Goal: Task Accomplishment & Management: Contribute content

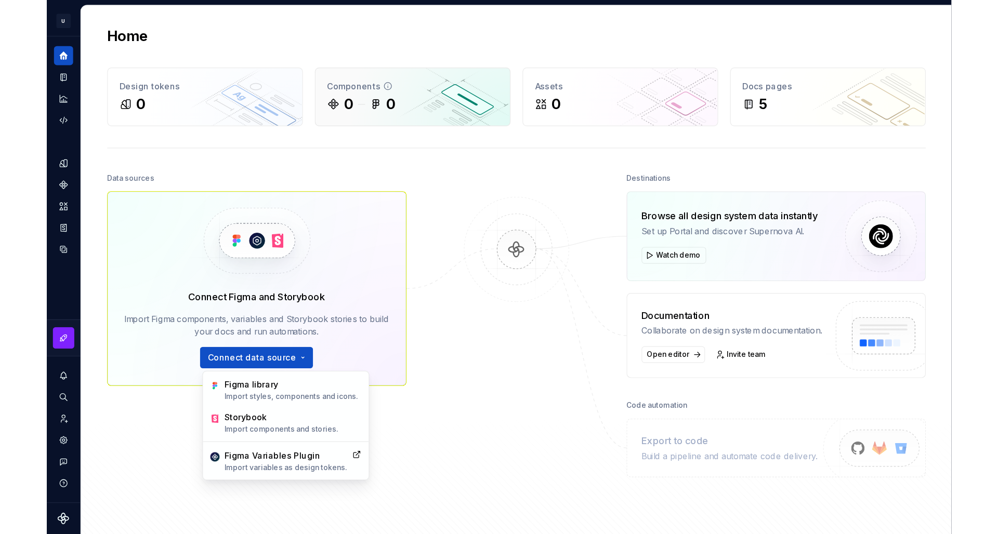
scroll to position [276, 0]
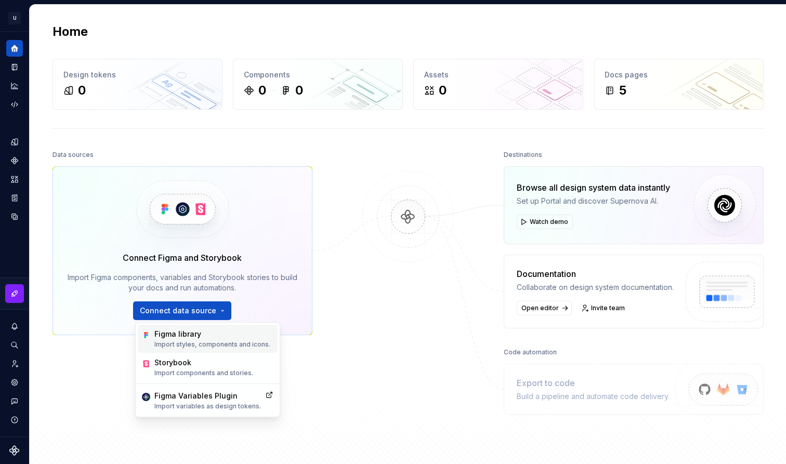
click at [258, 338] on div "Figma library" at bounding box center [212, 334] width 116 height 10
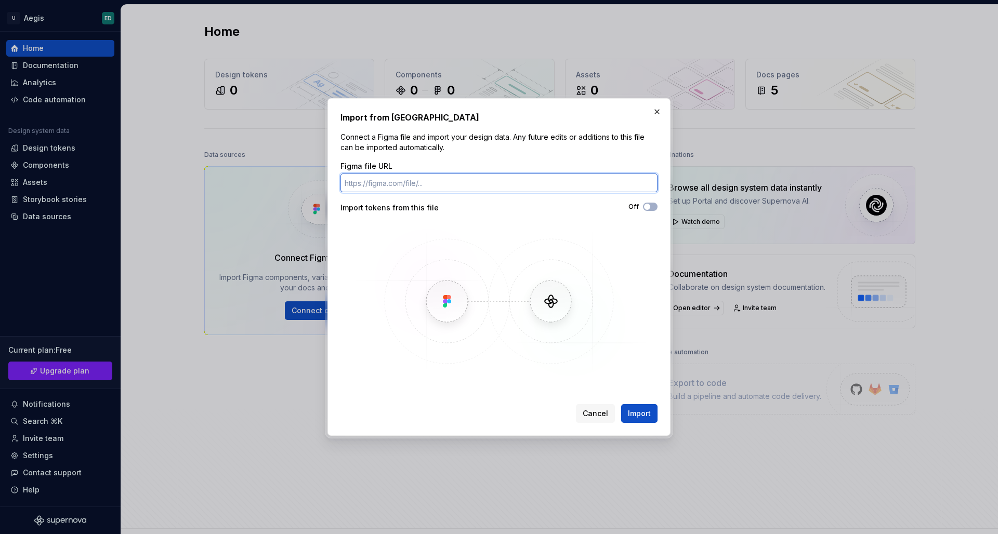
paste input "https://www.figma.com/design/oWLeTQd6ed3HpgBfgVPn9z/Aegis---Design-System?m=aut…"
type input "https://www.figma.com/design/oWLeTQd6ed3HpgBfgVPn9z/Aegis---Design-System?m=aut…"
click at [642, 204] on div "Off" at bounding box center [578, 207] width 158 height 8
click at [648, 206] on span "button" at bounding box center [647, 207] width 6 height 6
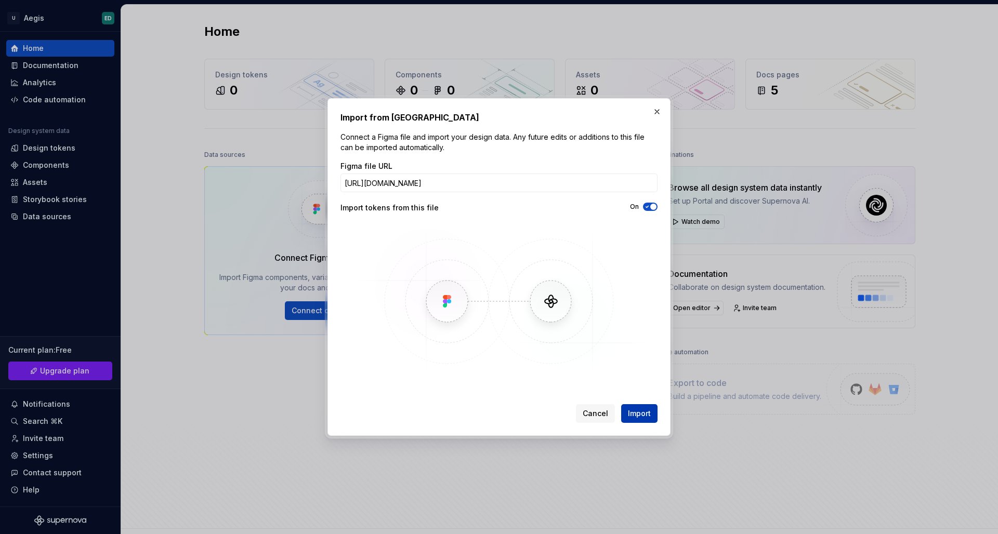
click at [633, 422] on button "Import" at bounding box center [639, 413] width 36 height 19
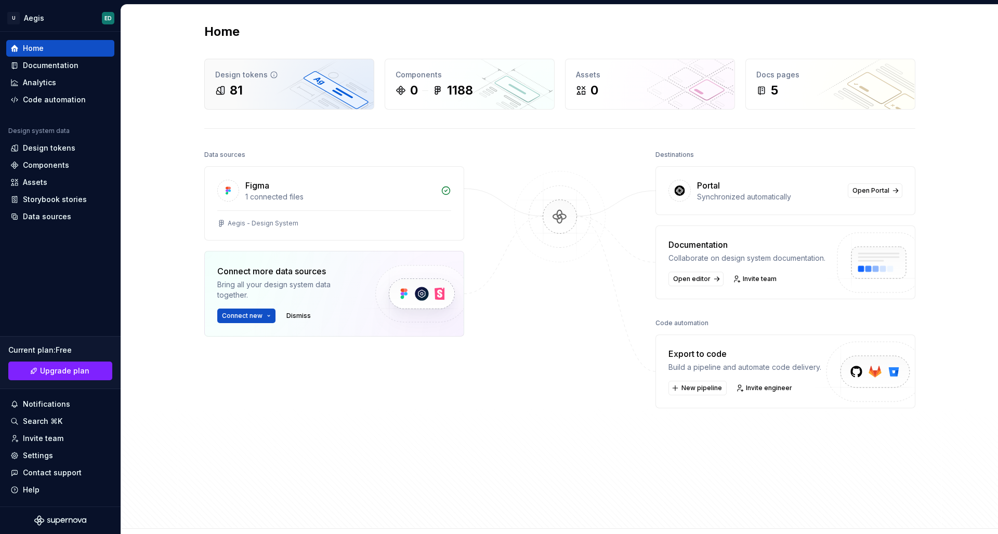
scroll to position [0, 0]
click at [235, 77] on div "Design tokens" at bounding box center [289, 75] width 148 height 10
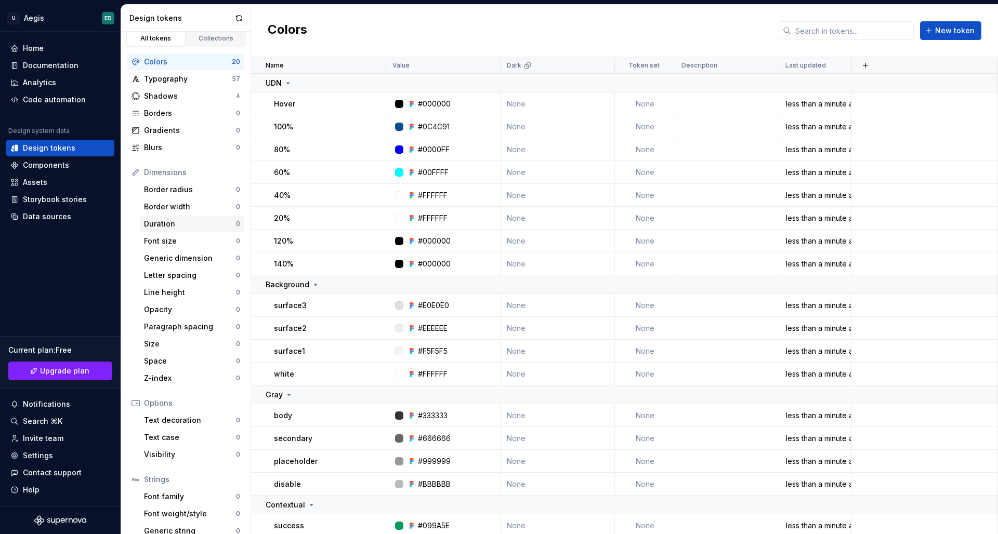
scroll to position [1, 0]
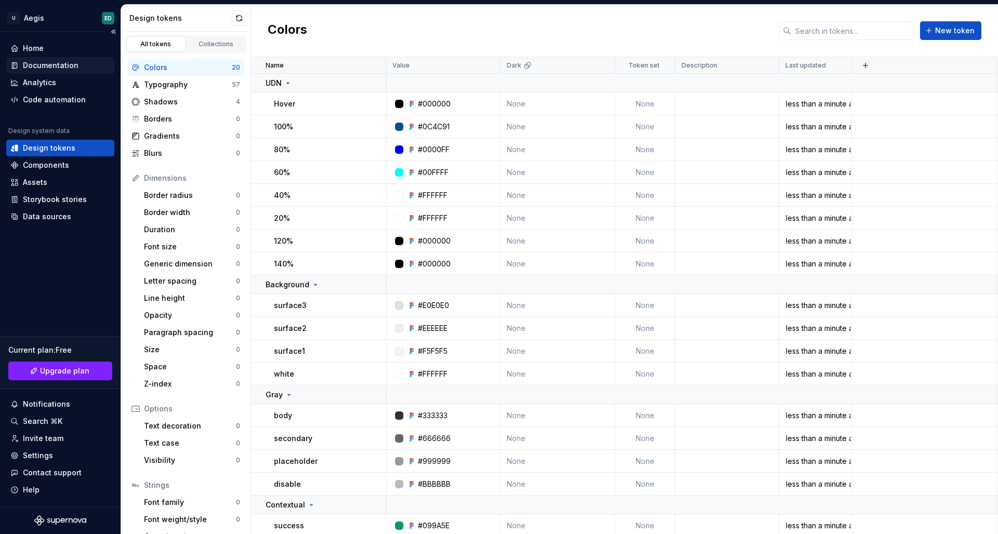
click at [83, 63] on div "Documentation" at bounding box center [60, 65] width 100 height 10
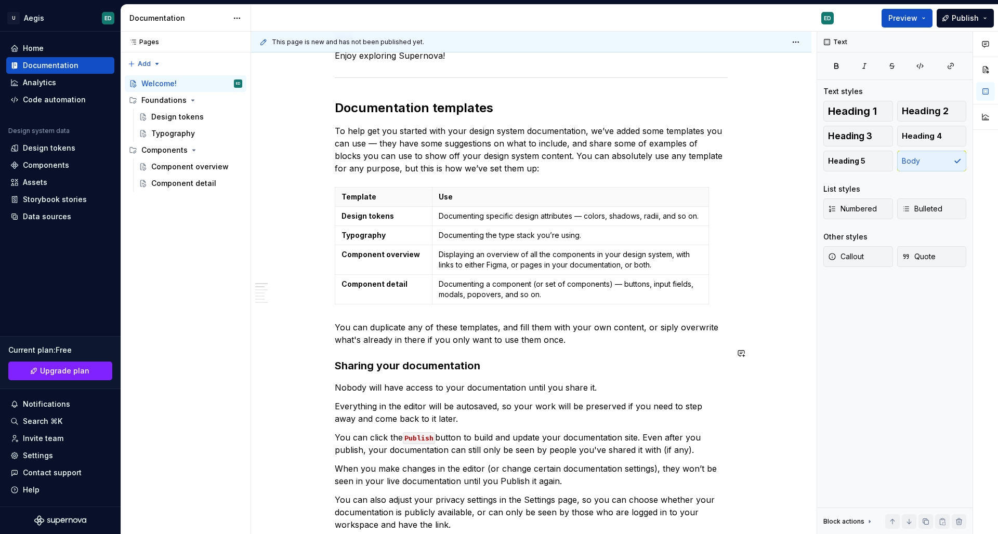
scroll to position [197, 0]
click at [601, 140] on p "To help get you started with your design system documentation, we’ve added some…" at bounding box center [531, 149] width 393 height 50
click at [208, 169] on div "Component overview" at bounding box center [181, 167] width 60 height 10
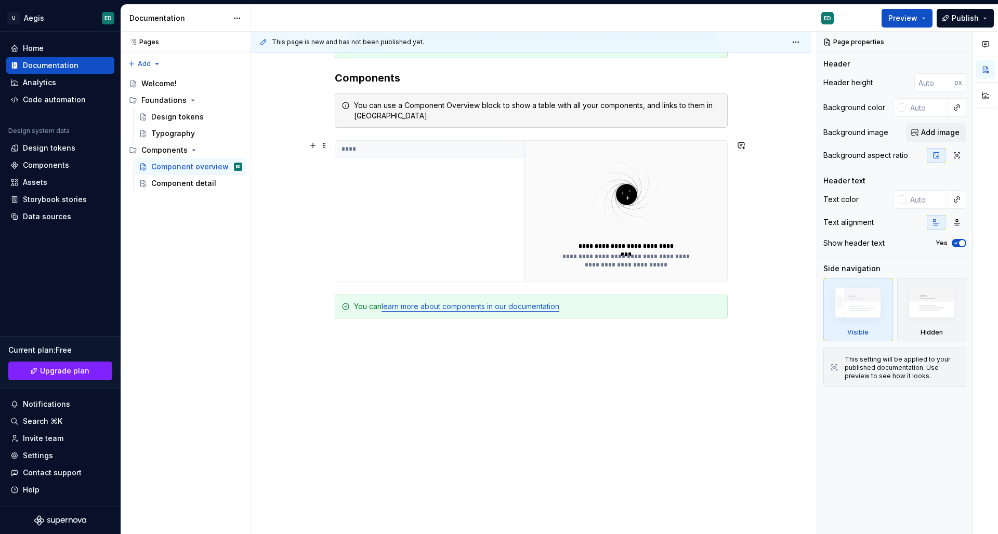
scroll to position [200, 0]
click at [194, 189] on div "Component detail" at bounding box center [196, 183] width 91 height 15
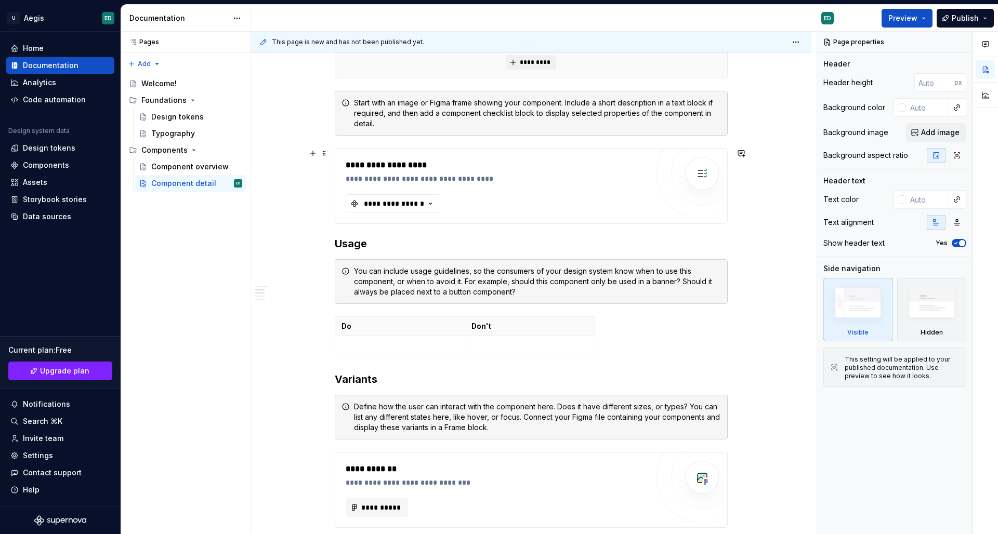
scroll to position [253, 0]
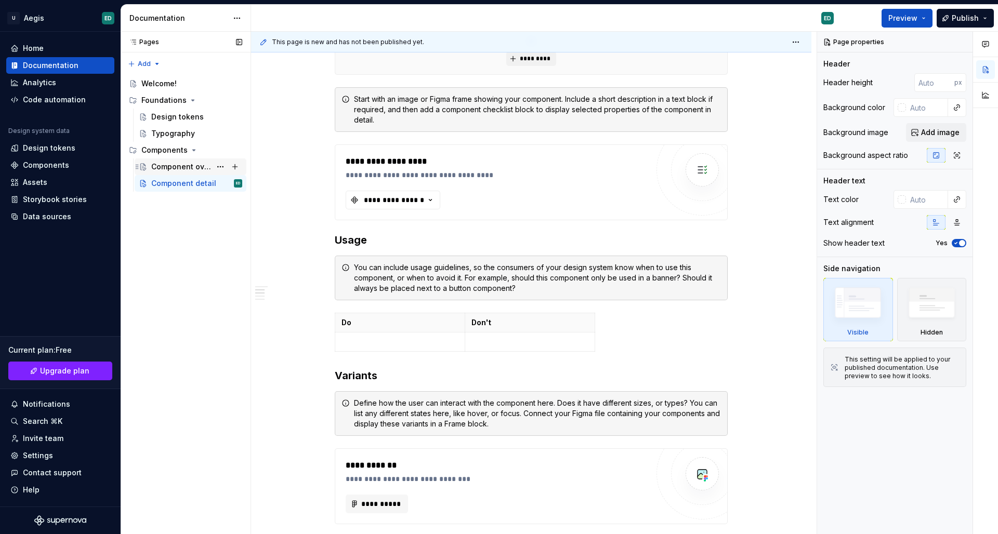
click at [199, 168] on div "Component overview" at bounding box center [181, 167] width 60 height 10
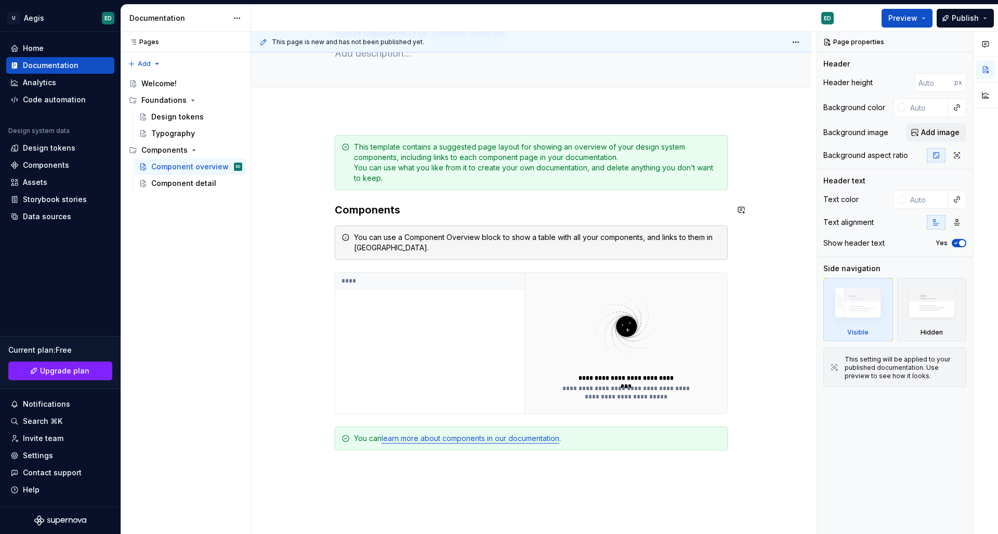
scroll to position [113, 0]
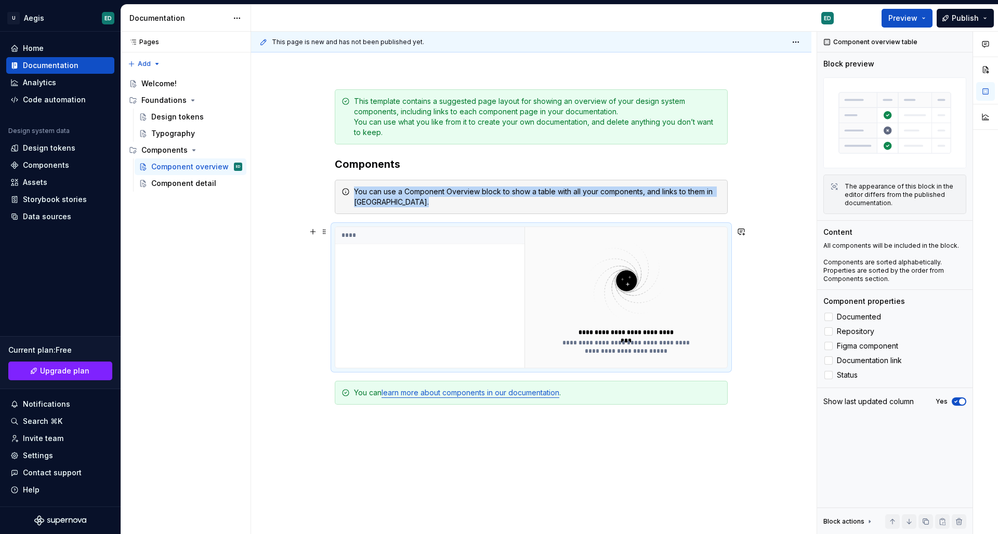
click at [643, 288] on img at bounding box center [626, 281] width 135 height 83
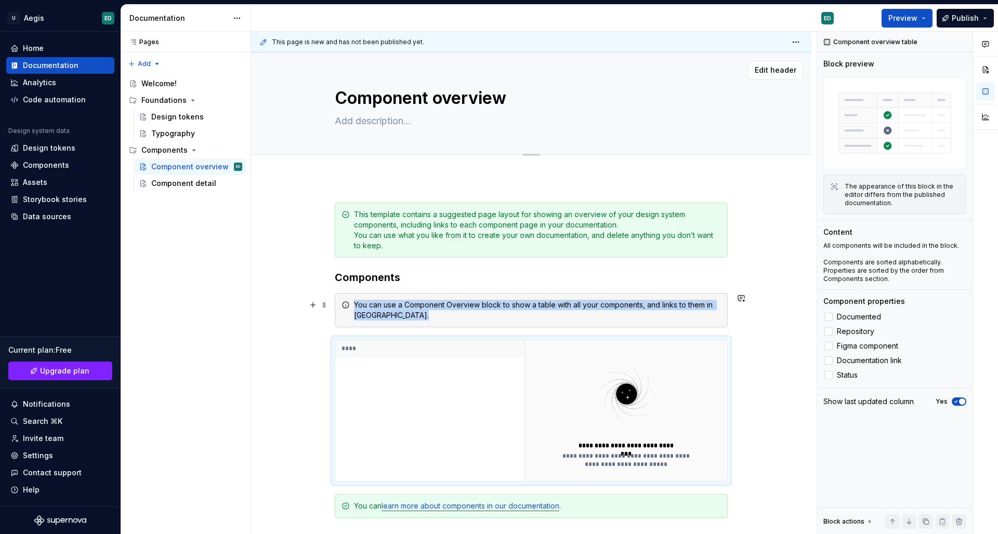
scroll to position [0, 0]
click at [222, 188] on button "Page tree" at bounding box center [220, 183] width 15 height 15
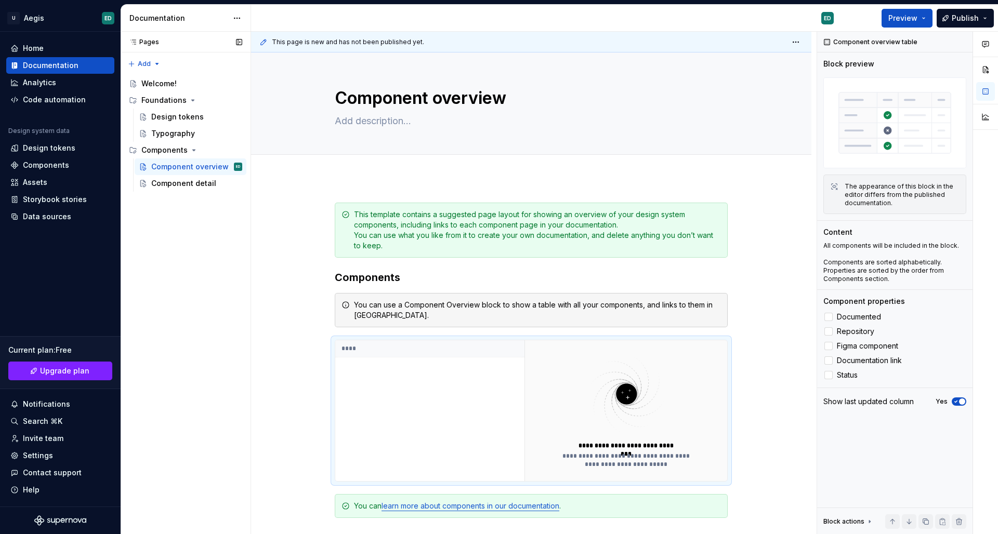
click at [186, 187] on div "Pages Pages Add Accessibility guide for tree Page tree. Navigate the tree with …" at bounding box center [186, 283] width 130 height 503
click at [179, 171] on div "Component overview" at bounding box center [181, 167] width 60 height 10
click at [785, 24] on button "Preview" at bounding box center [906, 18] width 51 height 19
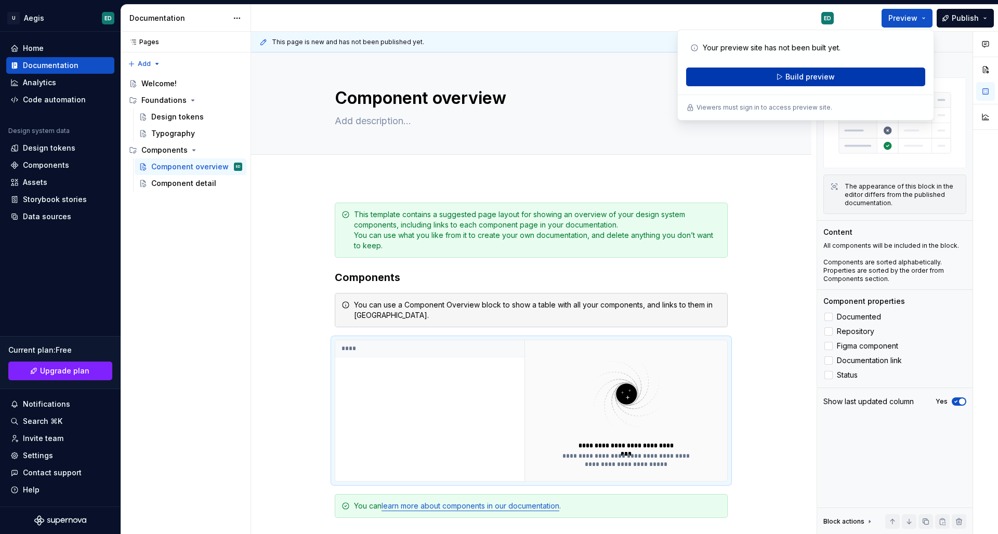
click at [785, 83] on button "Build preview" at bounding box center [805, 77] width 239 height 19
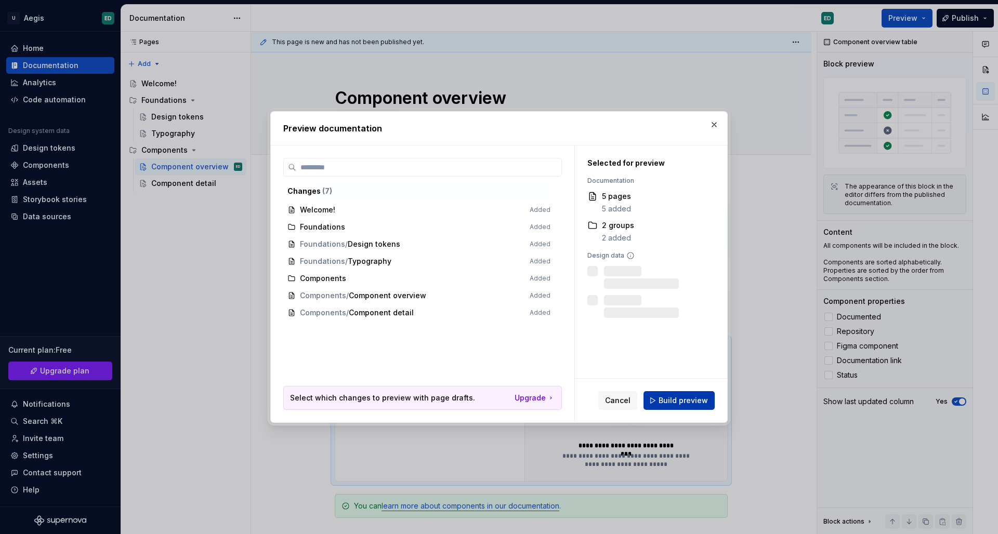
click at [670, 401] on span "Build preview" at bounding box center [682, 400] width 49 height 10
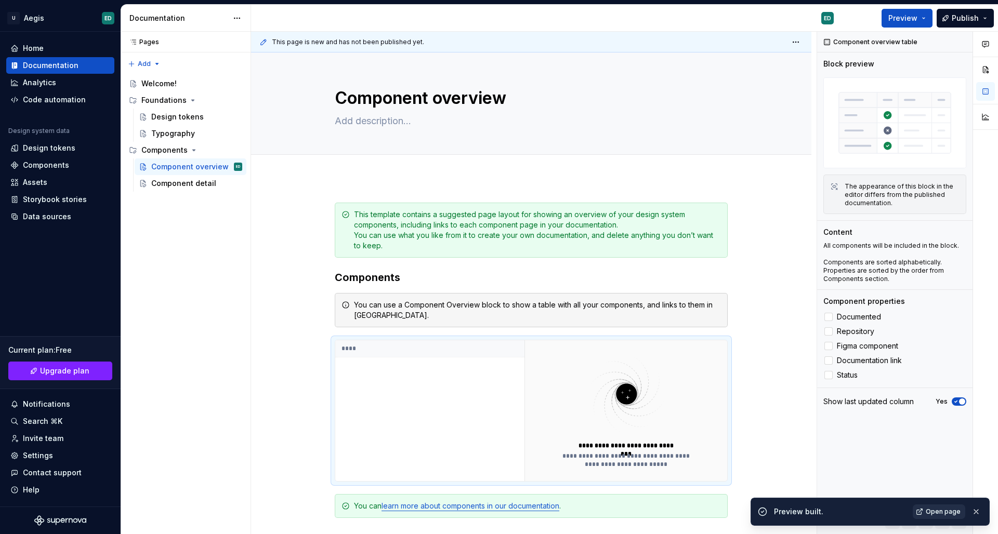
click at [785, 463] on span "Open page" at bounding box center [942, 512] width 35 height 8
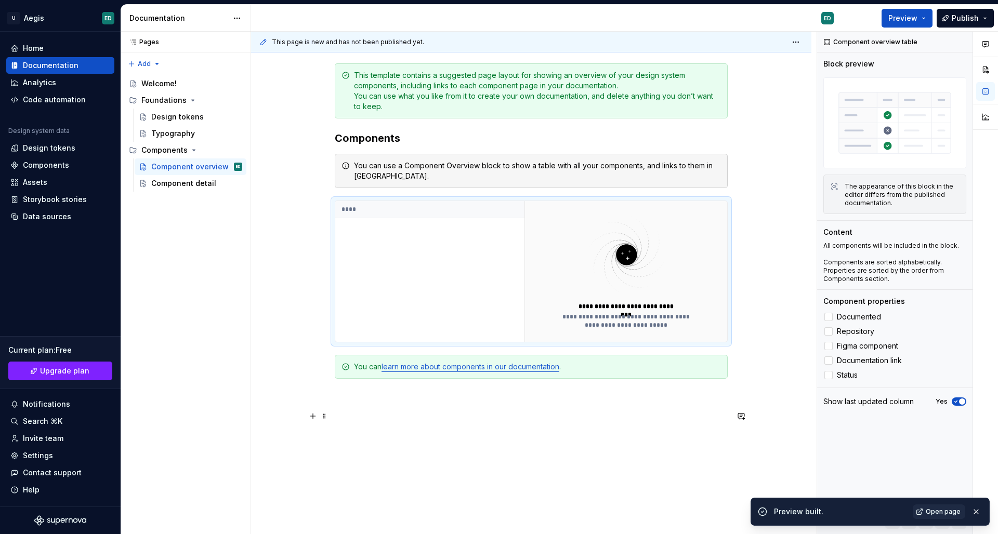
scroll to position [200, 0]
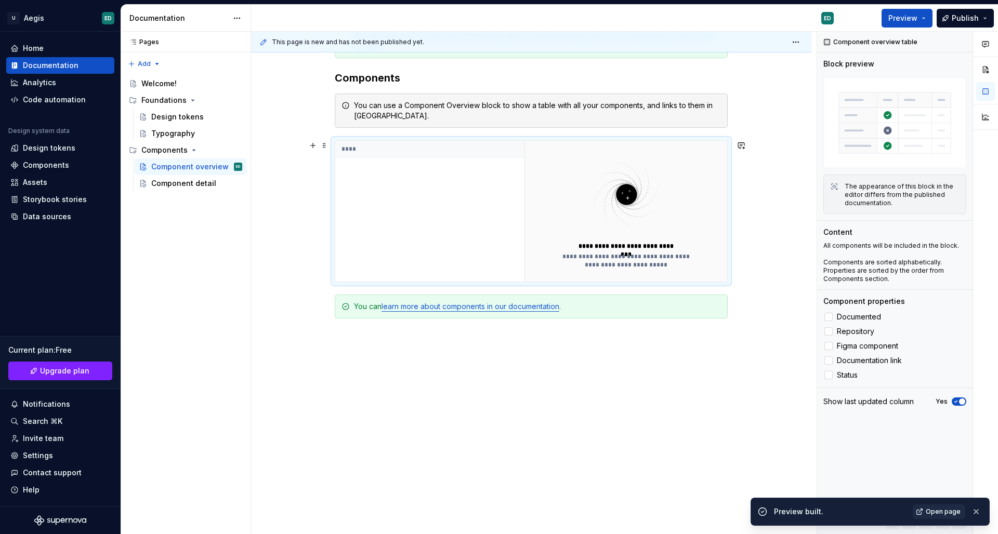
click at [353, 149] on th "****" at bounding box center [429, 149] width 189 height 17
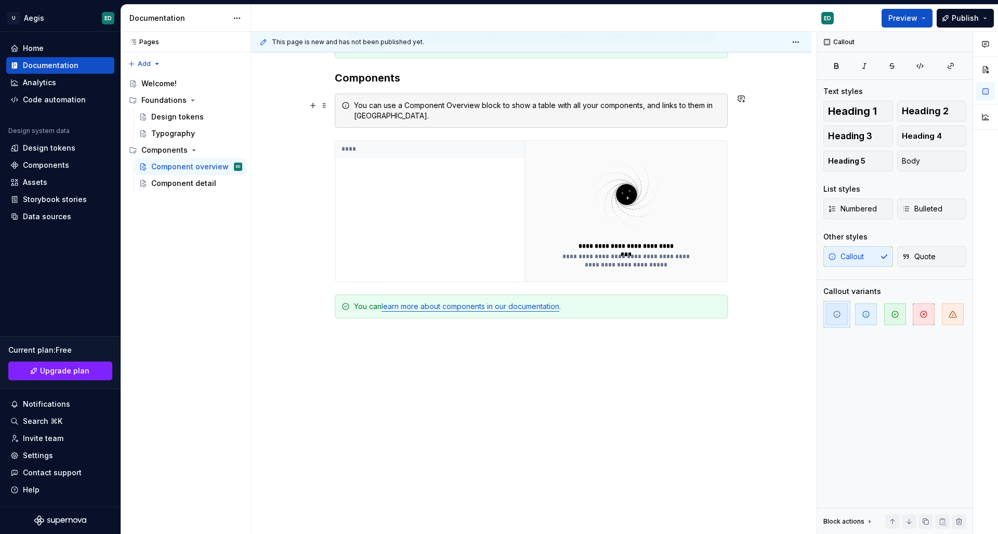
click at [365, 110] on div "You can use a Component Overview block to show a table with all your components…" at bounding box center [537, 110] width 367 height 21
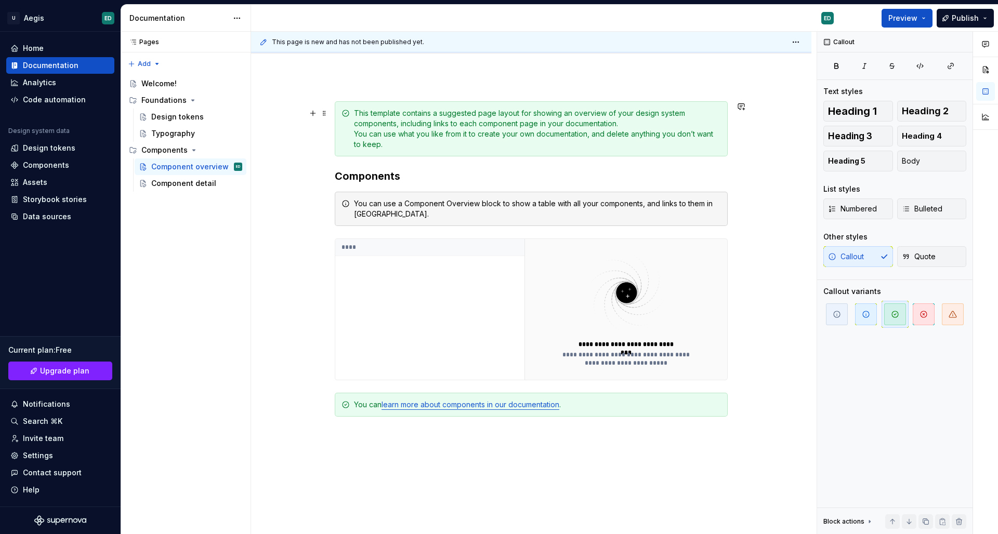
click at [337, 139] on div "This template contains a suggested page layout for showing an overview of your …" at bounding box center [531, 128] width 393 height 55
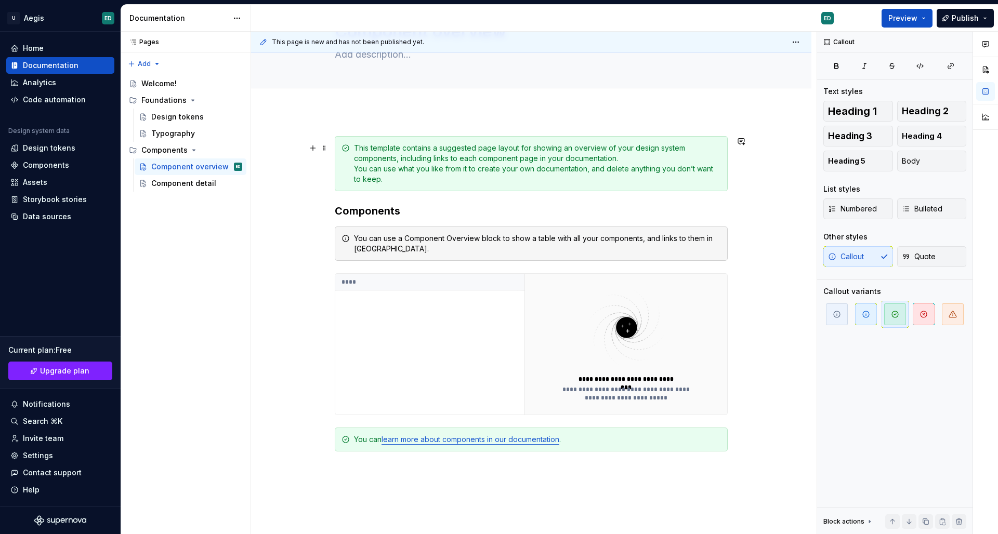
scroll to position [65, 0]
click at [350, 104] on button "Add tab" at bounding box center [356, 101] width 42 height 15
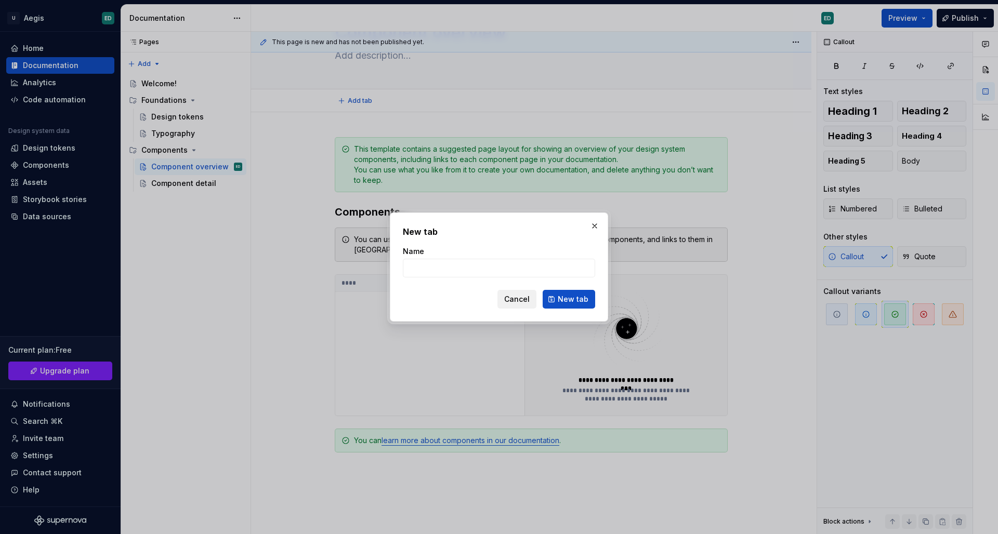
click at [524, 300] on span "Cancel" at bounding box center [516, 299] width 25 height 10
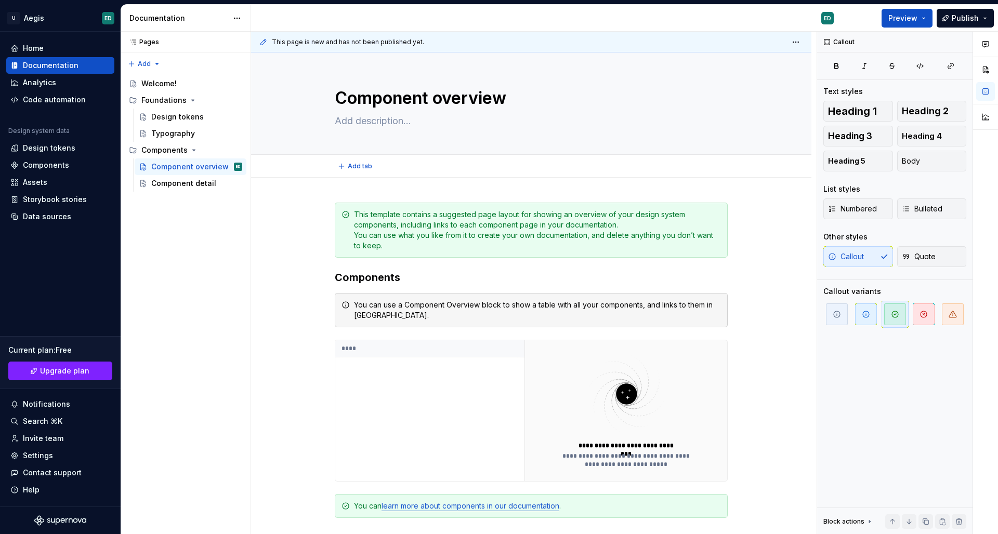
scroll to position [0, 0]
click at [785, 234] on div "**********" at bounding box center [531, 456] width 560 height 556
click at [785, 46] on html "U Aegis ED Home Documentation Analytics Code automation Design system data Desi…" at bounding box center [499, 267] width 998 height 534
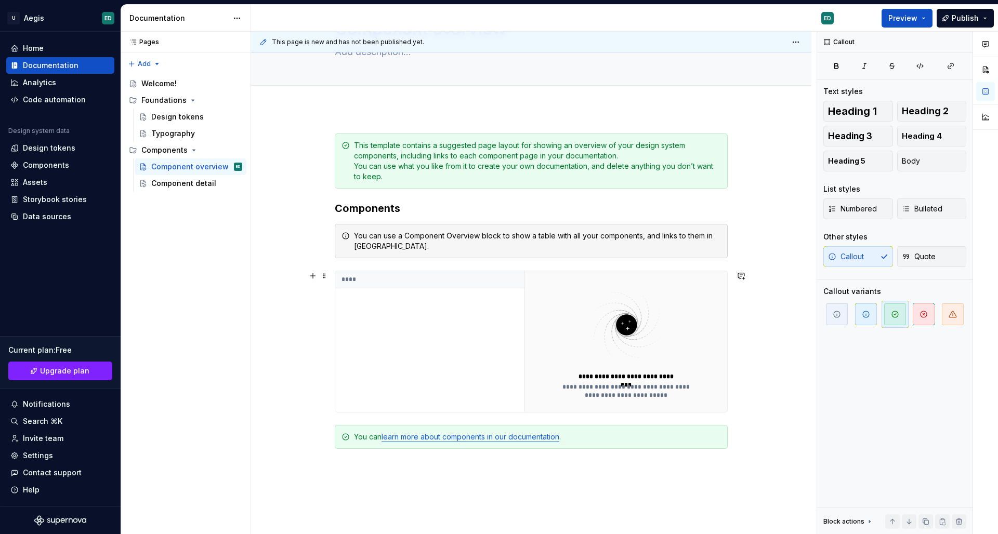
scroll to position [76, 0]
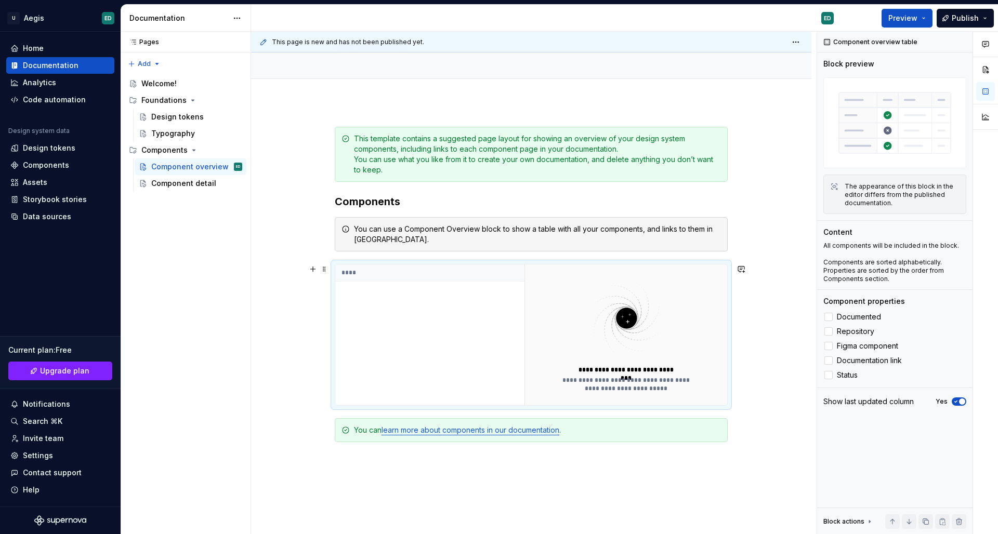
click at [406, 268] on th "****" at bounding box center [429, 272] width 189 height 17
click at [442, 317] on div "****" at bounding box center [429, 334] width 189 height 141
click at [650, 372] on div "**********" at bounding box center [626, 370] width 107 height 8
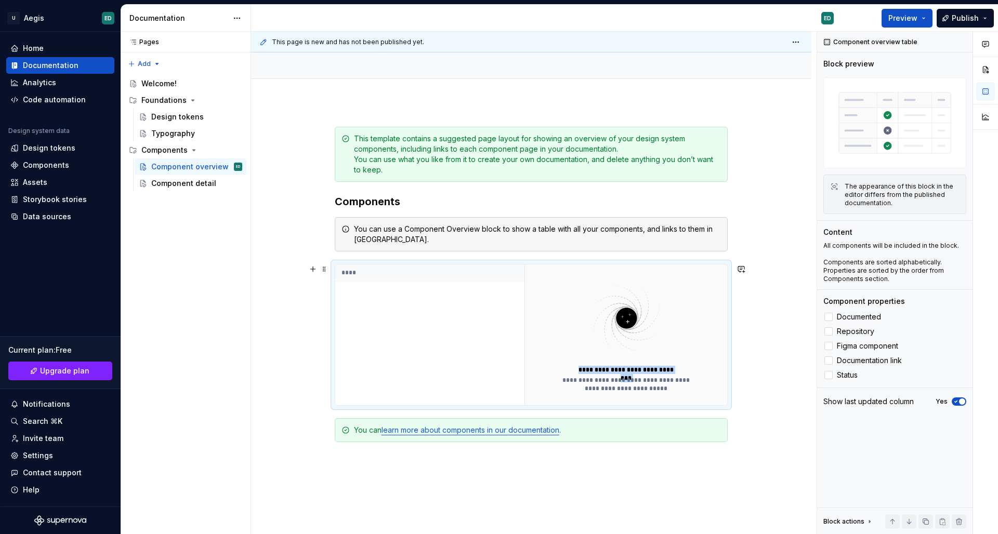
click at [650, 372] on div "**********" at bounding box center [626, 370] width 107 height 8
click at [326, 270] on span at bounding box center [324, 269] width 8 height 15
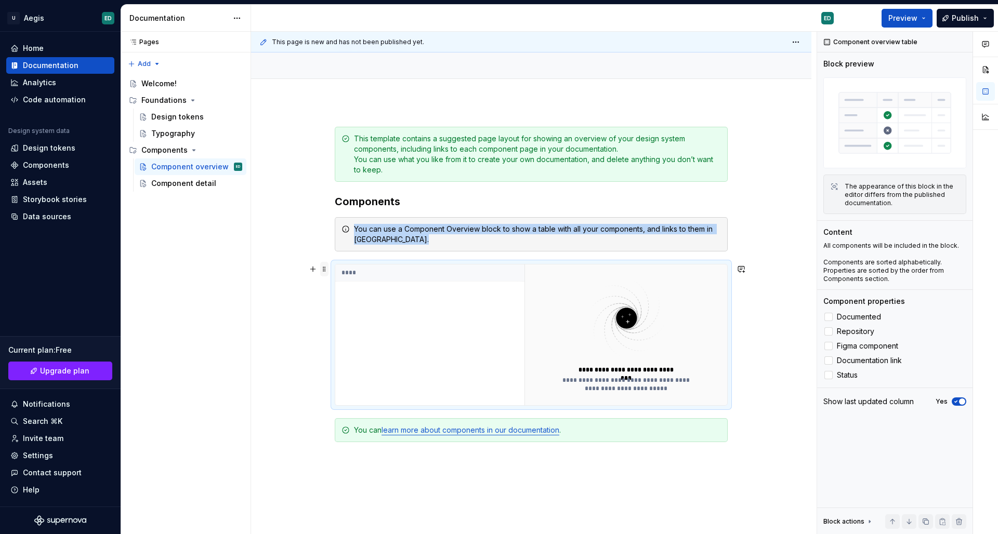
click at [326, 270] on span at bounding box center [324, 269] width 8 height 15
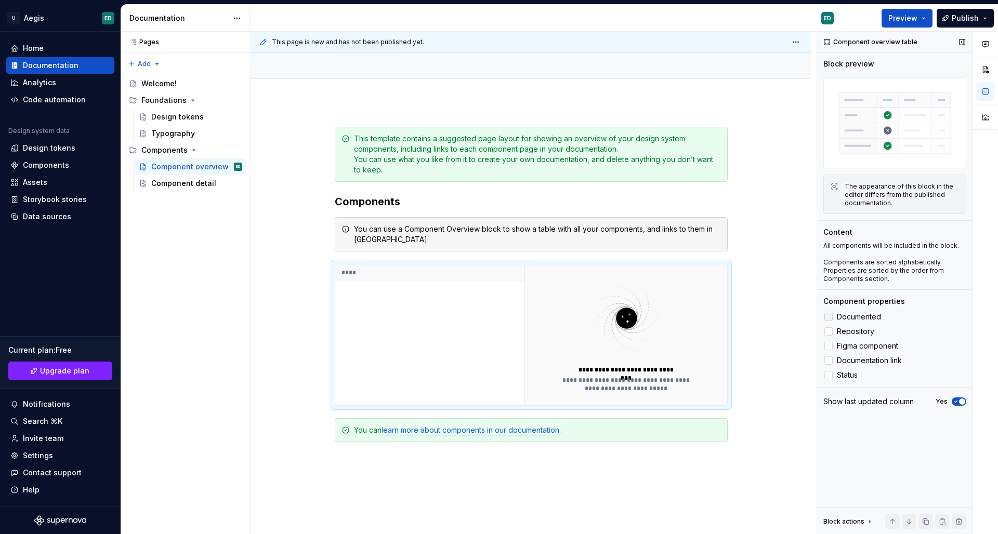
click at [785, 314] on span "Documented" at bounding box center [859, 317] width 44 height 8
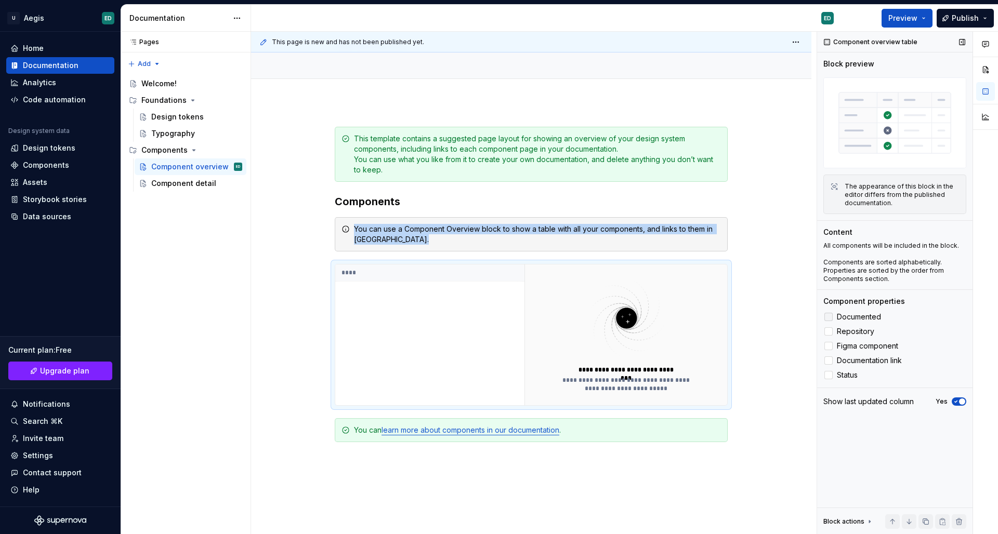
scroll to position [75, 0]
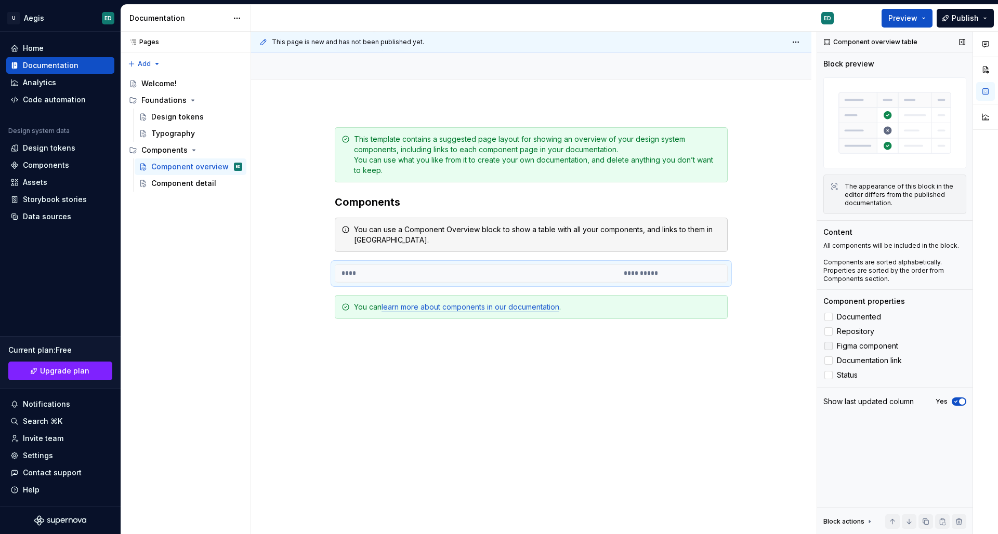
click at [785, 342] on span "Figma component" at bounding box center [867, 346] width 61 height 8
click at [785, 336] on span "Repository" at bounding box center [855, 331] width 37 height 8
click at [785, 365] on label "Documentation link" at bounding box center [894, 360] width 143 height 12
click at [785, 339] on div "Documented Repository Figma component Documentation link Status" at bounding box center [894, 346] width 143 height 71
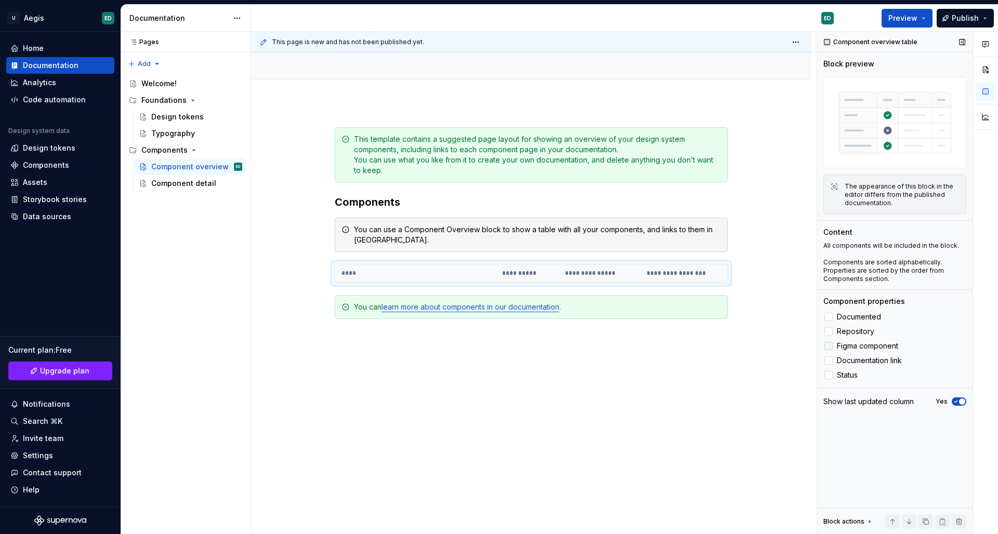
click at [785, 345] on span "Figma component" at bounding box center [867, 346] width 61 height 8
click at [785, 369] on label "Status" at bounding box center [894, 375] width 143 height 12
click at [785, 314] on span "Documented" at bounding box center [859, 317] width 44 height 8
click at [785, 362] on span "Documentation link" at bounding box center [869, 360] width 65 height 8
click at [785, 375] on span "Status" at bounding box center [847, 375] width 21 height 8
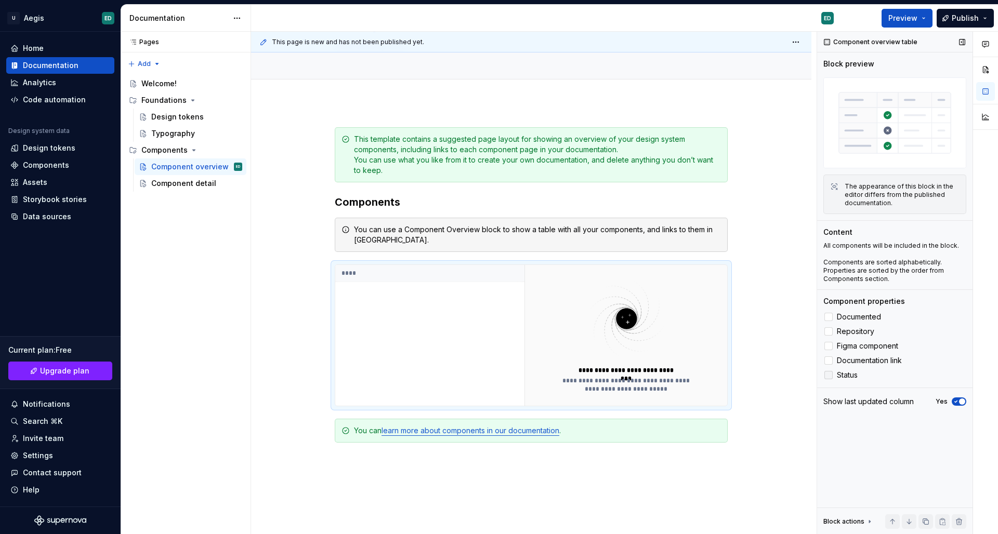
click at [785, 370] on label "Status" at bounding box center [894, 375] width 143 height 12
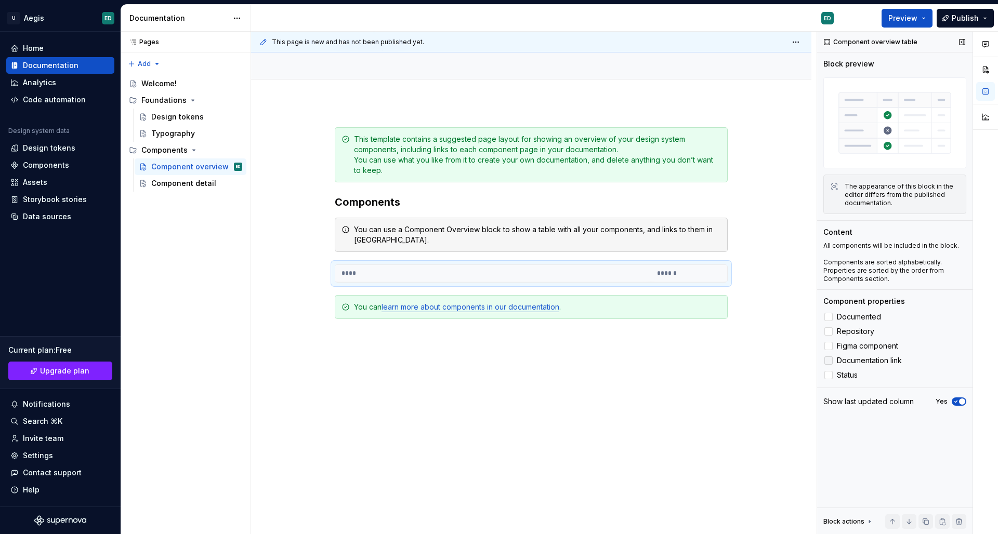
click at [785, 363] on span "Documentation link" at bounding box center [869, 360] width 65 height 8
click at [785, 330] on span "Repository" at bounding box center [855, 331] width 37 height 8
click at [785, 313] on span "Documented" at bounding box center [859, 317] width 44 height 8
click at [785, 335] on span "Repository" at bounding box center [855, 331] width 37 height 8
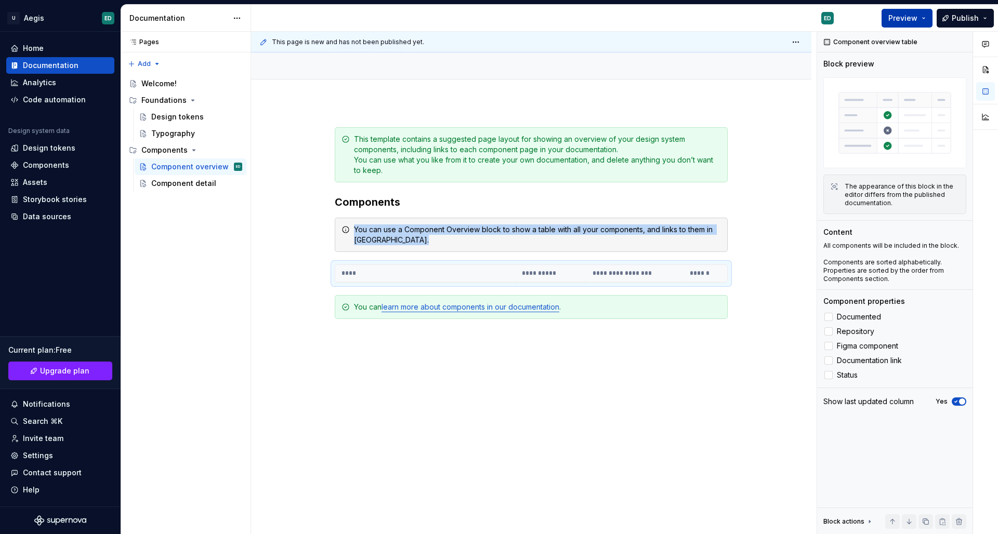
click at [785, 24] on button "Preview" at bounding box center [906, 18] width 51 height 19
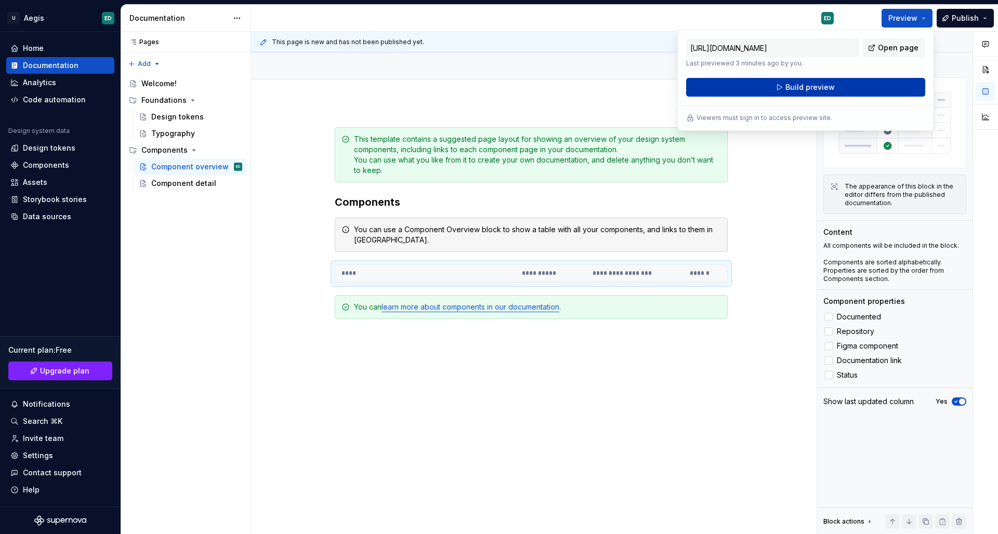
click at [785, 89] on button "Build preview" at bounding box center [805, 87] width 239 height 19
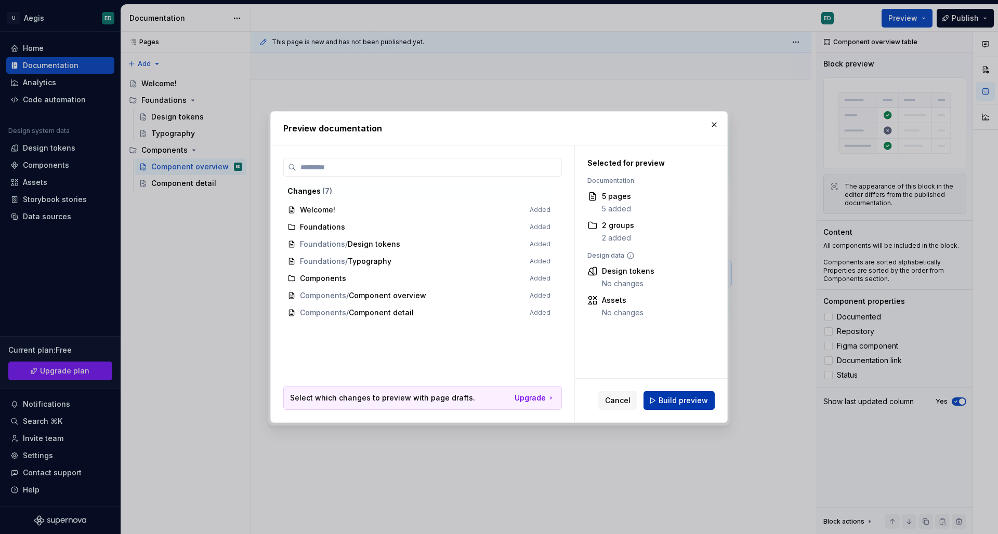
click at [680, 397] on span "Build preview" at bounding box center [682, 400] width 49 height 10
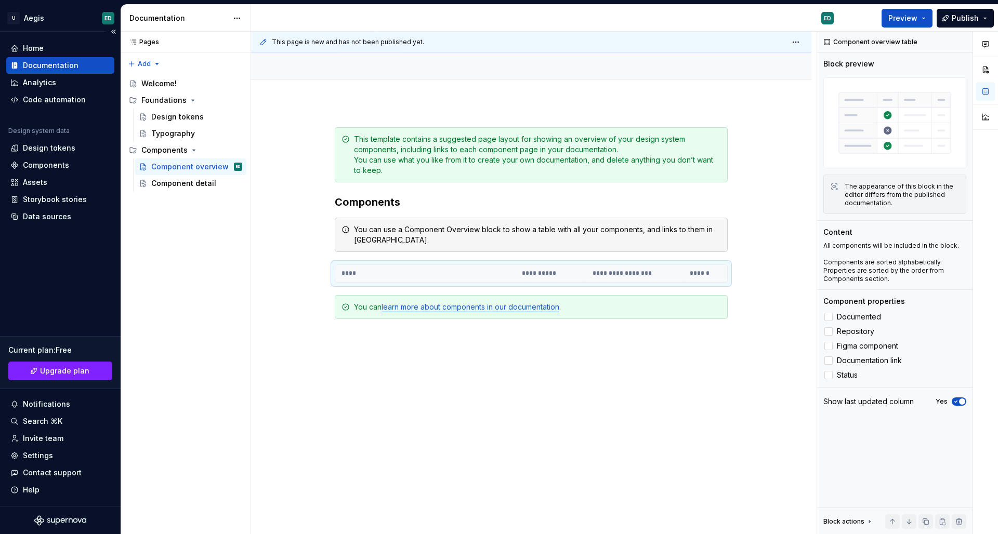
click at [785, 21] on button "Preview" at bounding box center [906, 18] width 51 height 19
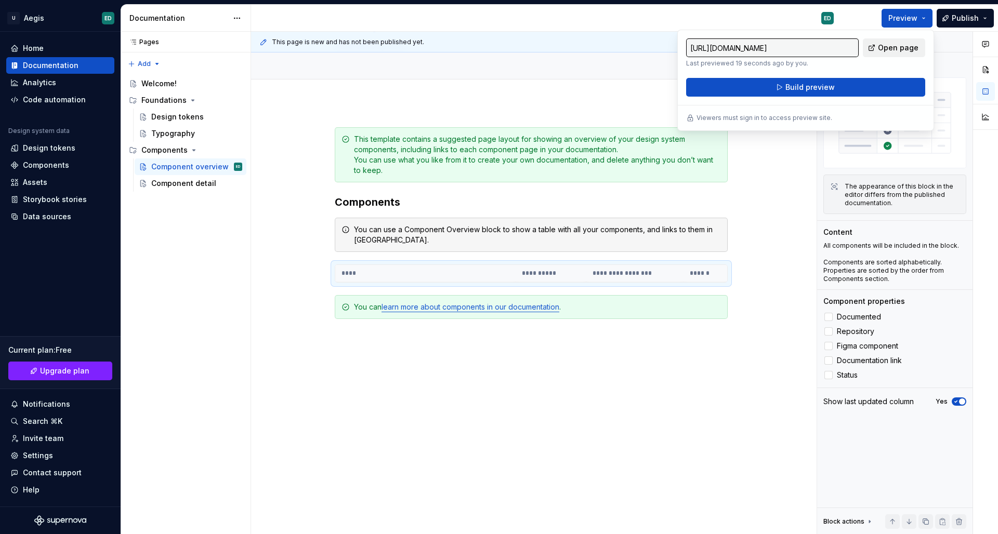
click at [785, 45] on link "Open page" at bounding box center [894, 47] width 62 height 19
click at [785, 250] on div "All components will be included in the block. Components are sorted alphabetica…" at bounding box center [894, 263] width 143 height 42
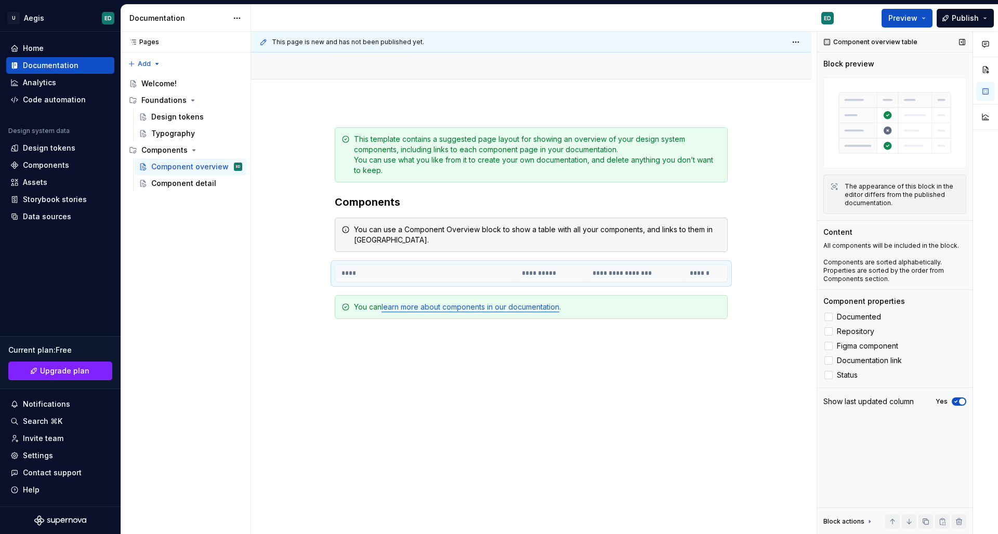
click at [785, 49] on div "Component overview table" at bounding box center [894, 42] width 155 height 21
click at [785, 463] on icon at bounding box center [869, 522] width 1 height 3
click at [785, 350] on label "Figma component" at bounding box center [894, 346] width 143 height 12
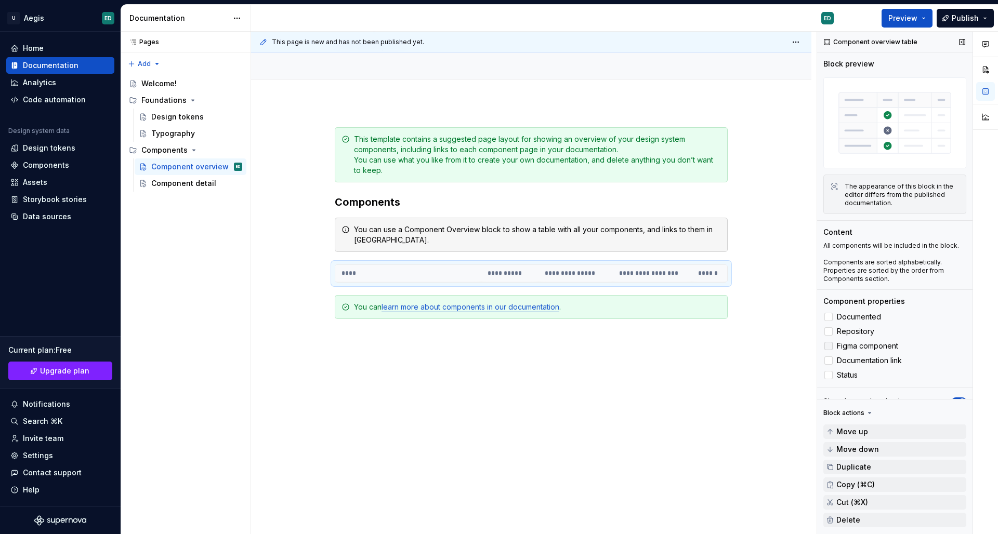
click at [785, 350] on label "Figma component" at bounding box center [894, 346] width 143 height 12
click at [785, 413] on div "Block actions" at bounding box center [843, 413] width 41 height 8
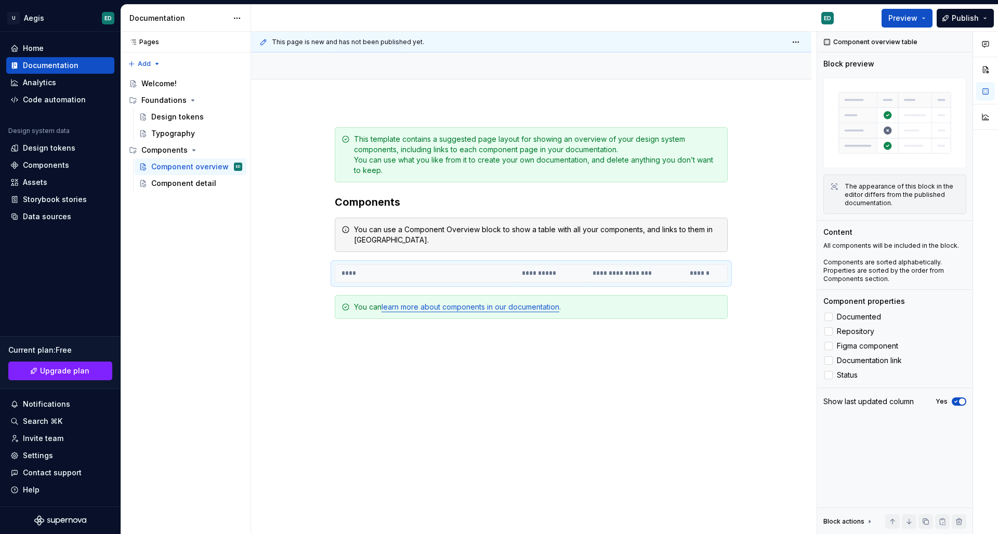
click at [785, 190] on div "The appearance of this block in the editor differs from the published documenta…" at bounding box center [901, 194] width 115 height 25
click at [536, 276] on th "**********" at bounding box center [550, 273] width 70 height 17
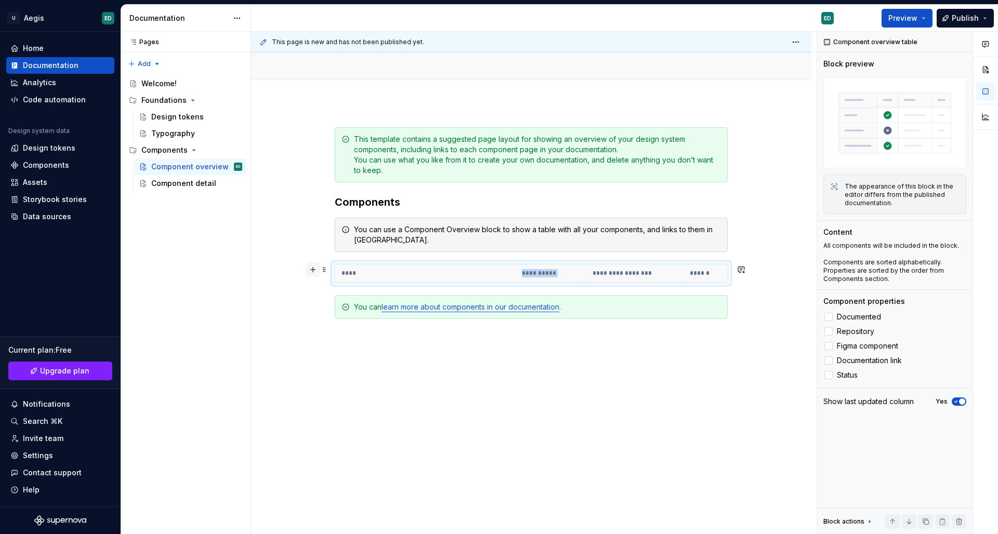
click at [317, 268] on button "button" at bounding box center [313, 269] width 15 height 15
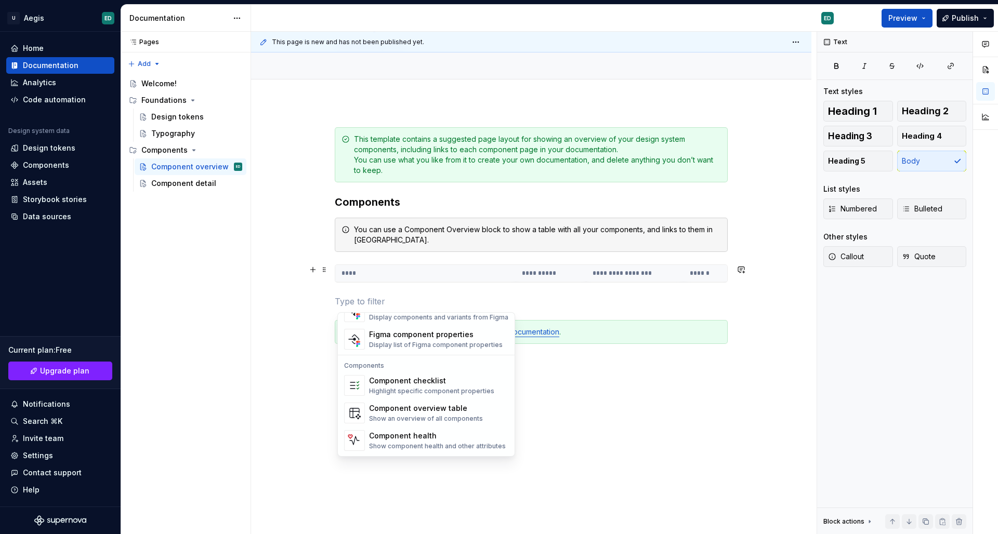
scroll to position [1035, 0]
click at [591, 356] on p at bounding box center [531, 362] width 393 height 12
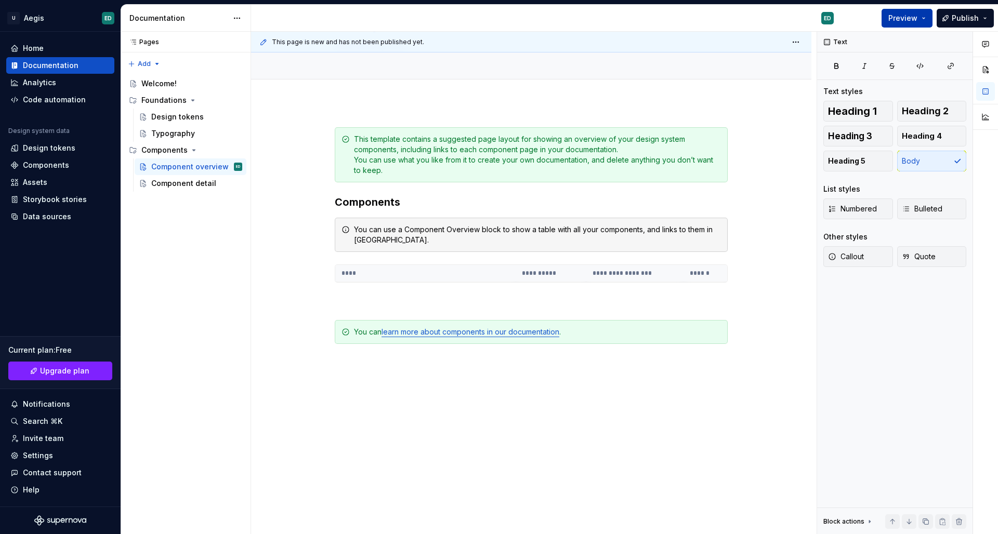
click at [785, 18] on span "Preview" at bounding box center [902, 18] width 29 height 10
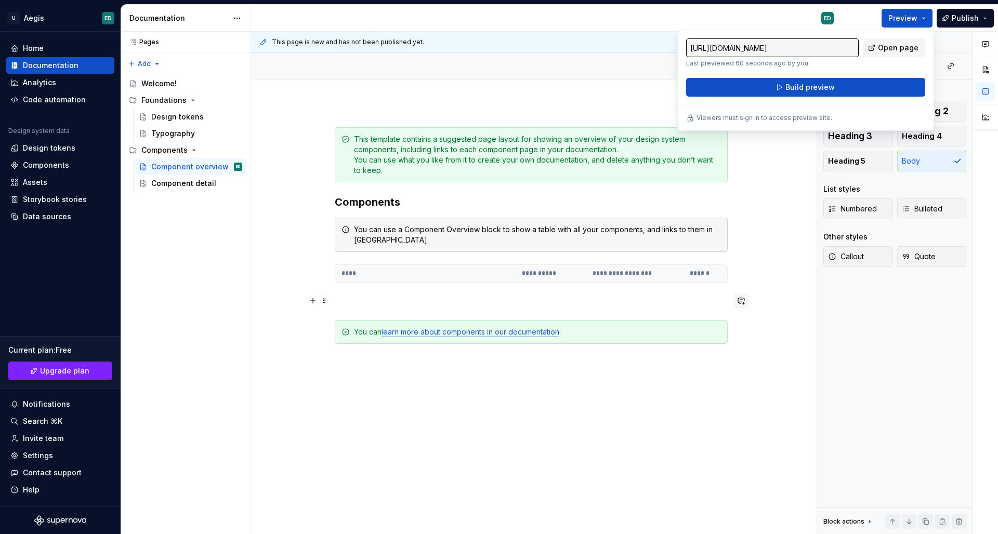
click at [748, 295] on button "button" at bounding box center [741, 301] width 15 height 15
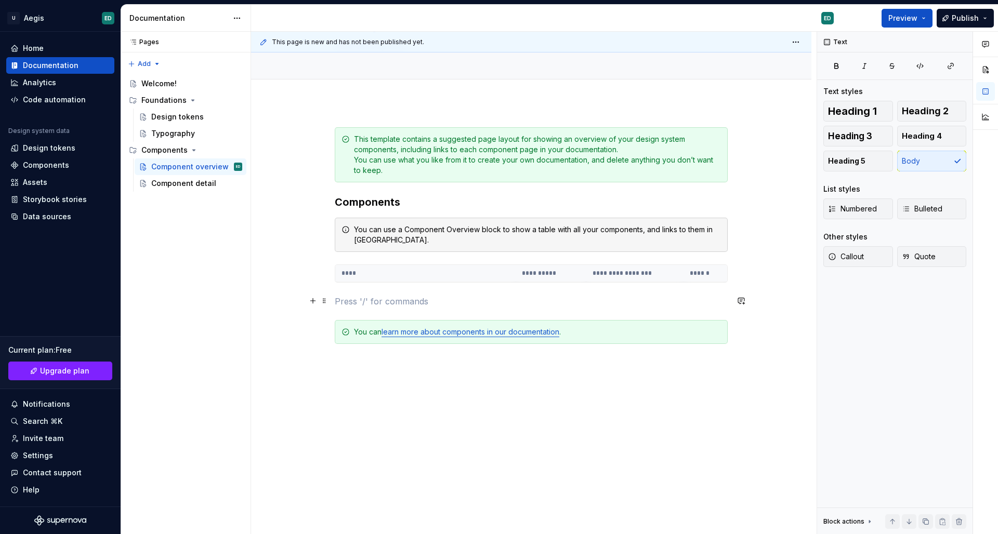
click at [705, 297] on p at bounding box center [531, 301] width 393 height 12
click at [785, 25] on button "Publish" at bounding box center [964, 18] width 57 height 19
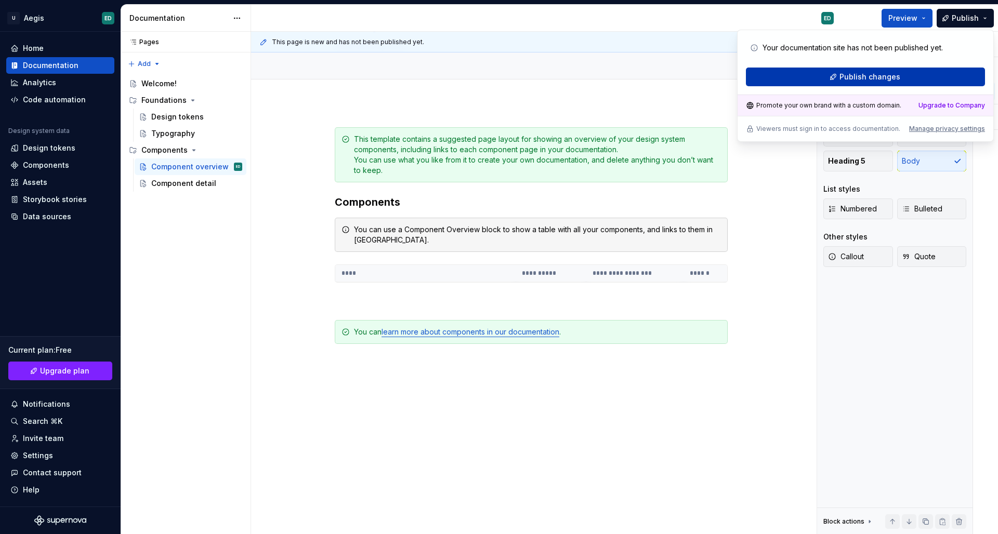
click at [785, 74] on span "Publish changes" at bounding box center [869, 77] width 61 height 10
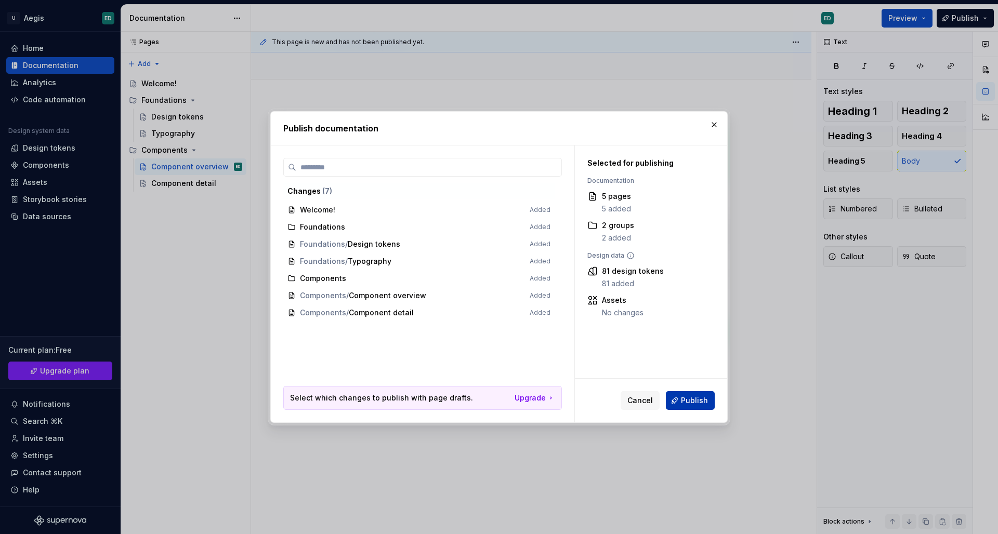
click at [692, 401] on span "Publish" at bounding box center [694, 400] width 27 height 10
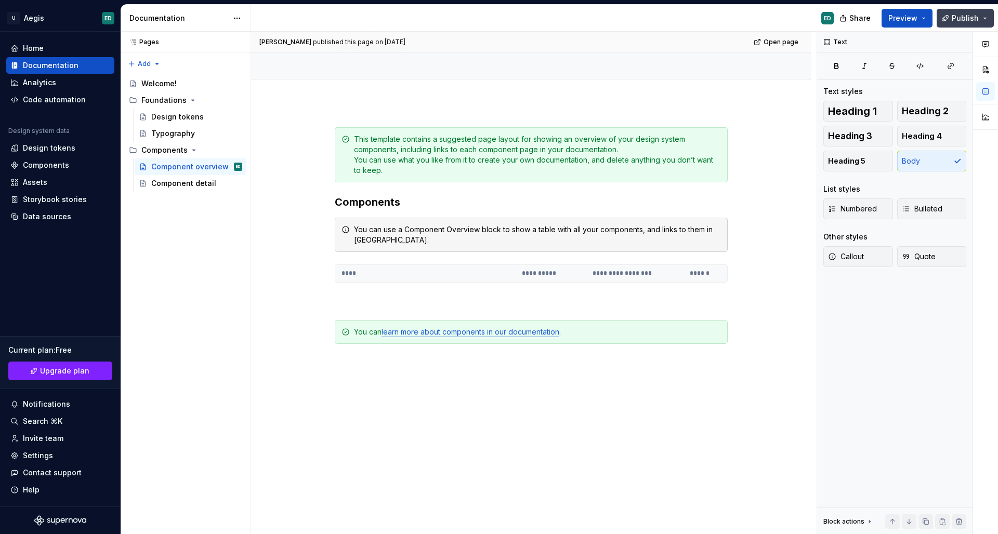
click at [785, 15] on button "Publish" at bounding box center [964, 18] width 57 height 19
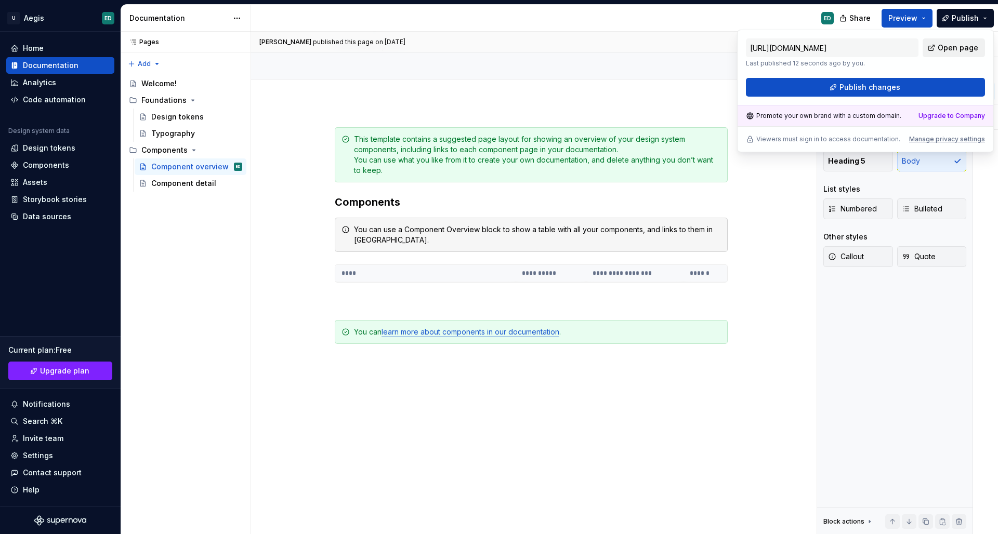
click at [785, 50] on link "Open page" at bounding box center [953, 47] width 62 height 19
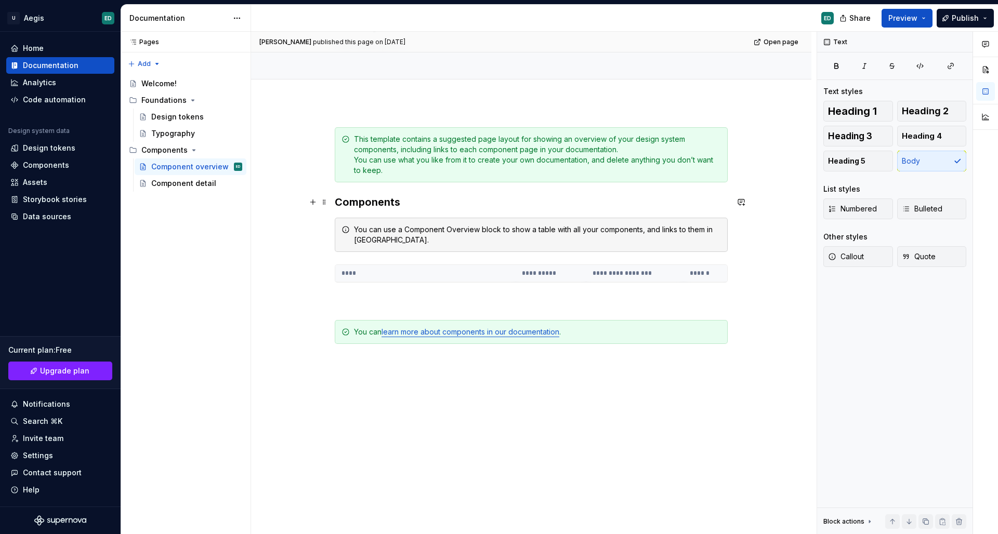
click at [770, 209] on div "**********" at bounding box center [531, 331] width 560 height 458
click at [597, 256] on div "**********" at bounding box center [531, 257] width 393 height 260
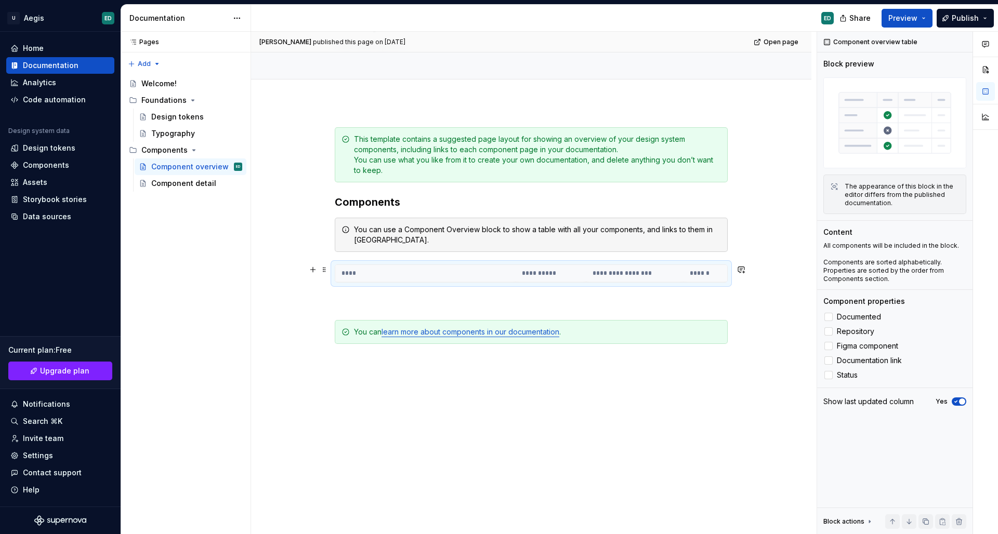
click at [595, 269] on th "**********" at bounding box center [634, 273] width 97 height 17
click at [785, 71] on button "button" at bounding box center [985, 69] width 19 height 19
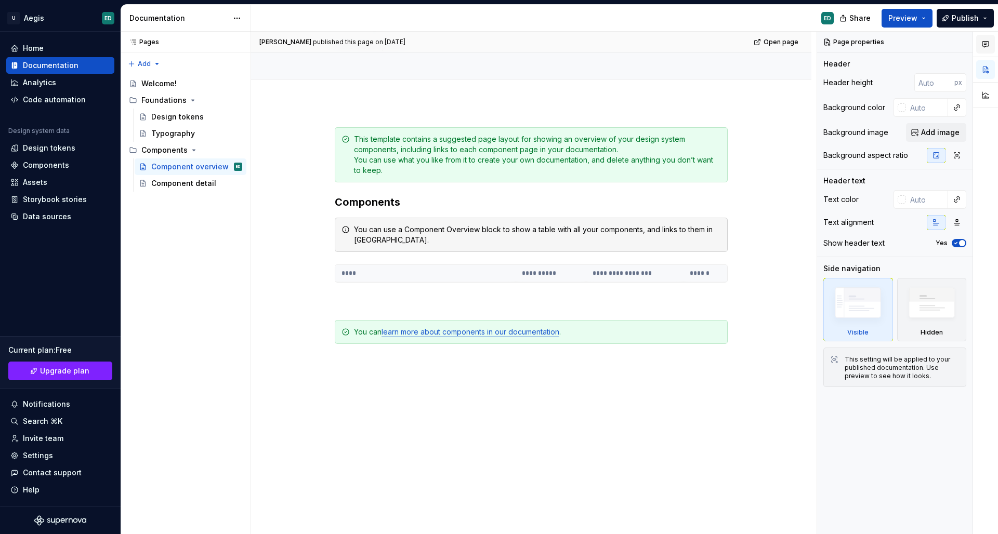
click at [785, 41] on icon "button" at bounding box center [985, 44] width 8 height 8
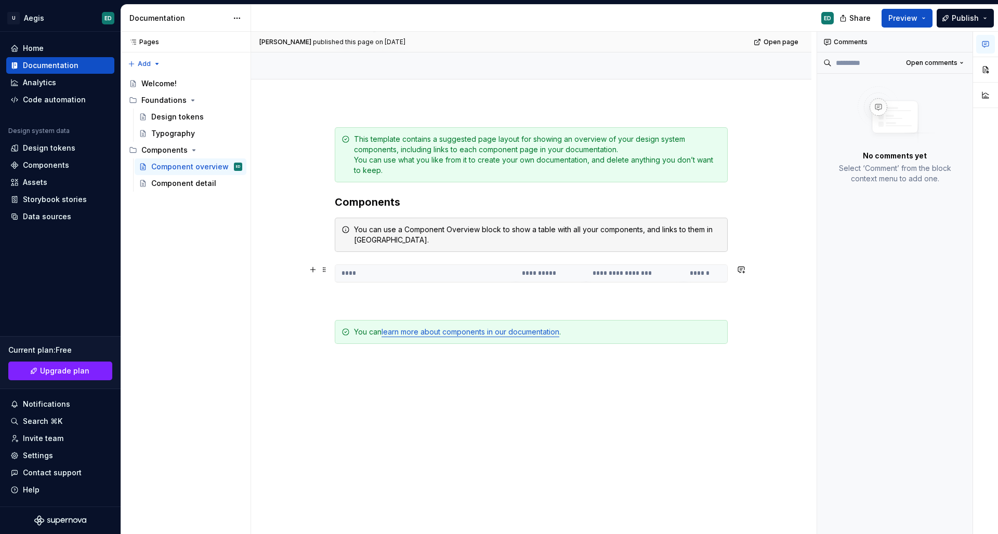
click at [608, 283] on div "**********" at bounding box center [531, 273] width 393 height 18
click at [568, 268] on th "**********" at bounding box center [550, 273] width 70 height 17
click at [785, 96] on button "button" at bounding box center [985, 91] width 19 height 19
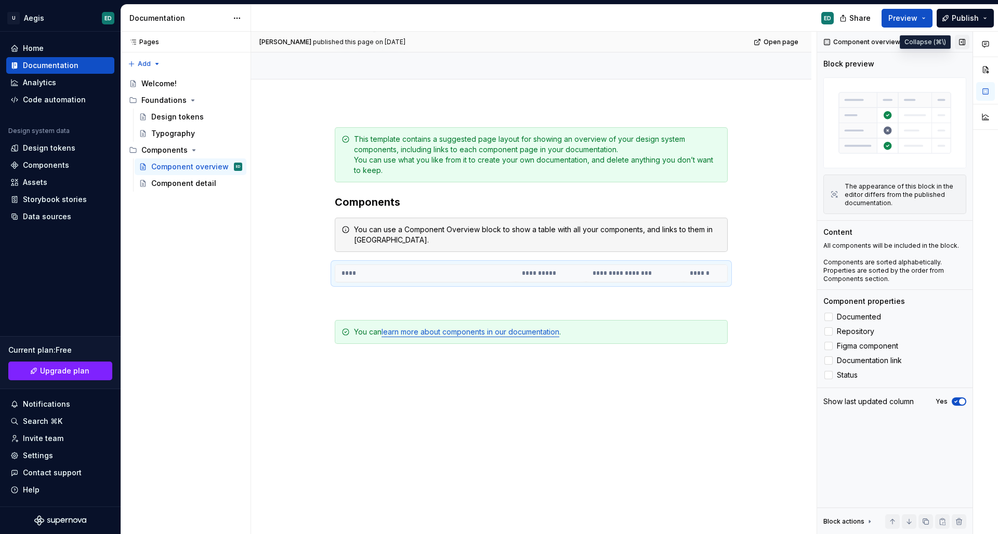
click at [785, 44] on button "button" at bounding box center [962, 42] width 15 height 15
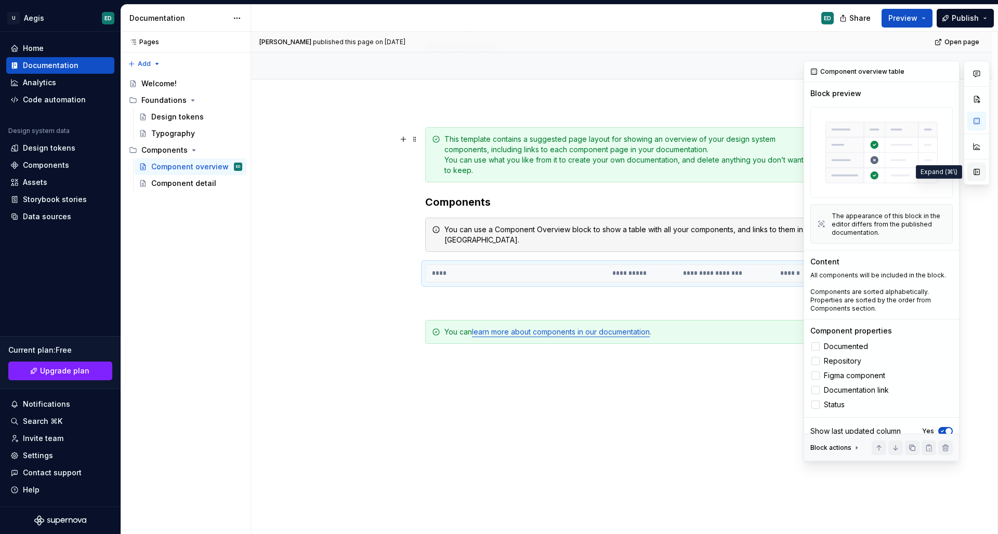
click at [785, 169] on button "button" at bounding box center [976, 172] width 19 height 19
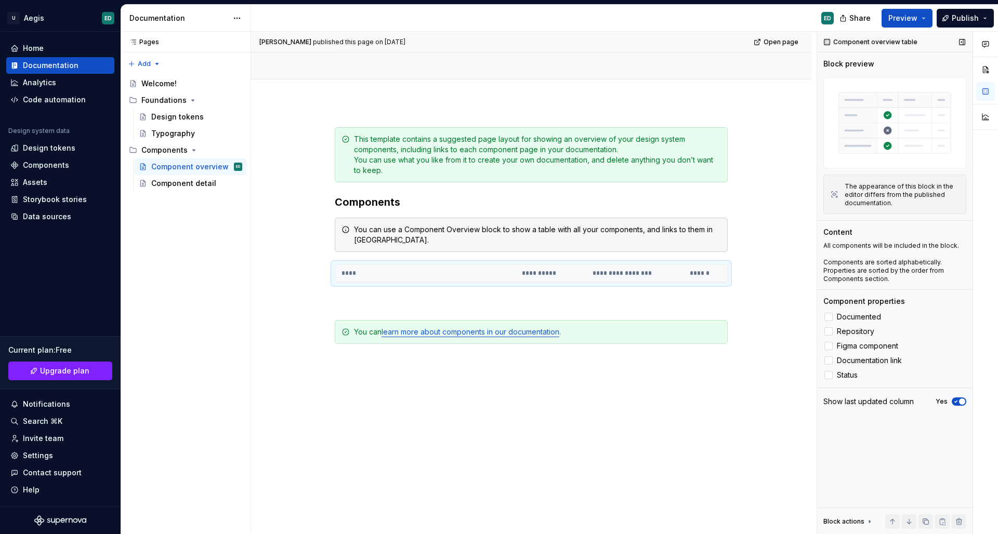
click at [785, 153] on img at bounding box center [894, 122] width 143 height 91
click at [54, 168] on div "Components" at bounding box center [46, 165] width 46 height 10
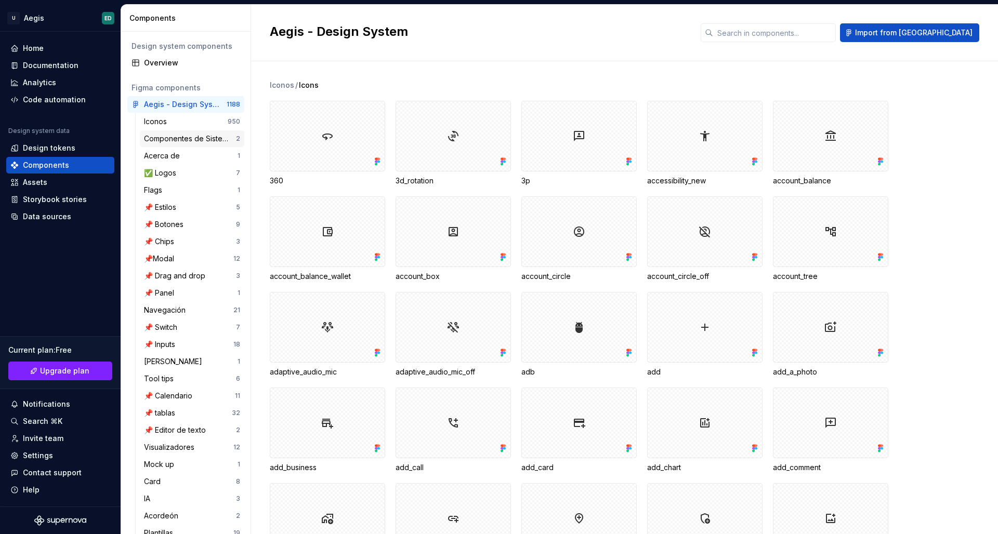
click at [219, 137] on div "Componentes de Sistemas Operativos" at bounding box center [190, 139] width 92 height 10
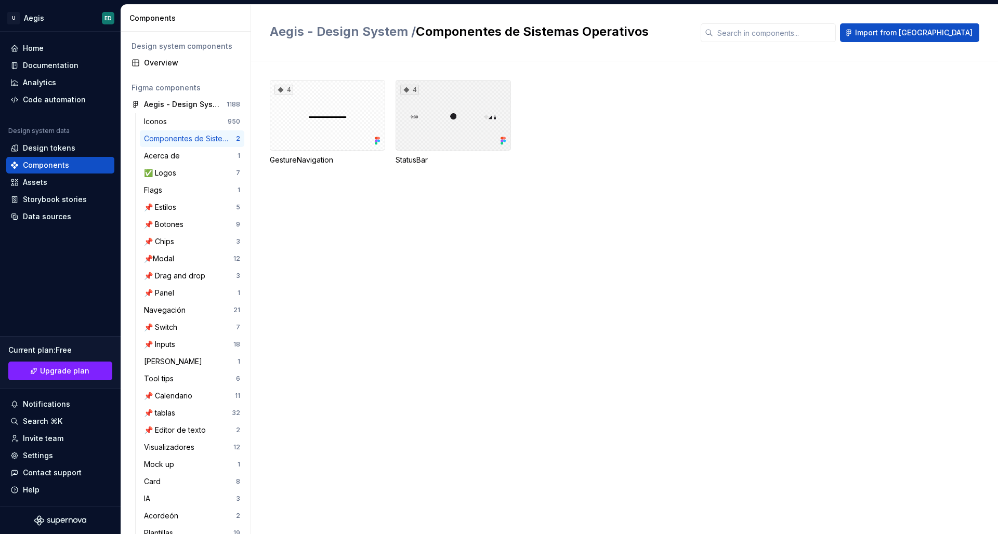
click at [446, 110] on div "4" at bounding box center [452, 115] width 115 height 71
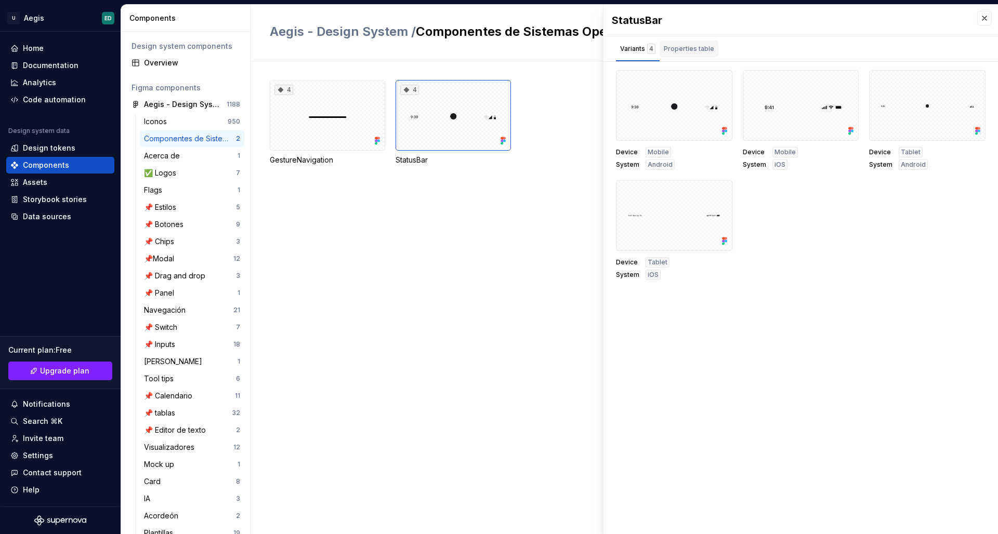
click at [685, 51] on div "Properties table" at bounding box center [689, 49] width 50 height 10
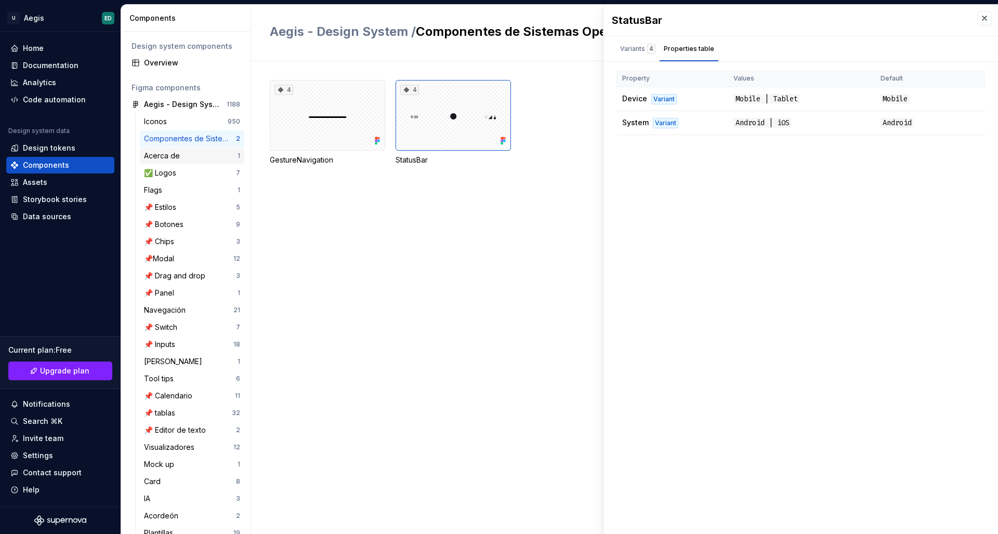
click at [200, 159] on div "Acerca de" at bounding box center [191, 156] width 94 height 10
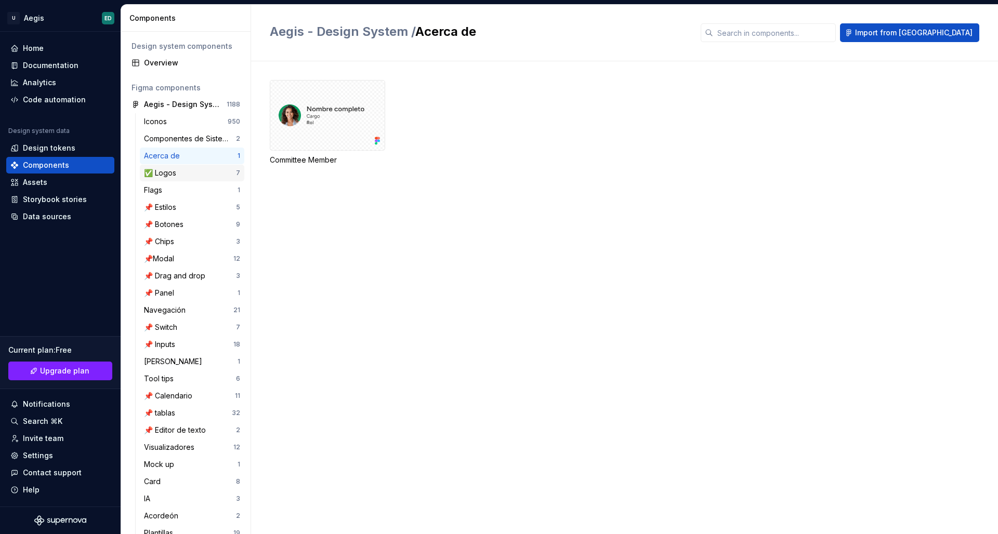
click at [213, 179] on div "✅ Logos 7" at bounding box center [192, 173] width 104 height 17
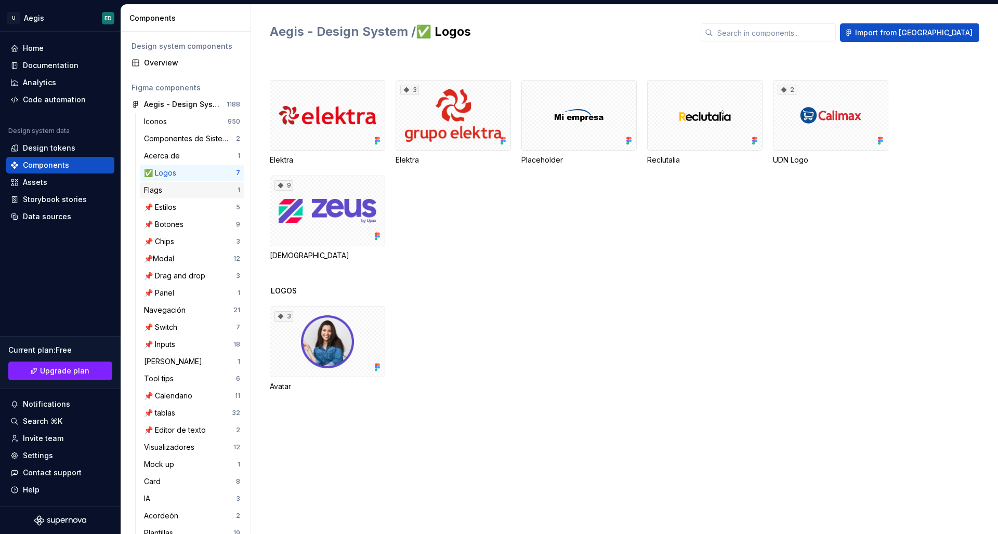
click at [213, 196] on div "Flags 1" at bounding box center [192, 190] width 104 height 17
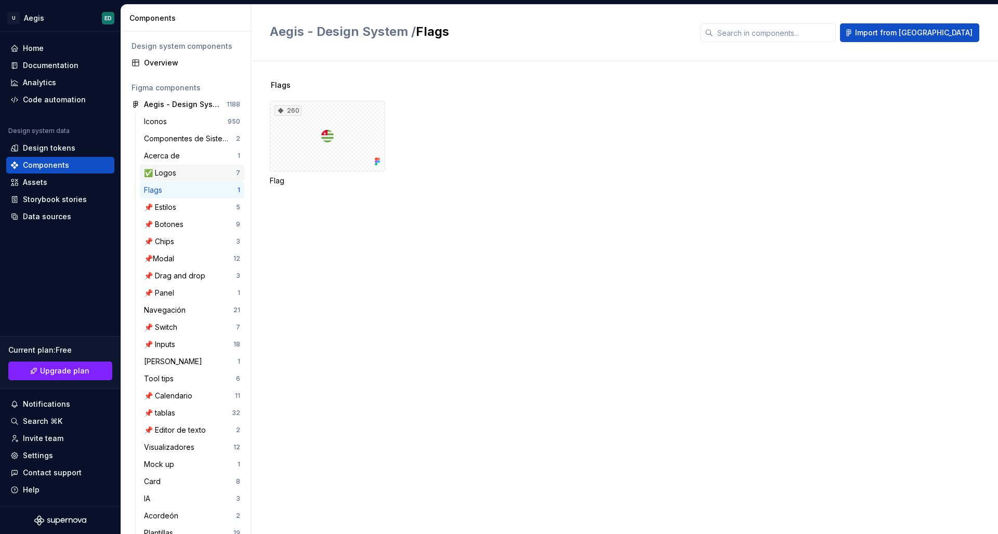
click at [223, 173] on div "✅ Logos" at bounding box center [190, 173] width 92 height 10
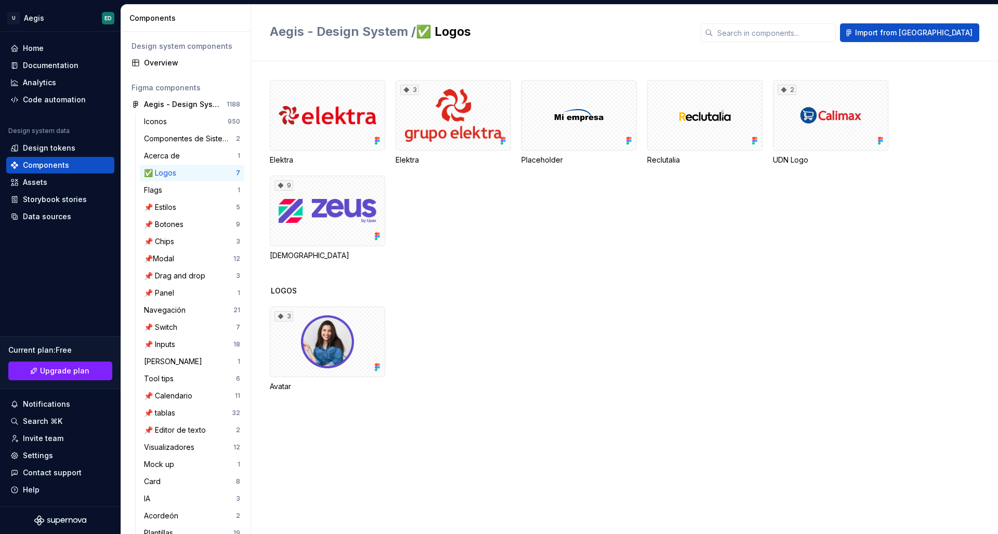
click at [223, 173] on div "✅ Logos" at bounding box center [190, 173] width 92 height 10
click at [212, 312] on div "Navegación" at bounding box center [188, 310] width 89 height 10
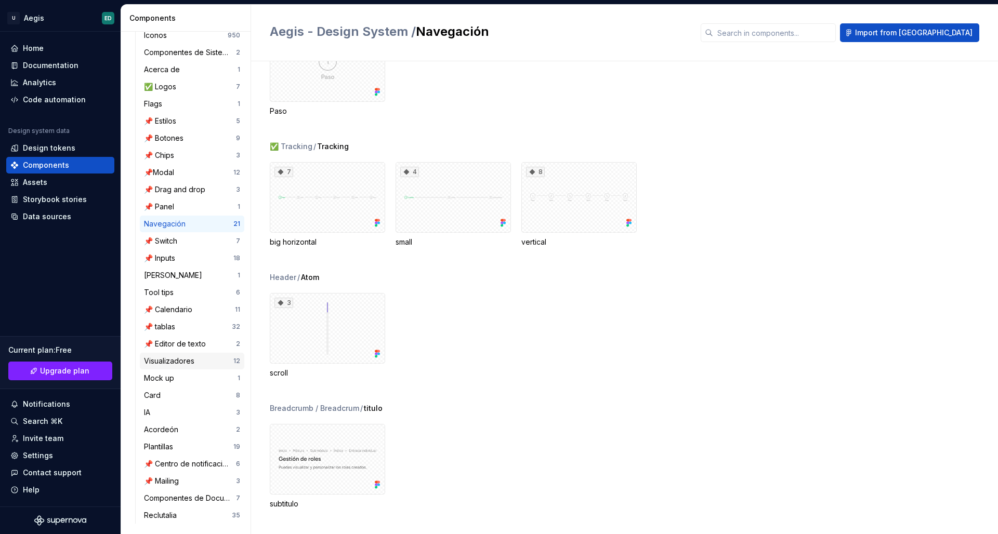
scroll to position [86, 0]
click at [205, 448] on div "Plantillas" at bounding box center [188, 447] width 89 height 10
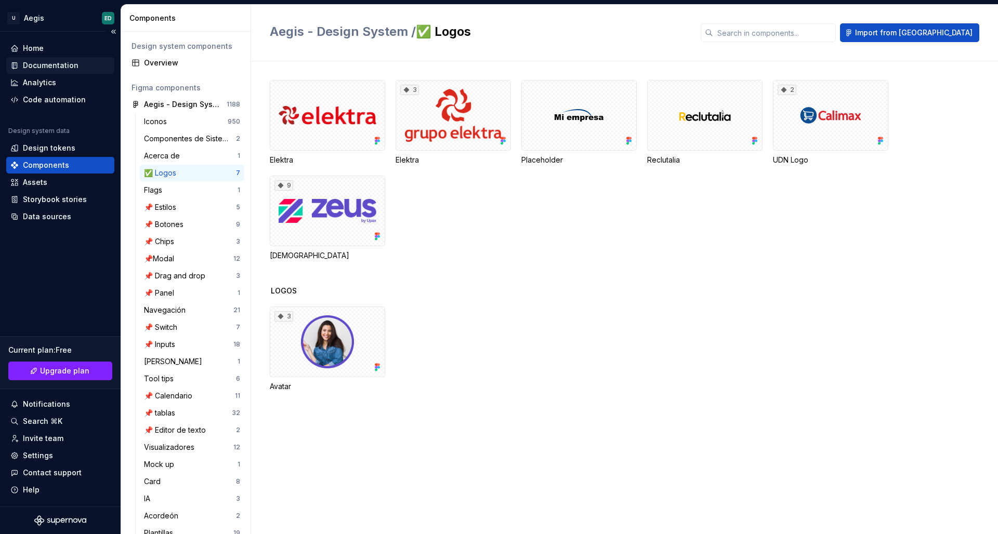
click at [71, 69] on div "Documentation" at bounding box center [51, 65] width 56 height 10
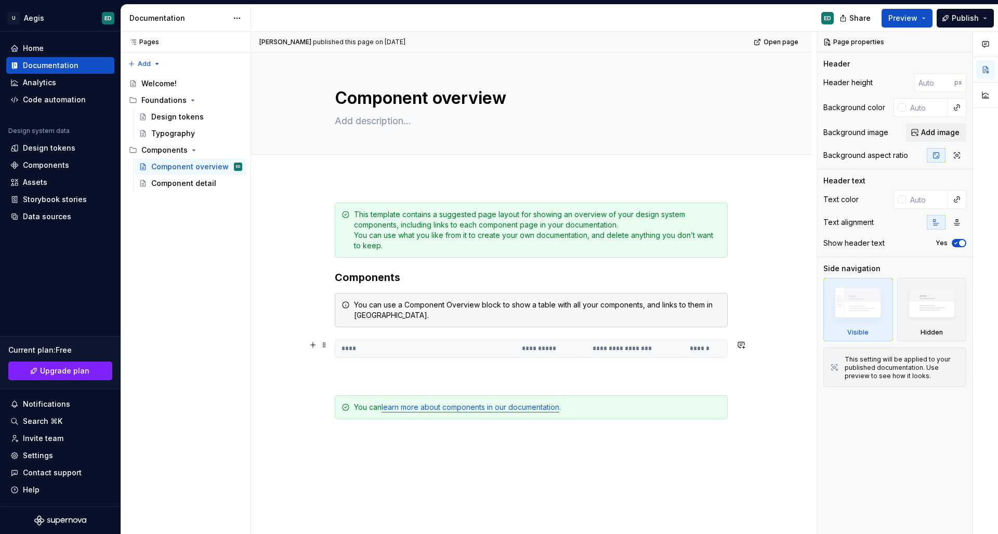
click at [519, 347] on th "**********" at bounding box center [550, 348] width 70 height 17
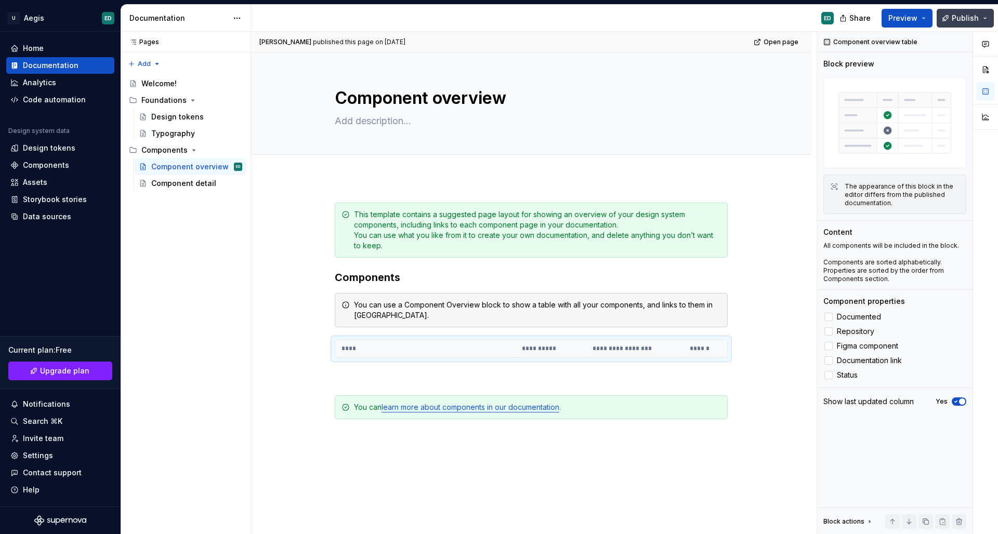
click at [785, 24] on button "Publish" at bounding box center [964, 18] width 57 height 19
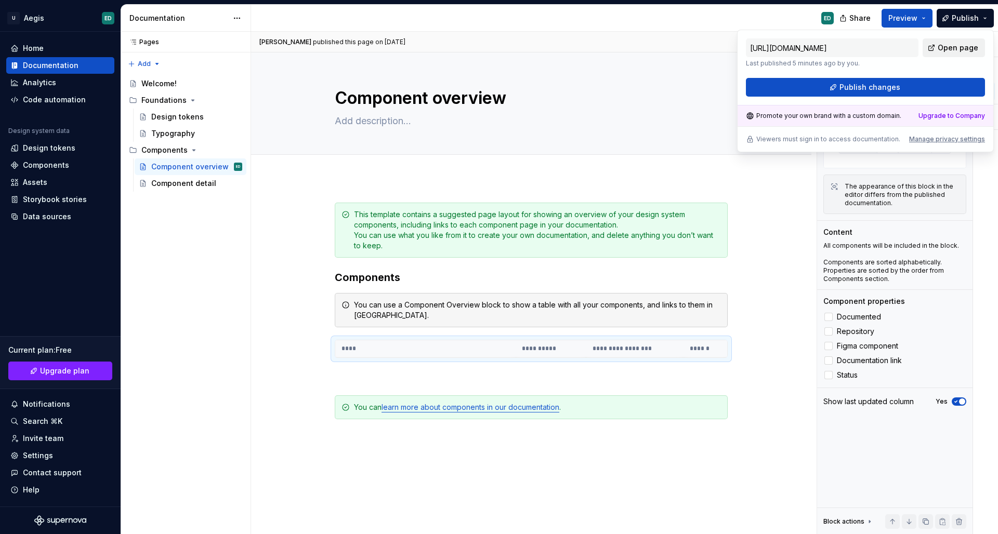
click at [785, 52] on link "Open page" at bounding box center [953, 47] width 62 height 19
click at [73, 163] on div "Components" at bounding box center [60, 165] width 100 height 10
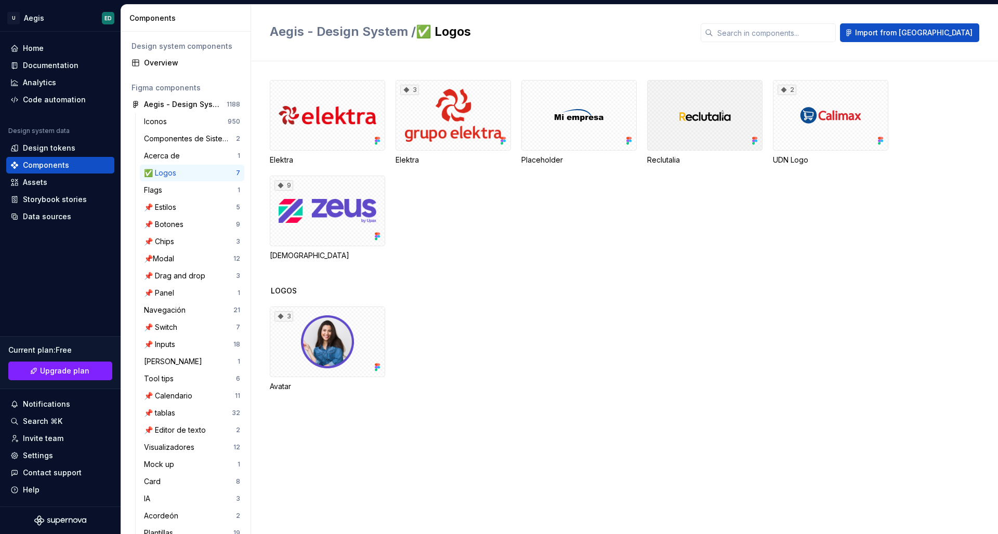
click at [689, 108] on div at bounding box center [704, 115] width 115 height 71
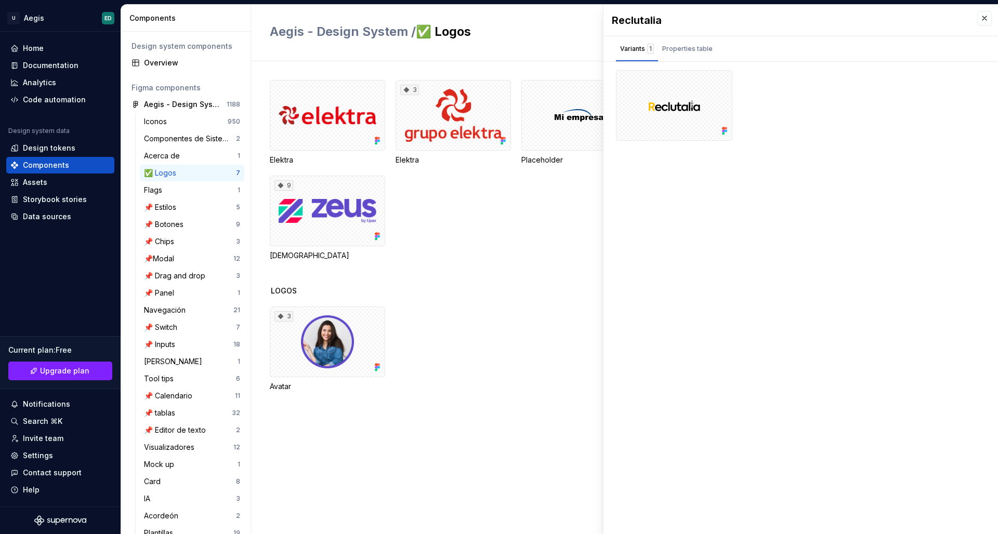
click at [485, 317] on div "3 Avatar" at bounding box center [634, 349] width 728 height 85
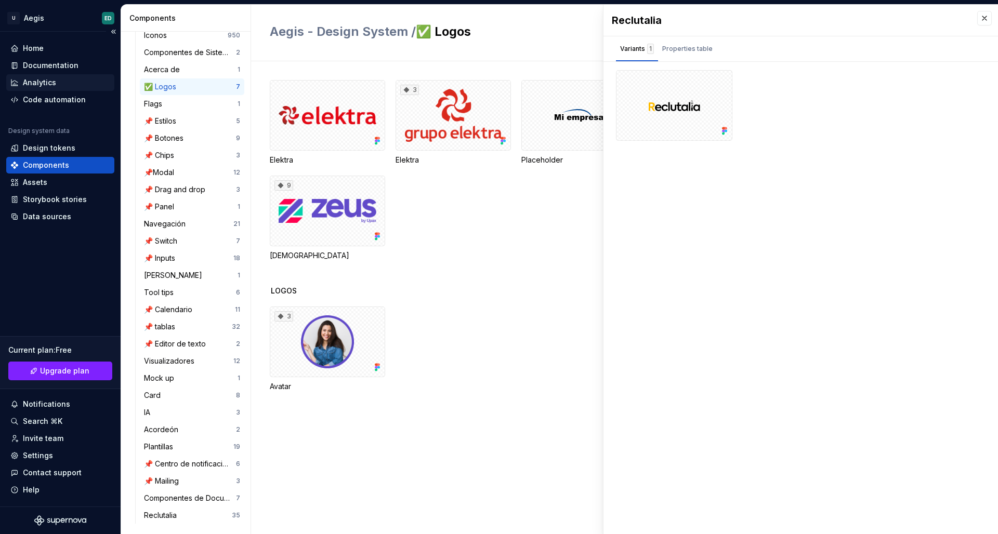
scroll to position [86, 0]
click at [70, 59] on div "Documentation" at bounding box center [60, 65] width 108 height 17
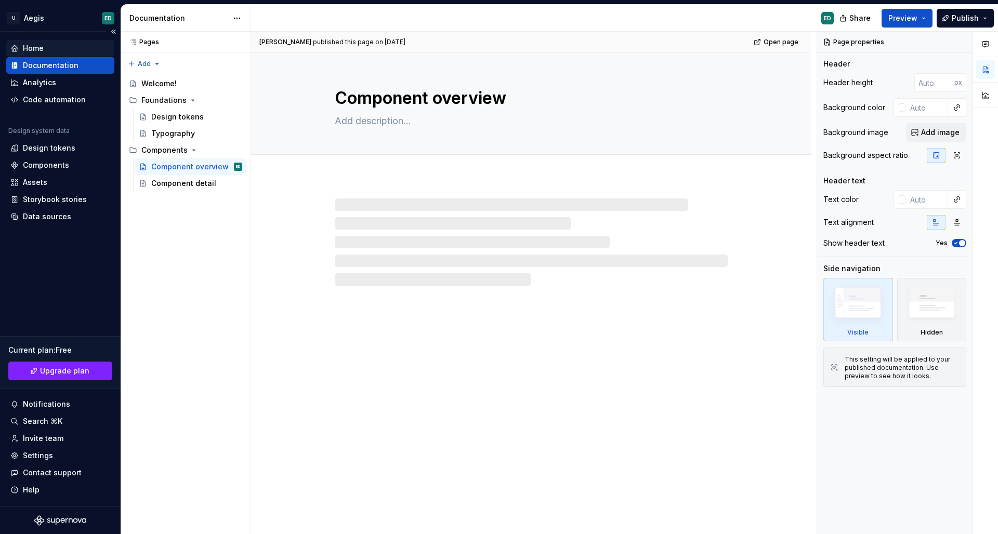
click at [76, 44] on div "Home" at bounding box center [60, 48] width 100 height 10
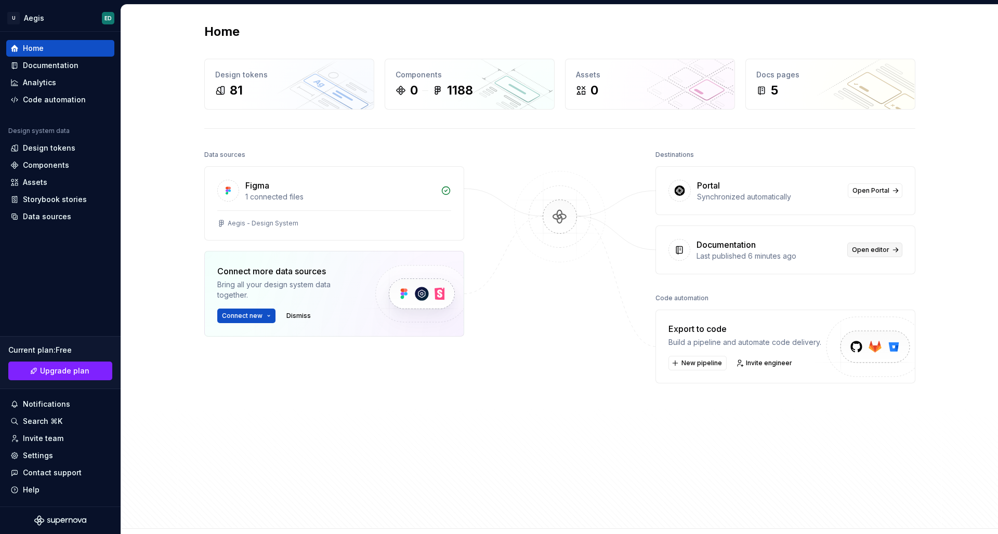
click at [785, 253] on span "Open editor" at bounding box center [870, 250] width 37 height 8
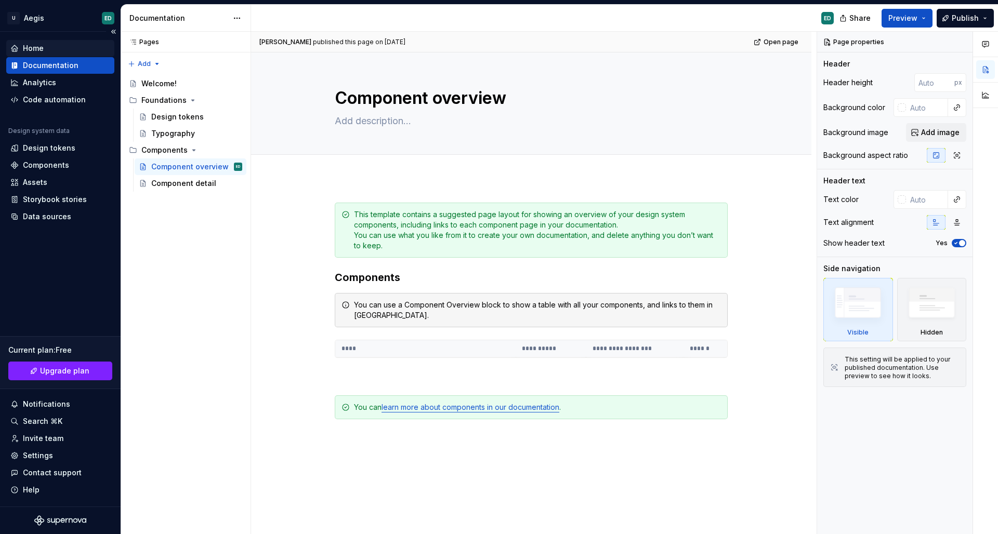
click at [33, 47] on div "Home" at bounding box center [33, 48] width 21 height 10
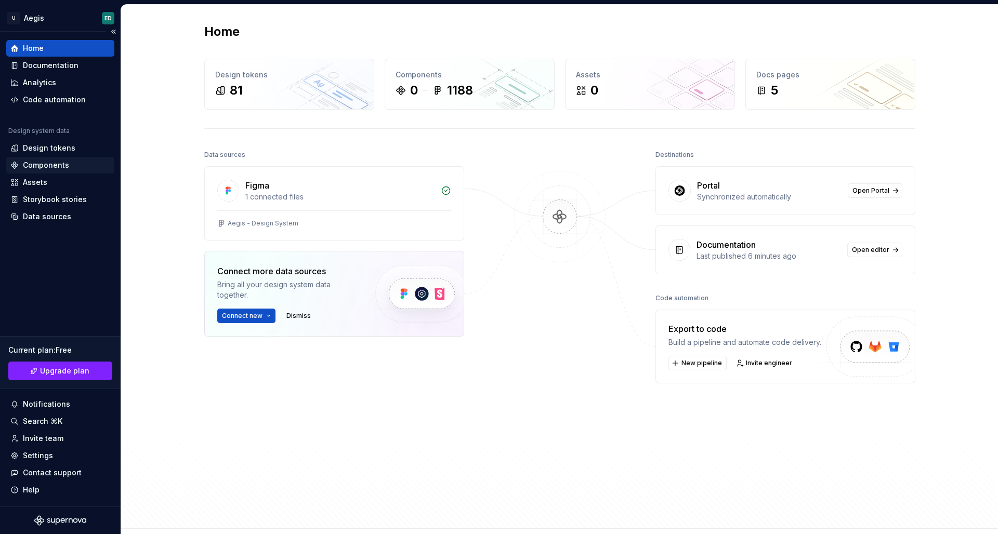
click at [77, 164] on div "Components" at bounding box center [60, 165] width 100 height 10
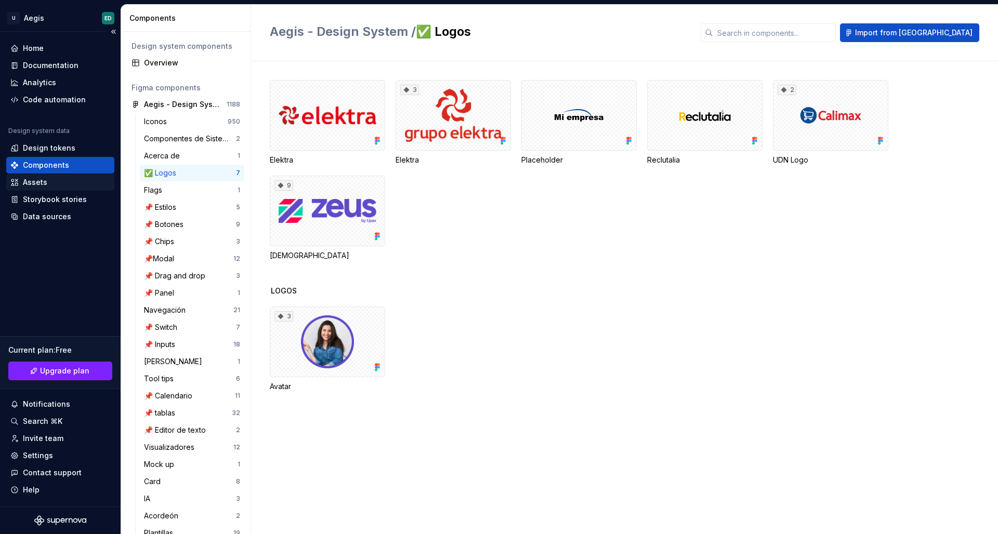
click at [48, 184] on div "Assets" at bounding box center [60, 182] width 100 height 10
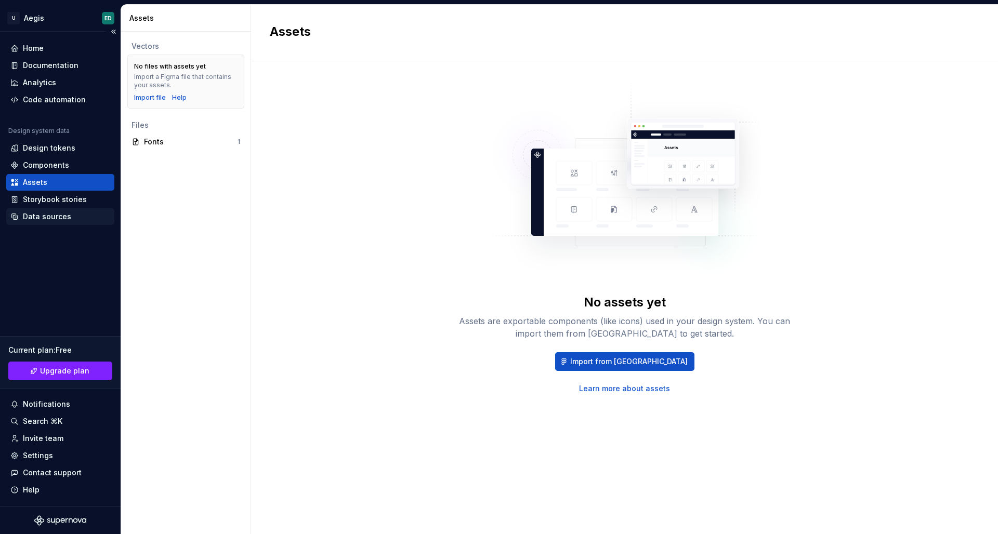
click at [61, 221] on div "Data sources" at bounding box center [47, 216] width 48 height 10
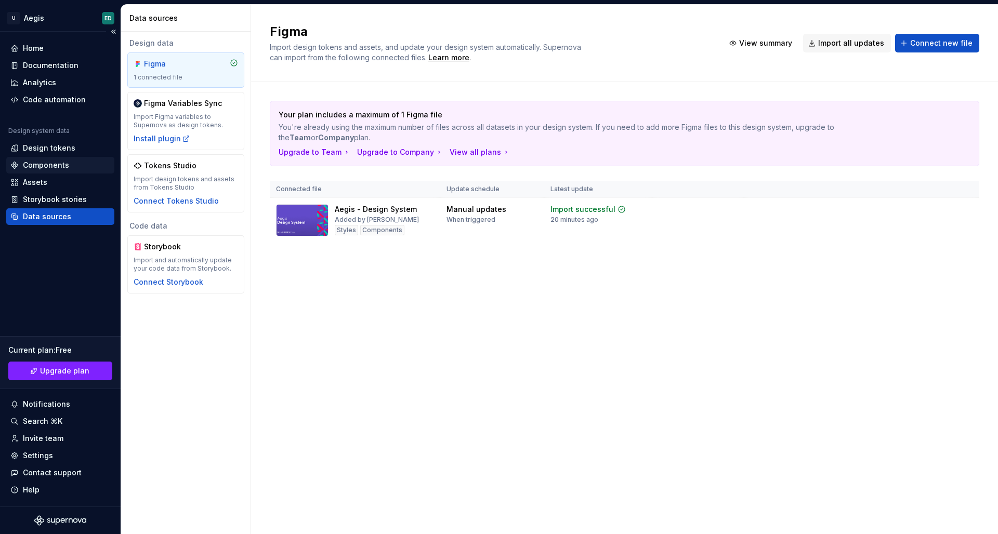
click at [45, 164] on div "Components" at bounding box center [46, 165] width 46 height 10
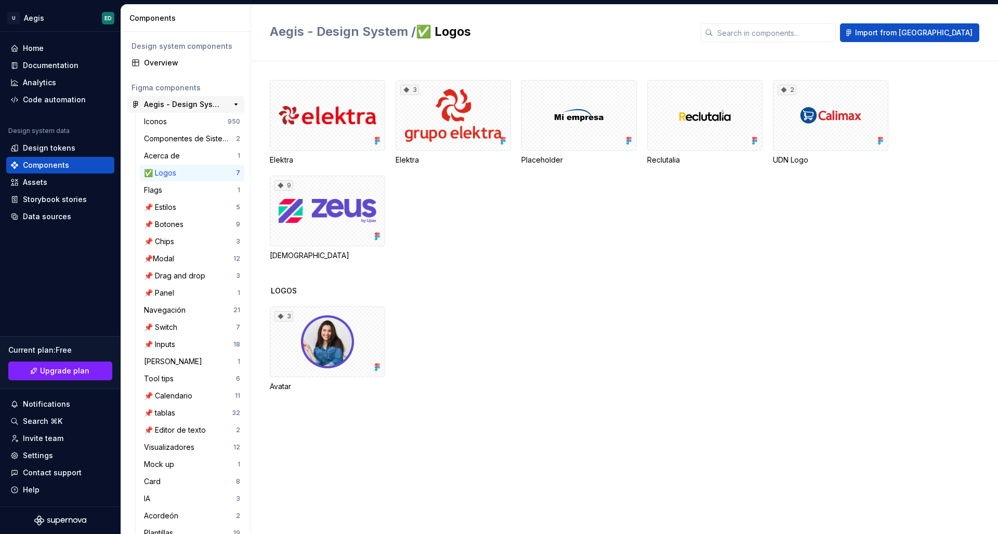
click at [213, 104] on div "Aegis - Design System" at bounding box center [182, 104] width 77 height 10
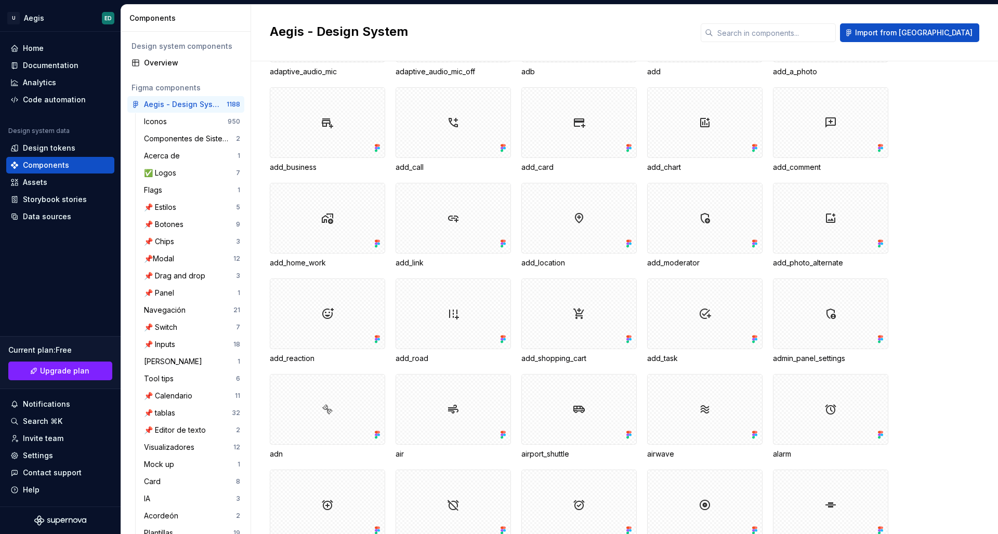
scroll to position [189, 0]
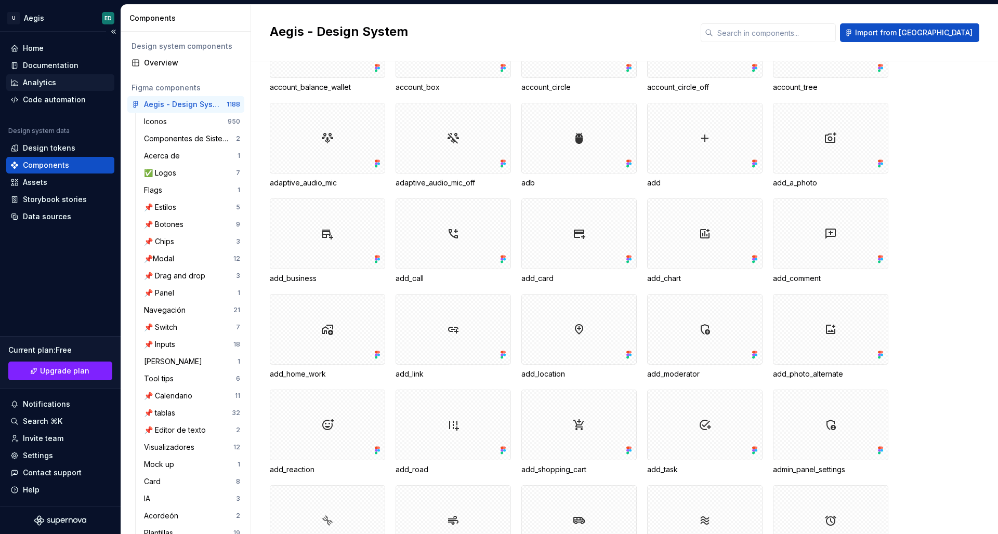
click at [56, 82] on div "Analytics" at bounding box center [60, 82] width 100 height 10
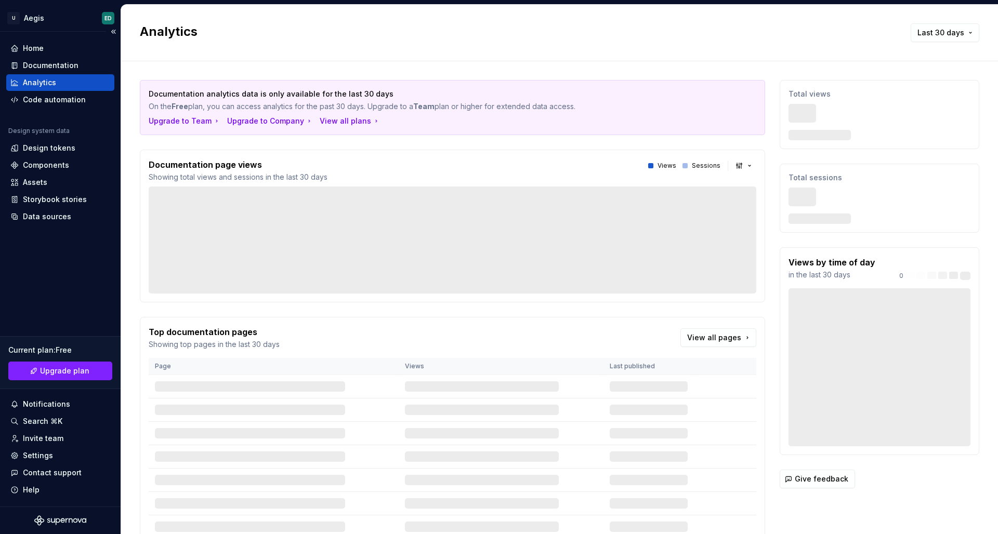
click at [56, 82] on div "Analytics" at bounding box center [60, 82] width 100 height 10
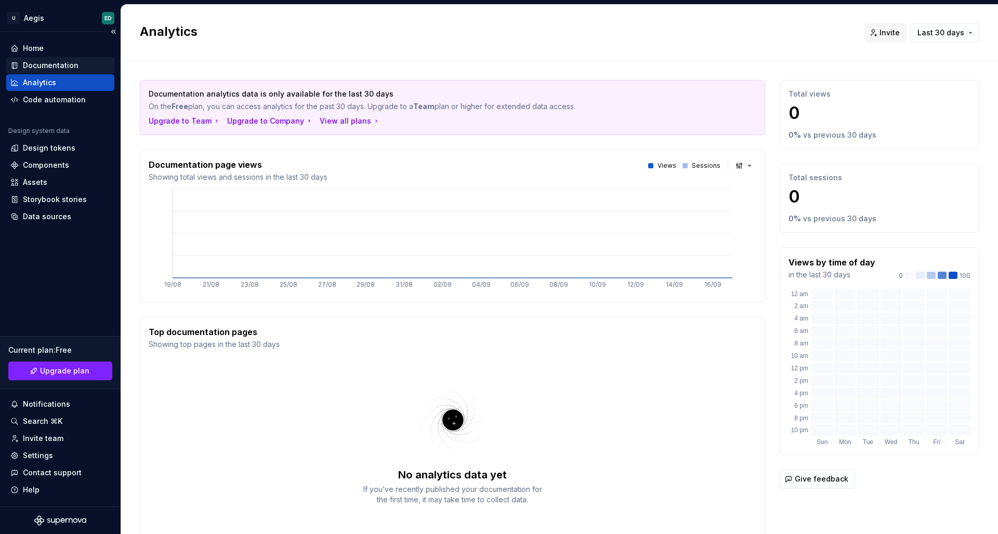
click at [66, 67] on div "Documentation" at bounding box center [51, 65] width 56 height 10
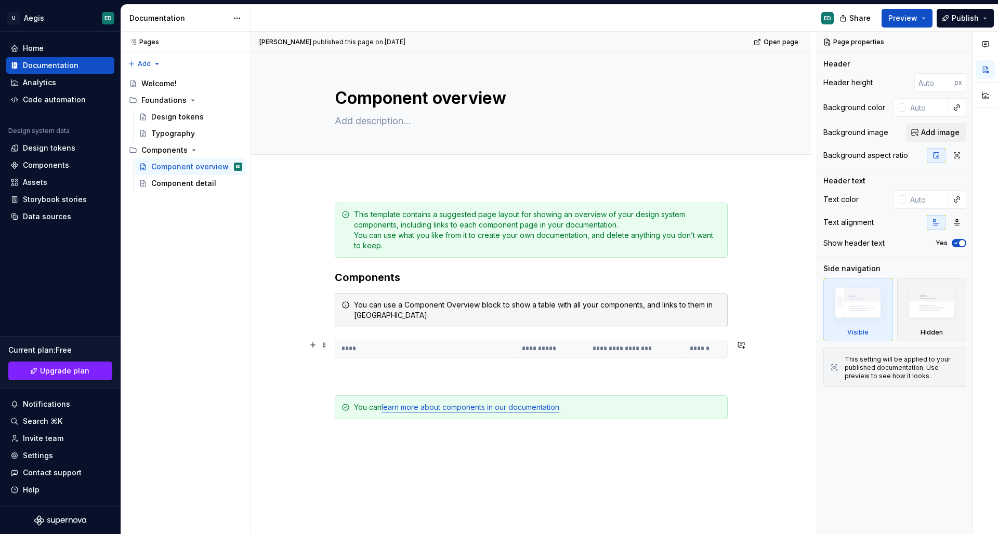
click at [473, 358] on div "**********" at bounding box center [531, 349] width 393 height 18
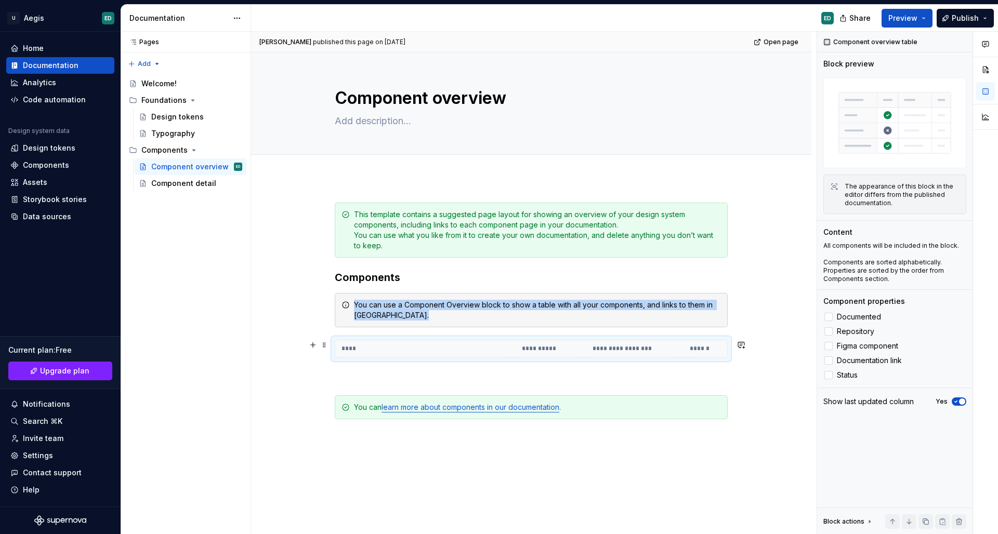
click at [473, 358] on div "**********" at bounding box center [531, 349] width 393 height 18
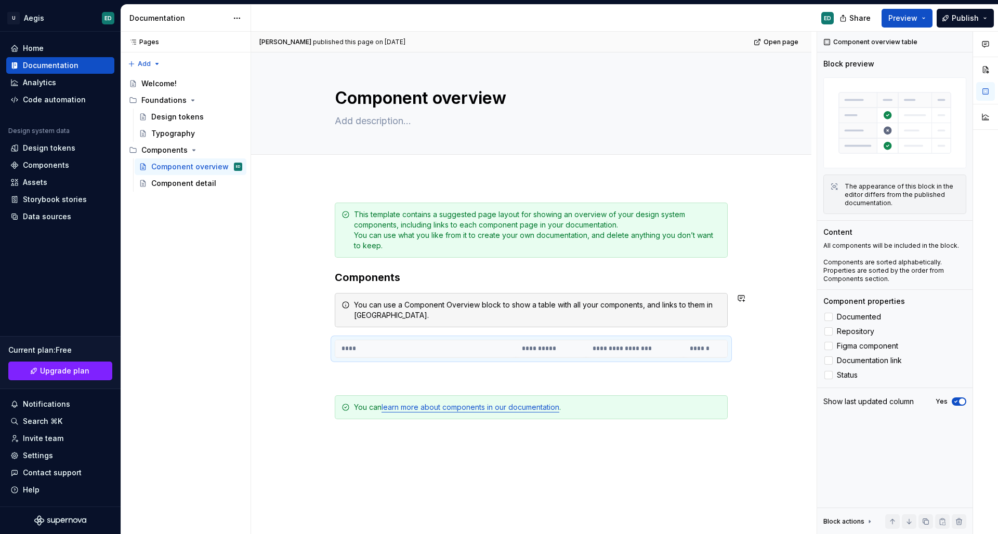
click at [620, 287] on div "**********" at bounding box center [531, 333] width 393 height 260
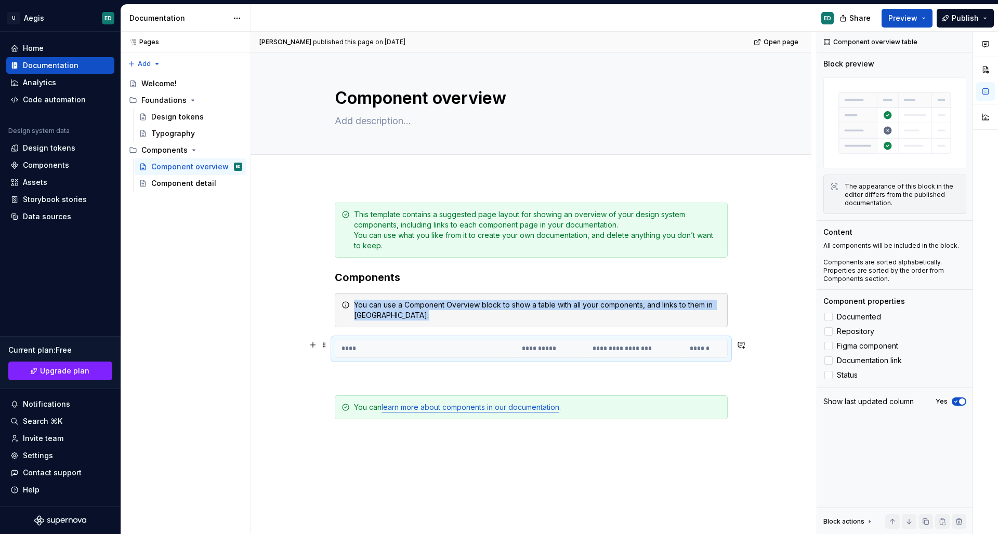
click at [344, 348] on th "****" at bounding box center [425, 348] width 180 height 17
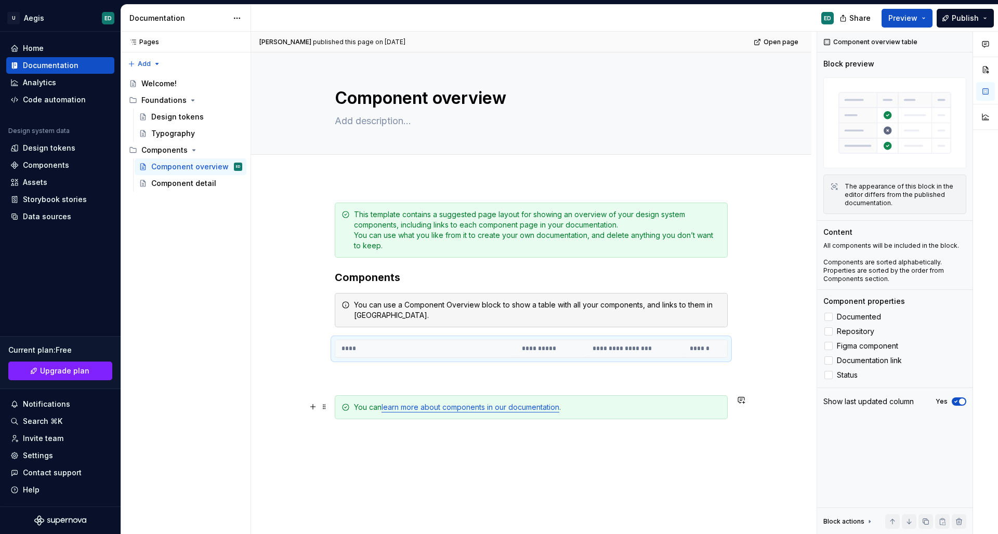
click at [368, 409] on div "You can learn more about components in our documentation ." at bounding box center [537, 407] width 367 height 10
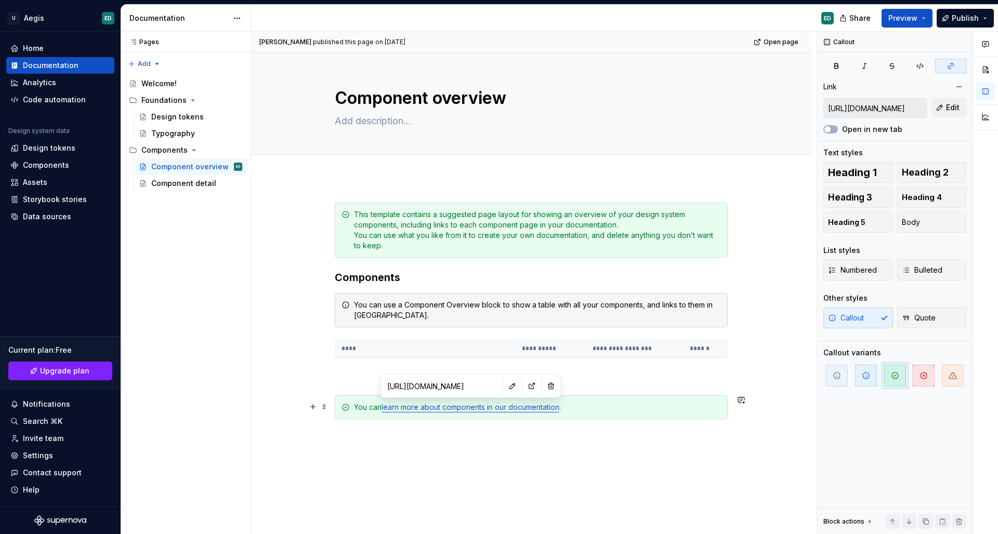
click at [471, 404] on link "learn more about components in our documentation" at bounding box center [470, 407] width 178 height 9
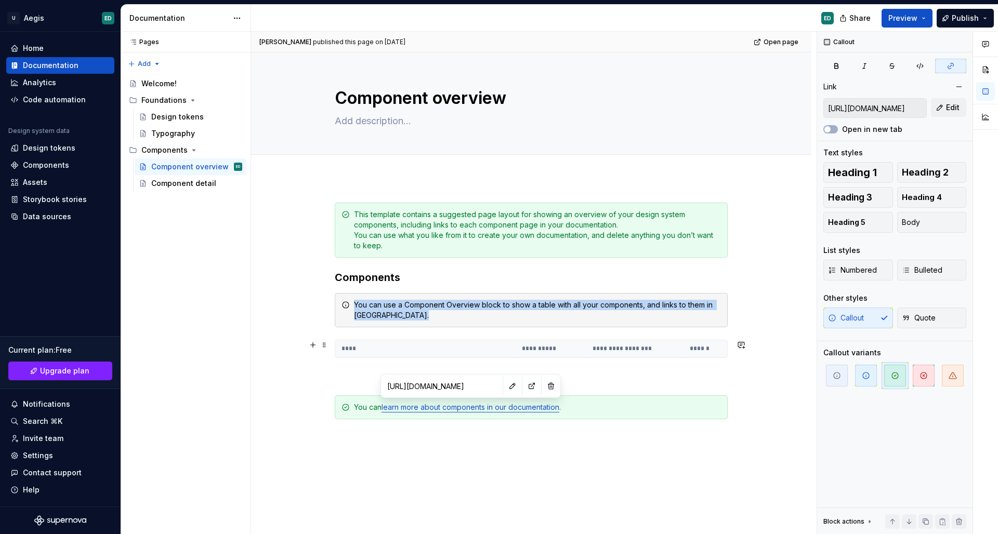
click at [357, 350] on th "****" at bounding box center [425, 348] width 180 height 17
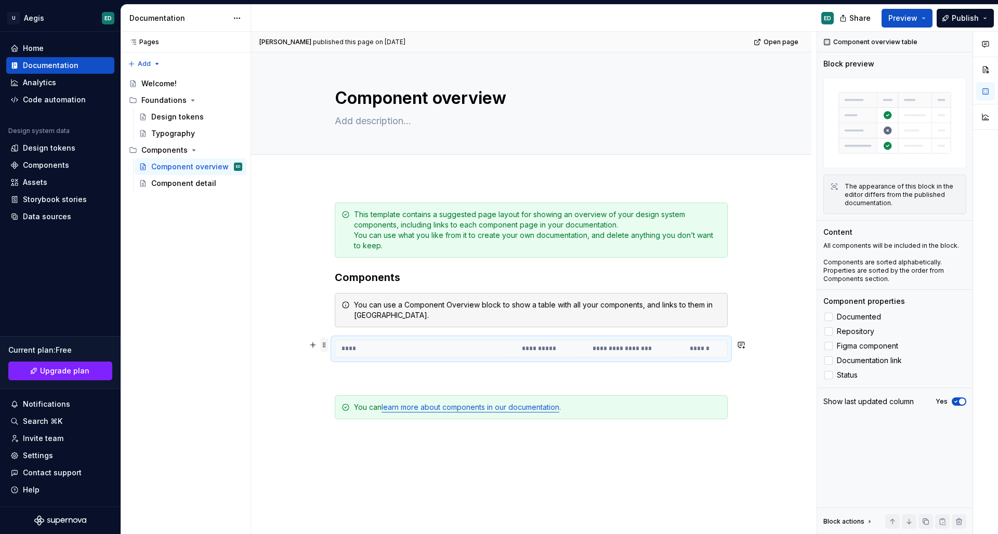
click at [323, 348] on span at bounding box center [324, 345] width 8 height 15
click at [301, 376] on div "**********" at bounding box center [531, 407] width 560 height 458
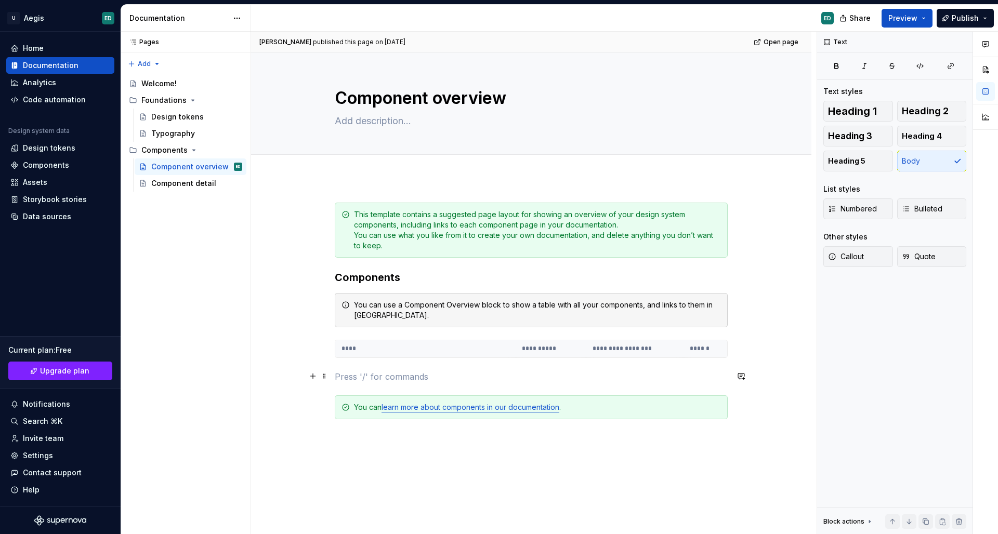
click at [313, 377] on button "button" at bounding box center [313, 376] width 15 height 15
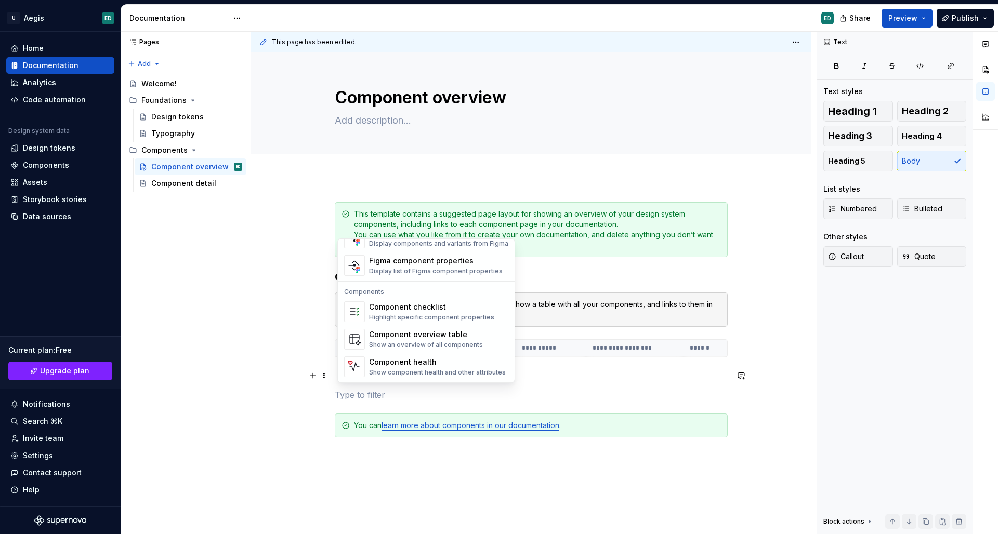
scroll to position [1035, 0]
click at [391, 339] on div "Component overview table" at bounding box center [426, 334] width 114 height 10
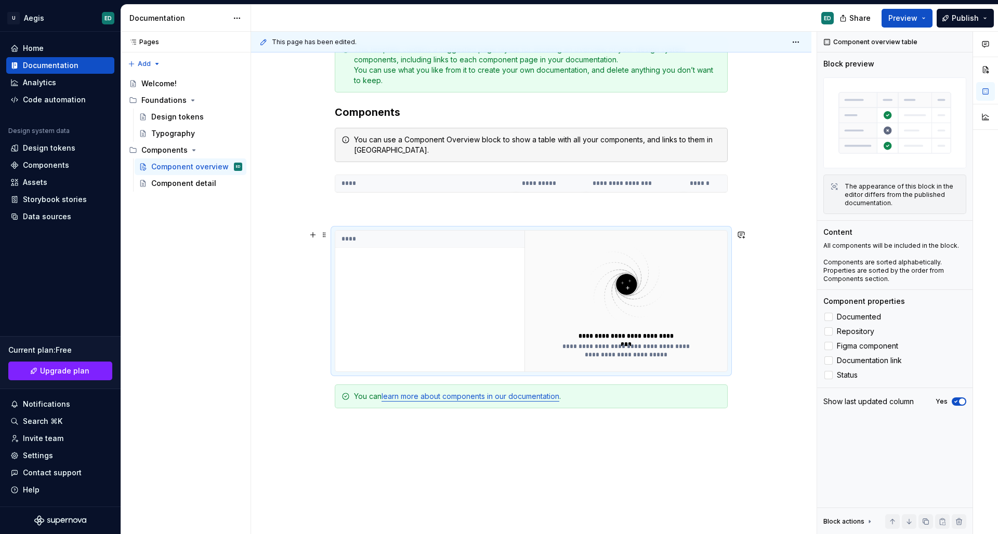
scroll to position [166, 0]
click at [656, 273] on img at bounding box center [626, 284] width 135 height 83
click at [417, 244] on th "****" at bounding box center [429, 238] width 189 height 17
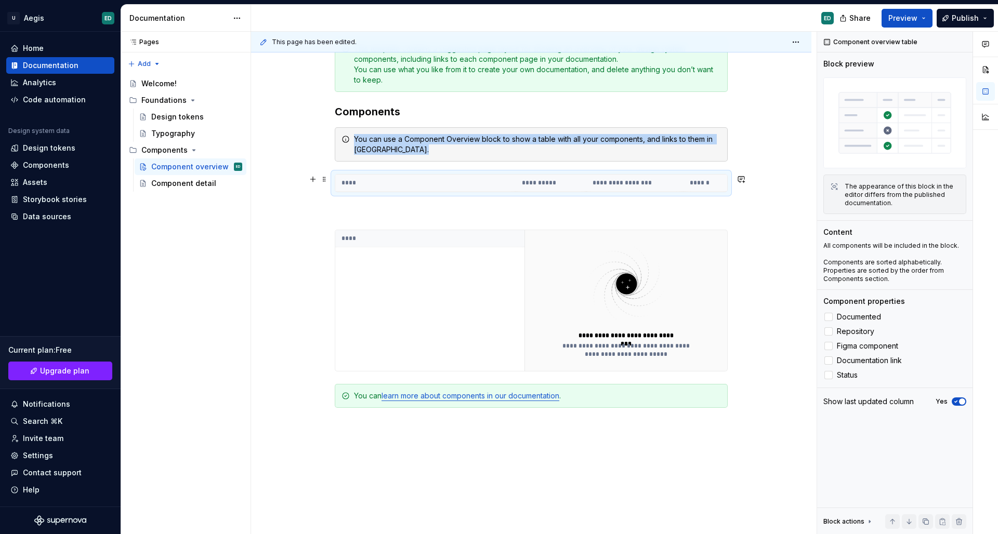
click at [461, 191] on th "****" at bounding box center [425, 183] width 180 height 17
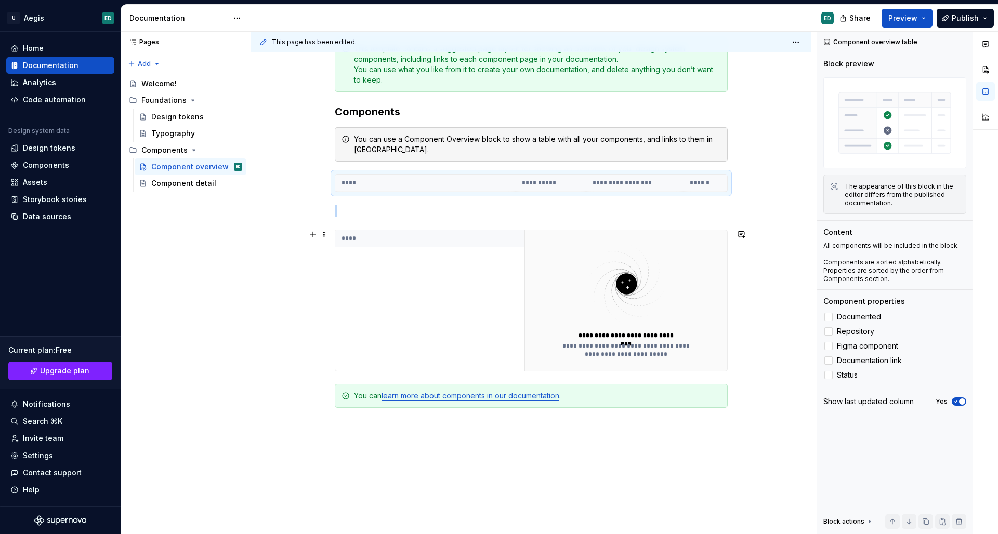
click at [474, 274] on div "****" at bounding box center [429, 300] width 189 height 141
click at [196, 190] on div "Component detail" at bounding box center [196, 183] width 91 height 15
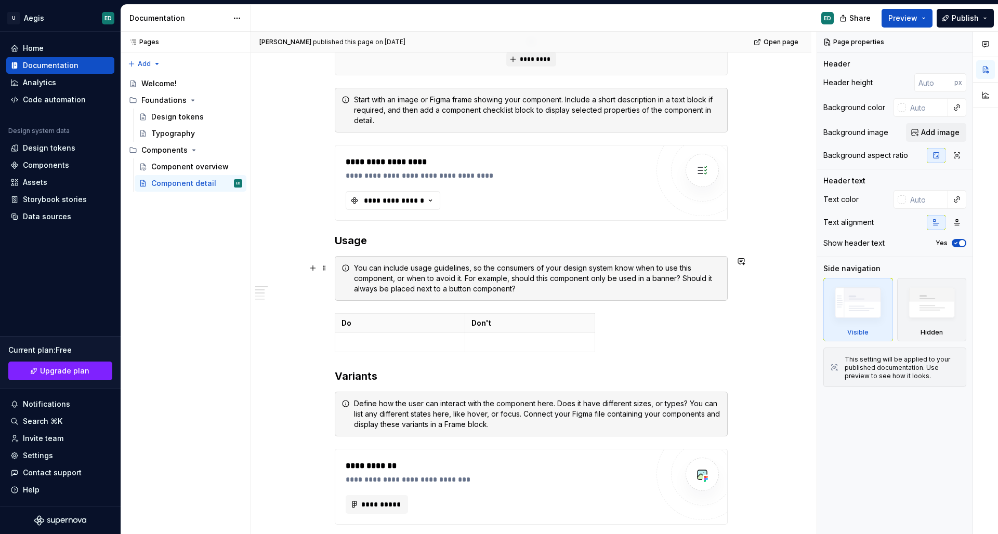
scroll to position [258, 0]
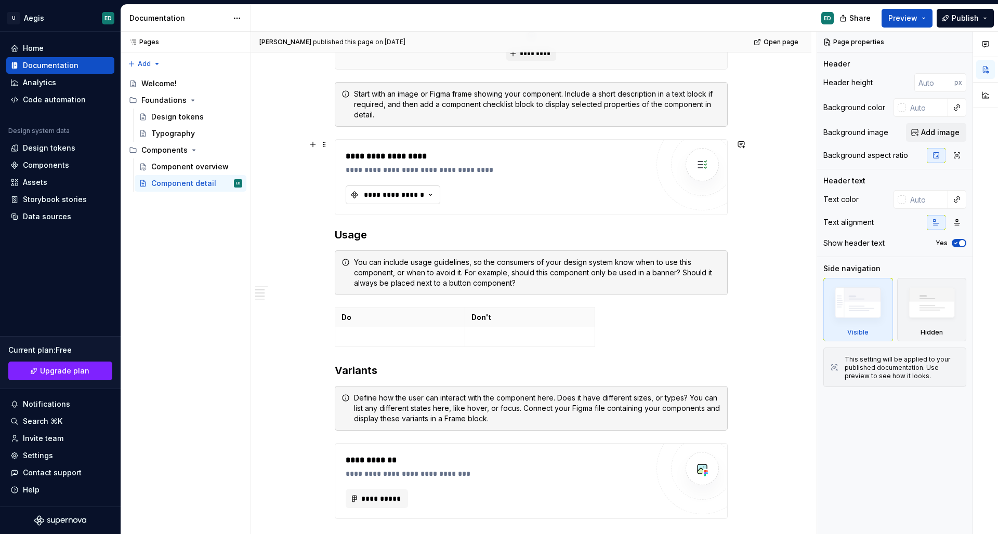
type textarea "*"
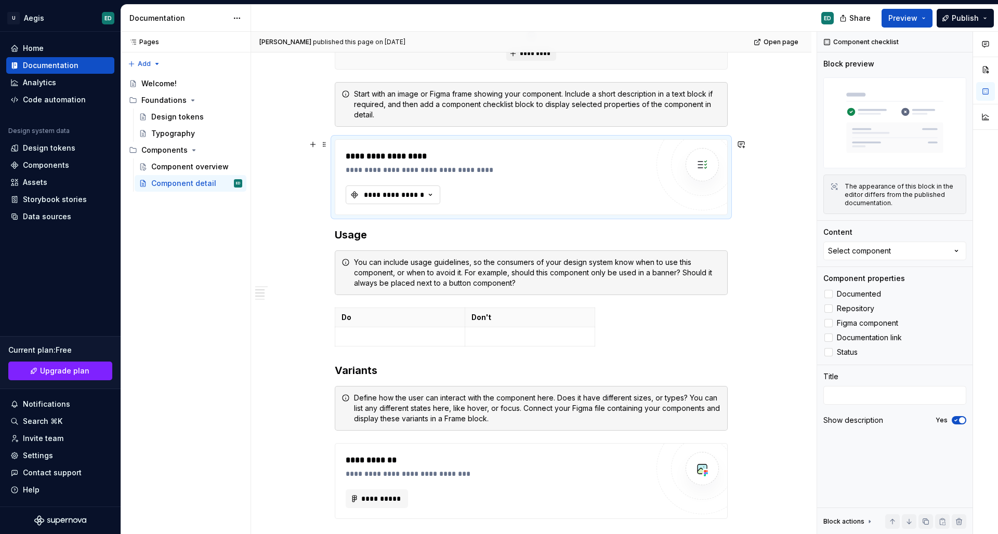
click at [434, 197] on icon "button" at bounding box center [430, 195] width 10 height 10
click at [785, 260] on button "Select component" at bounding box center [894, 251] width 143 height 19
click at [785, 247] on button "Select component" at bounding box center [894, 251] width 143 height 19
type input "boton"
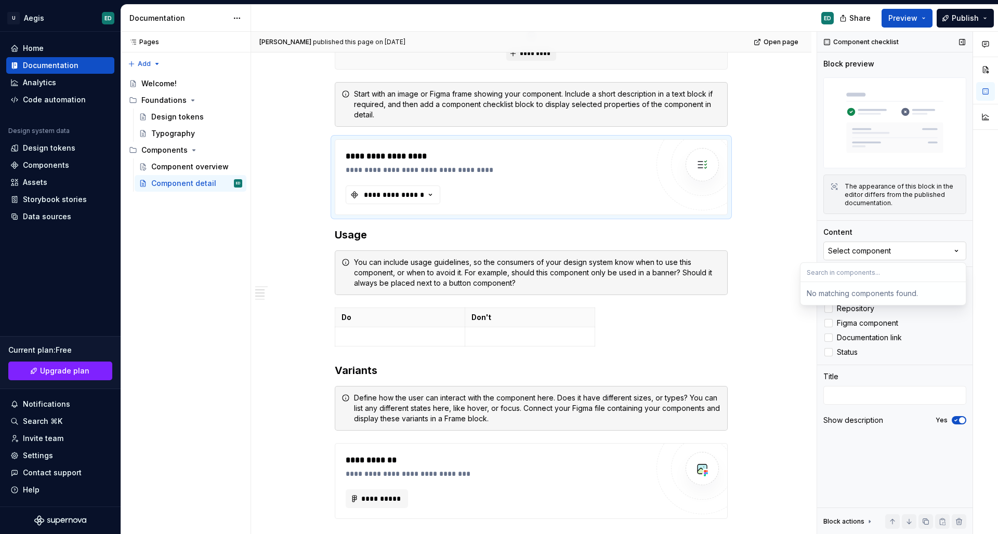
type input "a"
type input "breadcr"
click at [431, 161] on div "**********" at bounding box center [497, 156] width 302 height 12
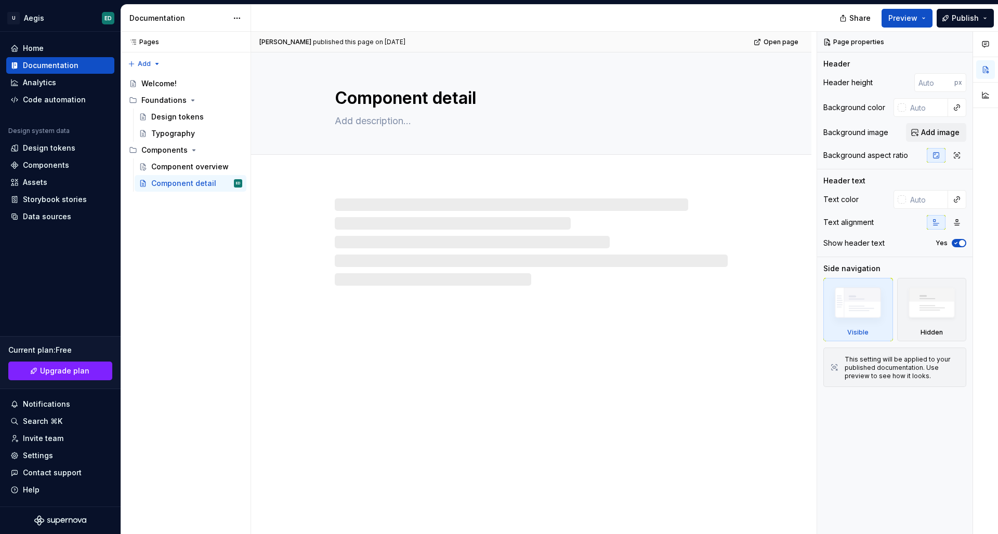
scroll to position [276, 0]
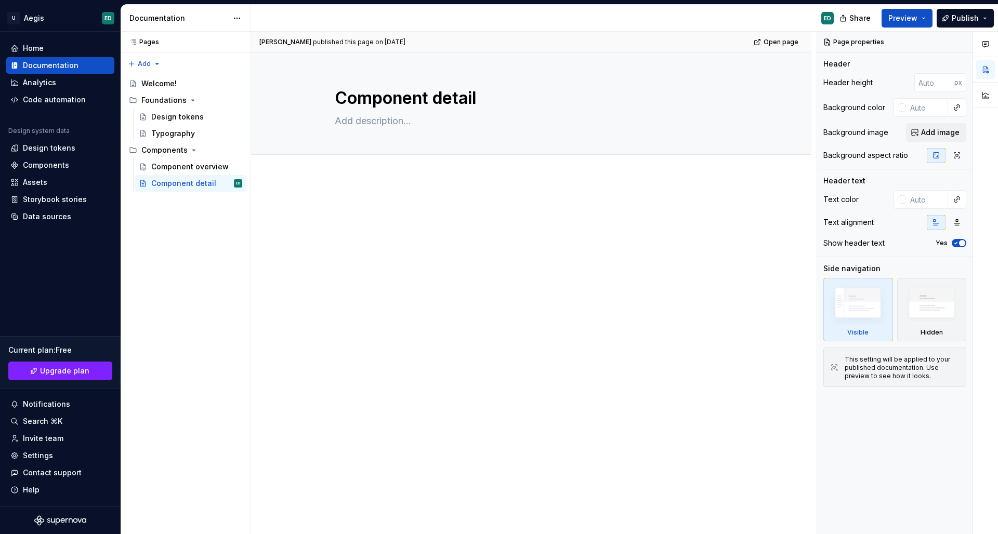
type textarea "*"
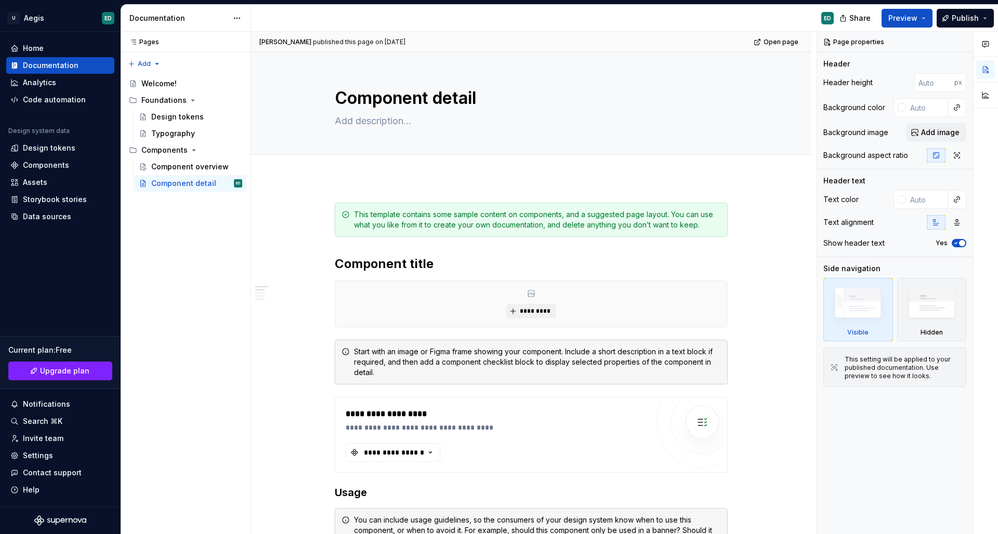
scroll to position [0, 0]
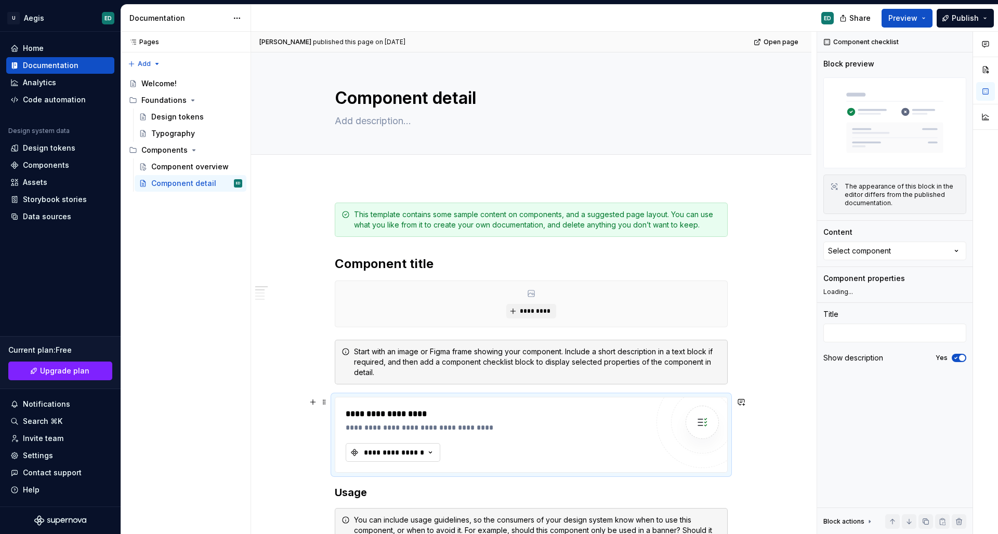
click at [375, 452] on div "**********" at bounding box center [394, 452] width 62 height 10
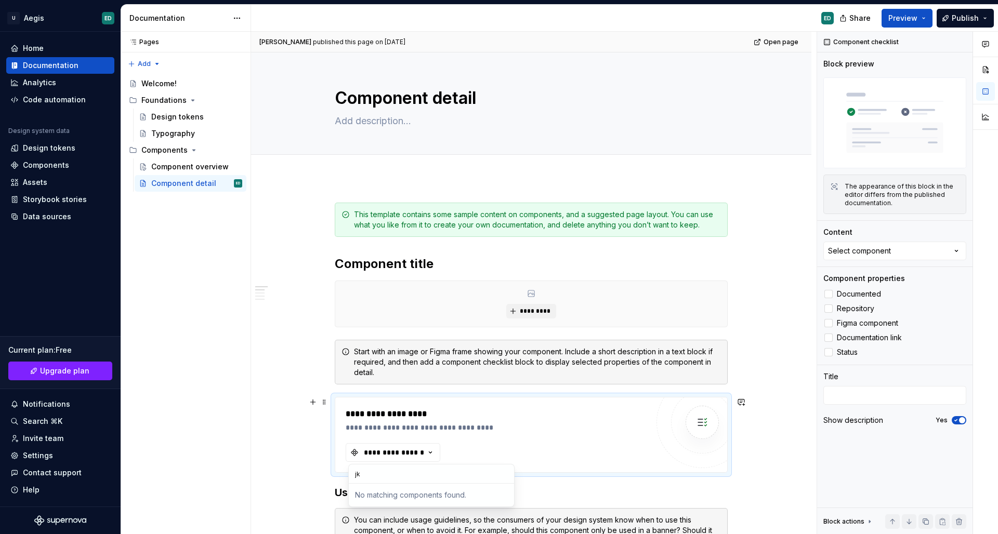
type input "j"
type input "i"
click at [185, 162] on div "Component overview" at bounding box center [181, 167] width 60 height 10
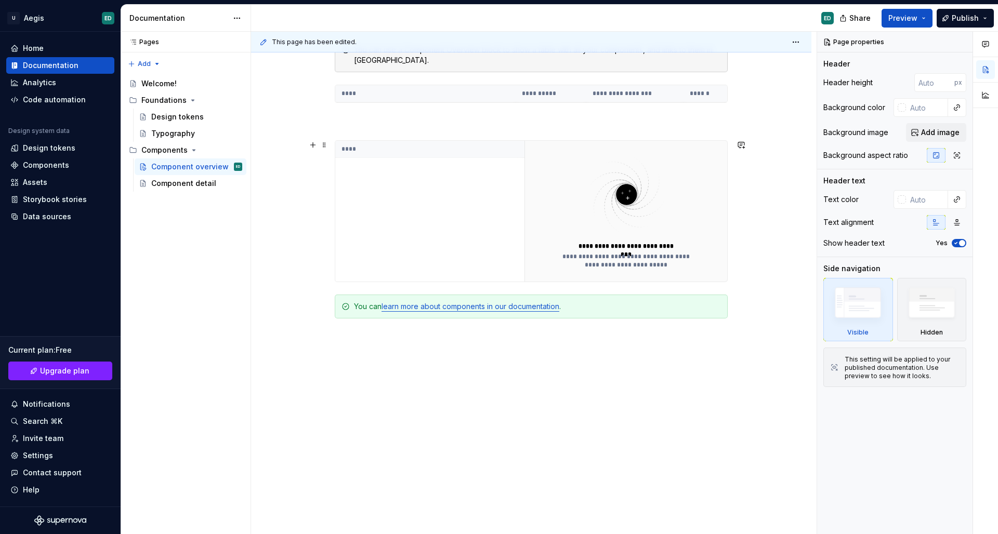
scroll to position [255, 0]
click at [70, 216] on div "Data sources" at bounding box center [60, 216] width 100 height 10
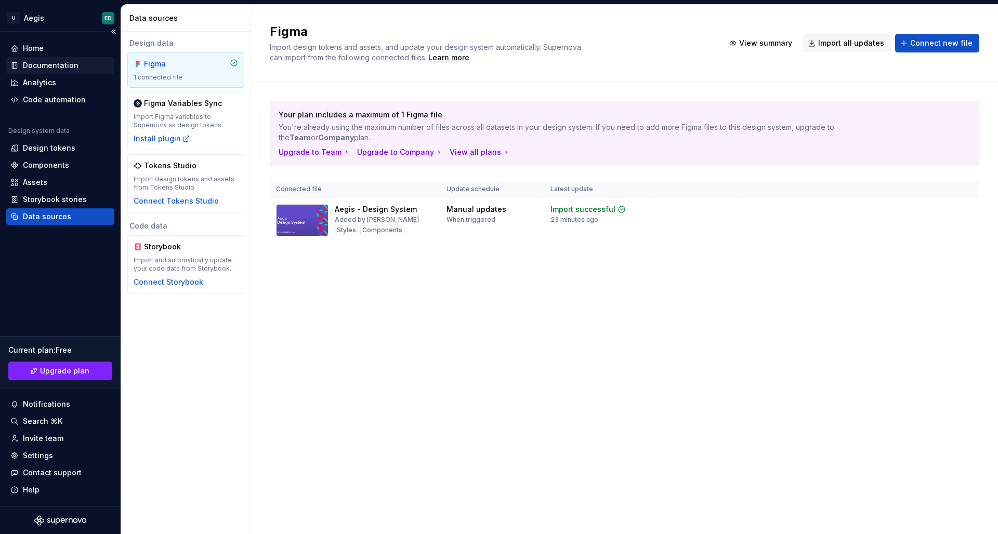
click at [43, 59] on div "Documentation" at bounding box center [60, 65] width 108 height 17
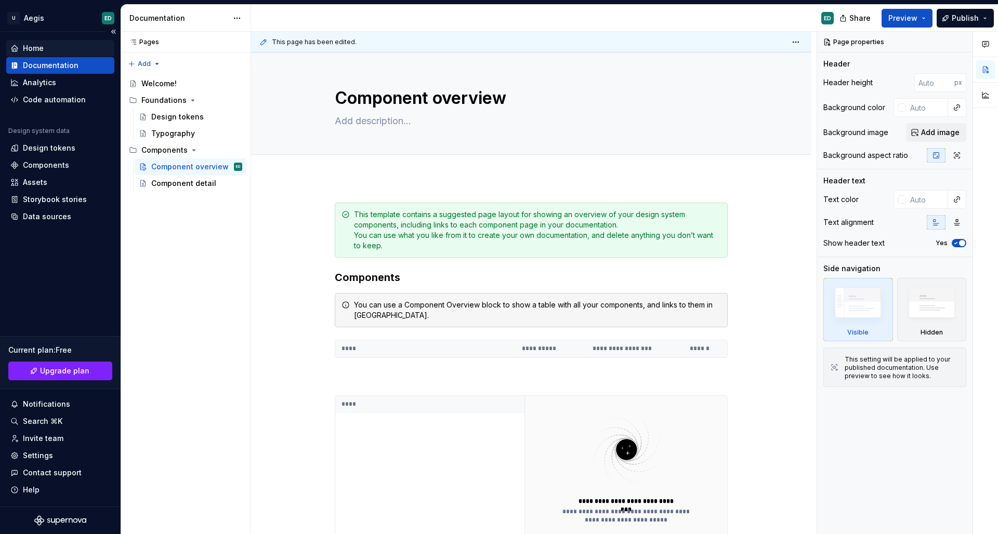
click at [54, 43] on div "Home" at bounding box center [60, 48] width 100 height 10
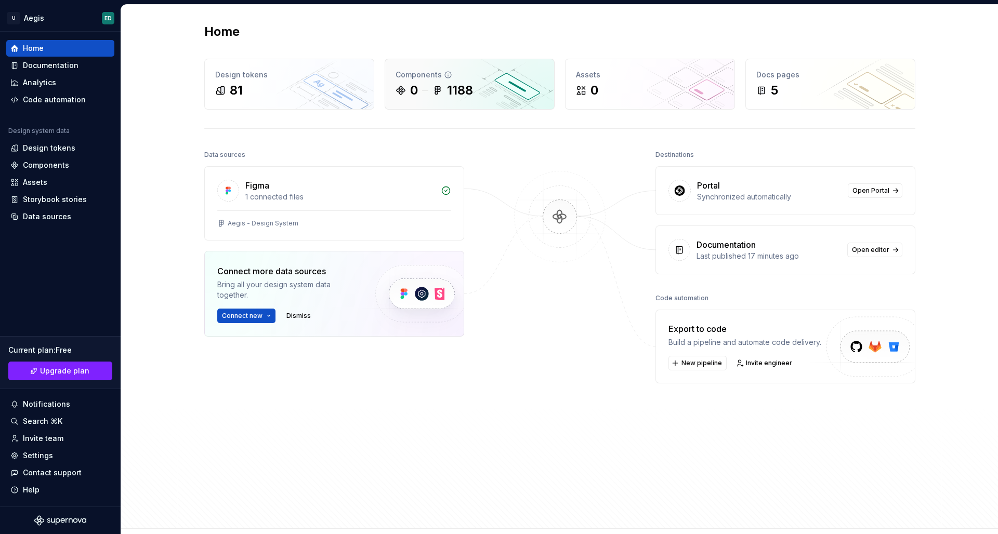
click at [403, 80] on div "Components 0 1188" at bounding box center [469, 84] width 169 height 50
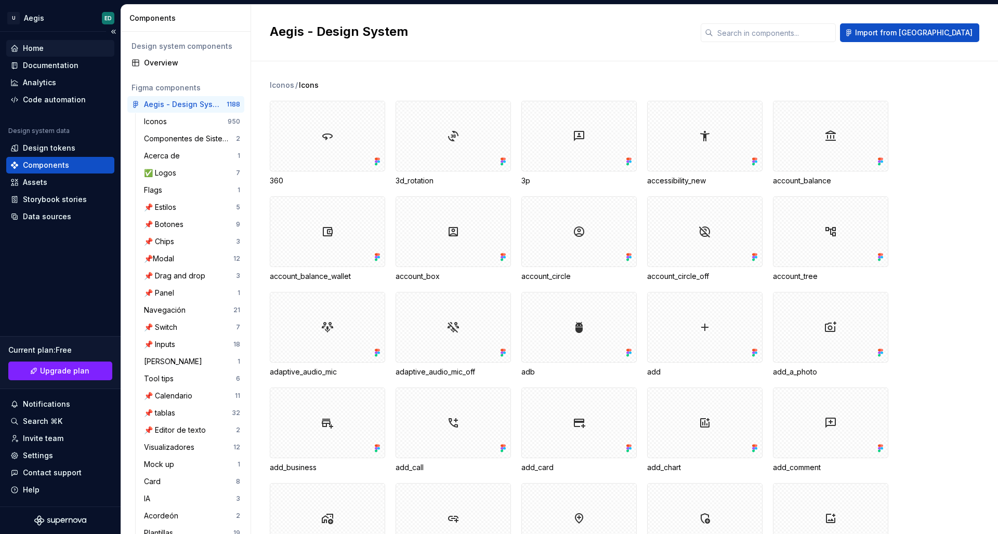
click at [68, 49] on div "Home" at bounding box center [60, 48] width 100 height 10
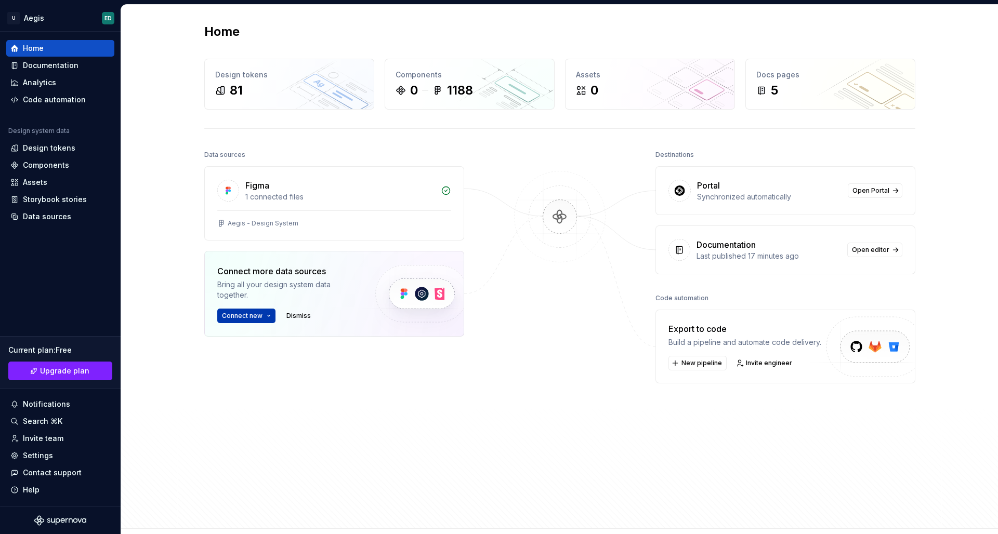
click at [268, 314] on button "Connect new" at bounding box center [246, 316] width 58 height 15
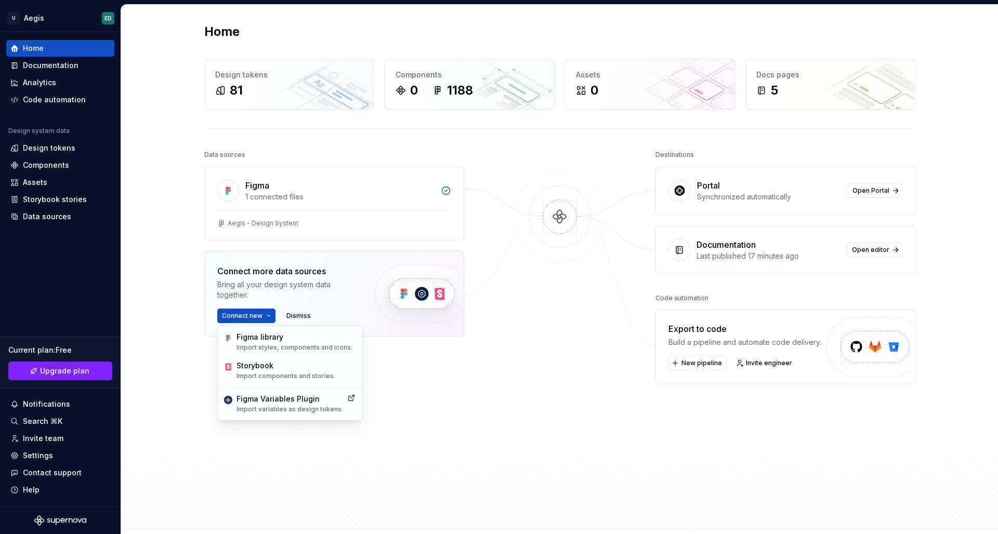
click at [320, 274] on div "Connect more data sources" at bounding box center [287, 271] width 140 height 12
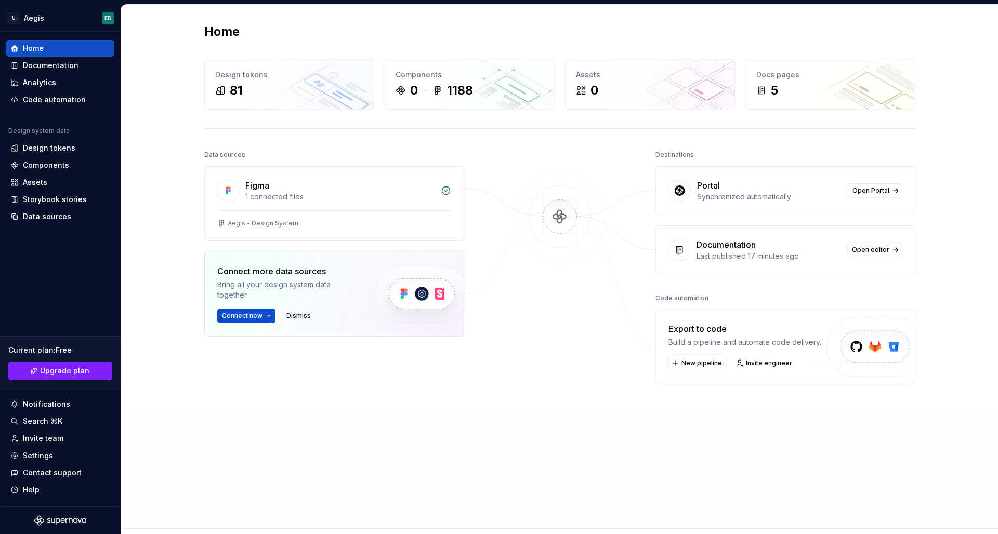
click at [569, 227] on img at bounding box center [559, 227] width 101 height 113
click at [390, 204] on div "Figma 1 connected files" at bounding box center [334, 189] width 259 height 44
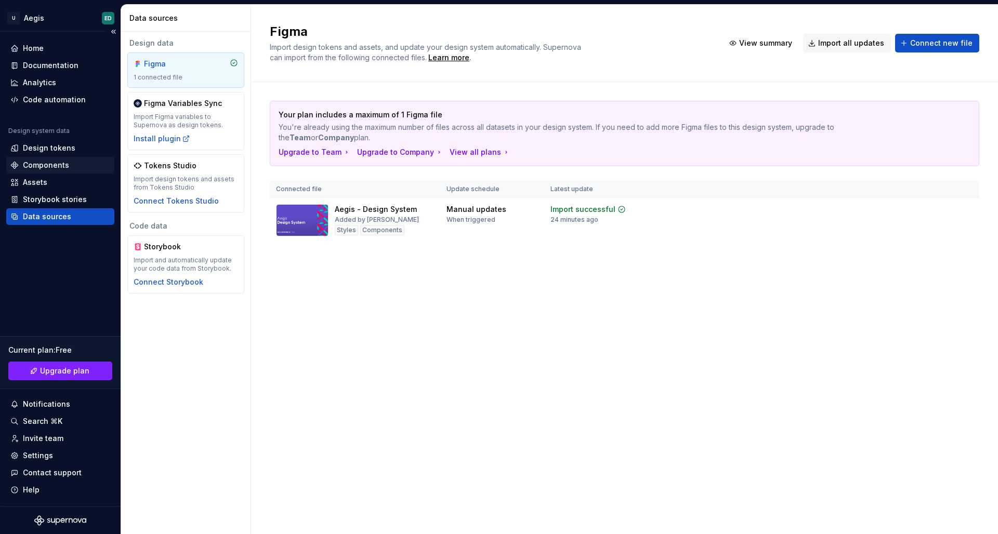
click at [88, 163] on div "Components" at bounding box center [60, 165] width 100 height 10
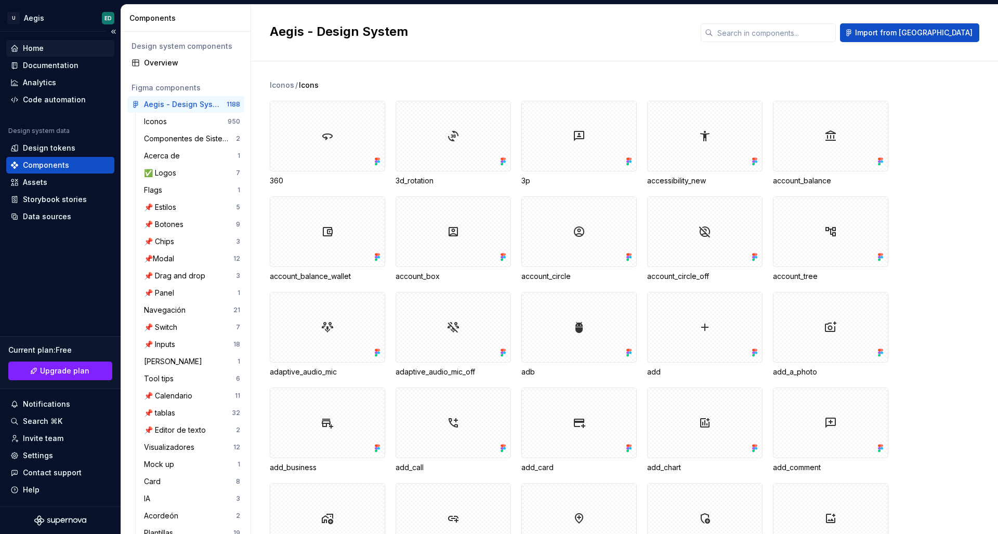
click at [58, 51] on div "Home" at bounding box center [60, 48] width 100 height 10
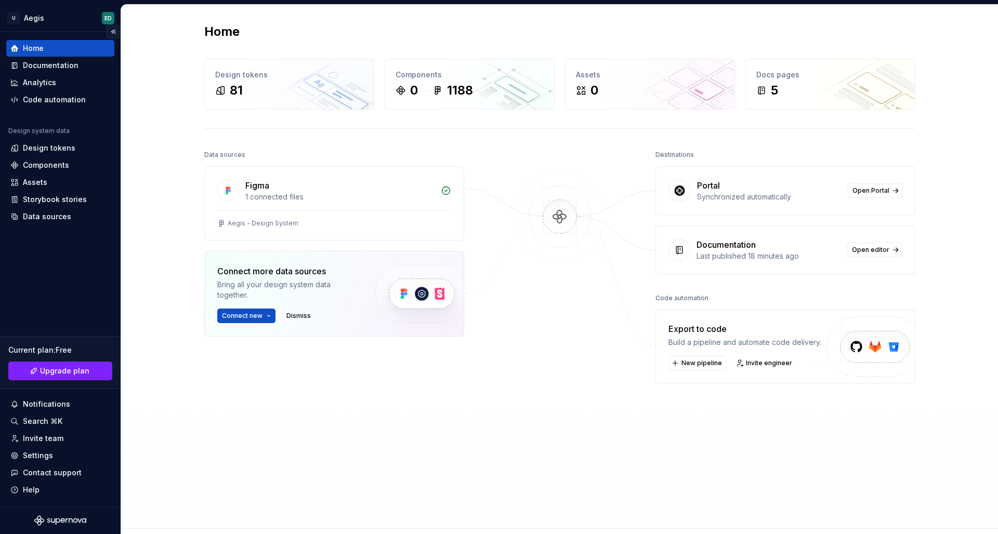
click at [112, 31] on button "Collapse sidebar" at bounding box center [113, 31] width 15 height 15
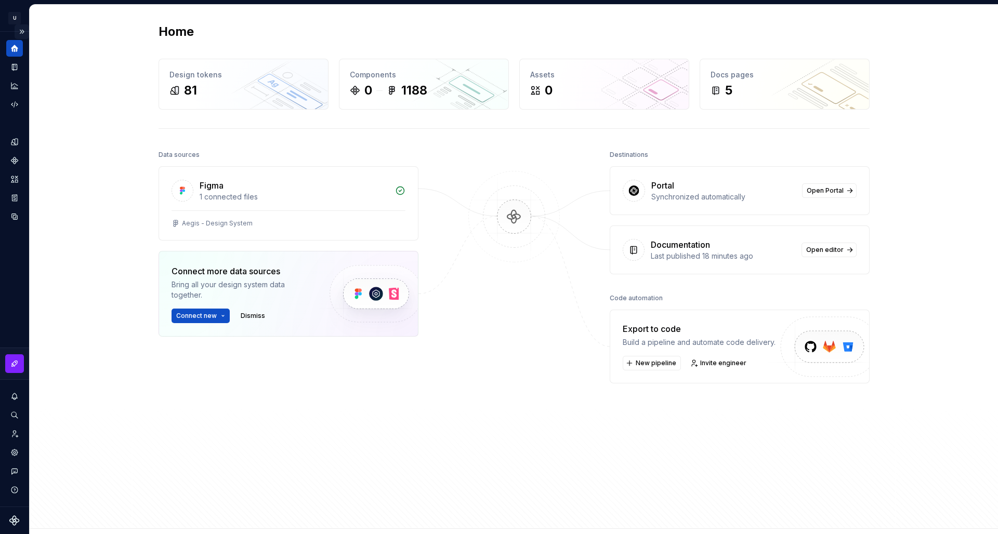
click at [26, 32] on button "Expand sidebar" at bounding box center [22, 31] width 15 height 15
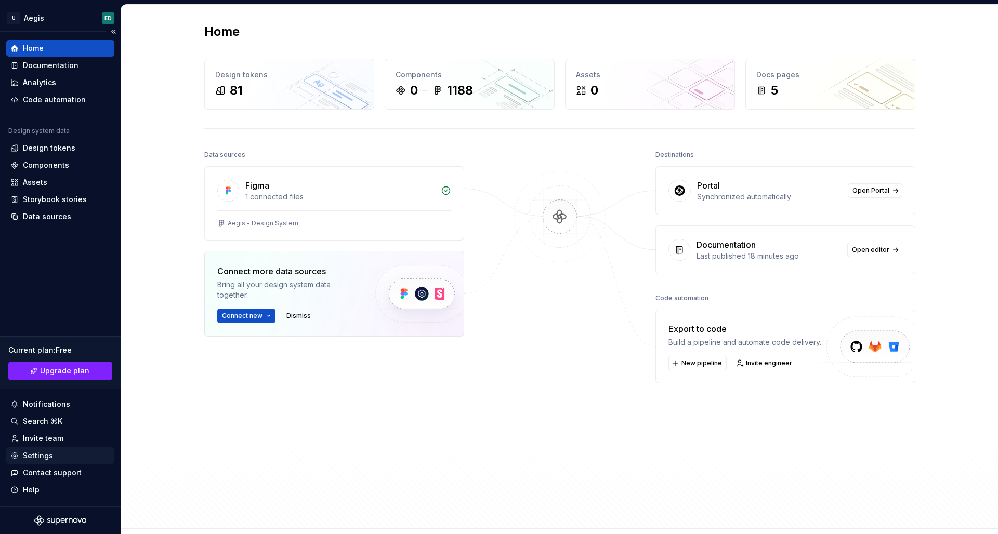
click at [63, 452] on div "Settings" at bounding box center [60, 455] width 100 height 10
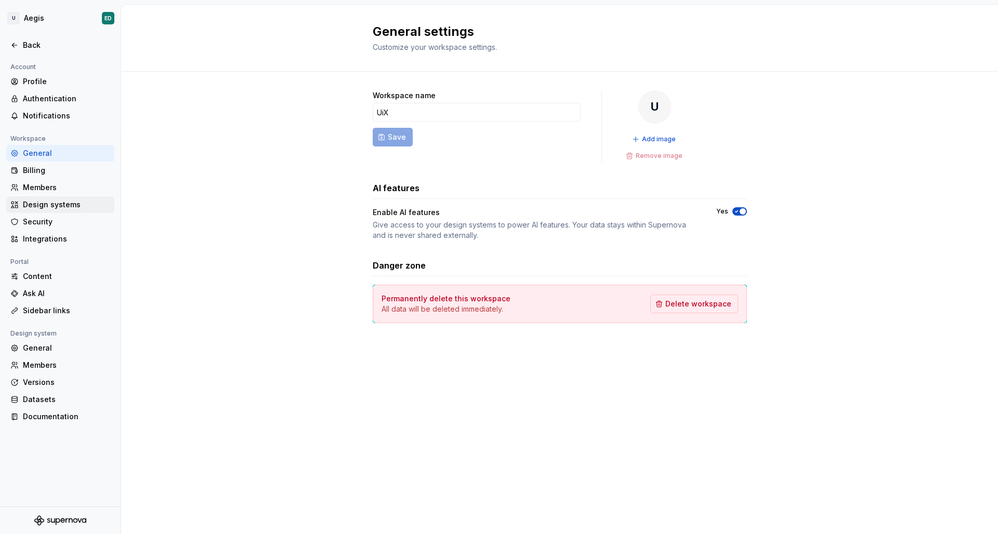
click at [78, 198] on div "Design systems" at bounding box center [60, 204] width 108 height 17
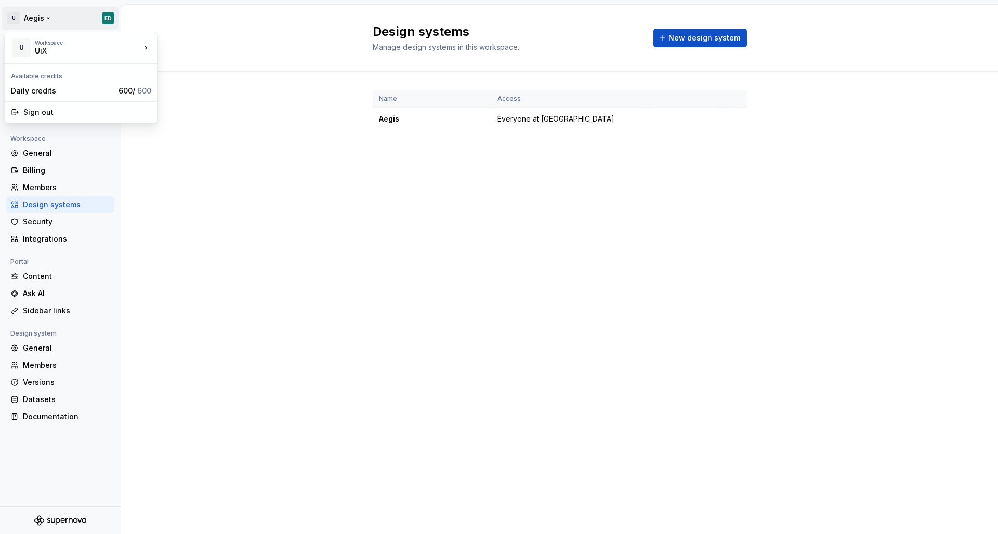
click at [73, 17] on html "U Aegis ED Back Account Profile Authentication Notifications Workspace General …" at bounding box center [499, 267] width 998 height 534
click at [71, 35] on div at bounding box center [60, 34] width 121 height 5
click at [76, 54] on div "Back" at bounding box center [60, 45] width 108 height 17
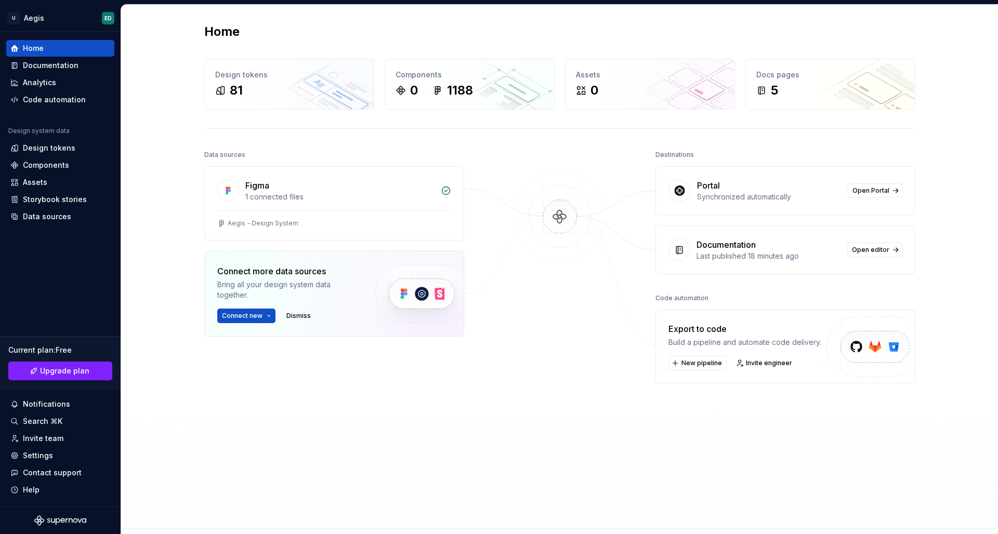
click at [728, 208] on div "Portal Synchronized automatically Open Portal" at bounding box center [785, 191] width 259 height 48
click at [77, 67] on div "Documentation" at bounding box center [60, 65] width 100 height 10
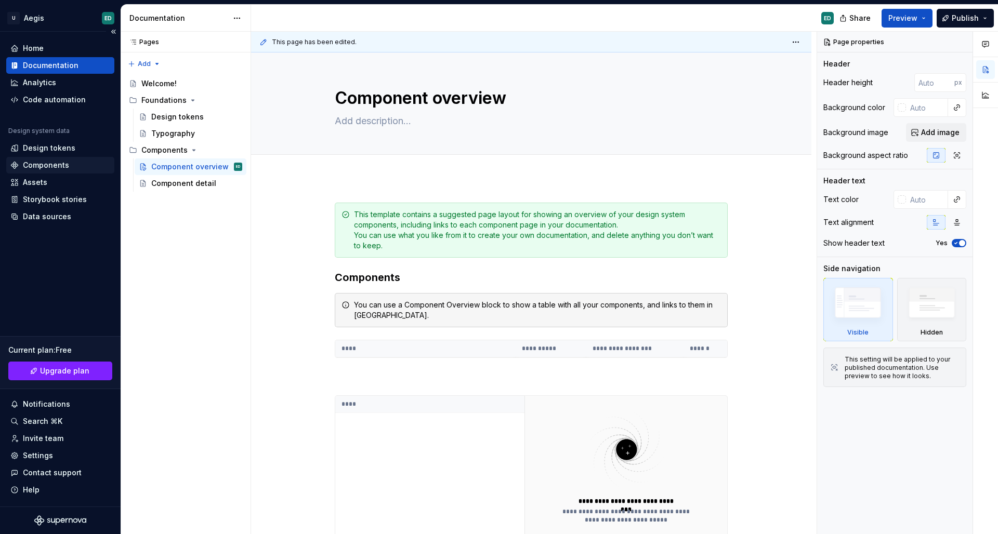
click at [65, 165] on div "Components" at bounding box center [46, 165] width 46 height 10
click at [187, 114] on div "Design tokens" at bounding box center [177, 117] width 52 height 10
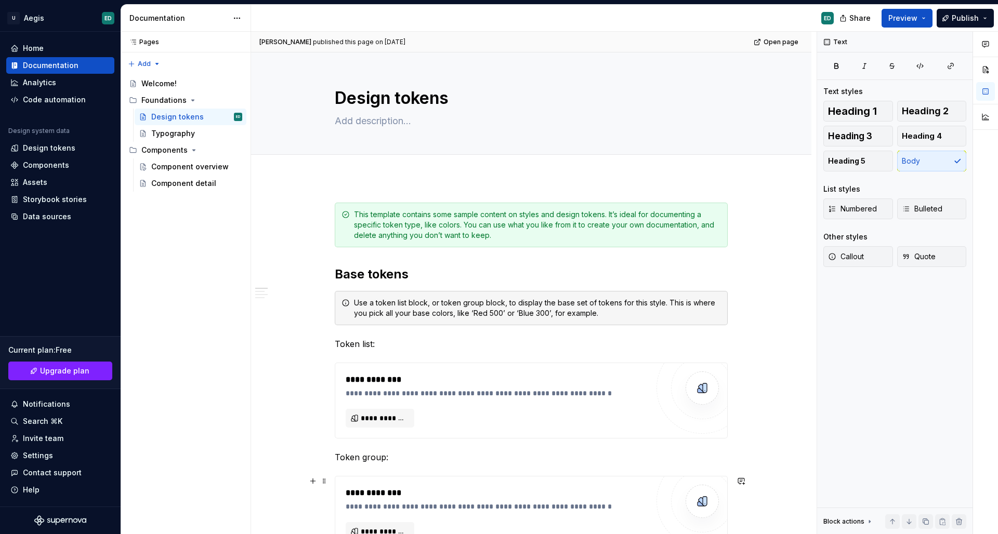
drag, startPoint x: 0, startPoint y: 261, endPoint x: 312, endPoint y: 492, distance: 388.6
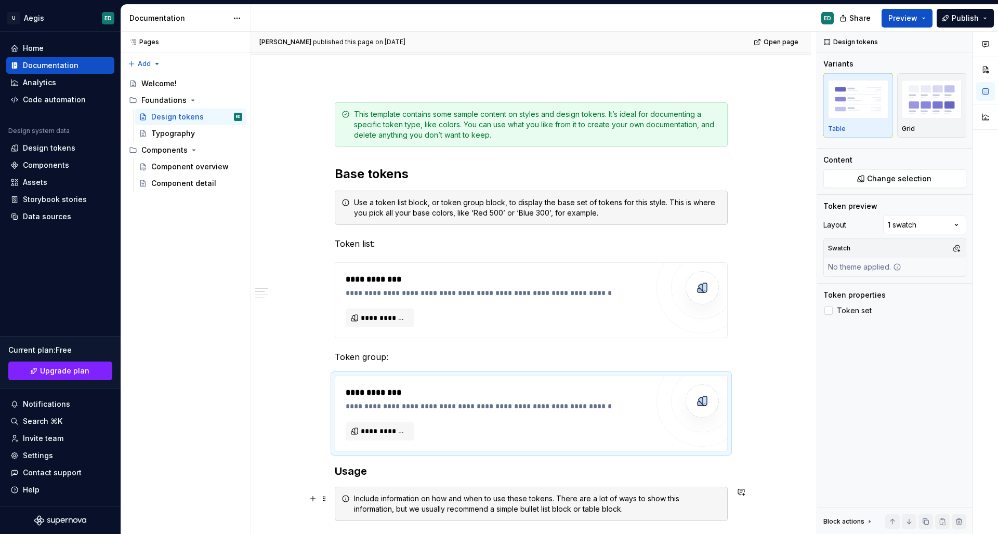
scroll to position [141, 0]
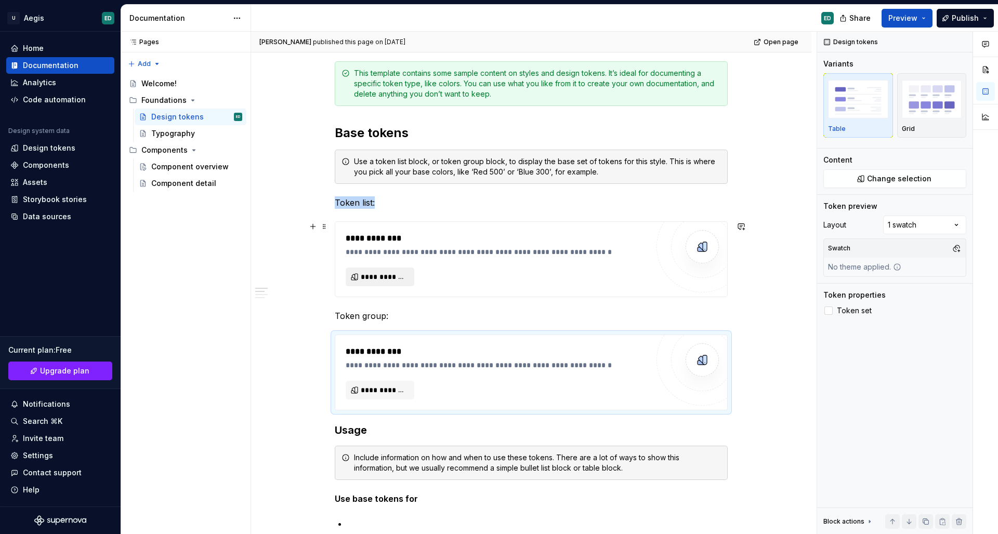
click at [369, 282] on span "**********" at bounding box center [384, 277] width 47 height 10
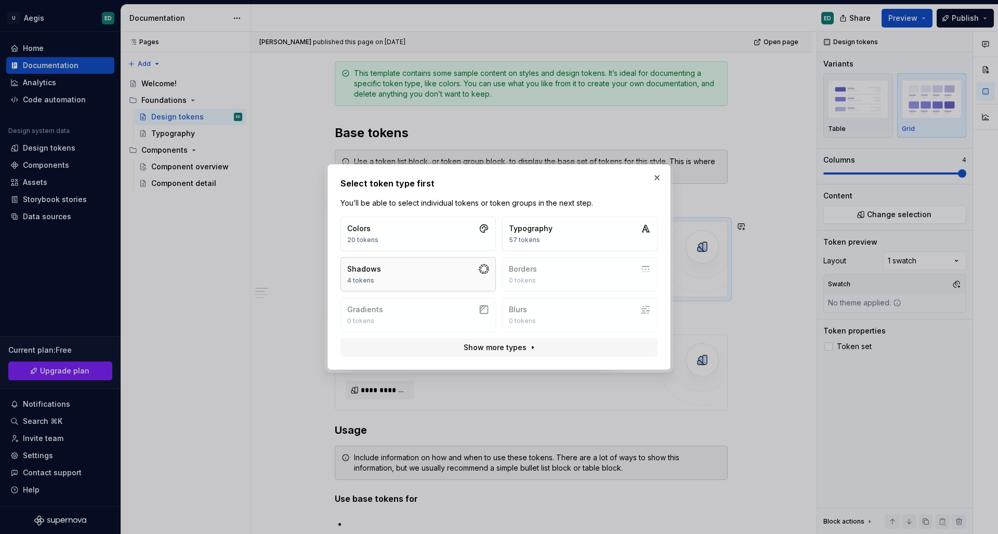
click at [382, 280] on button "Shadows 4 tokens" at bounding box center [417, 274] width 155 height 34
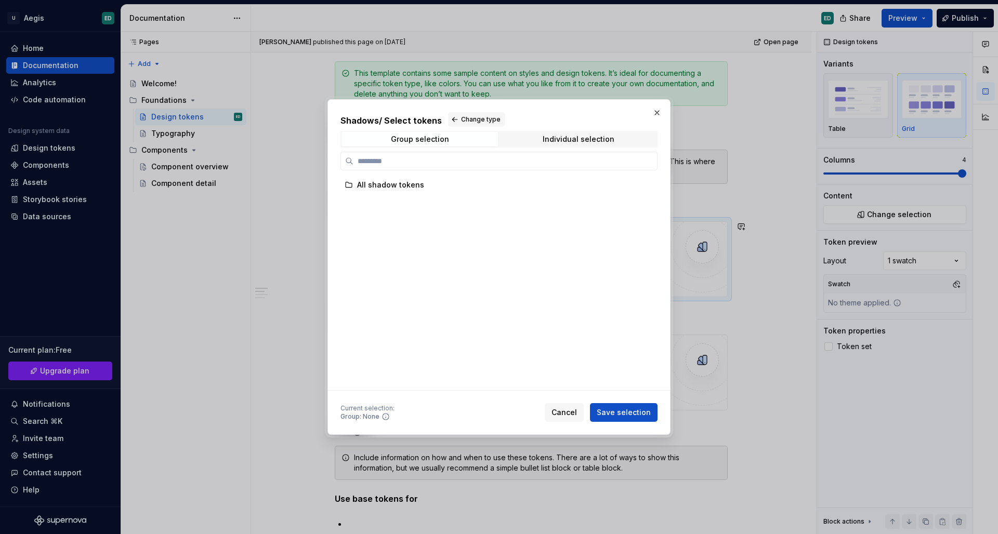
click at [382, 280] on div "All shadow tokens" at bounding box center [495, 284] width 311 height 214
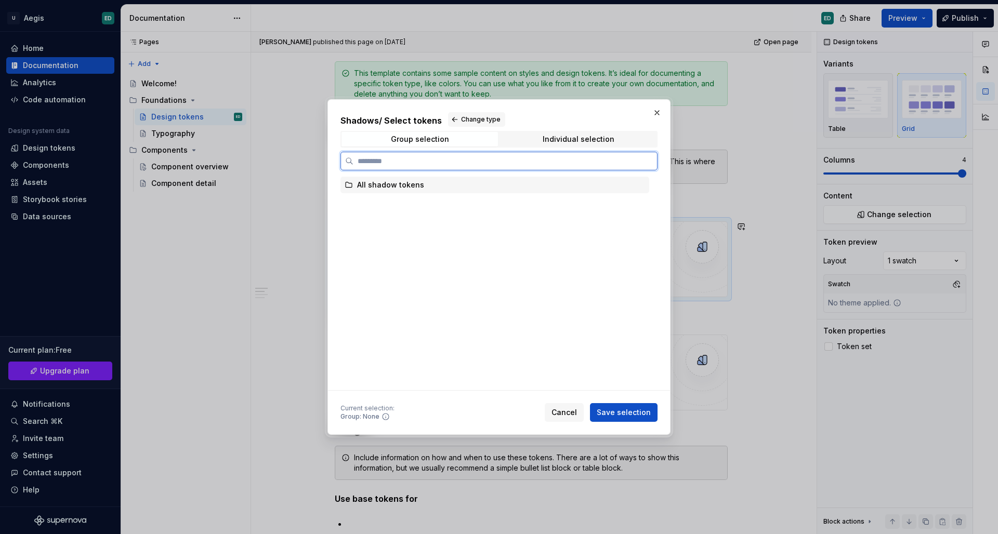
click at [408, 188] on div "All shadow tokens" at bounding box center [390, 185] width 67 height 10
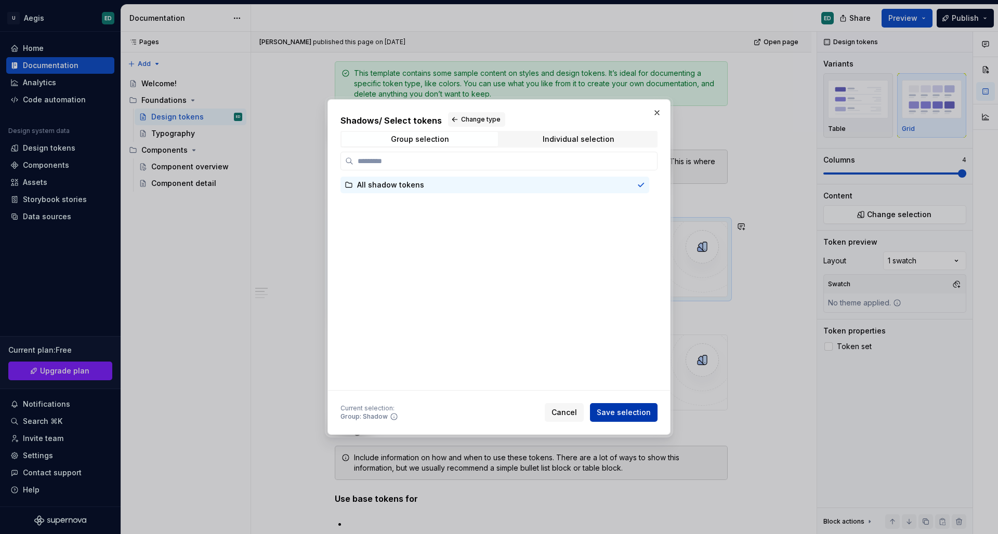
click at [650, 407] on button "Save selection" at bounding box center [624, 412] width 68 height 19
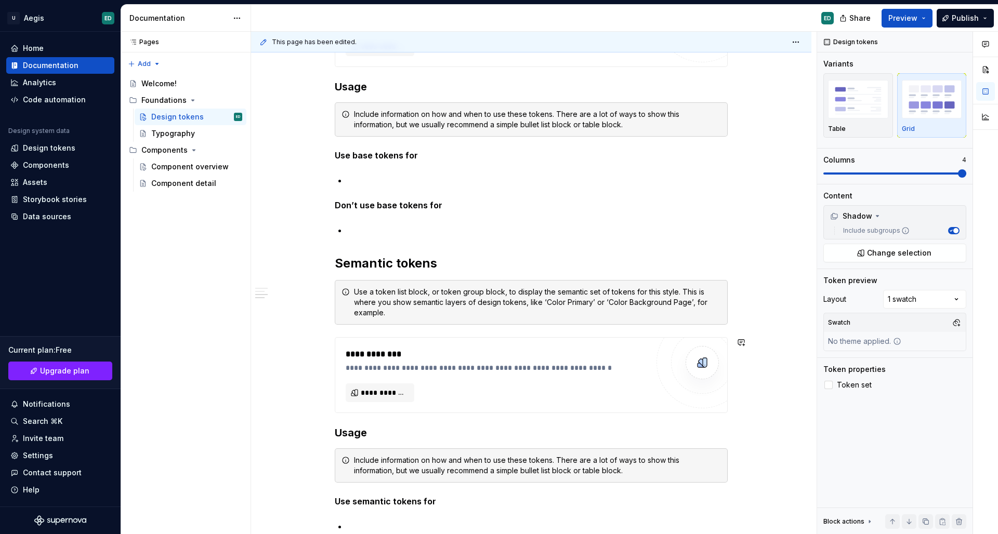
scroll to position [727, 0]
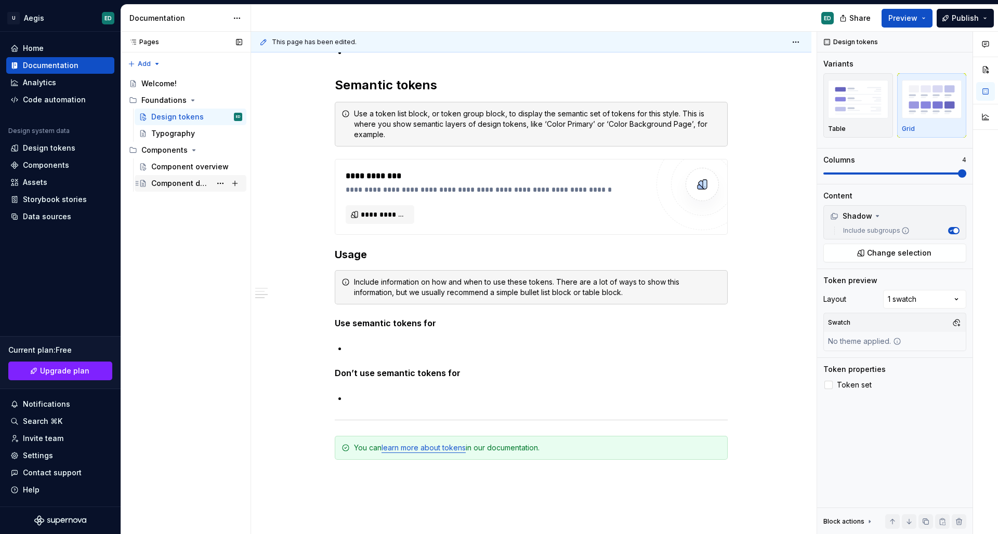
click at [211, 178] on div "Component detail" at bounding box center [196, 183] width 91 height 15
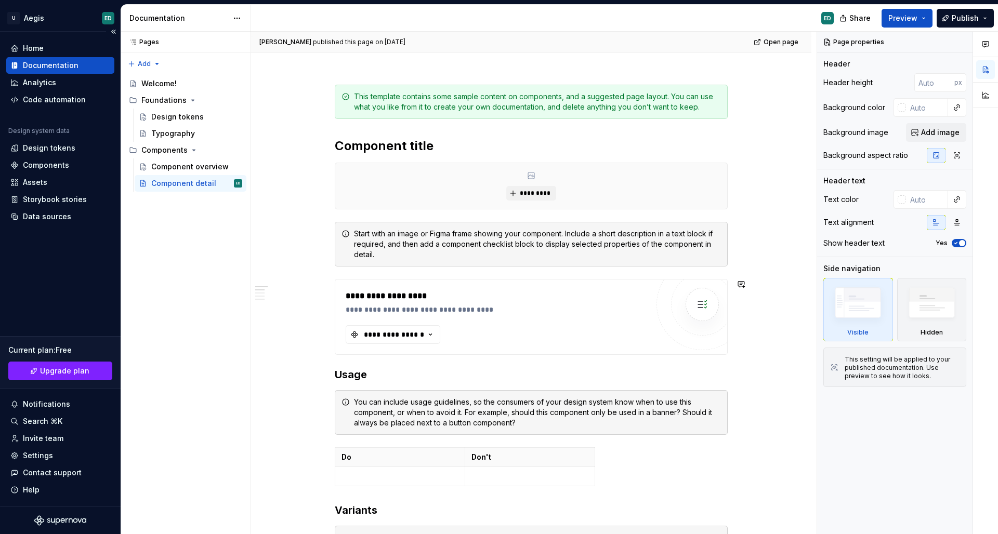
scroll to position [136, 0]
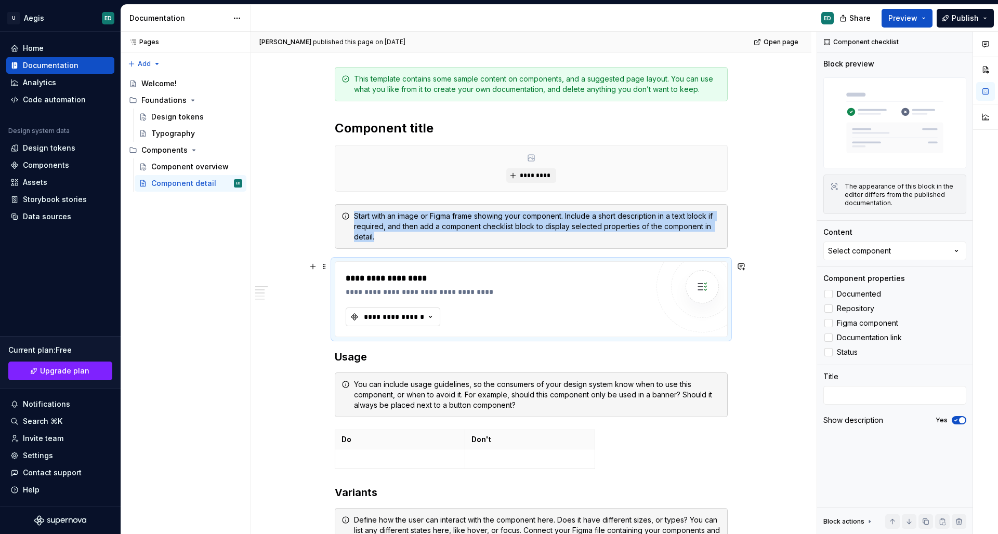
click at [401, 313] on div "**********" at bounding box center [394, 317] width 62 height 10
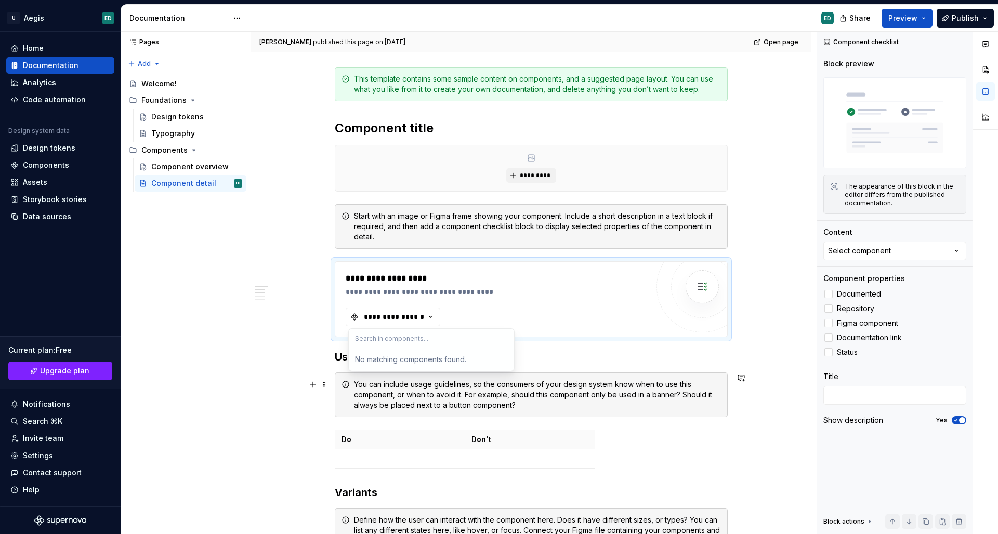
click at [435, 412] on div "You can include usage guidelines, so the consumers of your design system know w…" at bounding box center [531, 395] width 393 height 45
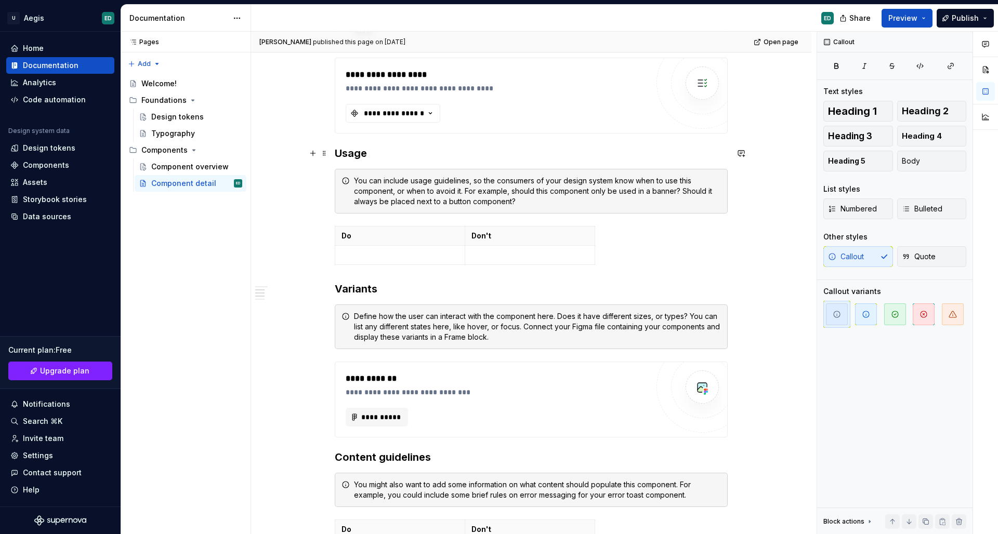
scroll to position [320, 0]
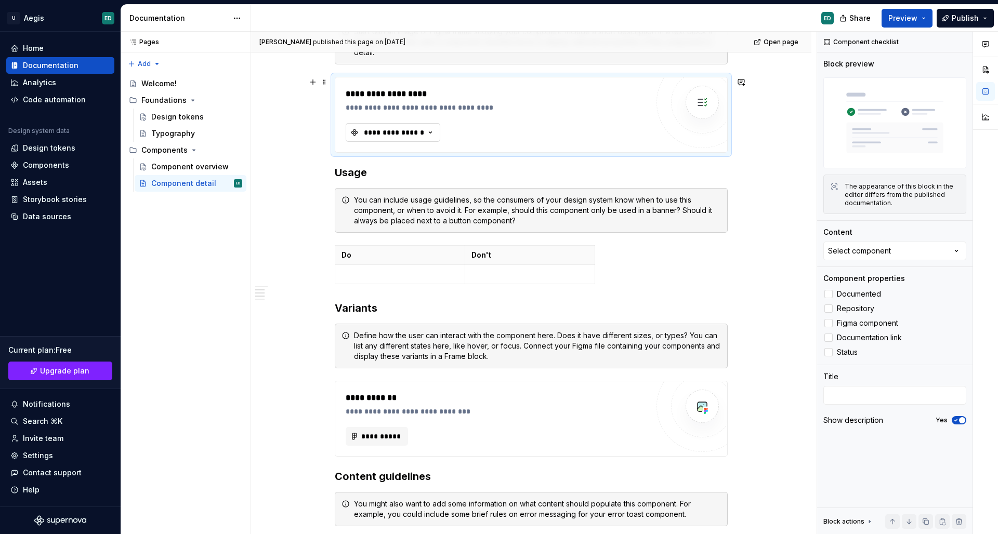
click at [409, 129] on div "**********" at bounding box center [394, 132] width 62 height 10
click at [443, 178] on div "No matching components found." at bounding box center [431, 175] width 161 height 19
click at [443, 180] on div "No matching components found." at bounding box center [431, 175] width 161 height 19
click at [837, 51] on div "Component checklist" at bounding box center [894, 42] width 155 height 21
click at [173, 165] on div "Component overview" at bounding box center [181, 167] width 60 height 10
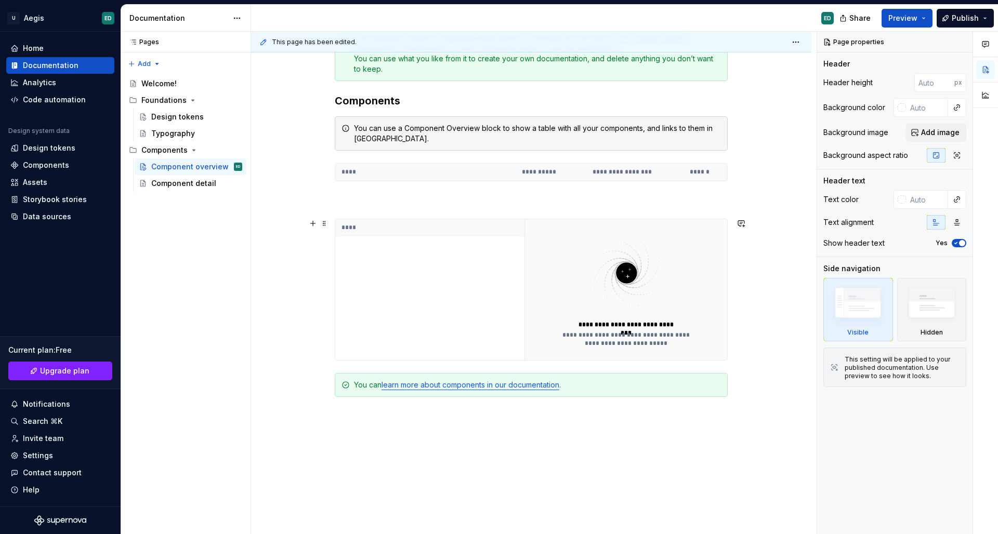
scroll to position [177, 0]
type textarea "*"
click at [588, 258] on img at bounding box center [626, 272] width 135 height 83
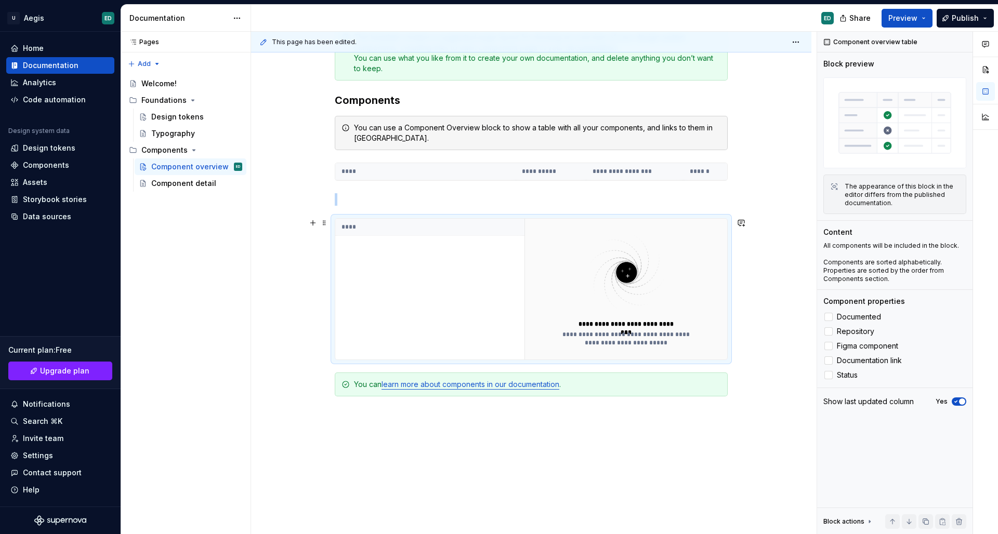
click at [496, 331] on div "****" at bounding box center [429, 289] width 189 height 141
click at [879, 37] on div "Component overview table" at bounding box center [871, 42] width 102 height 15
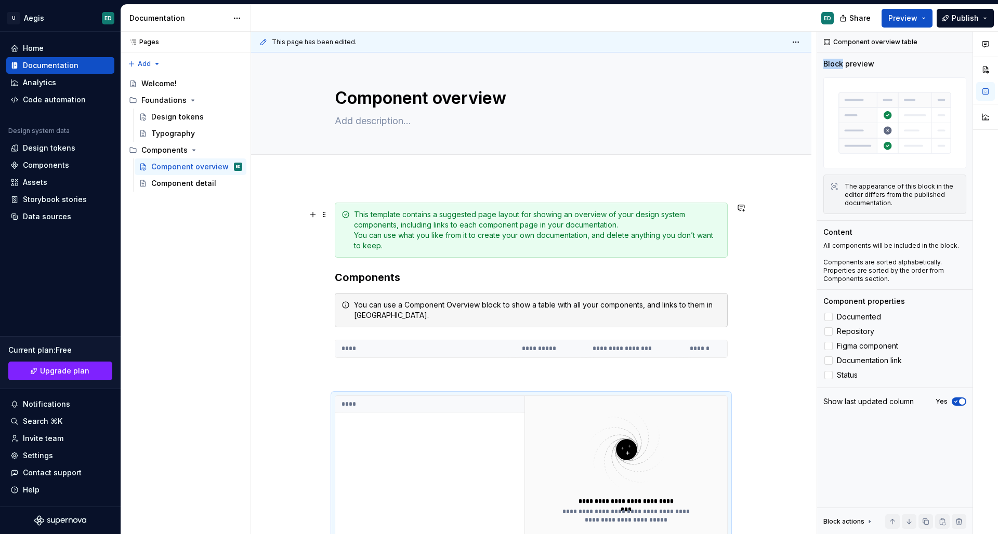
scroll to position [0, 0]
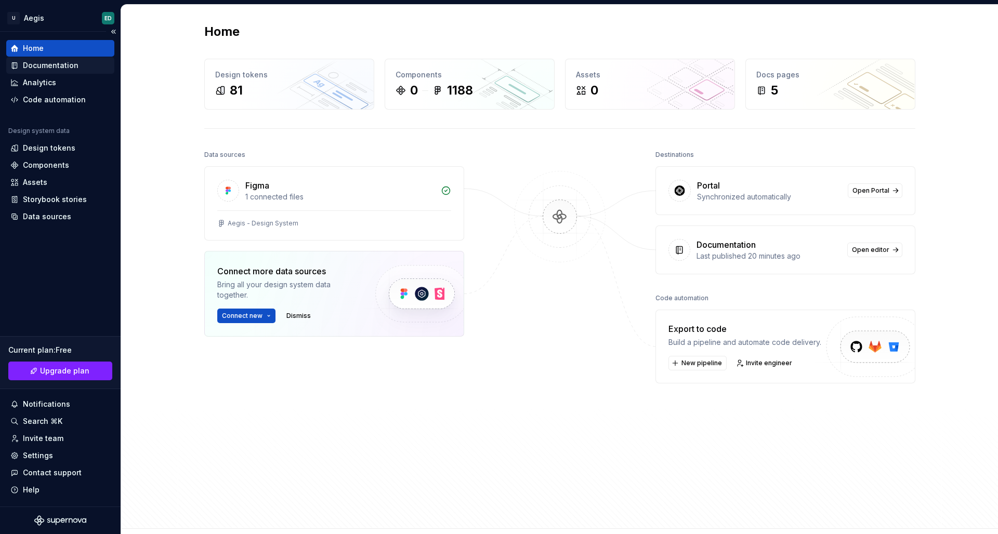
click at [89, 69] on div "Documentation" at bounding box center [60, 65] width 100 height 10
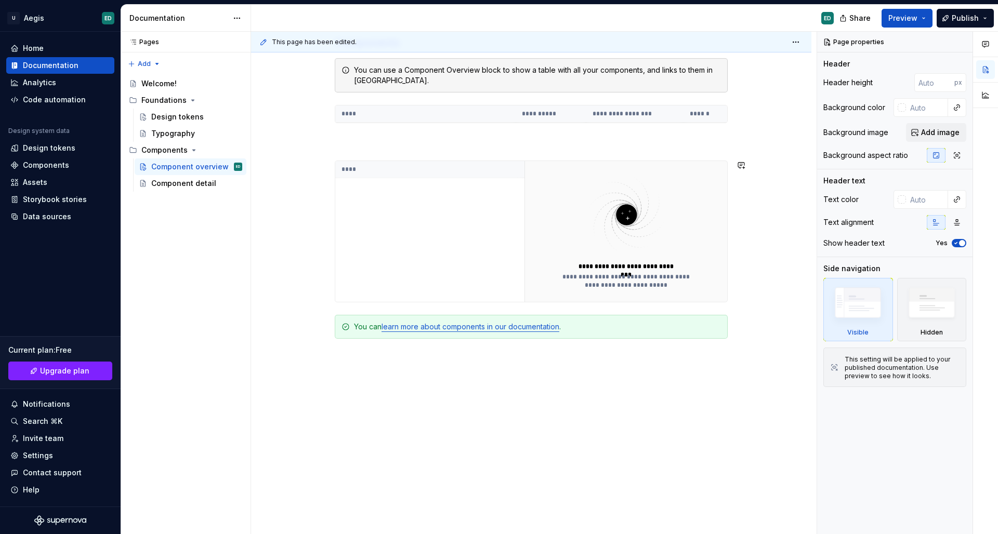
scroll to position [239, 0]
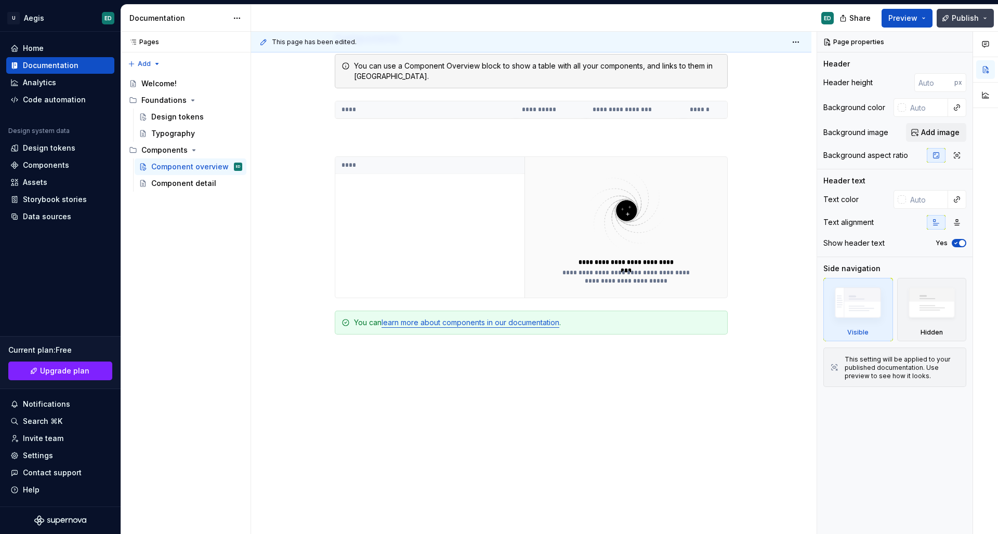
click at [973, 20] on span "Publish" at bounding box center [964, 18] width 27 height 10
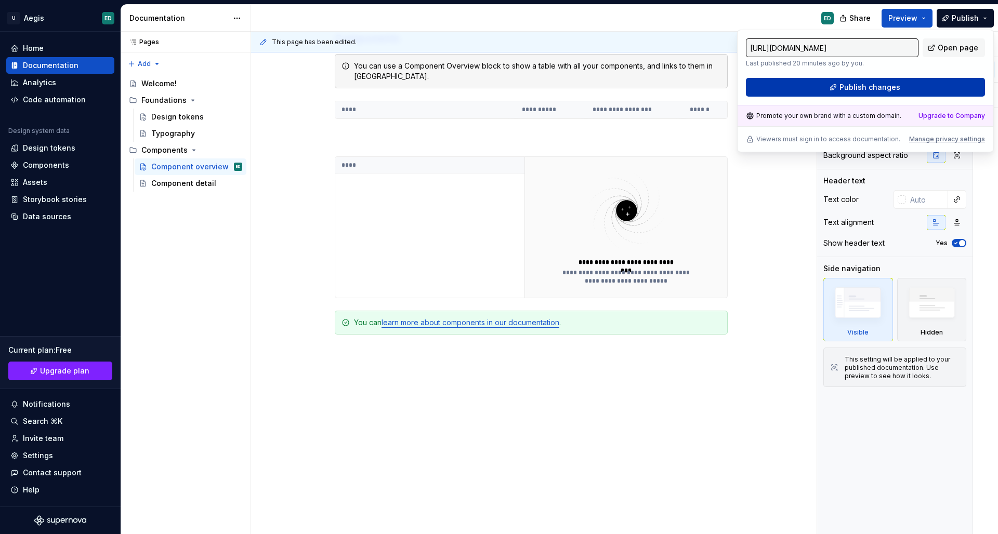
click at [861, 85] on span "Publish changes" at bounding box center [869, 87] width 61 height 10
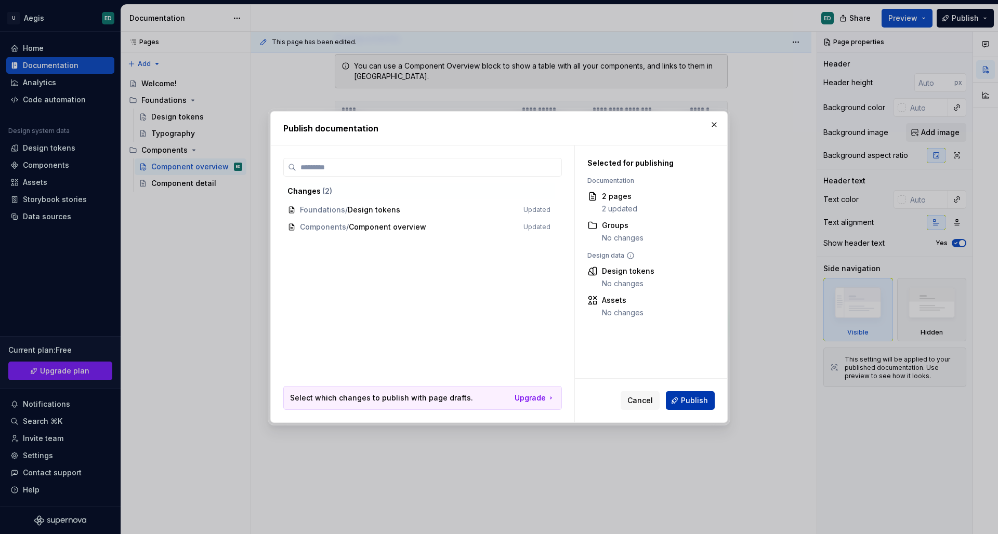
click at [680, 404] on button "Publish" at bounding box center [690, 400] width 49 height 19
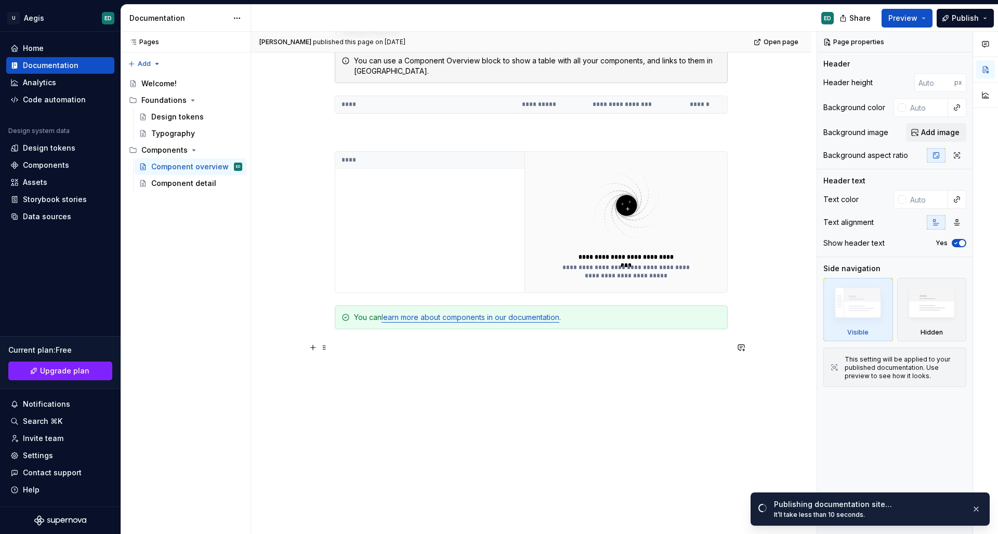
scroll to position [234, 0]
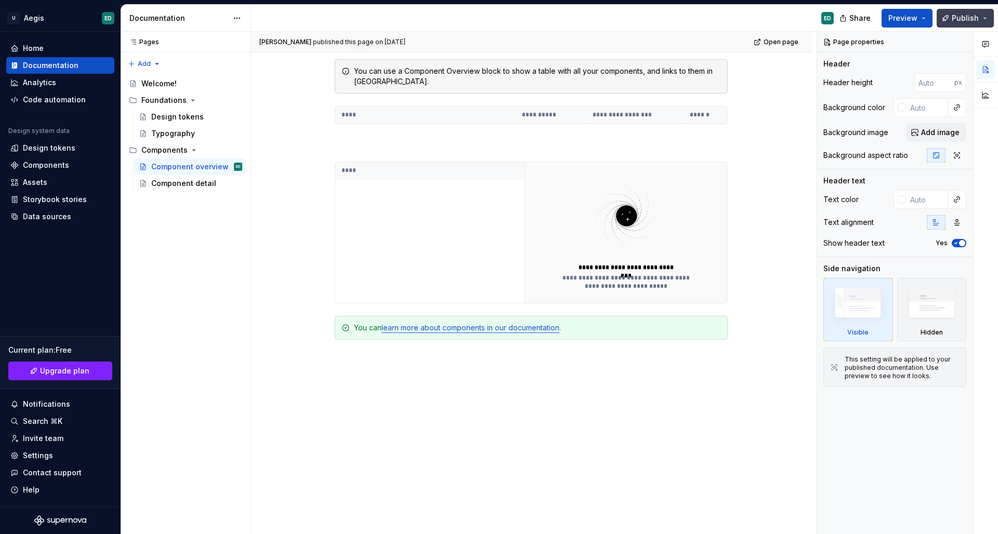
click at [985, 22] on button "Publish" at bounding box center [964, 18] width 57 height 19
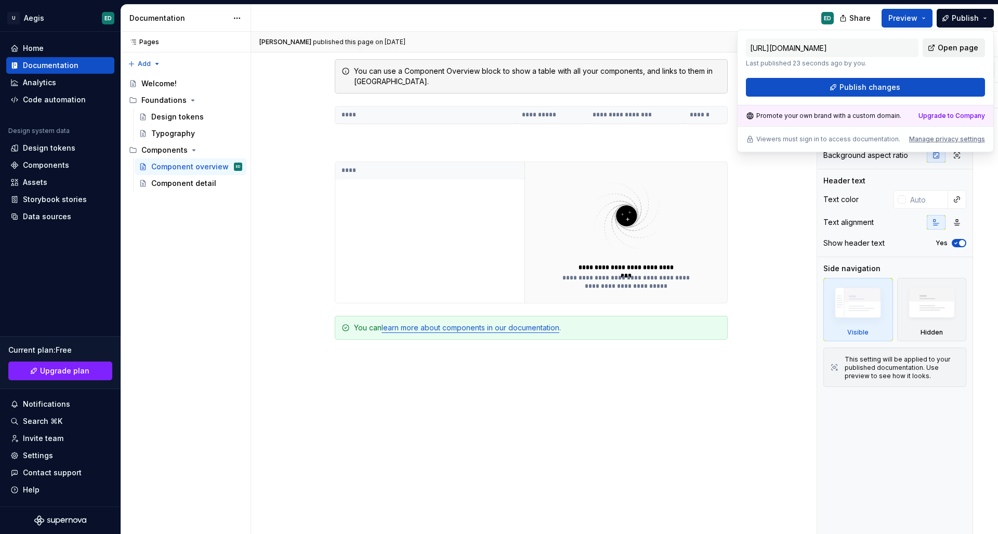
click at [945, 42] on link "Open page" at bounding box center [953, 47] width 62 height 19
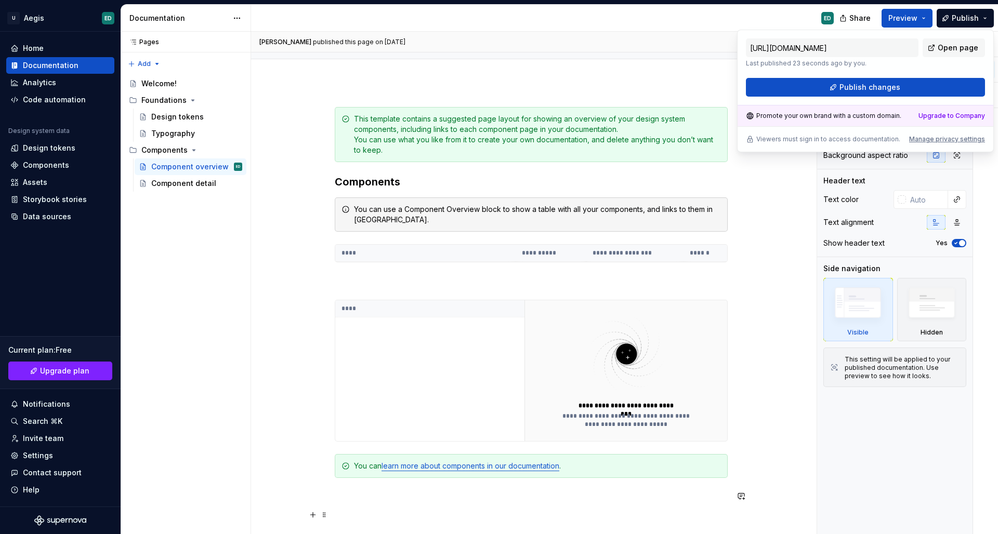
scroll to position [17, 0]
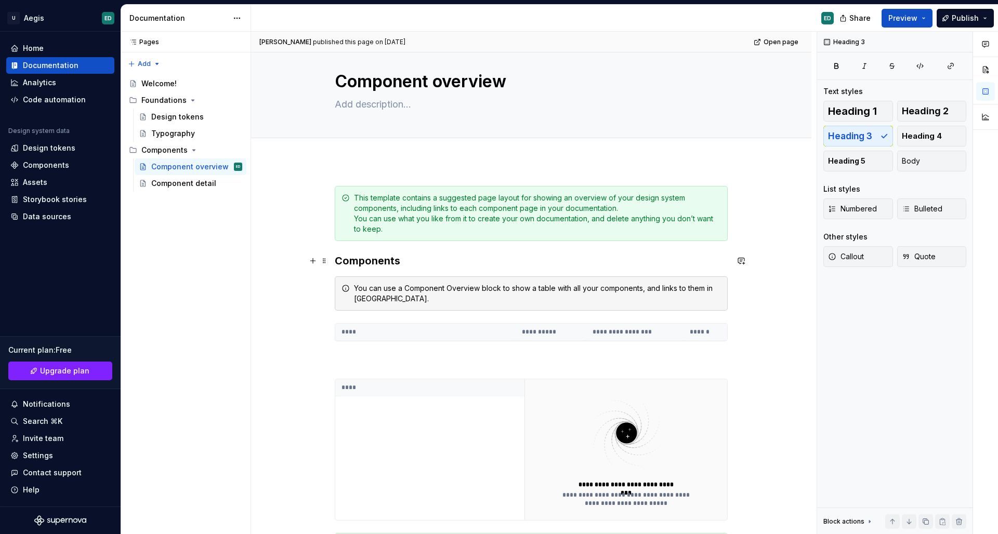
click at [731, 263] on div "**********" at bounding box center [531, 467] width 560 height 612
click at [754, 299] on div "**********" at bounding box center [531, 467] width 560 height 612
click at [779, 235] on div "**********" at bounding box center [531, 467] width 560 height 612
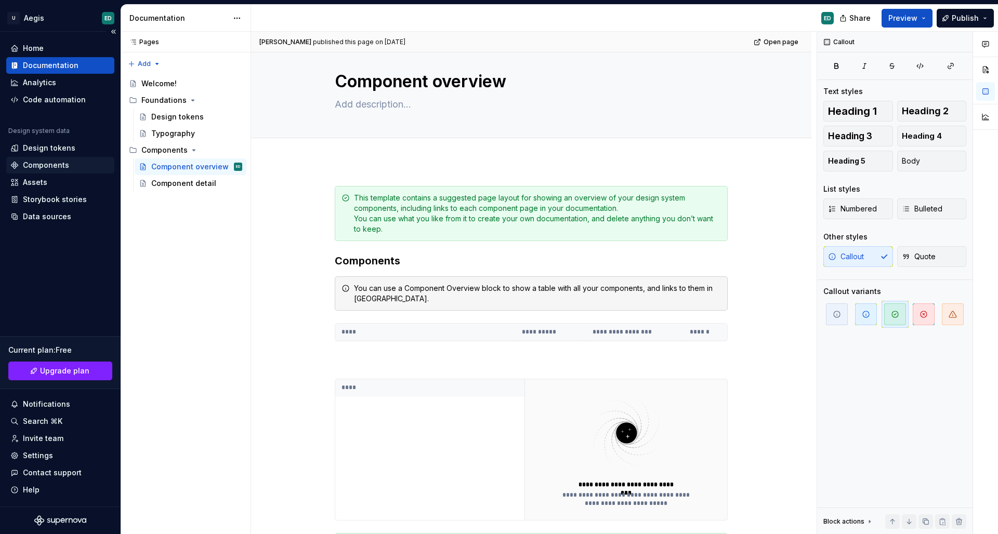
click at [81, 160] on div "Components" at bounding box center [60, 165] width 108 height 17
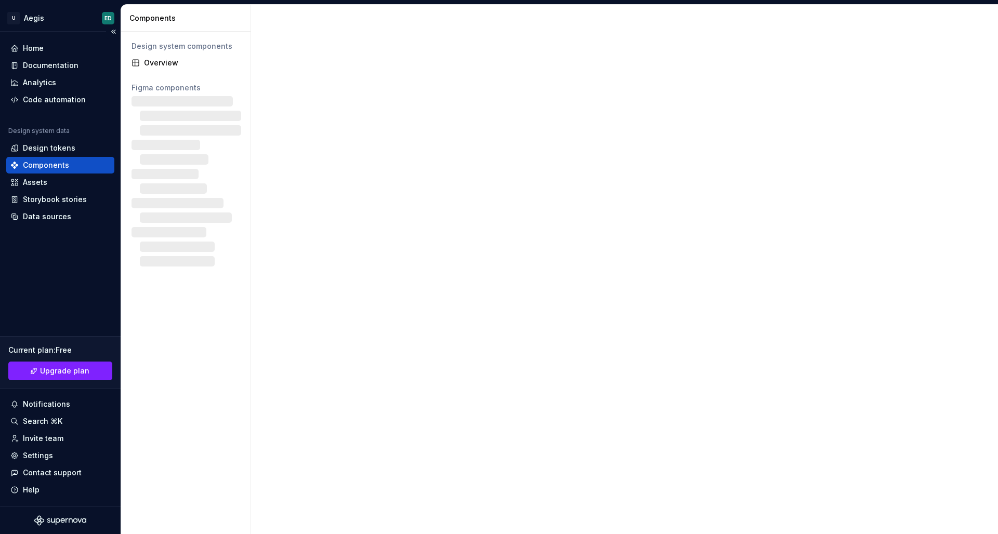
click at [67, 160] on div "Components" at bounding box center [46, 165] width 46 height 10
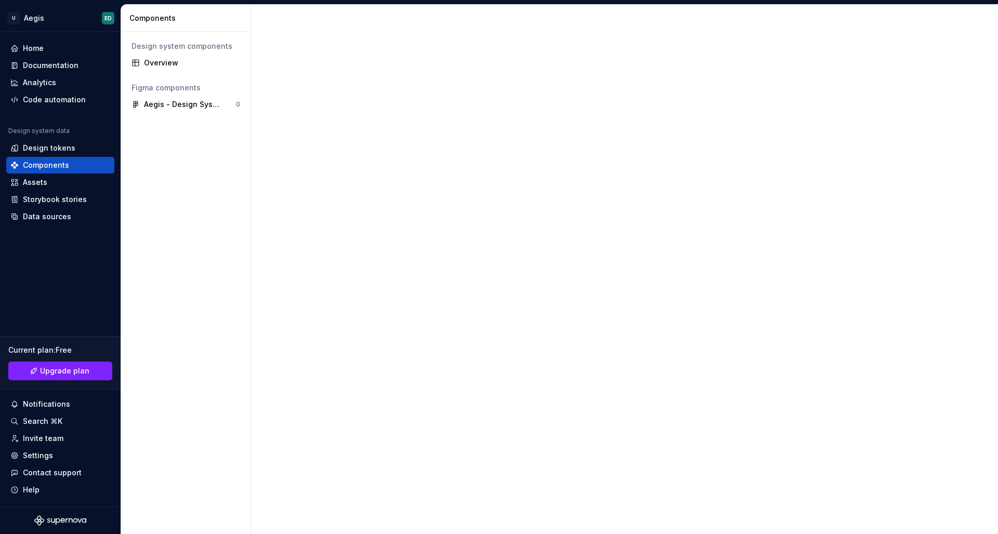
click at [183, 72] on div "Design system components Overview Figma components Aegis - Design System 0" at bounding box center [185, 283] width 129 height 502
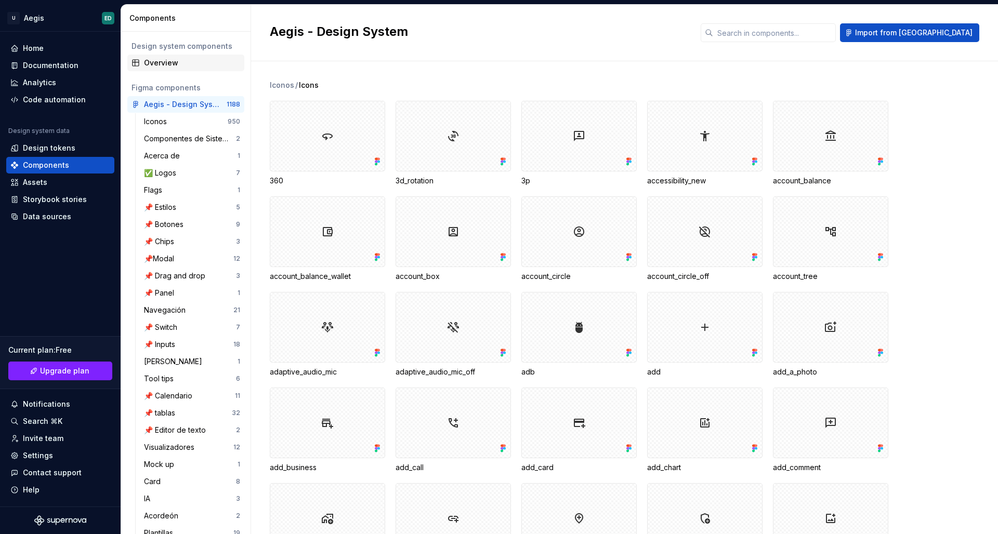
click at [179, 58] on div "Overview" at bounding box center [192, 63] width 96 height 10
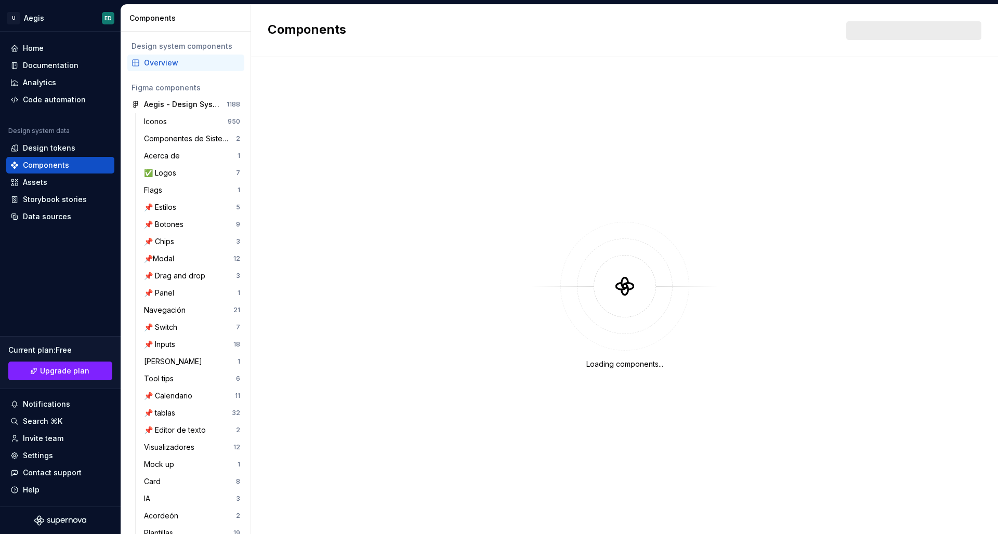
click at [179, 58] on div "Overview" at bounding box center [192, 63] width 96 height 10
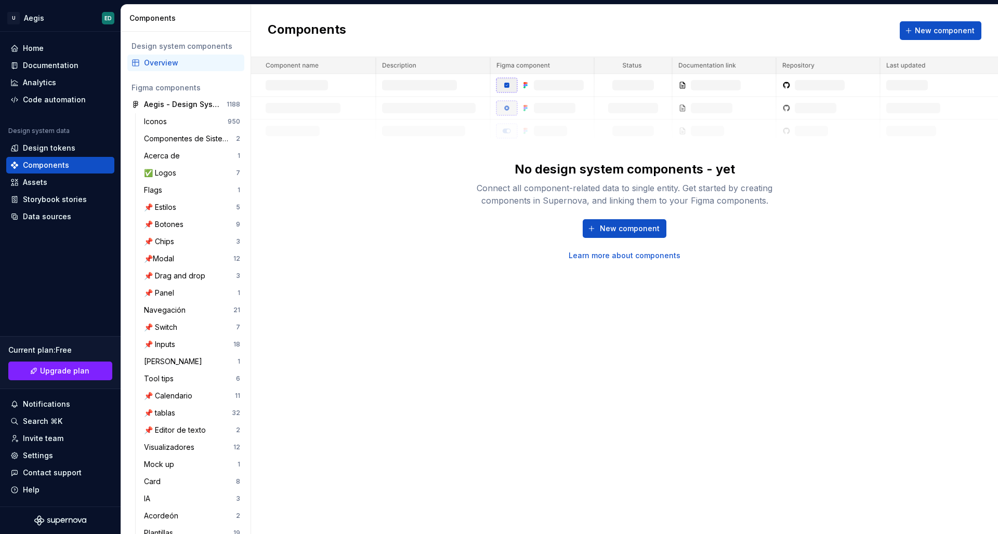
click at [624, 219] on div "No design system components - yet Connect all component-related data to single …" at bounding box center [624, 211] width 333 height 100
click at [616, 229] on span "New component" at bounding box center [630, 228] width 60 height 10
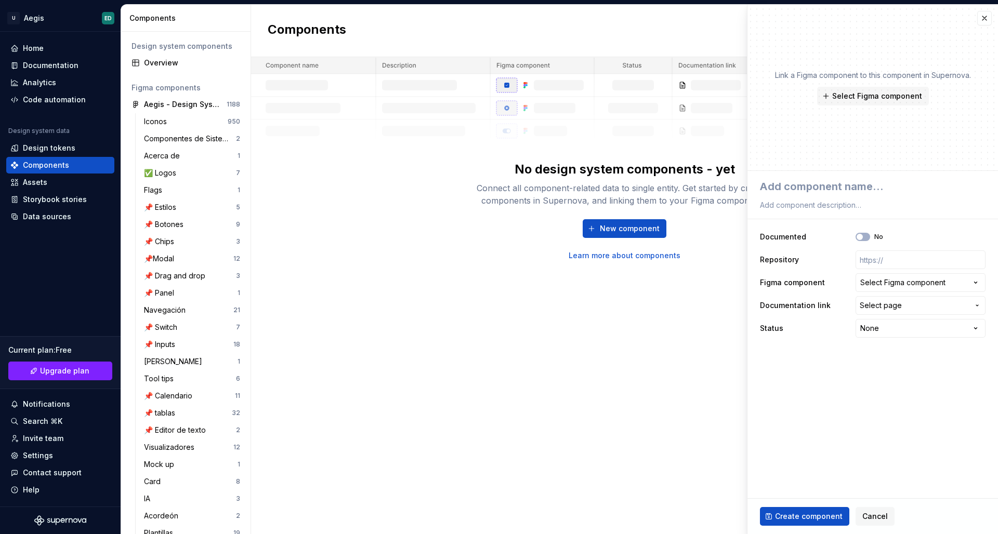
type textarea "*"
type textarea "B"
type textarea "*"
type textarea "Br"
type textarea "*"
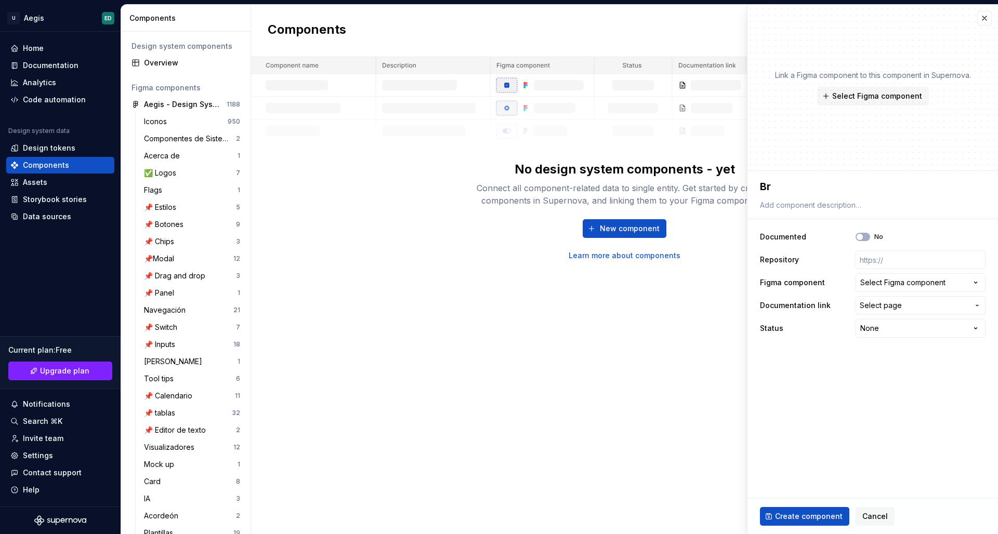
type textarea "Bre"
type textarea "*"
type textarea "Brea"
type textarea "*"
type textarea "Bread"
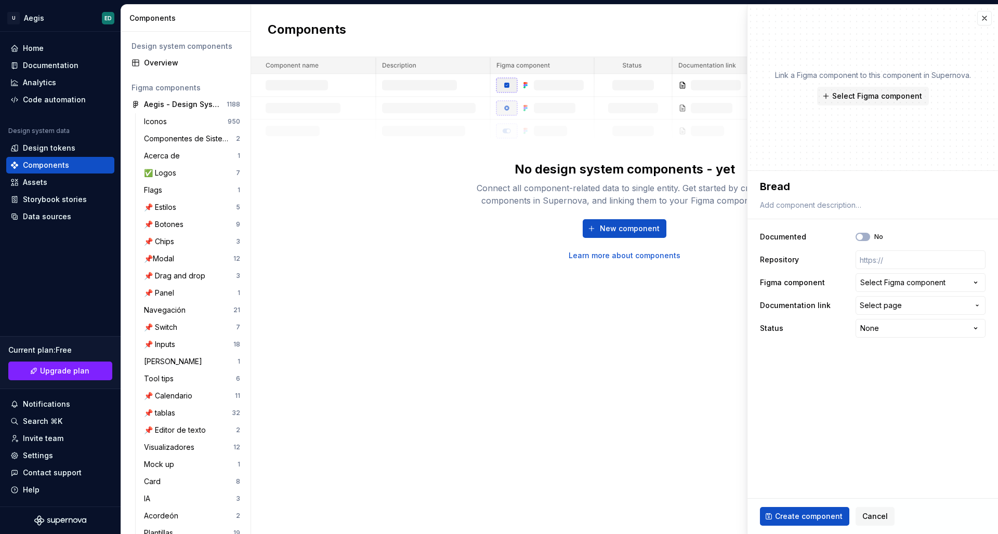
type textarea "*"
type textarea "Breadc"
type textarea "*"
type textarea "Breadcr"
type textarea "*"
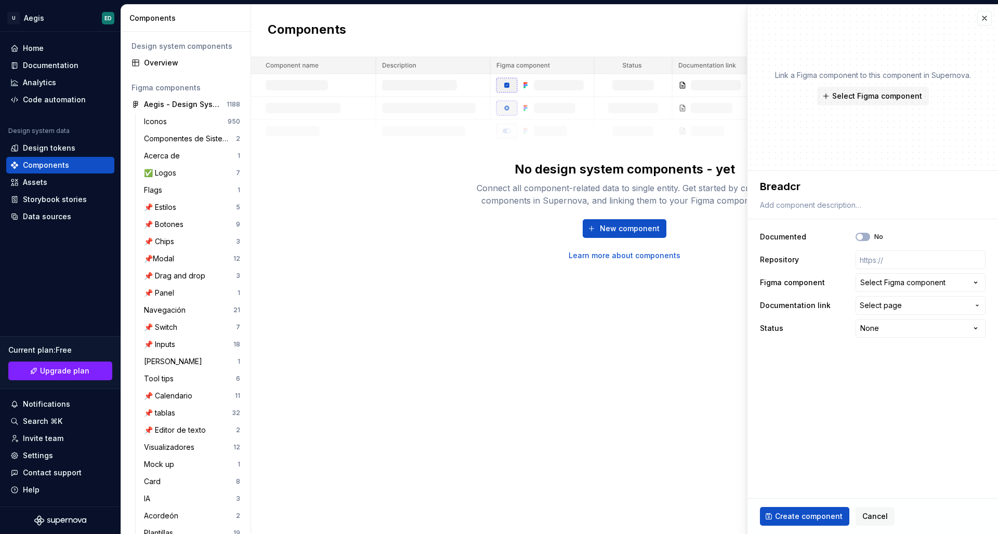
type textarea "Breadcru"
type textarea "*"
type textarea "Breadcrum"
type textarea "*"
type textarea "Breadcrumb"
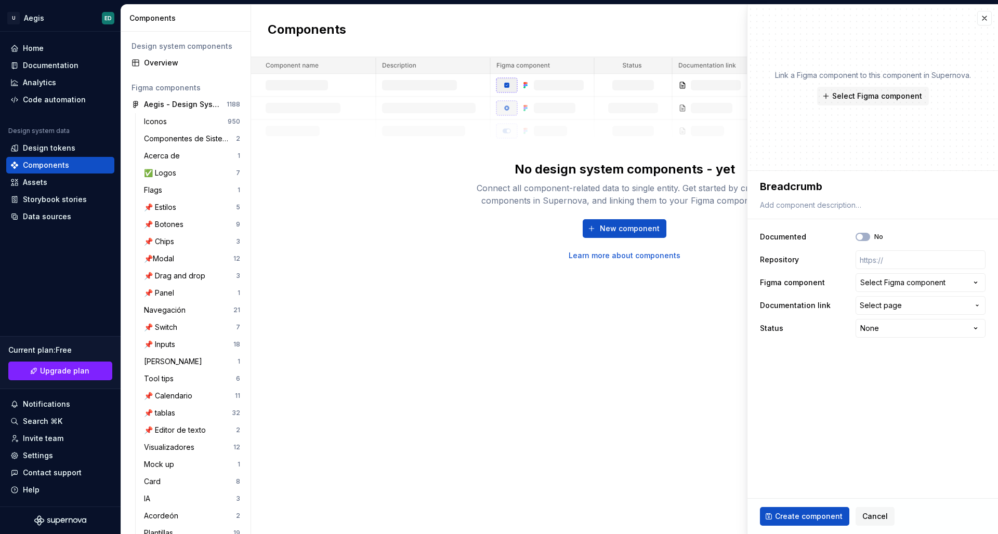
type textarea "*"
type textarea "Breadcrumb"
type textarea "*"
type textarea "Breadcrumb I"
type textarea "*"
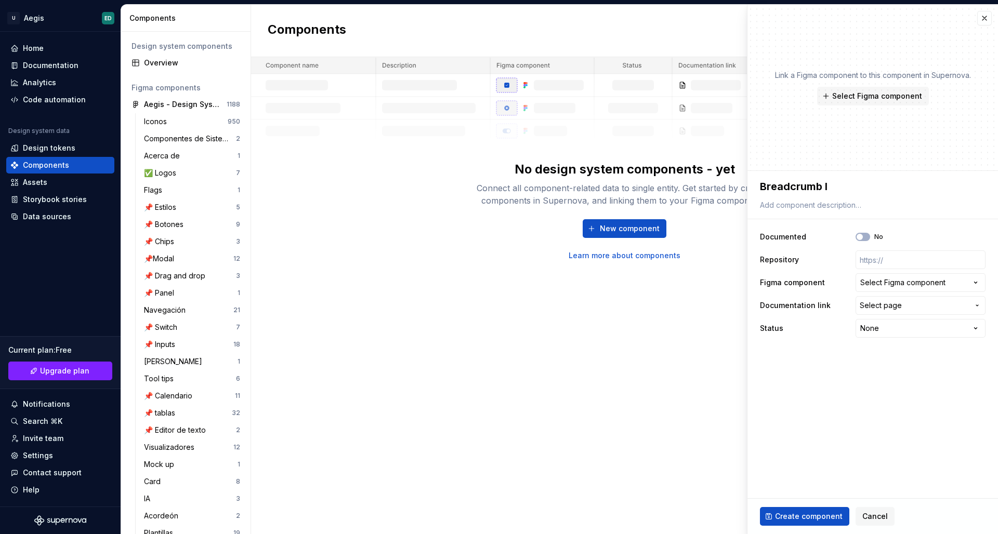
type textarea "Breadcrumb It"
type textarea "*"
type textarea "Breadcrumb Ite"
type textarea "*"
type textarea "Breadcrumb Item"
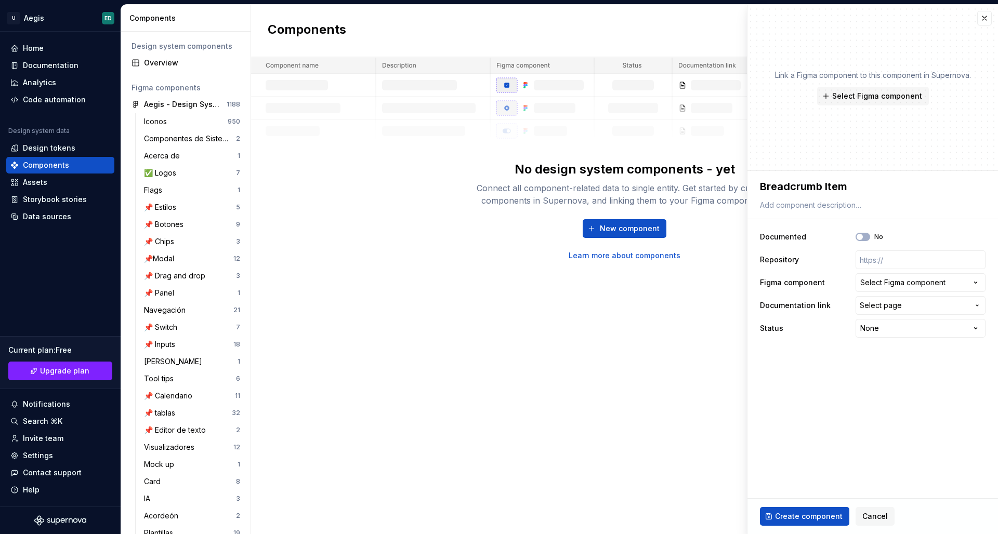
click at [879, 295] on div "**********" at bounding box center [873, 283] width 226 height 114
click at [880, 290] on button "Select Figma component" at bounding box center [920, 282] width 130 height 19
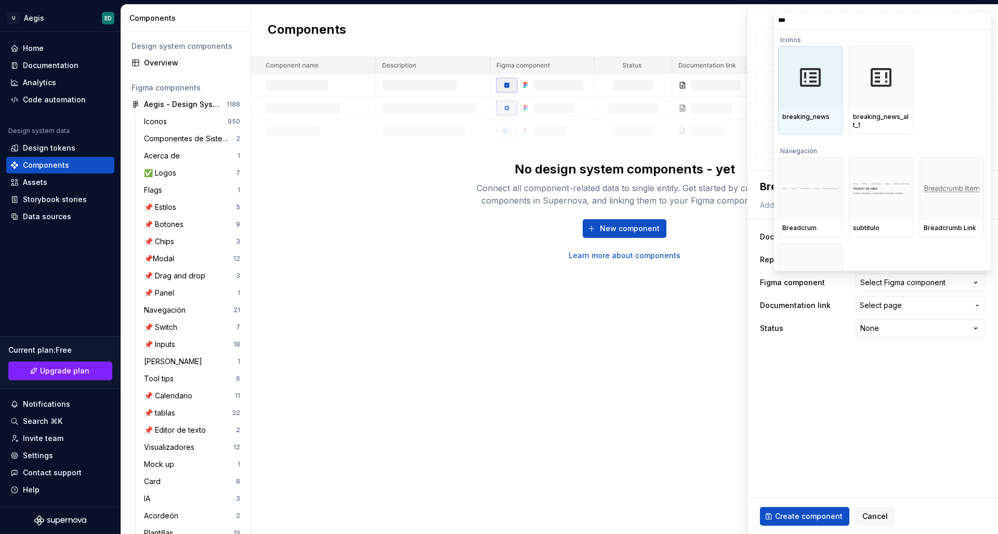
type input "****"
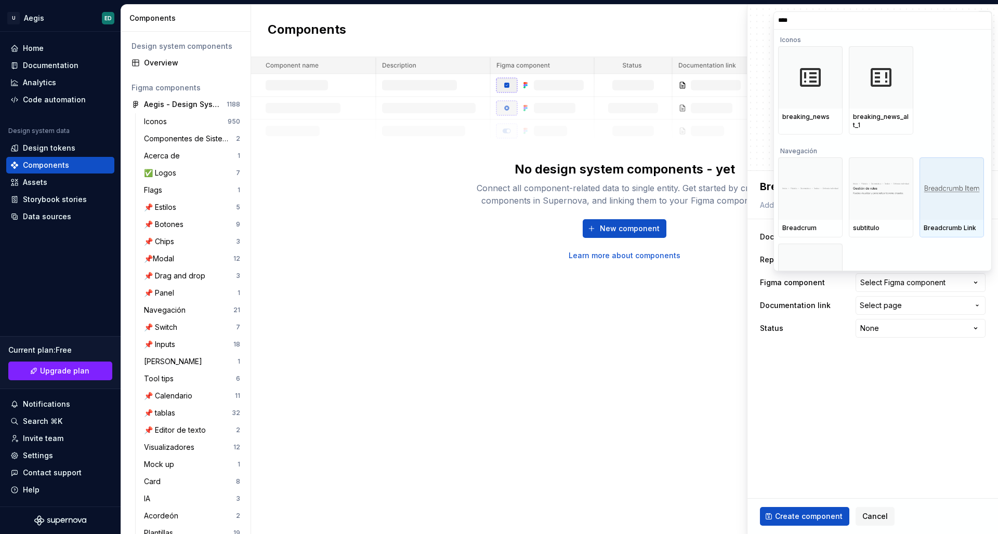
click at [957, 175] on div at bounding box center [951, 188] width 64 height 62
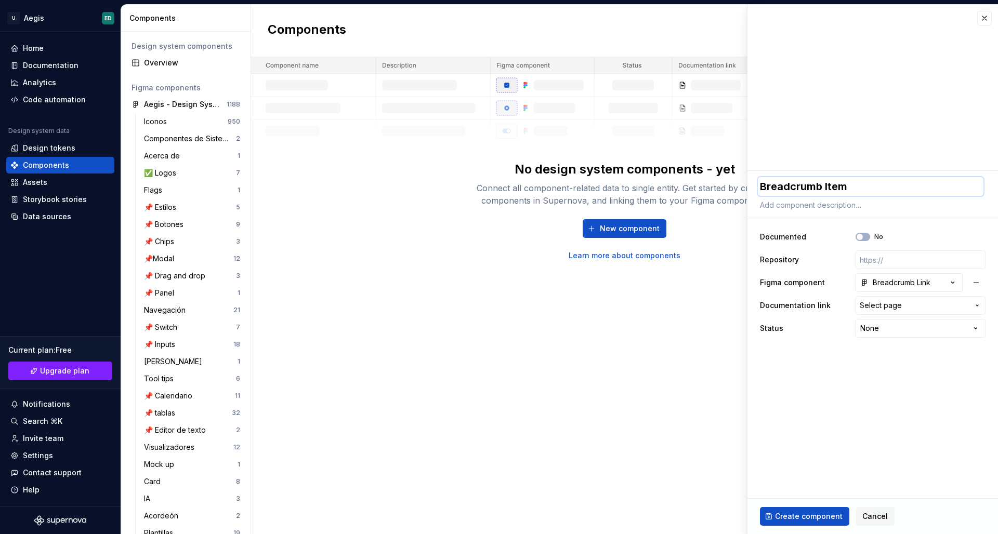
click at [876, 180] on textarea "Breadcrumb Item" at bounding box center [871, 186] width 226 height 19
type textarea "*"
type textarea "Breadcrumb Ite"
type textarea "*"
type textarea "Breadcrumb It"
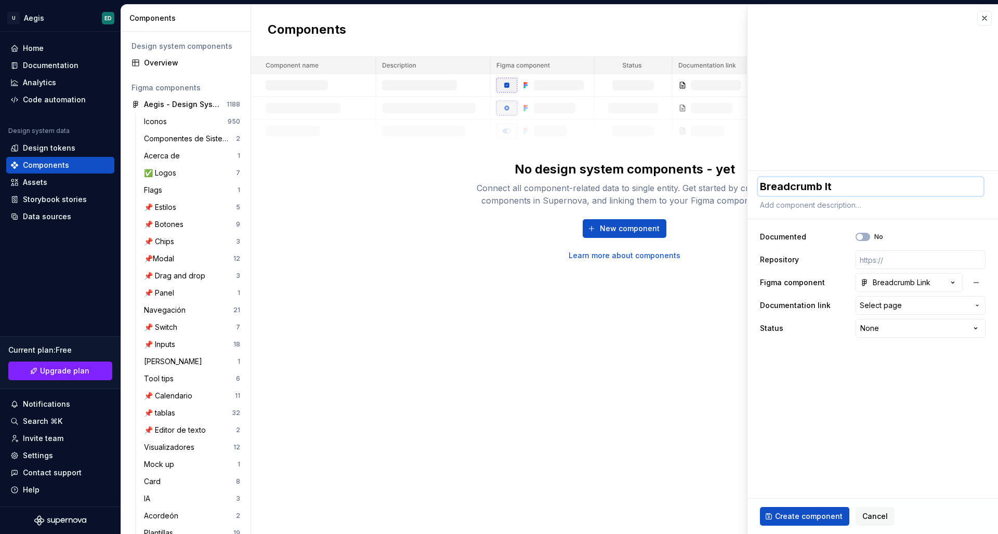
type textarea "*"
type textarea "Breadcrumb I"
type textarea "*"
type textarea "Breadcrumb"
type textarea "*"
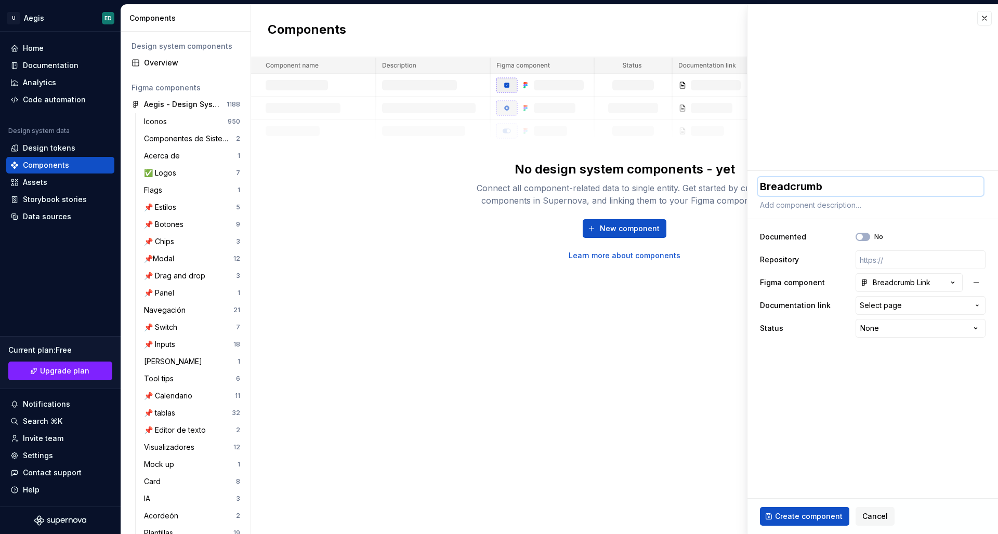
type textarea "Breadcrumb"
type textarea "*"
type textarea "Breadcrumb"
type textarea "*"
type textarea "Breadcrumb L"
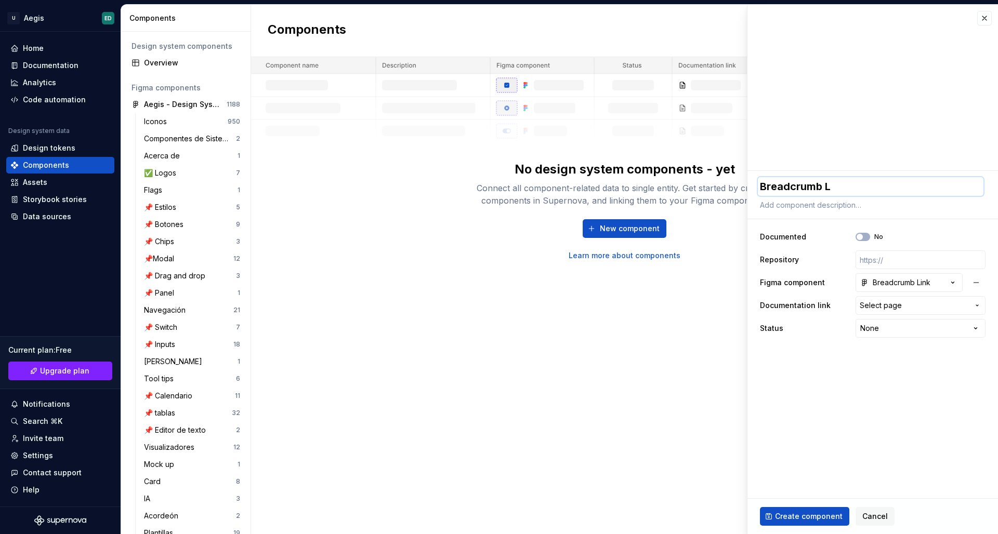
type textarea "*"
type textarea "Breadcrumb Li"
type textarea "*"
type textarea "Breadcrumb Lin"
type textarea "*"
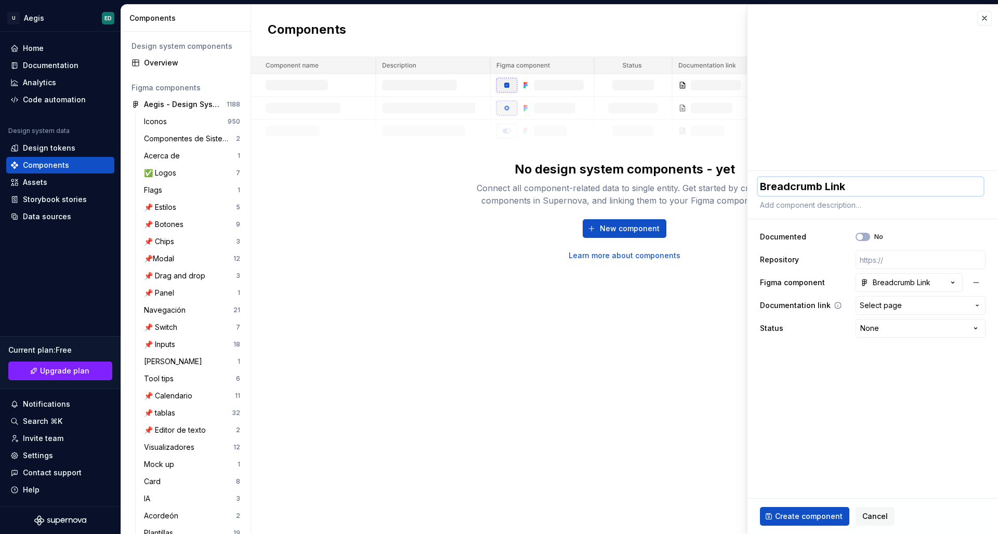
type textarea "Breadcrumb Link"
click at [924, 308] on span "Select page" at bounding box center [913, 305] width 109 height 10
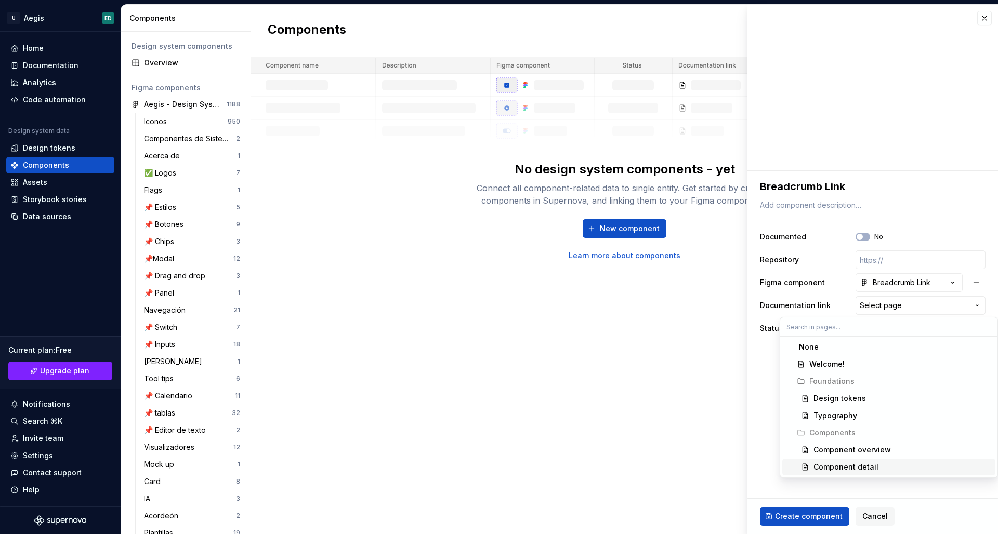
click at [890, 465] on div "Component detail" at bounding box center [902, 467] width 178 height 10
type textarea "*"
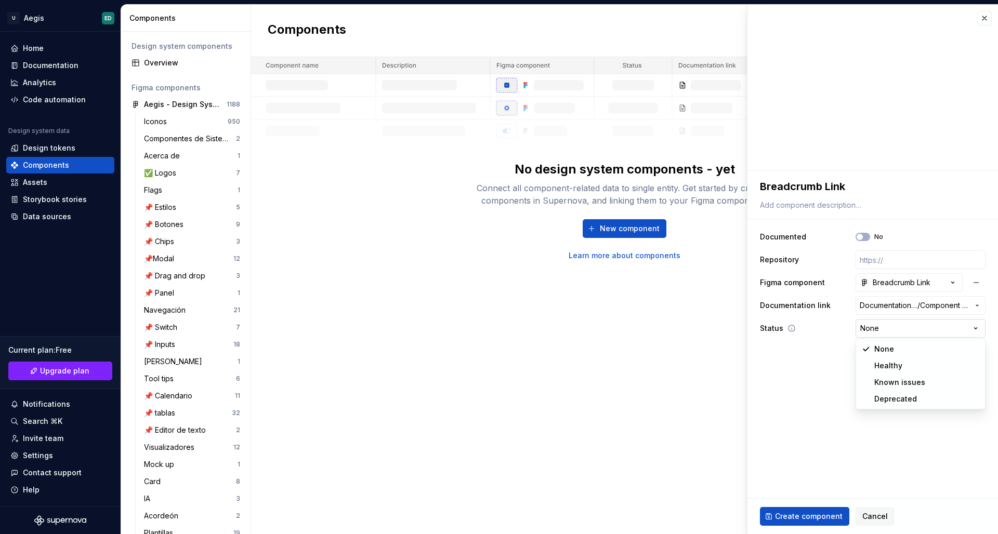
click at [899, 328] on html "U Aegis ED Home Documentation Analytics Code automation Design system data Desi…" at bounding box center [499, 267] width 998 height 534
select select "**********"
click at [867, 238] on button "No" at bounding box center [862, 237] width 15 height 8
click at [867, 238] on span "button" at bounding box center [866, 237] width 6 height 6
click at [817, 515] on span "Create component" at bounding box center [809, 516] width 68 height 10
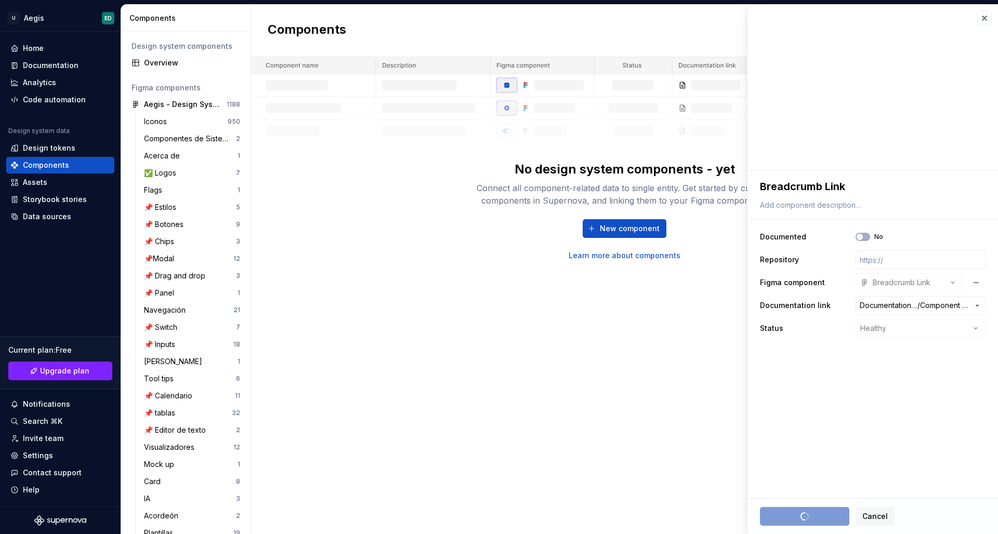
type textarea "*"
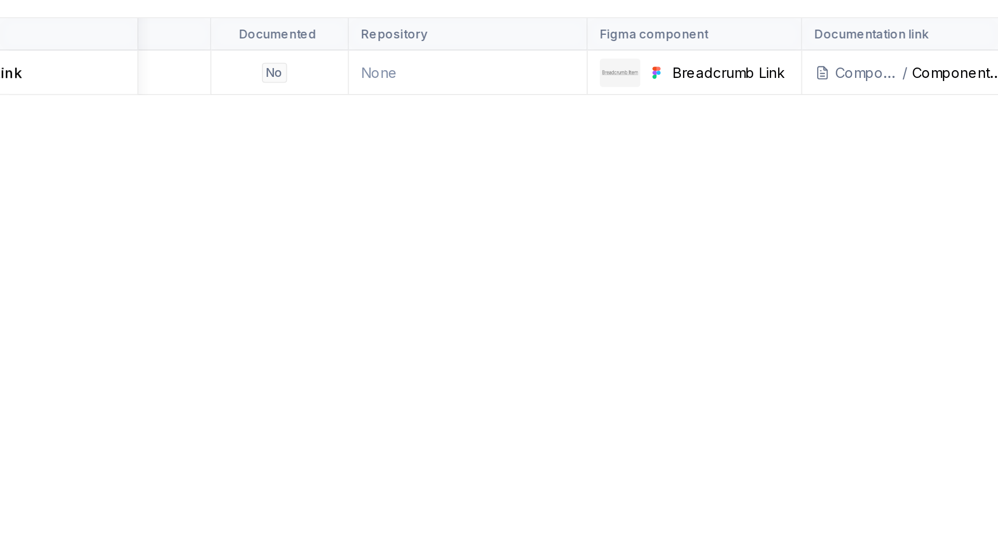
scroll to position [0, 67]
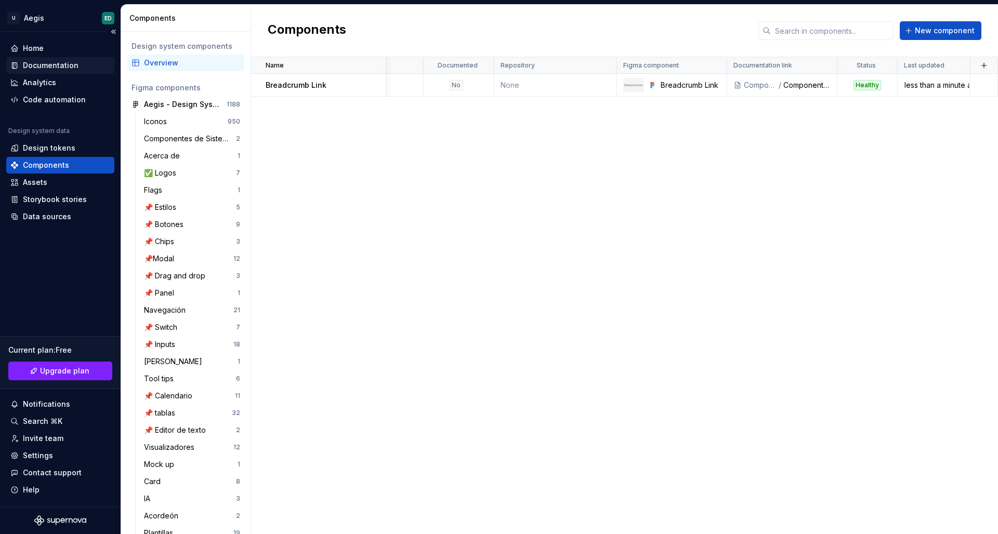
click at [74, 67] on div "Documentation" at bounding box center [51, 65] width 56 height 10
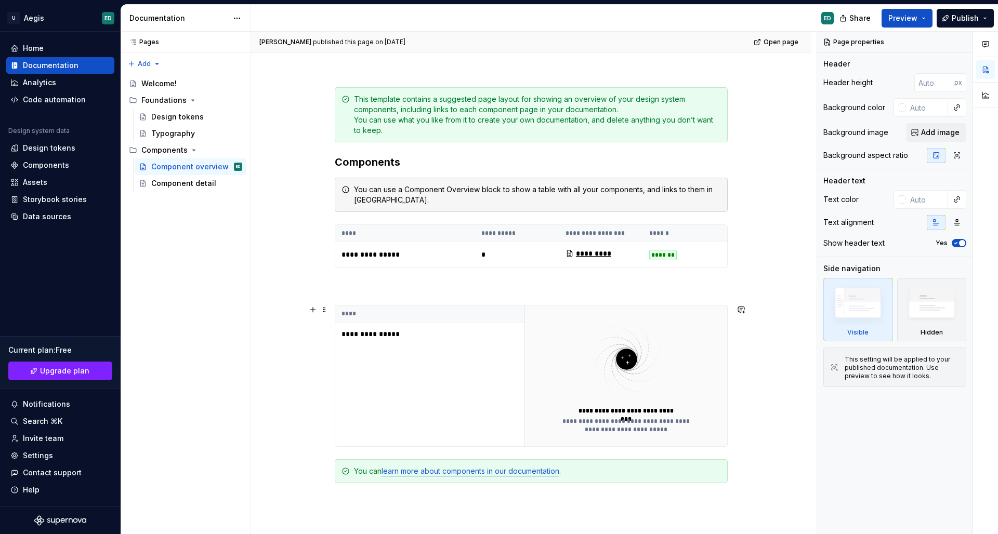
scroll to position [160, 0]
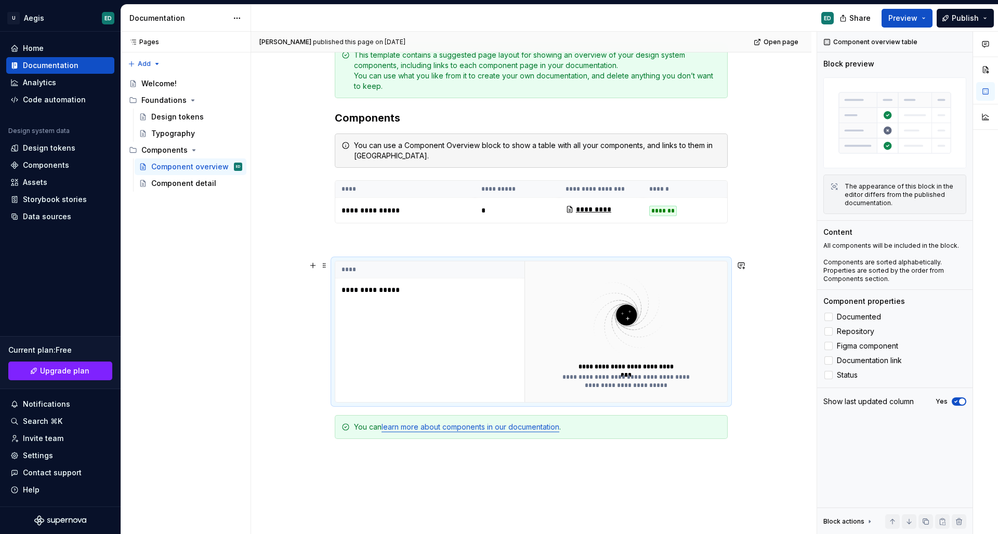
click at [551, 313] on div "**********" at bounding box center [625, 331] width 203 height 141
click at [956, 519] on button "button" at bounding box center [958, 521] width 15 height 15
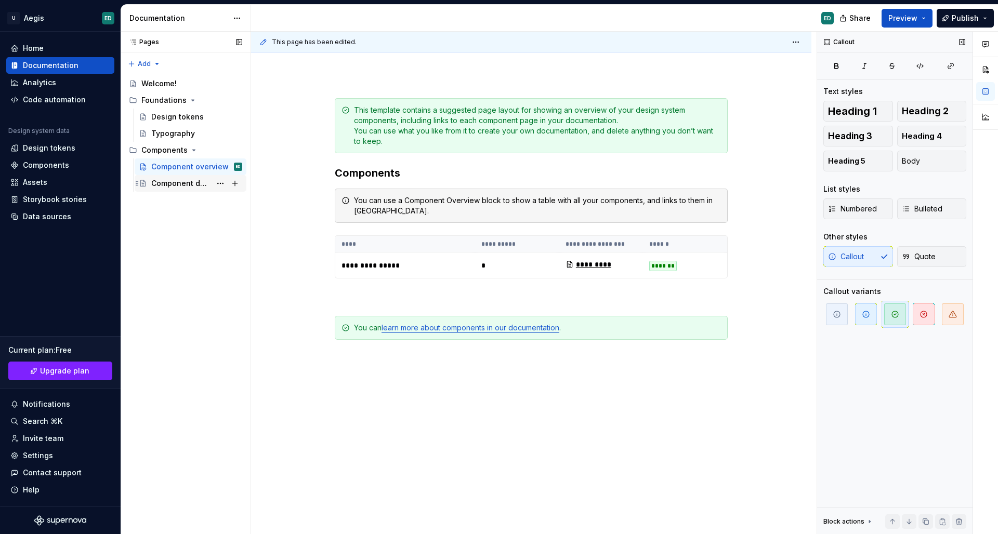
click at [186, 181] on div "Component detail" at bounding box center [181, 183] width 60 height 10
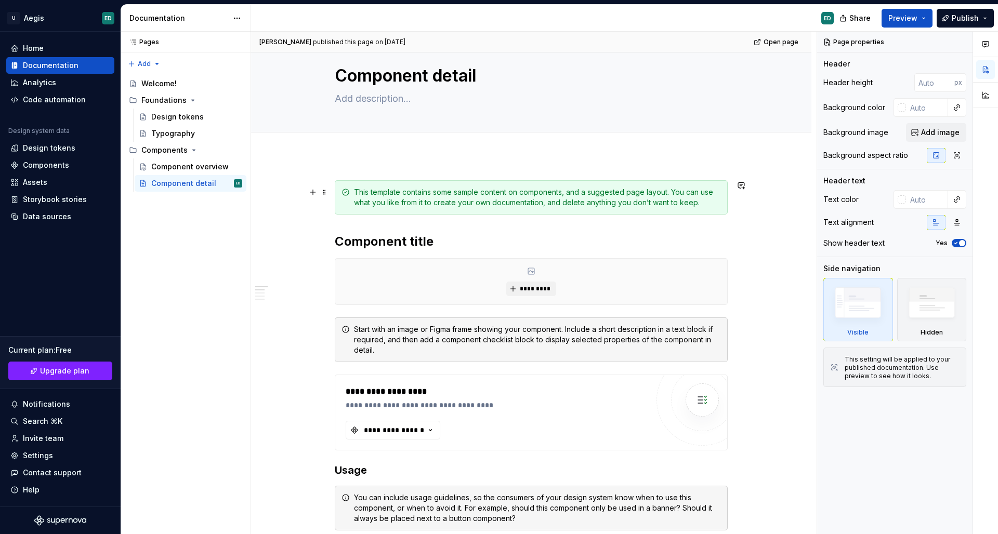
scroll to position [30, 0]
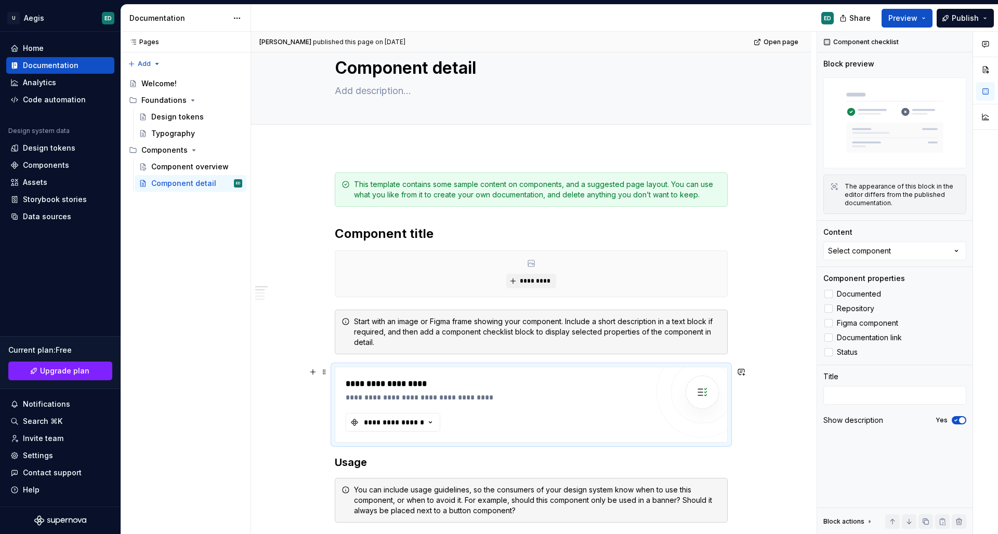
click at [434, 436] on div "**********" at bounding box center [531, 404] width 392 height 75
click at [428, 426] on icon "button" at bounding box center [430, 422] width 10 height 10
click at [406, 467] on div "Breadcrumb Link" at bounding box center [408, 464] width 61 height 10
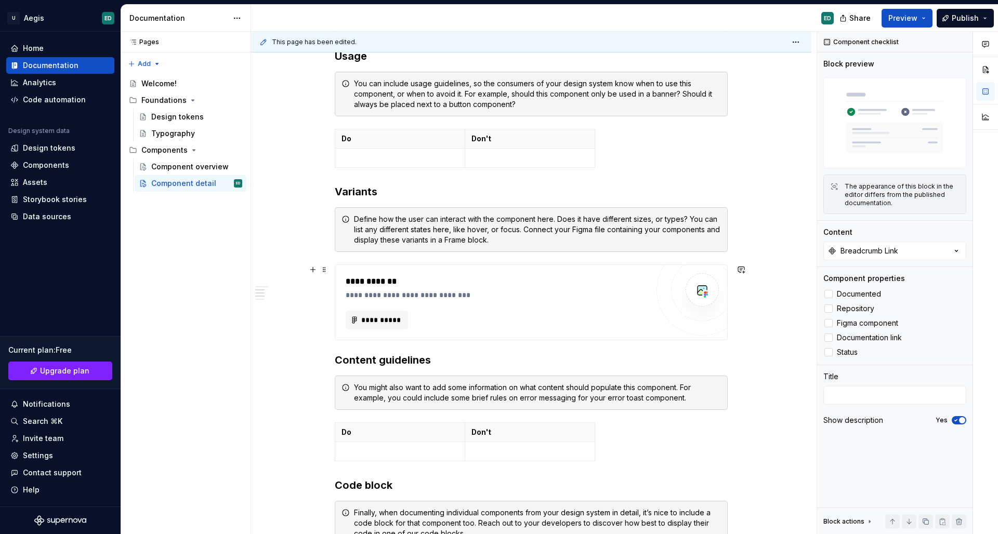
scroll to position [515, 0]
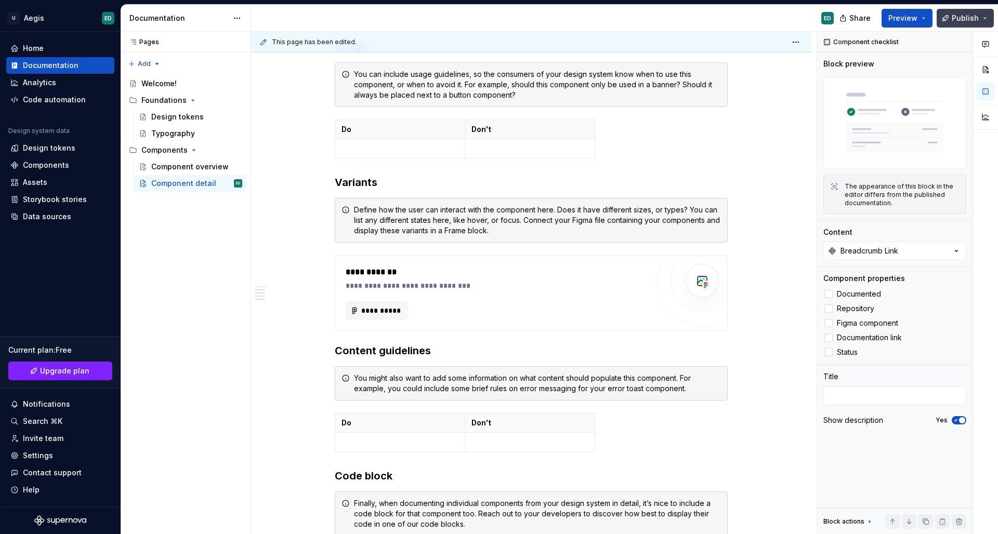
click at [971, 24] on button "Publish" at bounding box center [964, 18] width 57 height 19
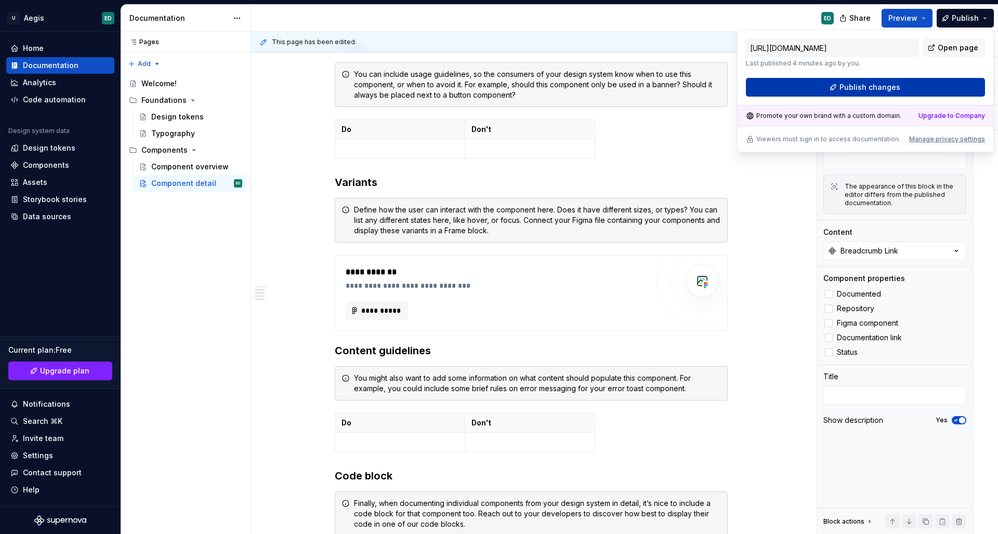
click at [906, 83] on button "Publish changes" at bounding box center [865, 87] width 239 height 19
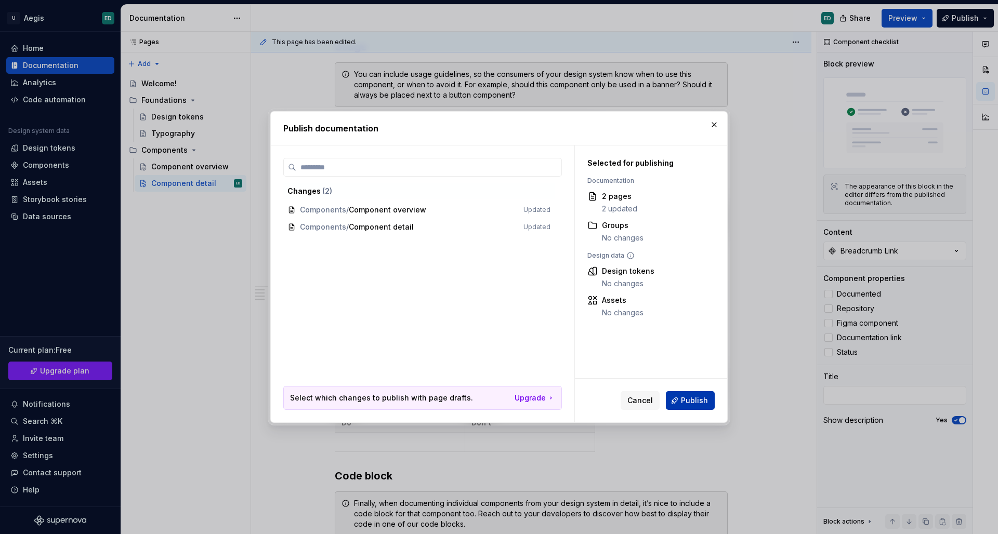
click at [687, 397] on span "Publish" at bounding box center [694, 400] width 27 height 10
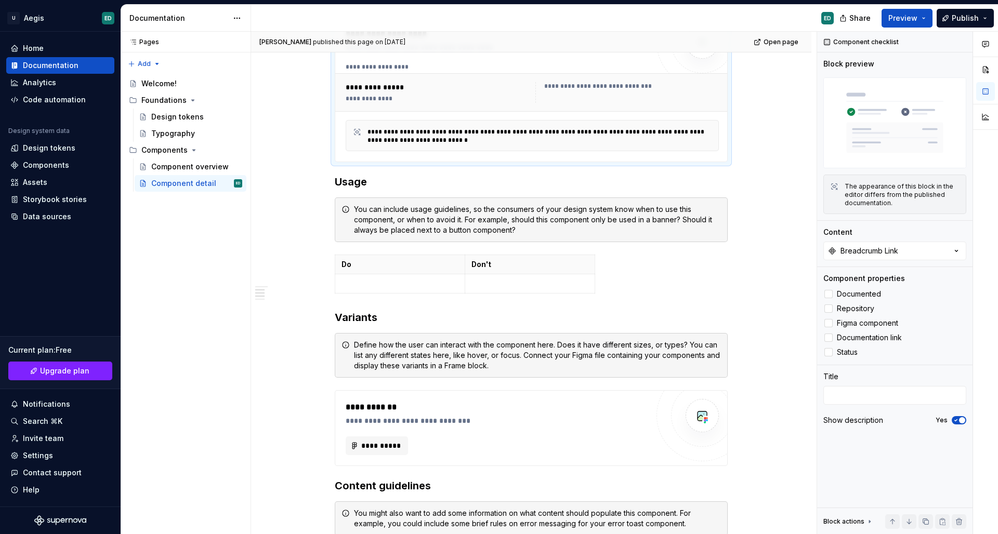
scroll to position [330, 0]
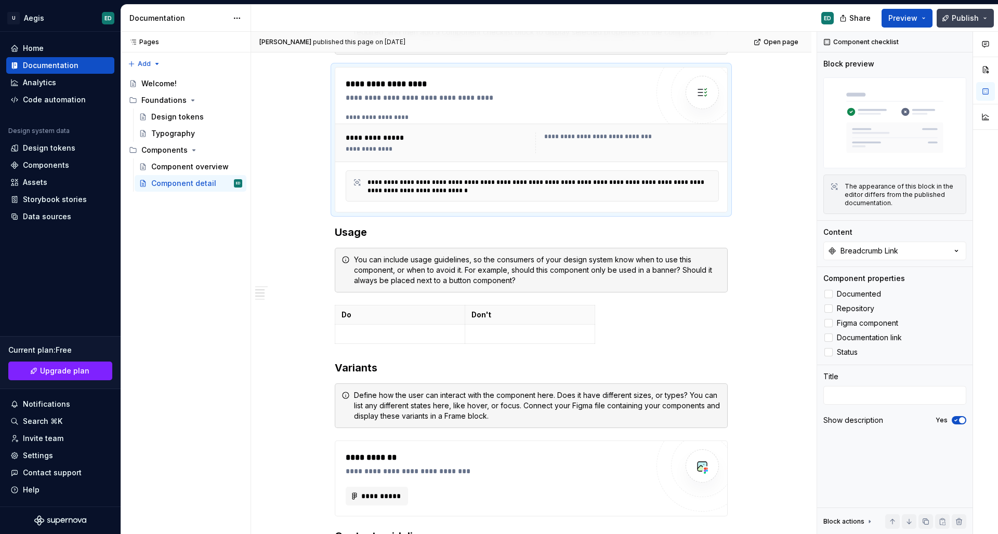
click at [979, 16] on button "Publish" at bounding box center [964, 18] width 57 height 19
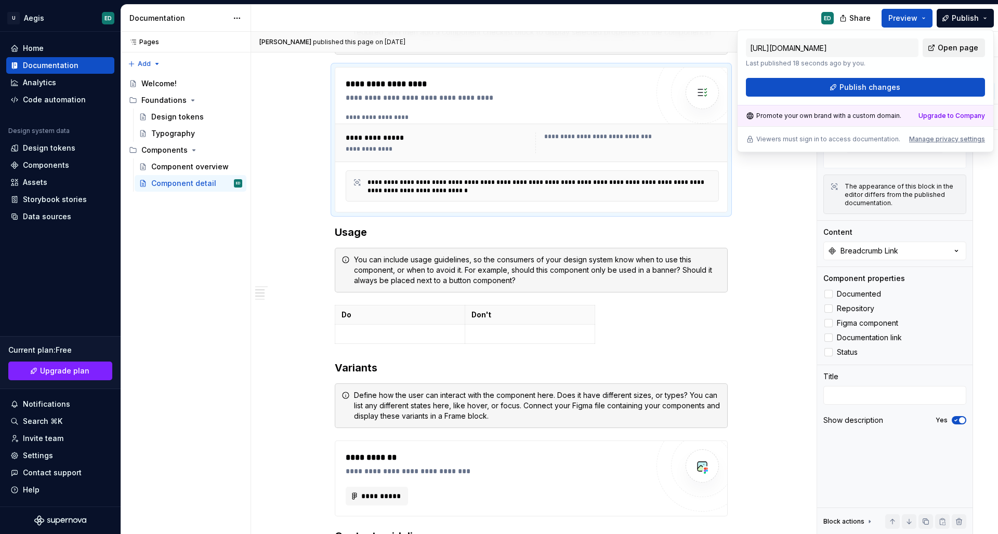
click at [947, 48] on span "Open page" at bounding box center [957, 48] width 41 height 10
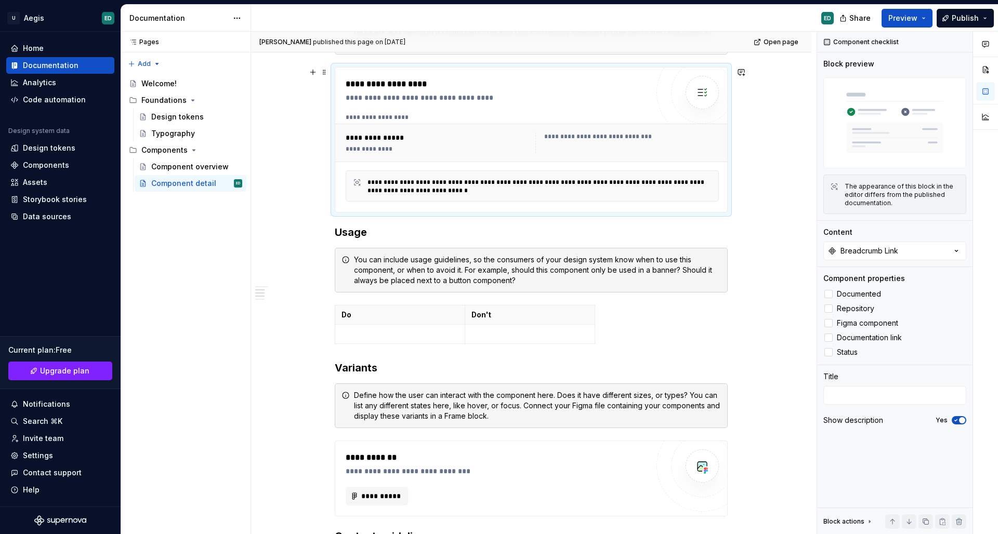
click at [453, 147] on div "**********" at bounding box center [437, 149] width 183 height 8
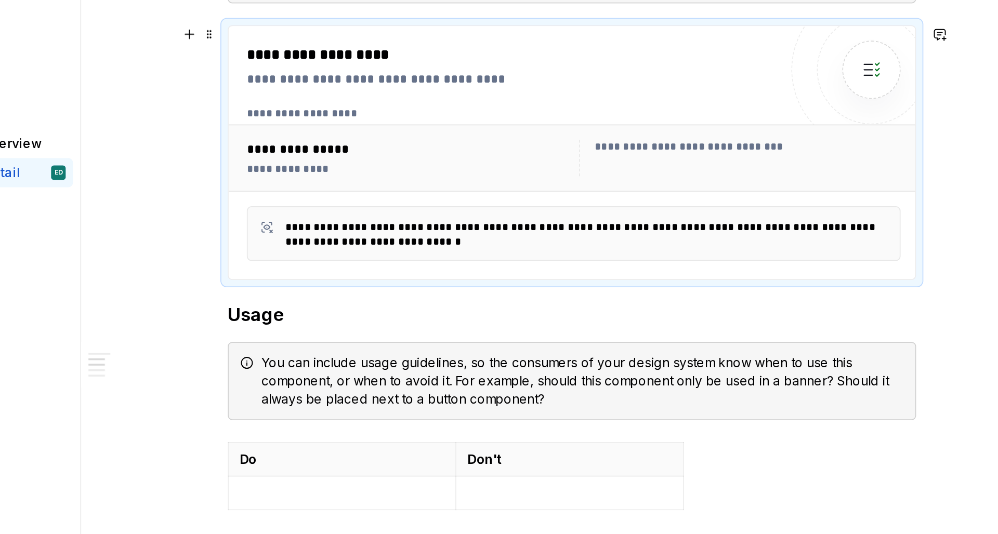
scroll to position [295, 0]
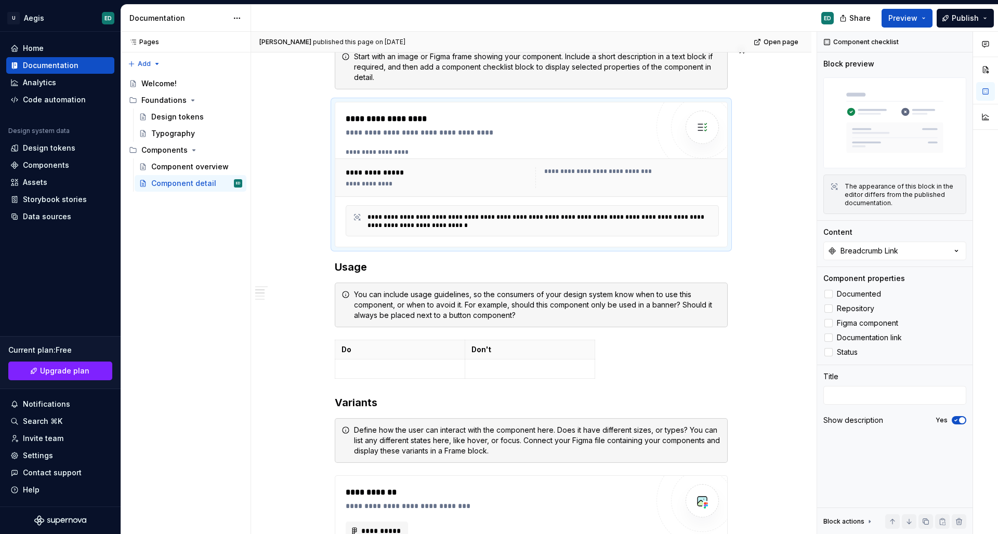
type textarea "*"
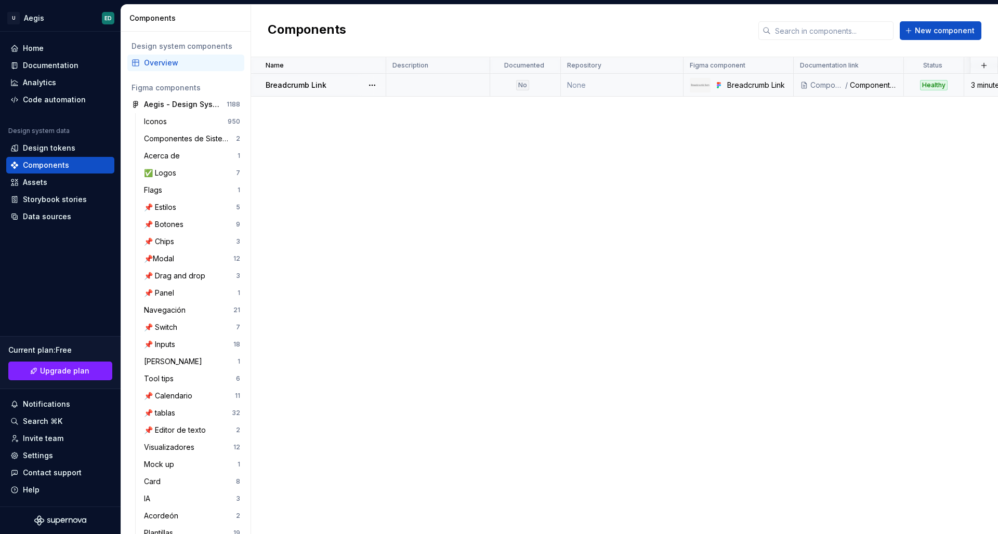
click at [415, 85] on td at bounding box center [438, 85] width 104 height 23
click at [288, 81] on p "Breadcrumb Link" at bounding box center [296, 85] width 61 height 10
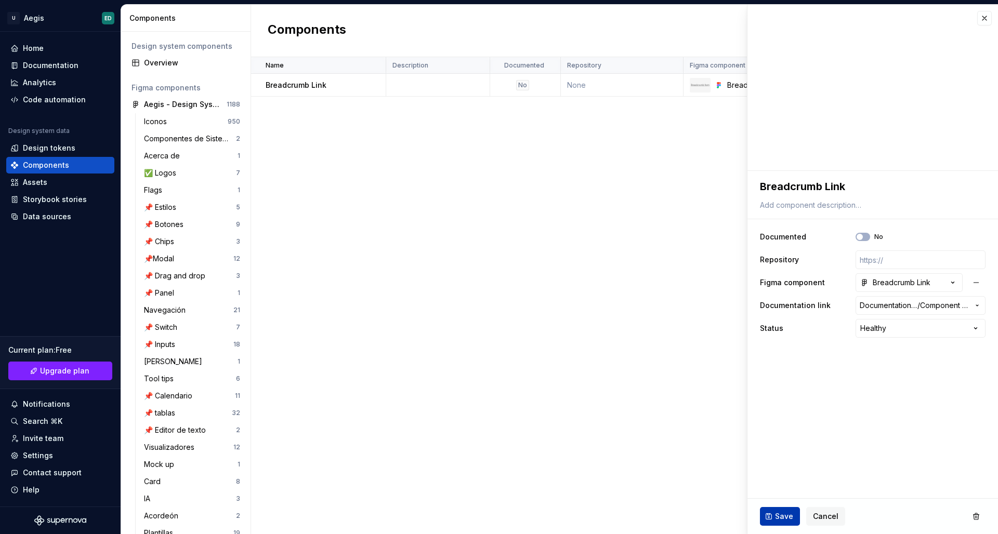
click at [772, 518] on button "Save" at bounding box center [780, 516] width 40 height 19
type textarea "*"
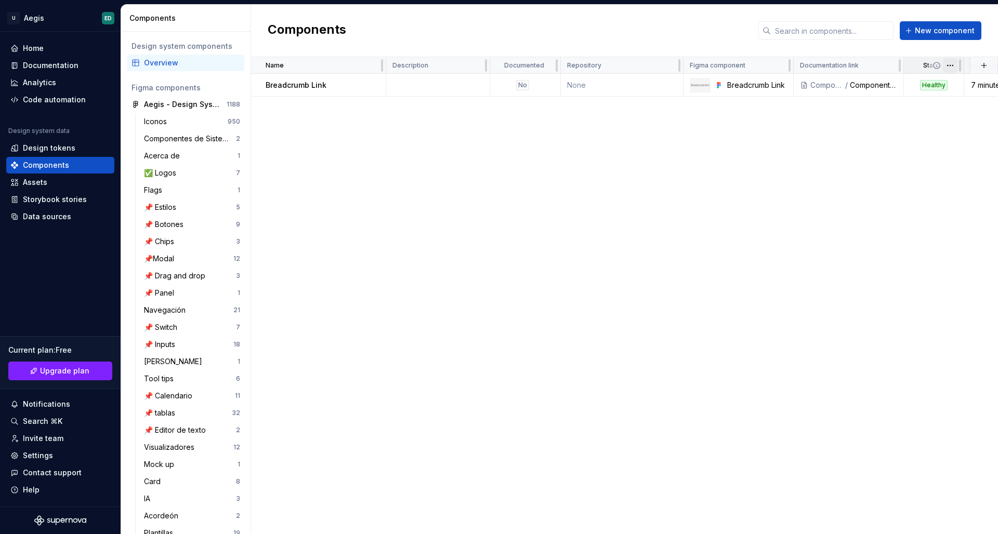
click at [949, 67] on html "U Aegis ED Home Documentation Analytics Code automation Design system data Desi…" at bounding box center [499, 267] width 998 height 534
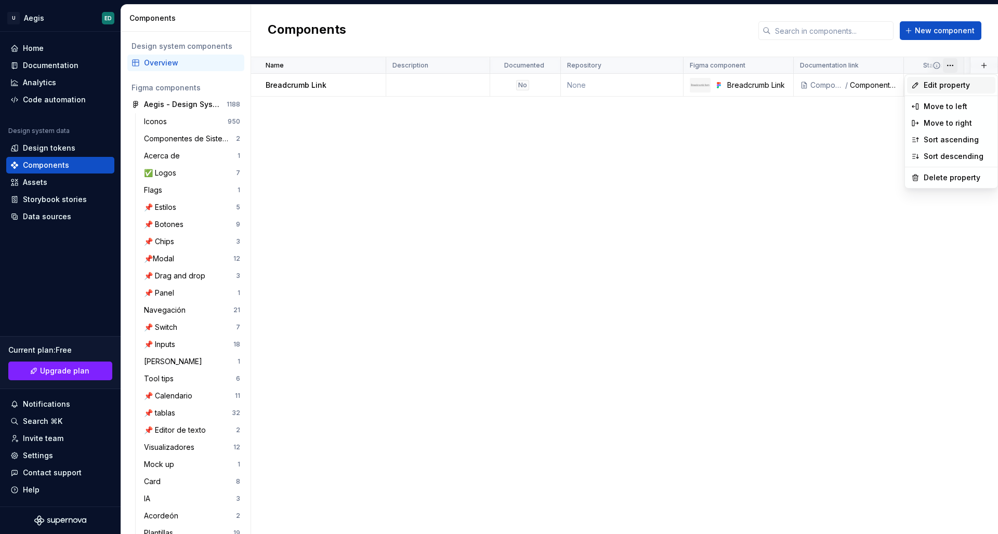
click at [941, 86] on span "Edit property" at bounding box center [957, 85] width 68 height 10
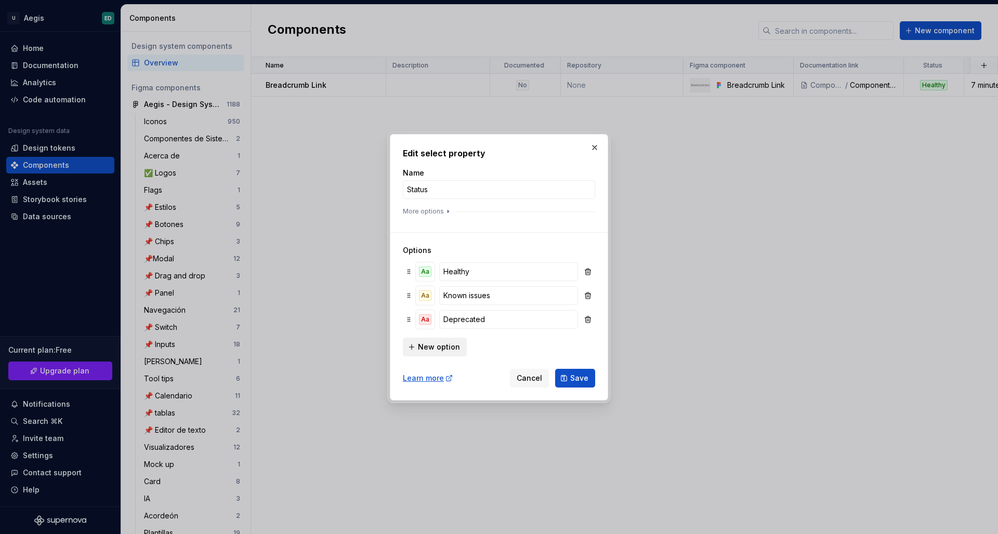
click at [436, 350] on span "New option" at bounding box center [439, 347] width 42 height 10
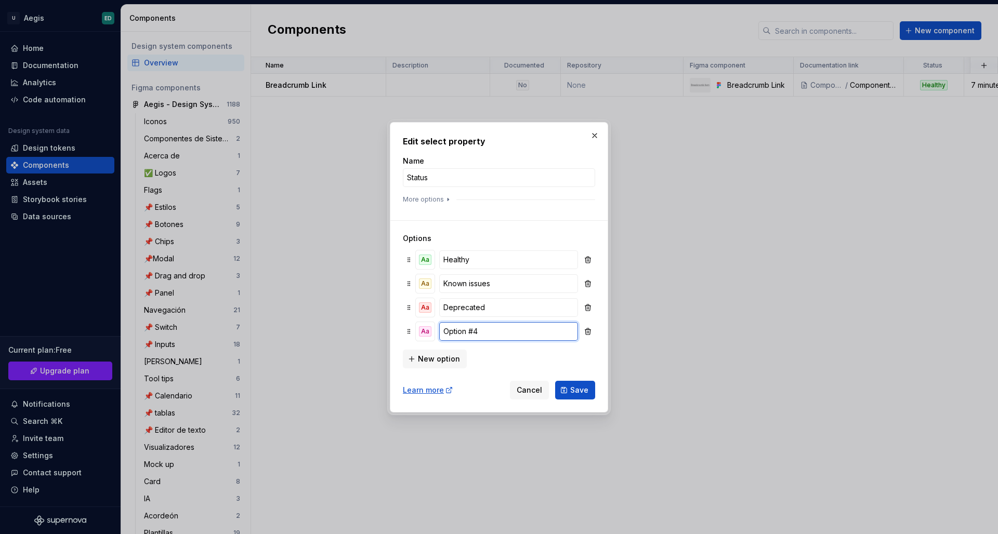
click at [477, 331] on input "Option #4" at bounding box center [508, 331] width 139 height 19
type input "On Develop"
click at [509, 313] on input "Deprecated" at bounding box center [508, 307] width 139 height 19
click at [514, 260] on input "Healthy" at bounding box center [508, 259] width 139 height 19
type input "Publicado"
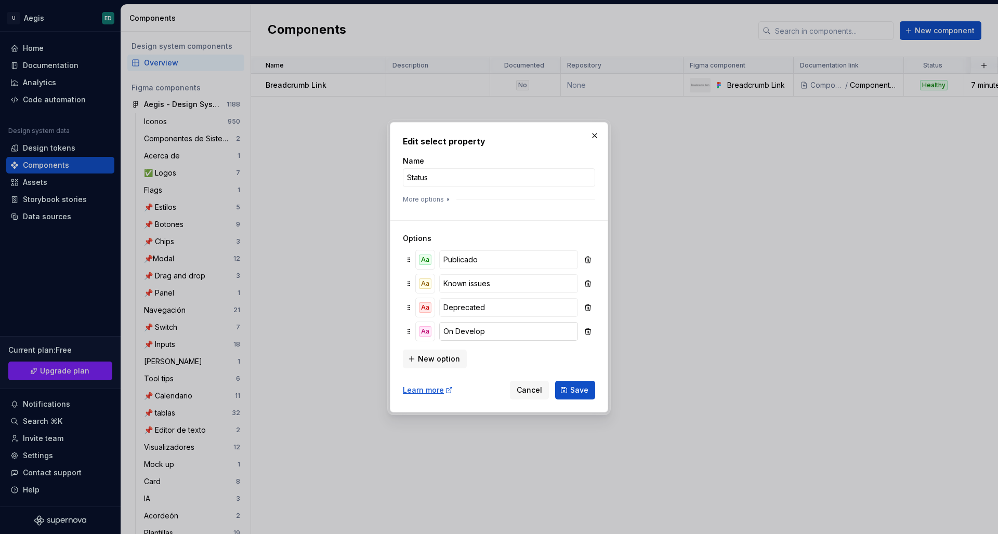
click at [503, 328] on input "On Develop" at bounding box center [508, 331] width 139 height 19
click at [504, 306] on input "Deprecated" at bounding box center [508, 307] width 139 height 19
type input "o"
type input "Obsoleto"
click at [509, 352] on div "New option" at bounding box center [499, 358] width 192 height 21
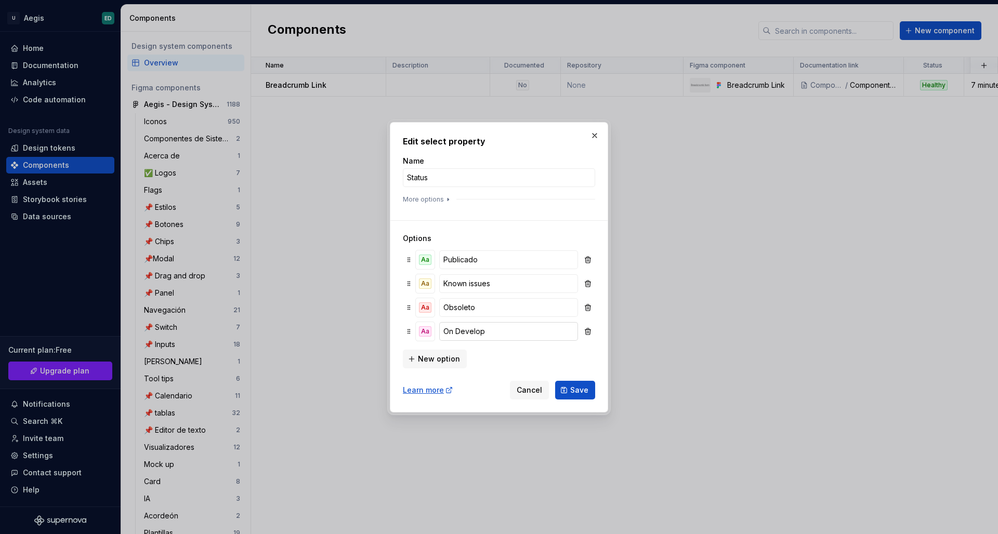
click at [491, 333] on input "On Develop" at bounding box center [508, 331] width 139 height 19
click at [427, 357] on span "New option" at bounding box center [439, 359] width 42 height 10
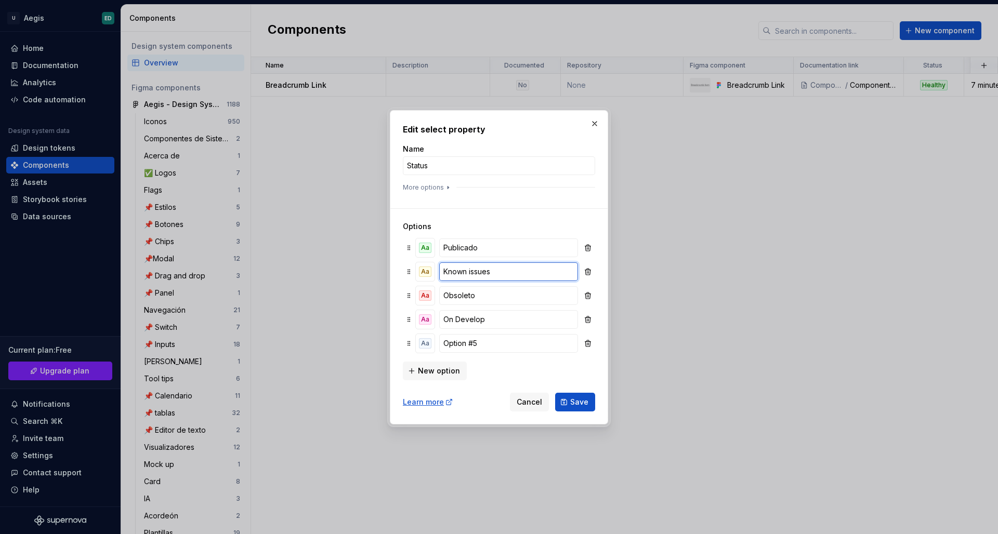
click at [501, 275] on input "Known issues" at bounding box center [508, 271] width 139 height 19
type input "En espera de aprobación"
click at [422, 273] on div "Aa" at bounding box center [425, 272] width 12 height 10
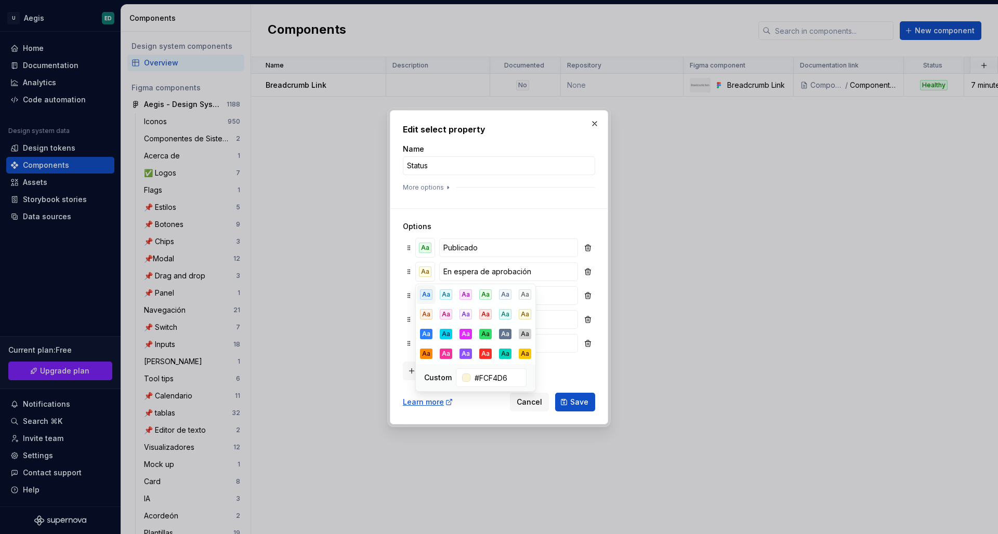
click at [430, 300] on button "Aa" at bounding box center [426, 294] width 19 height 19
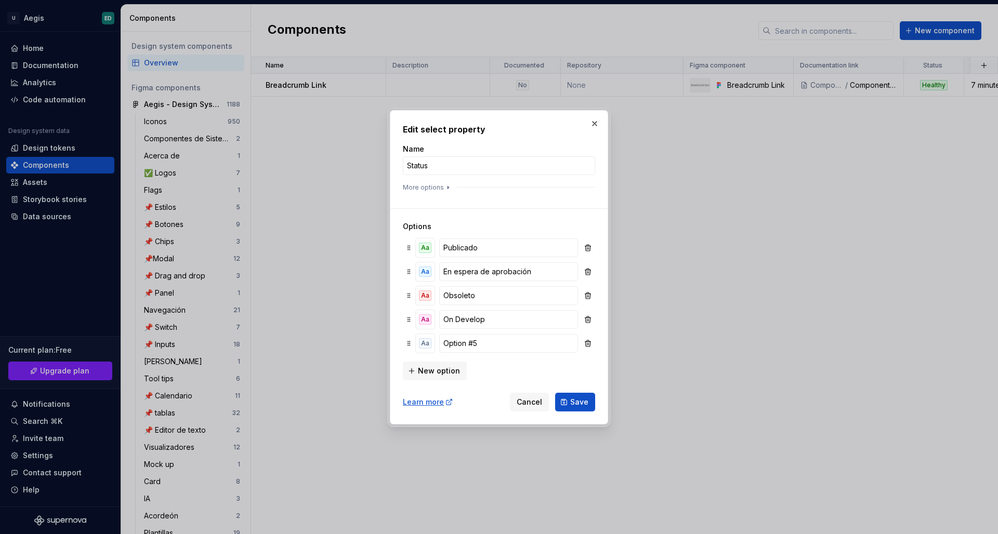
click at [475, 230] on h3 "Options" at bounding box center [499, 226] width 192 height 10
click at [500, 296] on input "On Develop" at bounding box center [508, 295] width 139 height 19
type input "En desarrollo"
click at [422, 293] on div "Aa" at bounding box center [425, 295] width 12 height 10
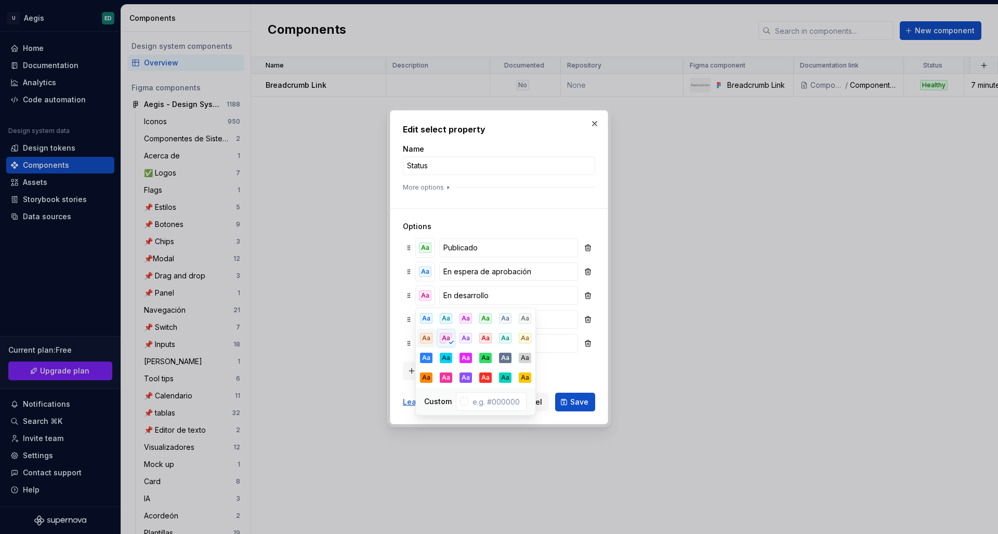
click at [427, 336] on div "Aa" at bounding box center [426, 338] width 12 height 10
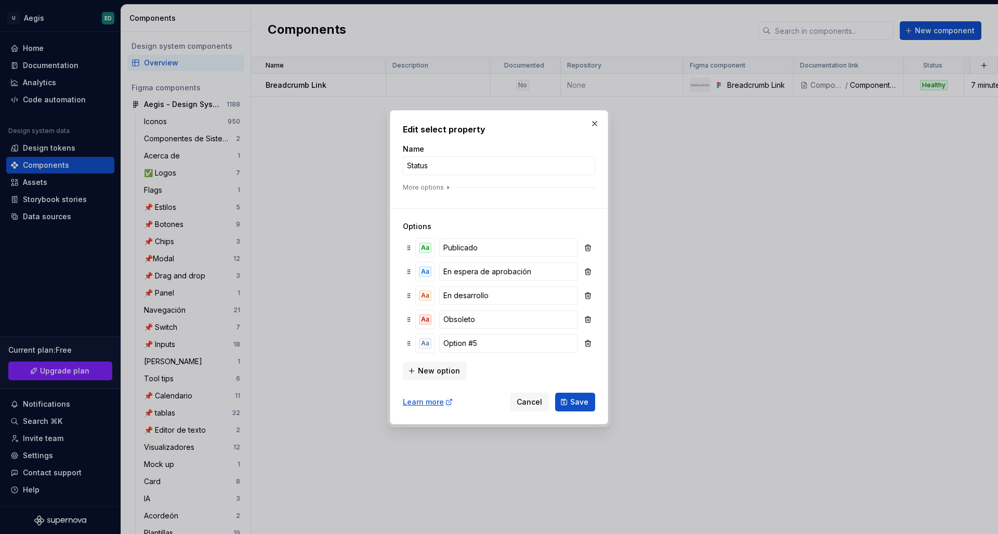
click at [406, 305] on div "Aa En desarrollo" at bounding box center [499, 296] width 188 height 20
type input "Necesita mantenimiento"
drag, startPoint x: 464, startPoint y: 164, endPoint x: 373, endPoint y: 166, distance: 91.5
click at [373, 166] on div "Edit select property Name Status More options Options Aa Publicado Aa En espera…" at bounding box center [499, 267] width 998 height 534
click at [589, 403] on button "Save" at bounding box center [575, 402] width 40 height 19
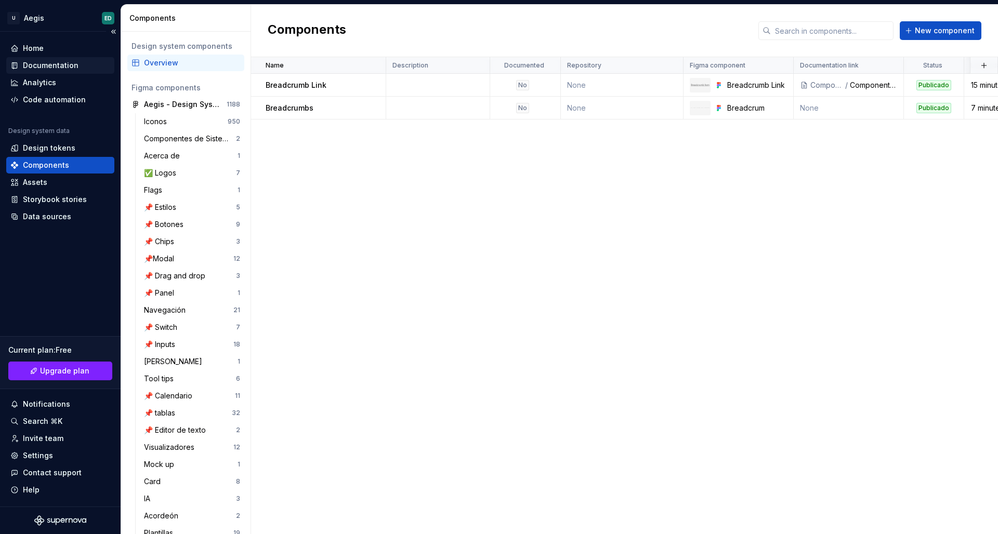
click at [61, 70] on div "Documentation" at bounding box center [51, 65] width 56 height 10
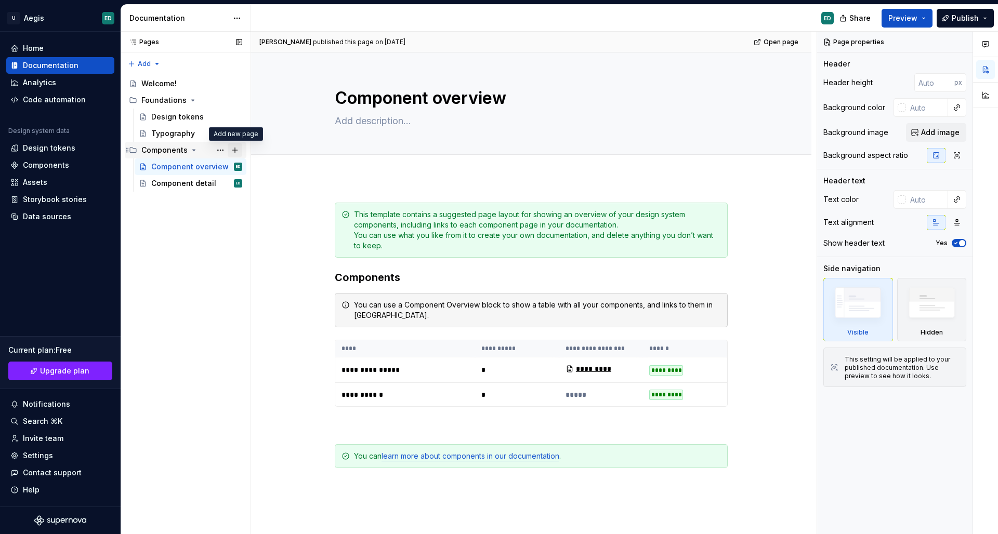
click at [236, 150] on button "Page tree" at bounding box center [235, 150] width 15 height 15
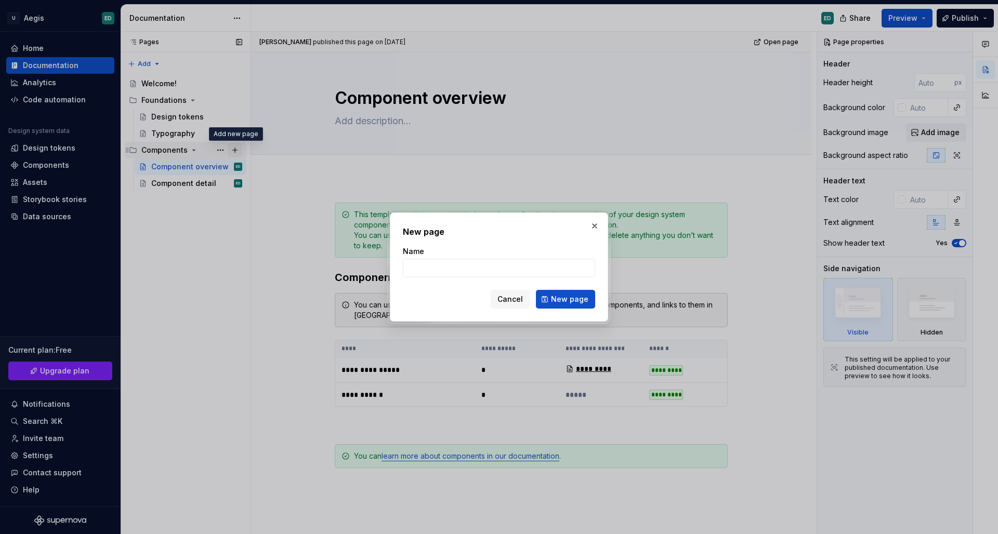
type textarea "*"
type input "Breadcrumb Link"
click at [559, 304] on button "New page" at bounding box center [565, 299] width 59 height 19
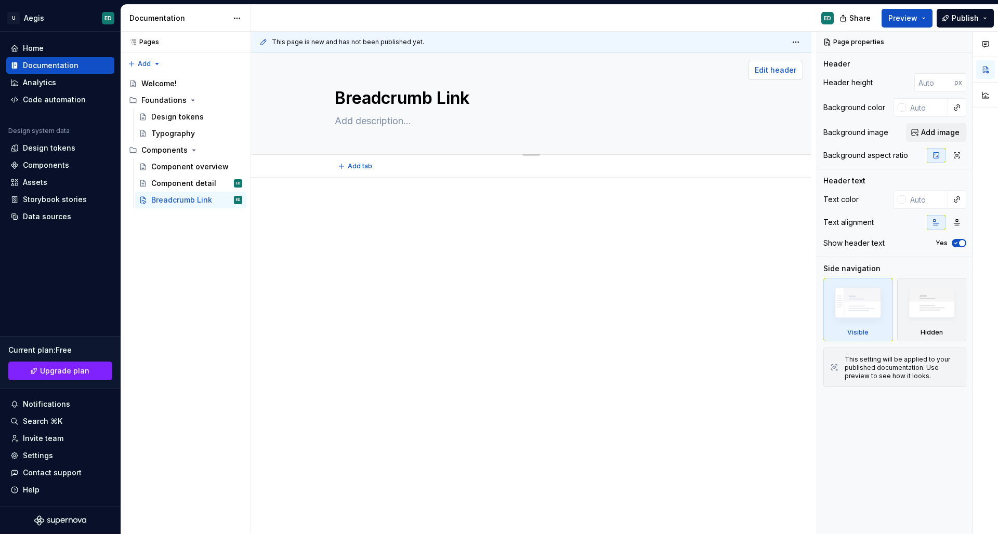
click at [770, 79] on button "Edit header" at bounding box center [775, 70] width 55 height 19
click at [918, 316] on img at bounding box center [932, 306] width 60 height 46
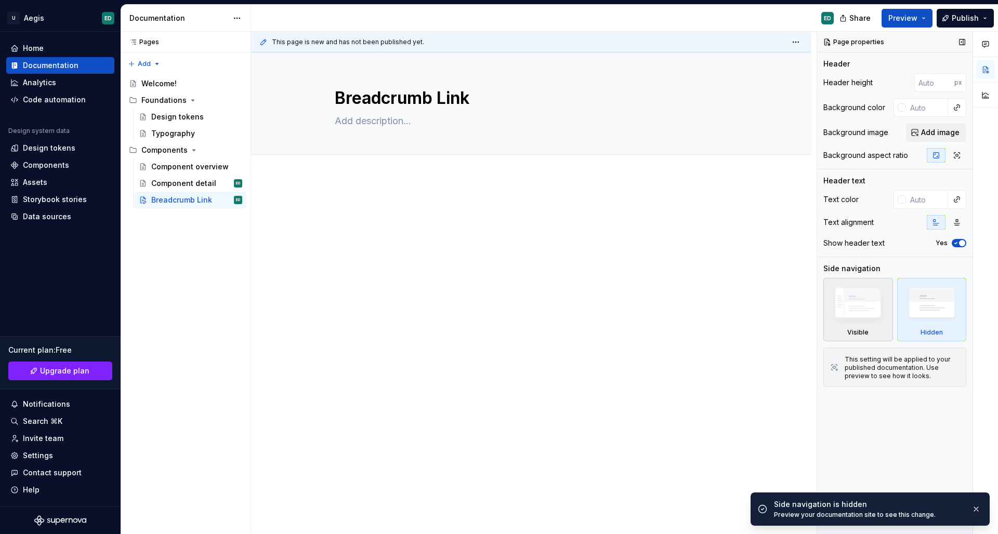
click at [858, 330] on div "Visible" at bounding box center [857, 332] width 21 height 8
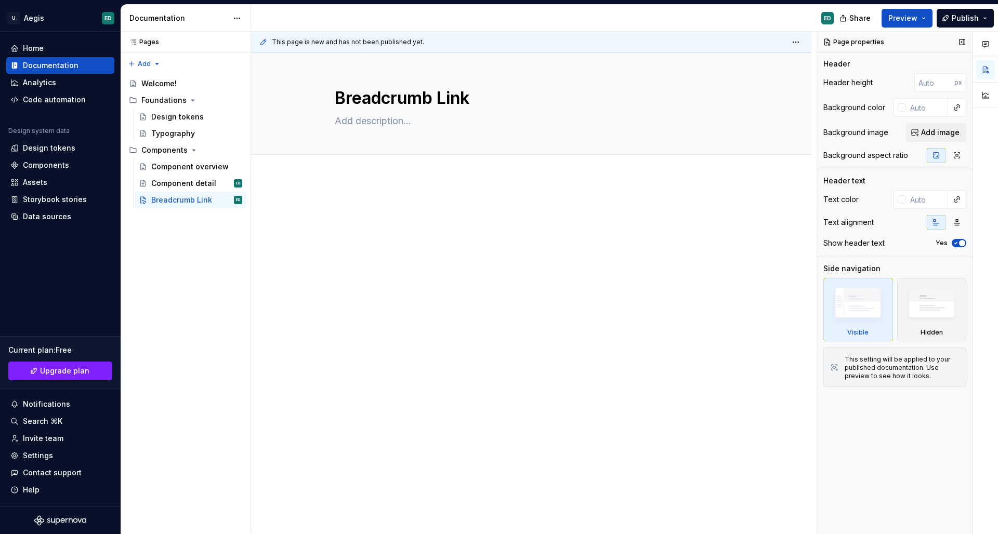
click at [963, 245] on span "button" at bounding box center [962, 243] width 6 height 6
click at [963, 245] on button "No" at bounding box center [958, 243] width 15 height 8
click at [958, 229] on button "button" at bounding box center [956, 222] width 19 height 15
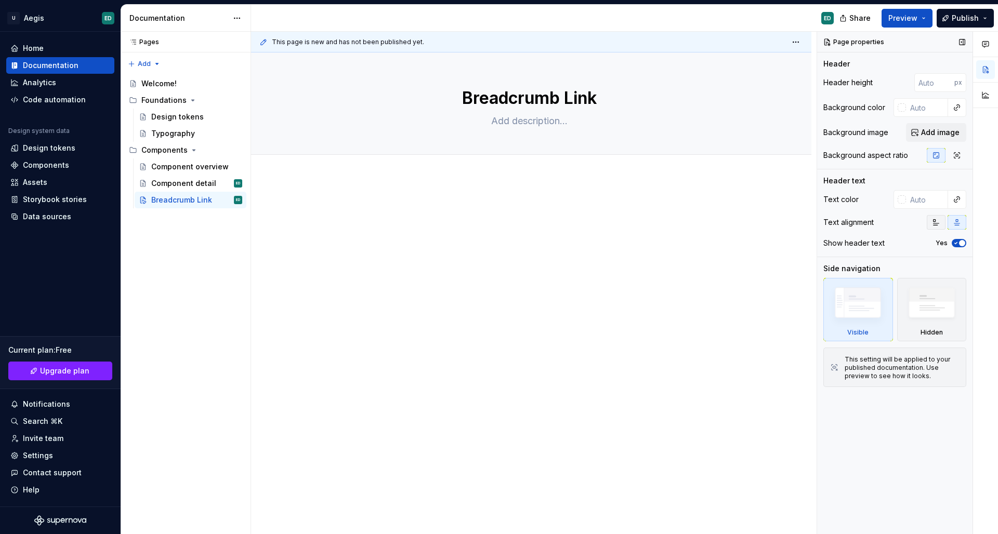
click at [927, 224] on button "button" at bounding box center [935, 222] width 19 height 15
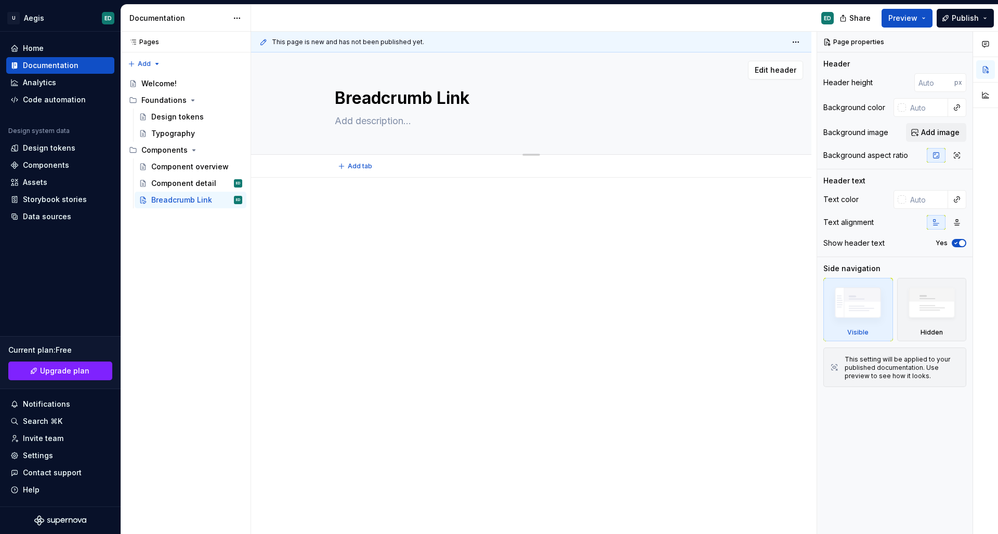
click at [442, 122] on textarea at bounding box center [529, 121] width 393 height 17
type textarea "*"
type textarea "I"
type textarea "*"
type textarea "In"
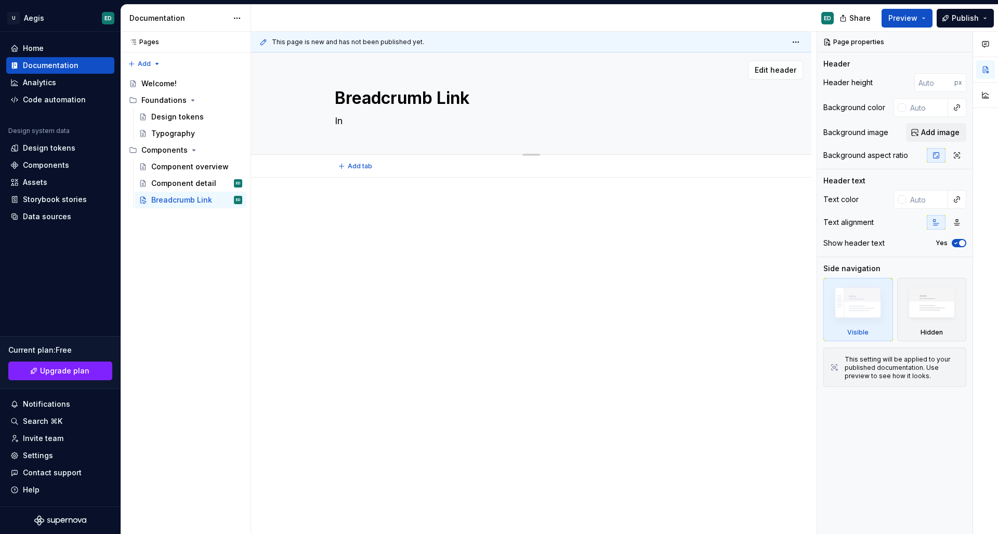
type textarea "*"
type textarea "Ind"
type textarea "*"
type textarea "Indi"
type textarea "*"
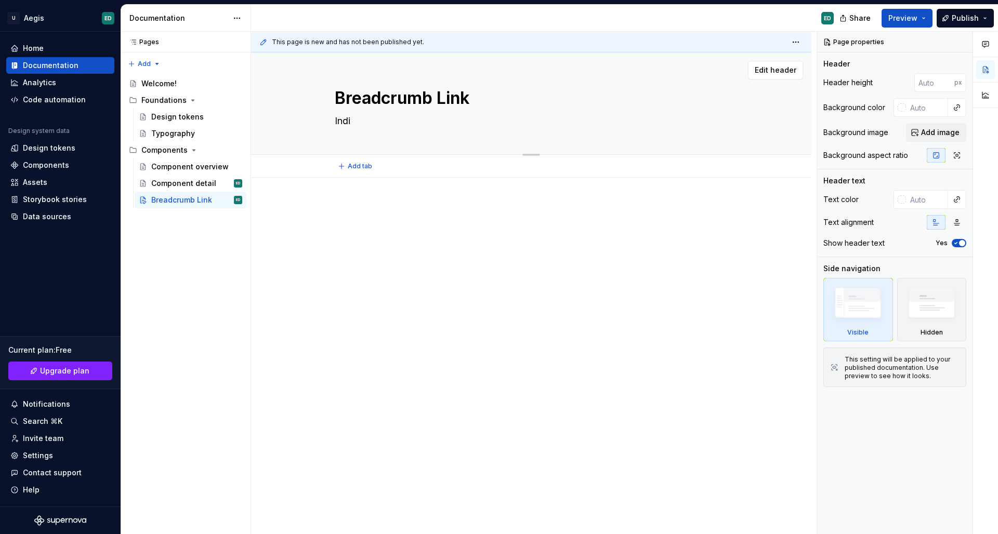
type textarea "Indic"
type textarea "*"
type textarea "Indica"
type textarea "*"
type textarea "Indica"
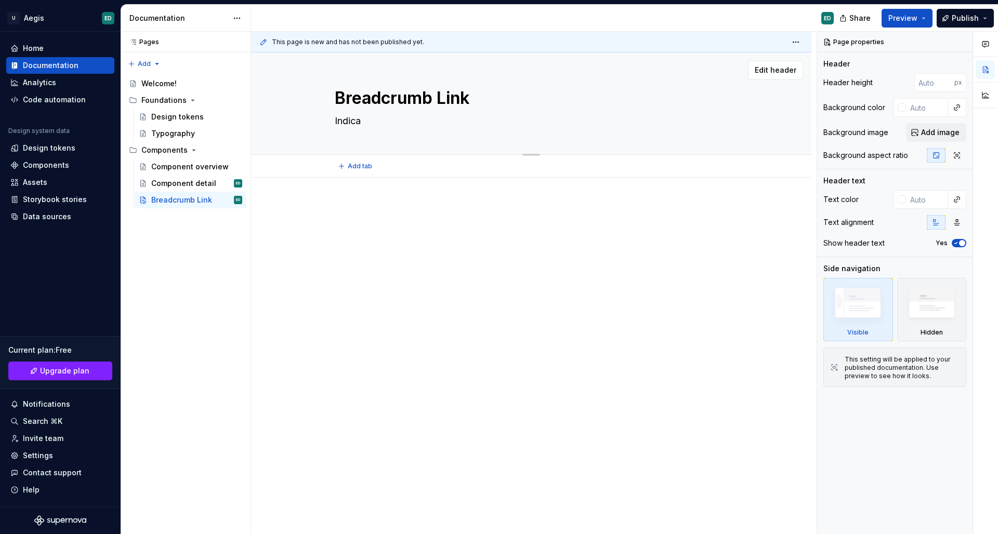
type textarea "*"
type textarea "Indica u"
type textarea "*"
type textarea "Indica un"
type textarea "*"
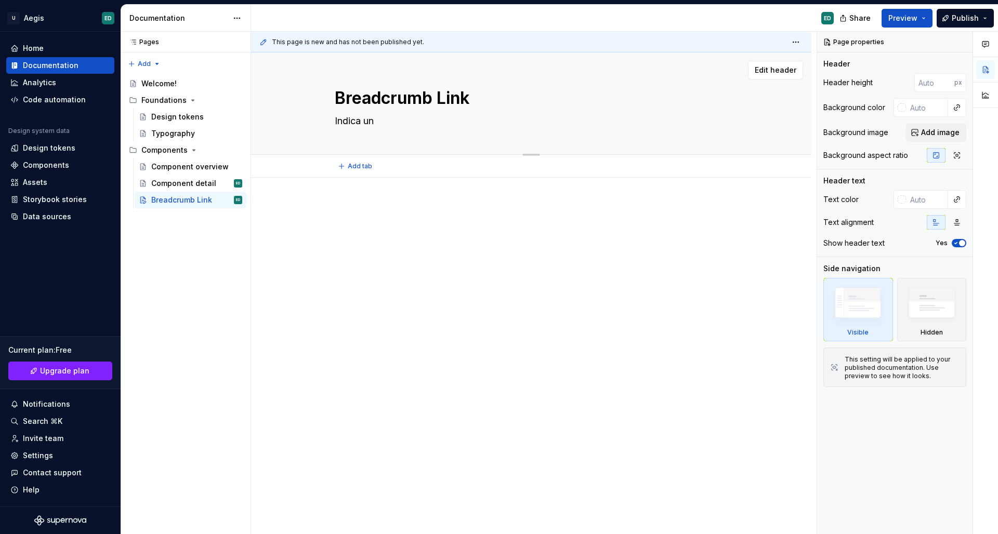
type textarea "Indica un"
type textarea "*"
type textarea "Indica un n"
type textarea "*"
type textarea "Indica un ni"
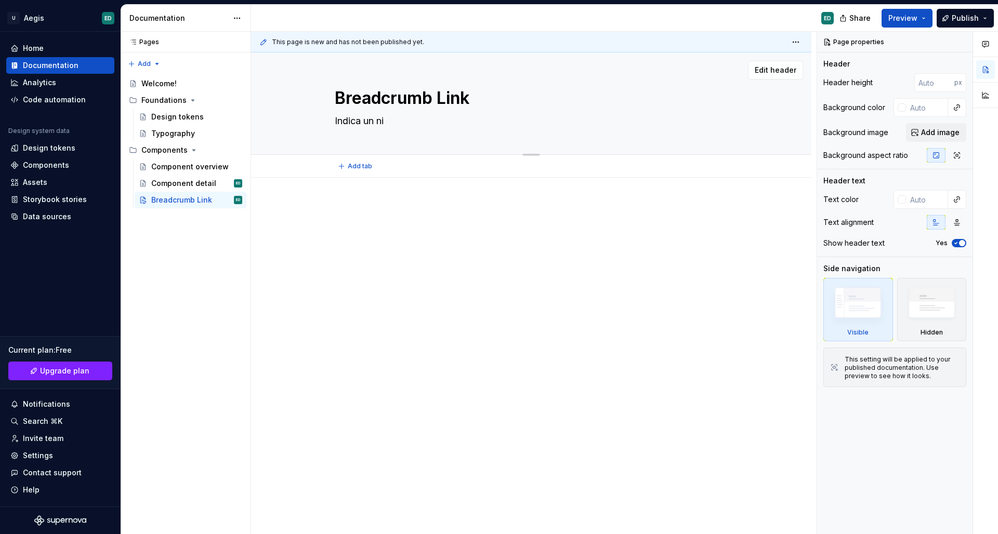
type textarea "*"
type textarea "Indica un niv"
type textarea "*"
type textarea "Indica un nive"
type textarea "*"
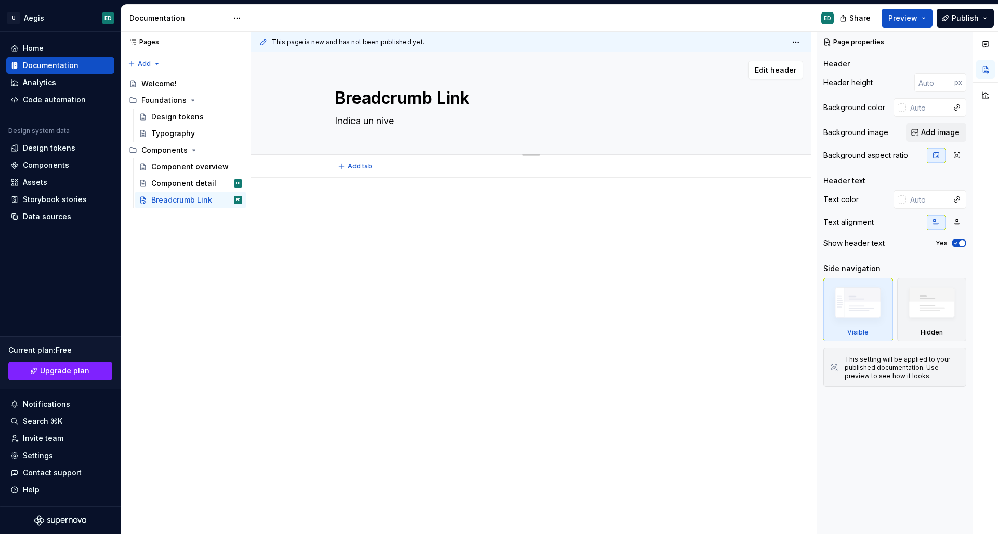
type textarea "Indica un nivel"
type textarea "*"
type textarea "Indica un nivel"
type textarea "*"
type textarea "Indica un nivel d"
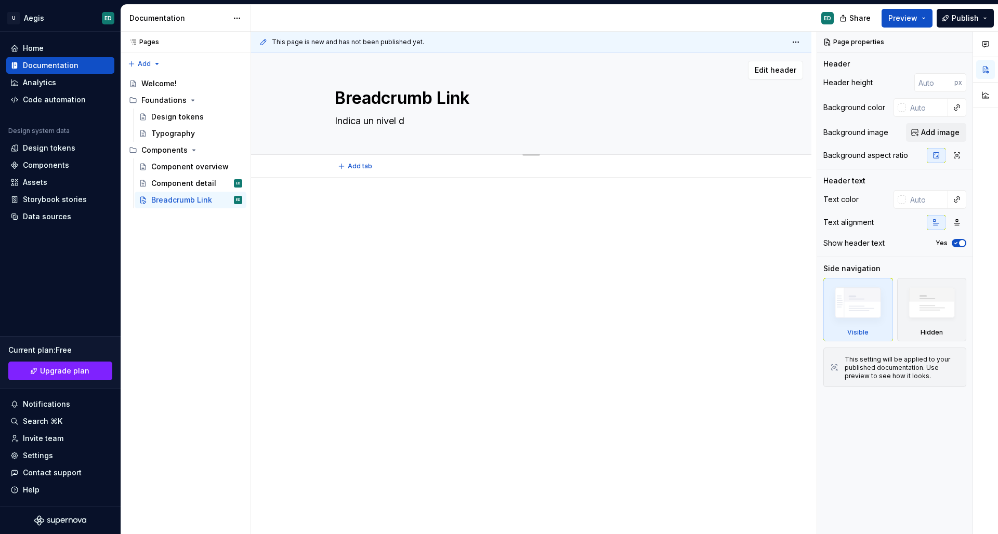
type textarea "*"
type textarea "Indica un nivel do"
type textarea "*"
type textarea "Indica un nivel don"
type textarea "*"
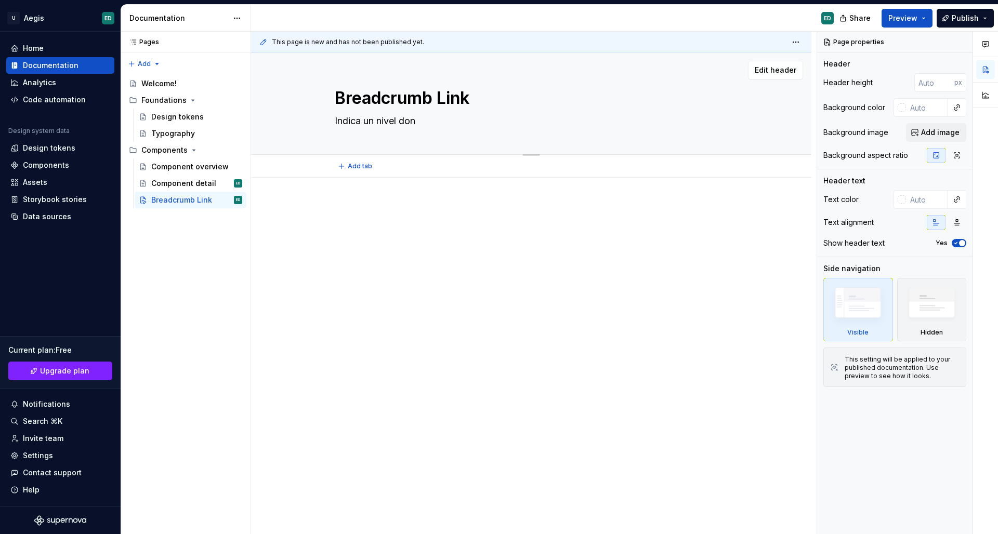
type textarea "Indica un nivel dond"
type textarea "*"
type textarea "Indica un nivel donde"
type textarea "*"
type textarea "Indica un nivel donde"
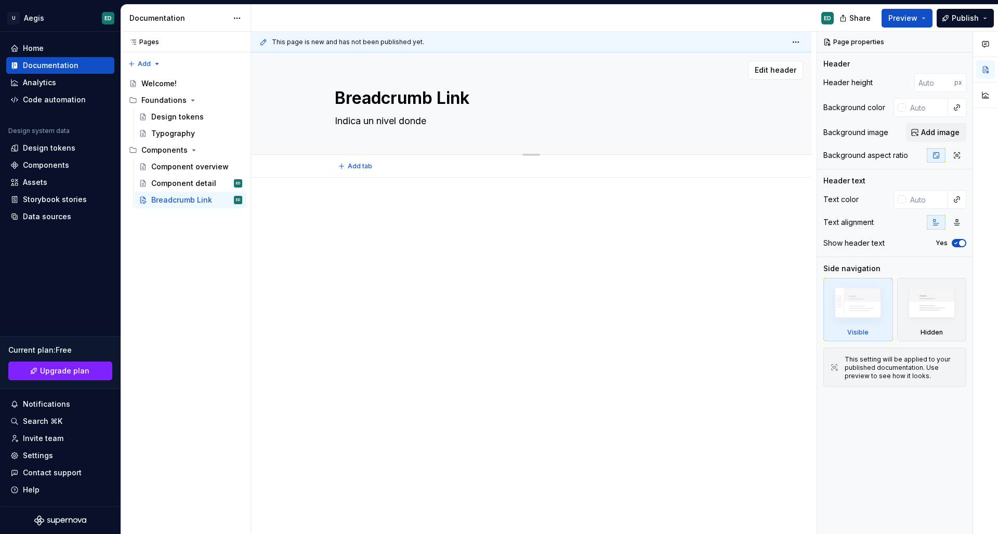
type textarea "*"
type textarea "Indica un nivel donde"
type textarea "*"
type textarea "Indica un nivel dond"
type textarea "*"
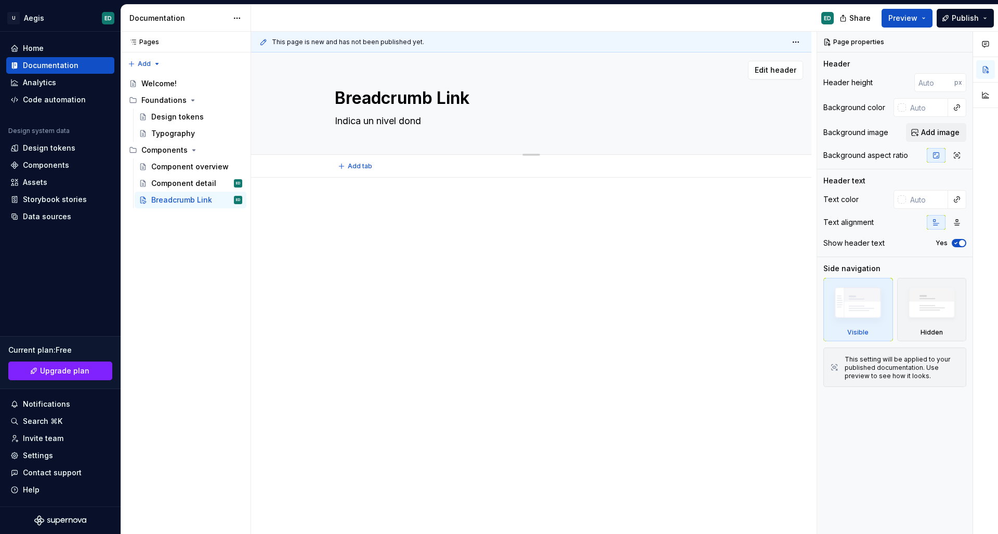
type textarea "Indica un nivel don"
type textarea "*"
type textarea "Indica un nivel do"
type textarea "*"
type textarea "Indica un nivel d"
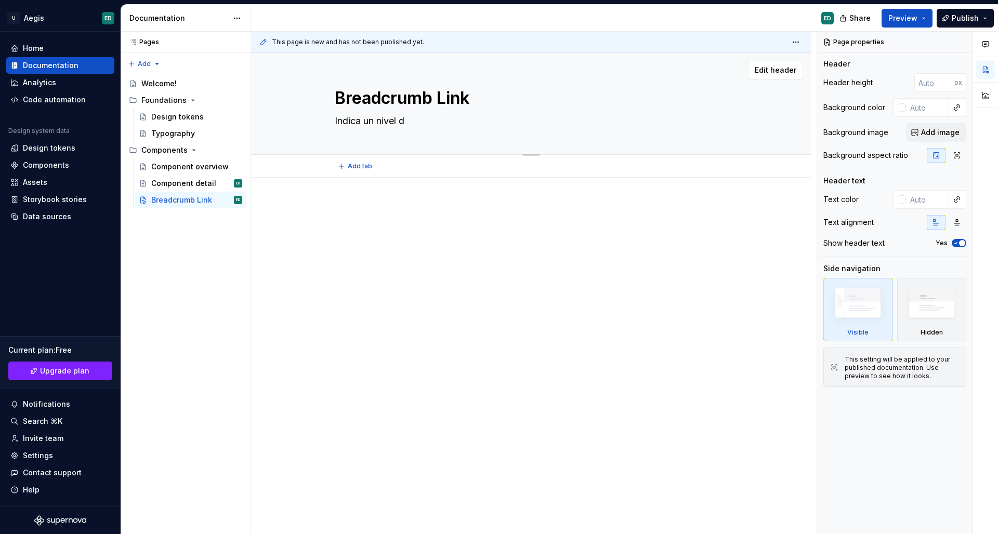
type textarea "*"
type textarea "Indica un nivel"
type textarea "*"
type textarea "Indica un nivel d"
type textarea "*"
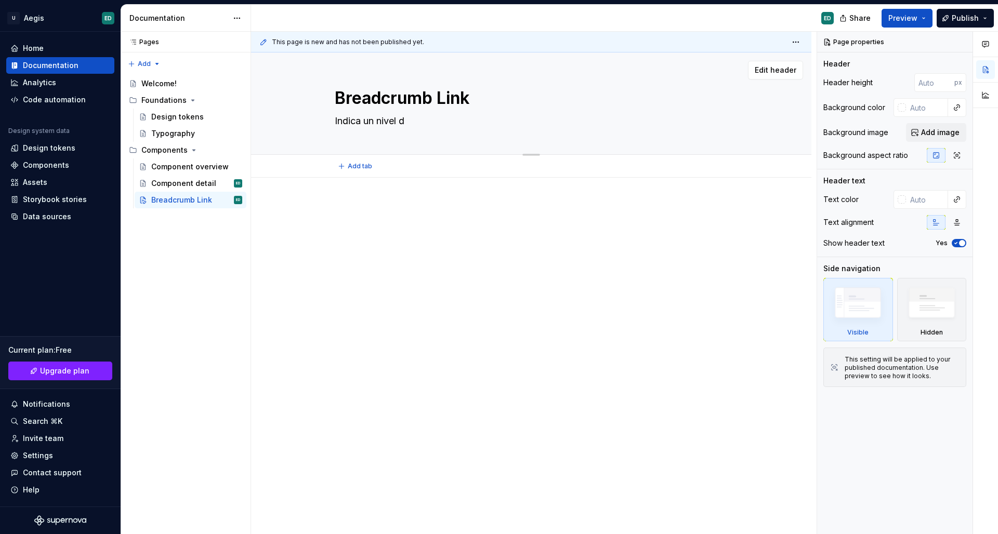
type textarea "Indica un nivel de"
type textarea "*"
type textarea "Indica un nivel de"
type textarea "*"
type textarea "Indica un nivel de j"
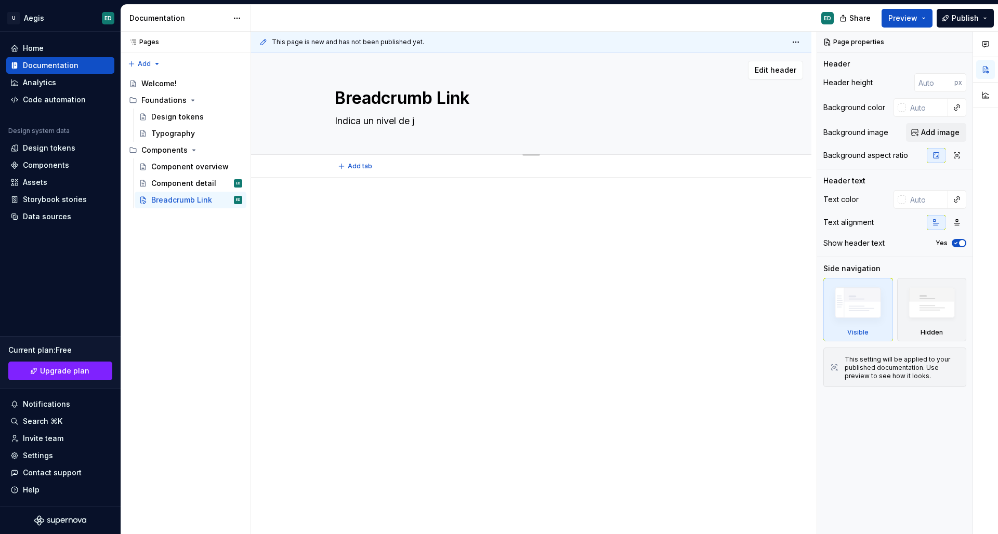
type textarea "*"
type textarea "Indica un nivel de je"
type textarea "*"
type textarea "Indica un nivel de jer"
type textarea "*"
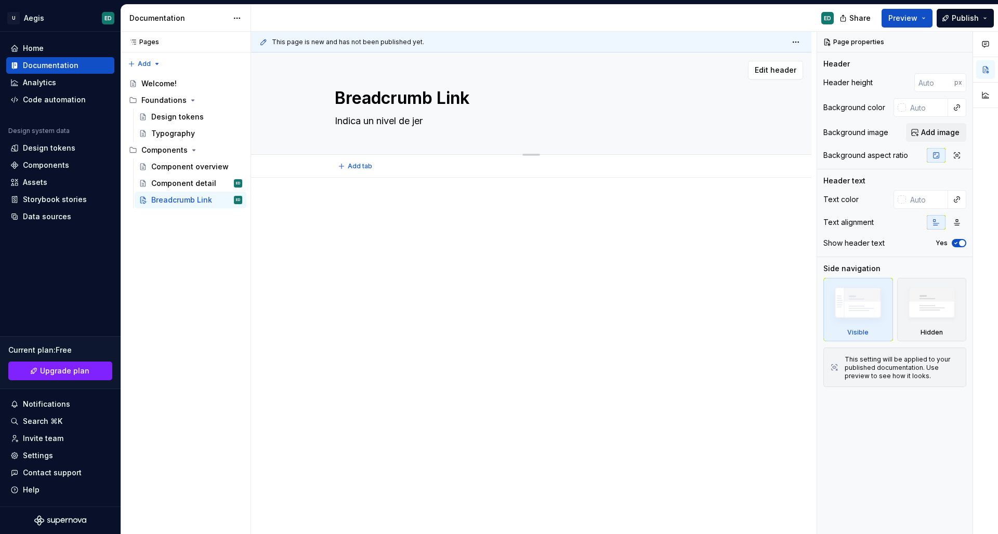
type textarea "Indica un nivel de jera"
type textarea "*"
type textarea "Indica un nivel de jerar"
type textarea "*"
type textarea "Indica un nivel de jerarq"
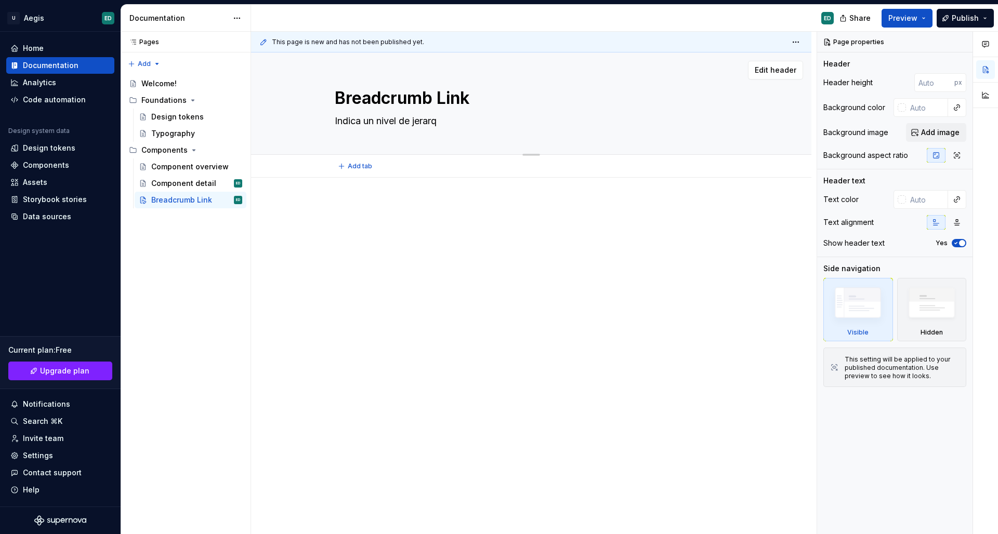
type textarea "*"
type textarea "Indica un nivel de jerarqu"
type textarea "*"
type textarea "Indica un nivel de jerarq"
type textarea "*"
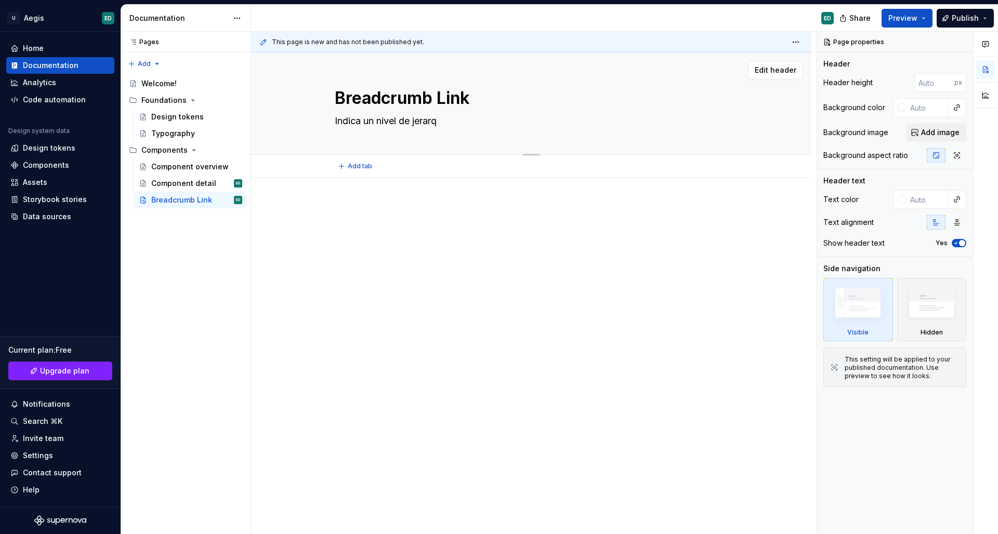
type textarea "Indica un nivel de jerarqu"
type textarea "*"
type textarea "Indica un nivel de jerarqui"
type textarea "*"
type textarea "Indica un nivel de jerarquiz"
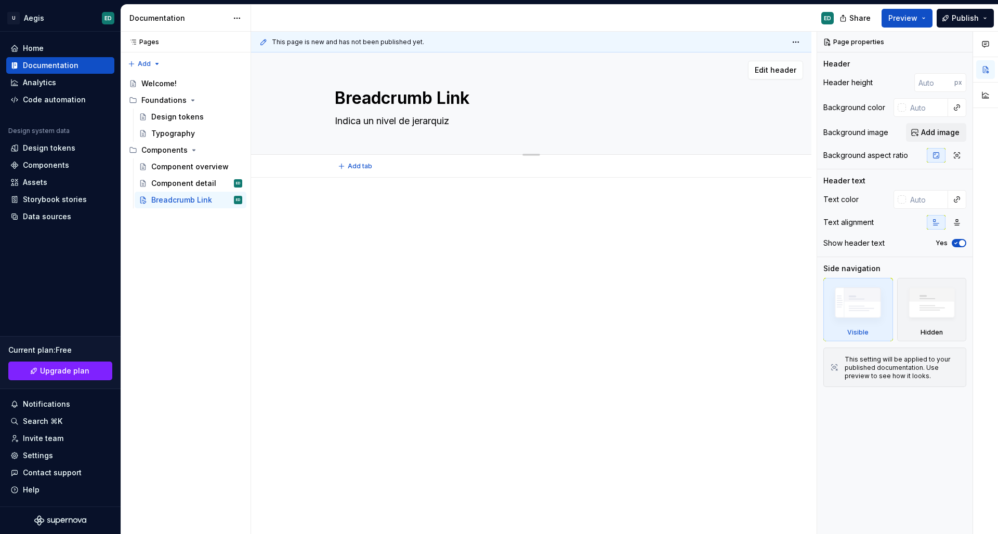
type textarea "*"
type textarea "Indica un nivel de jerarquiza"
type textarea "*"
type textarea "Indica un nivel de jerarquizac"
type textarea "*"
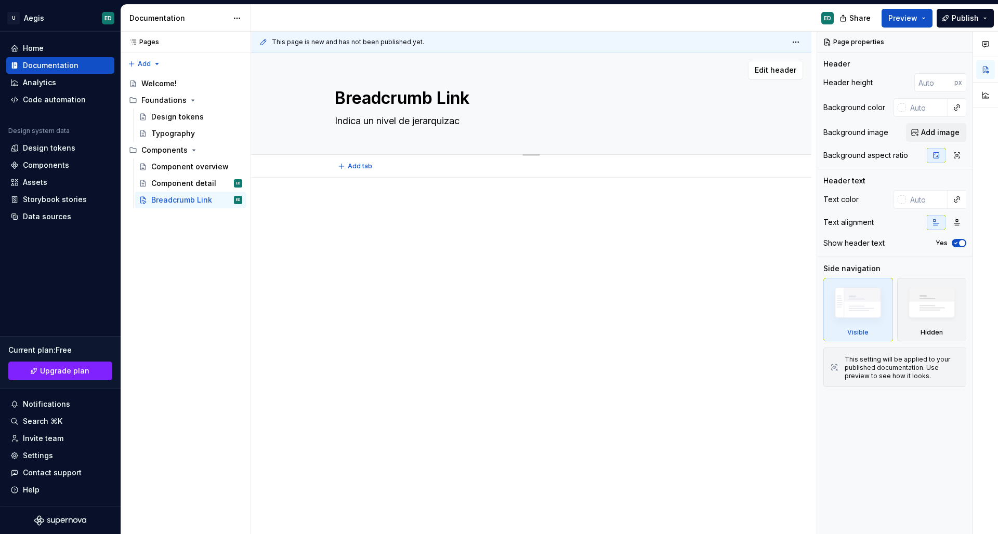
type textarea "Indica un nivel de jerarquizaci"
type textarea "*"
type textarea "Indica un nivel de jerarquizaciñ"
type textarea "*"
type textarea "Indica un nivel de jerarquizaciño"
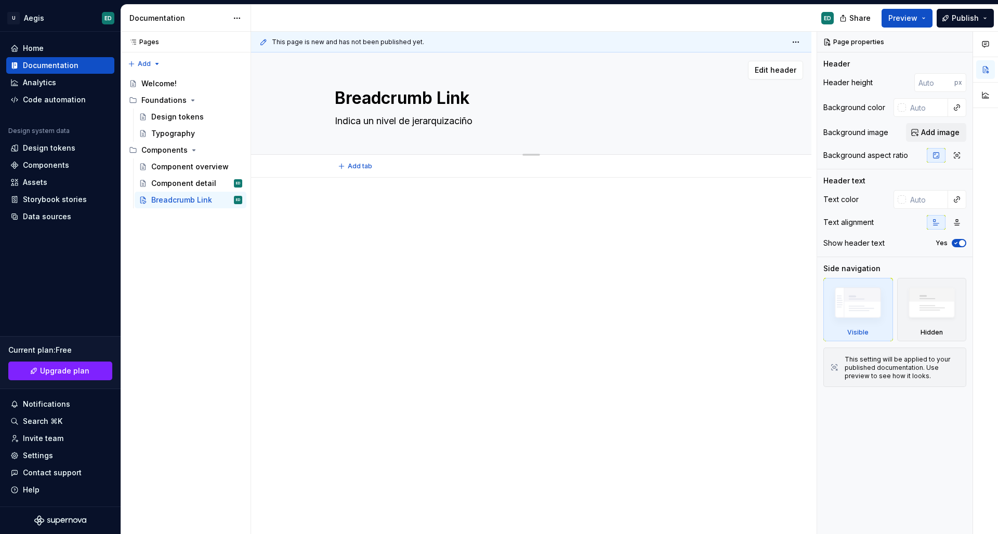
type textarea "*"
type textarea "Indica un nivel de jerarquizaciñon"
type textarea "*"
type textarea "Indica un nivel de jerarquizaciño"
type textarea "*"
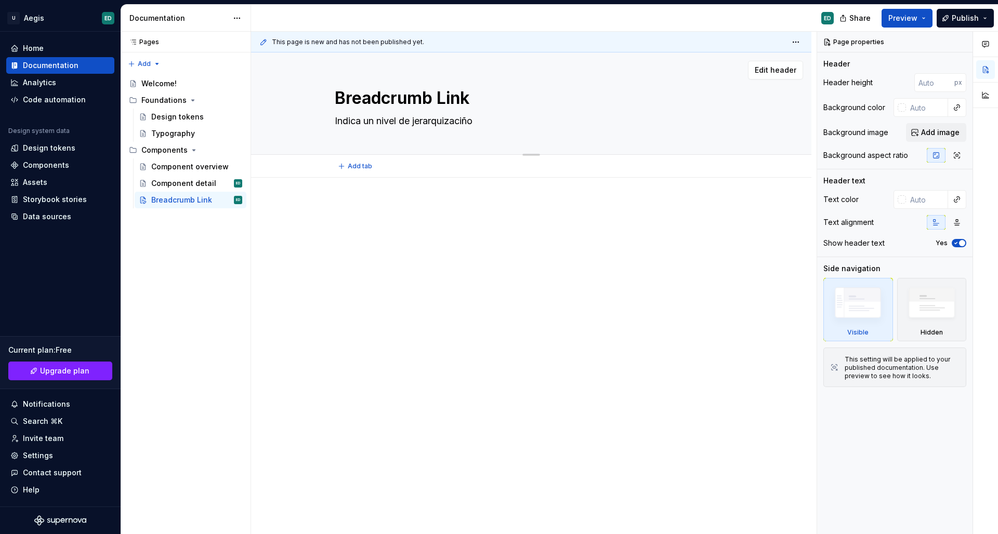
type textarea "Indica un nivel de jerarquizaciñ"
type textarea "*"
type textarea "Indica un nivel de jerarquizaci"
type textarea "*"
type textarea "Indica un nivel de jerarquizaci´"
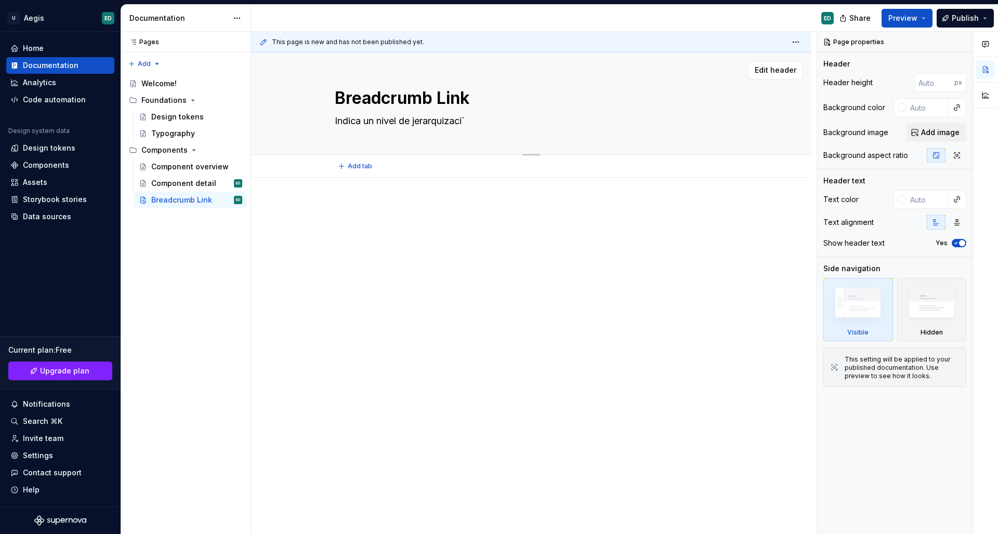
type textarea "*"
type textarea "Indica un nivel de jerarquizació"
type textarea "*"
type textarea "Indica un nivel de jerarquización"
type textarea "*"
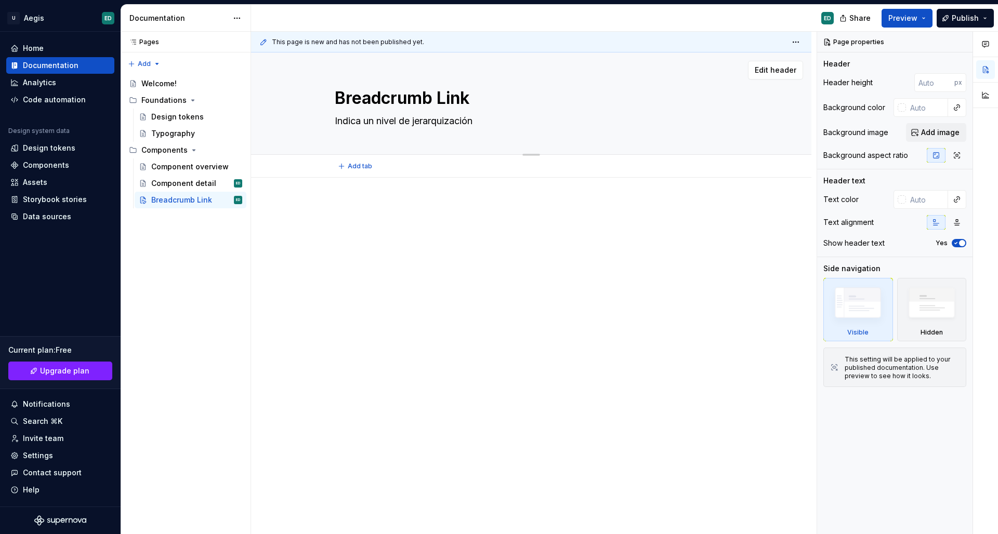
type textarea "Indica un nivel de jerarquización"
type textarea "*"
type textarea "Indica un nivel de jerarquización p"
type textarea "*"
type textarea "Indica un nivel de jerarquización po"
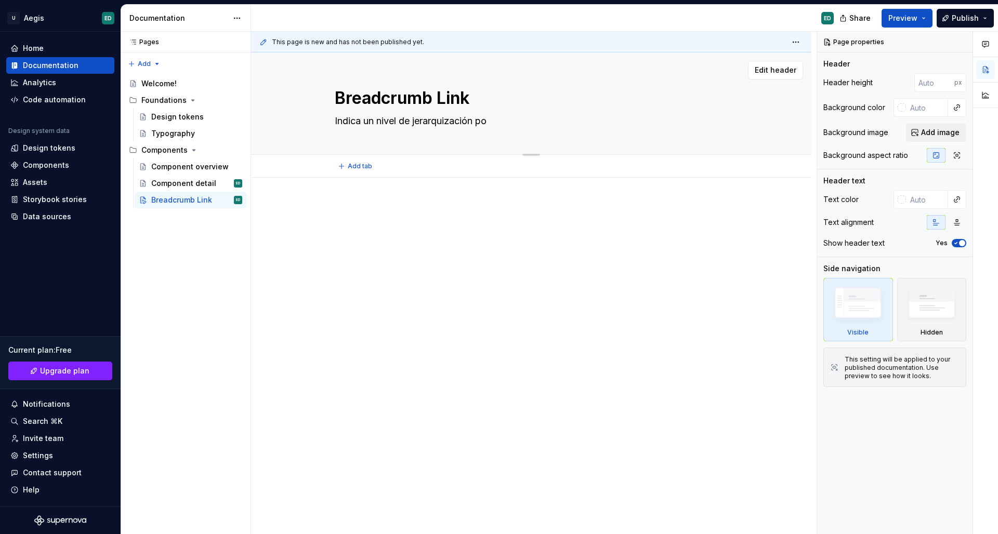
type textarea "*"
type textarea "Indica un nivel de jerarquización por"
type textarea "*"
type textarea "Indica un nivel de jerarquización por"
type textarea "*"
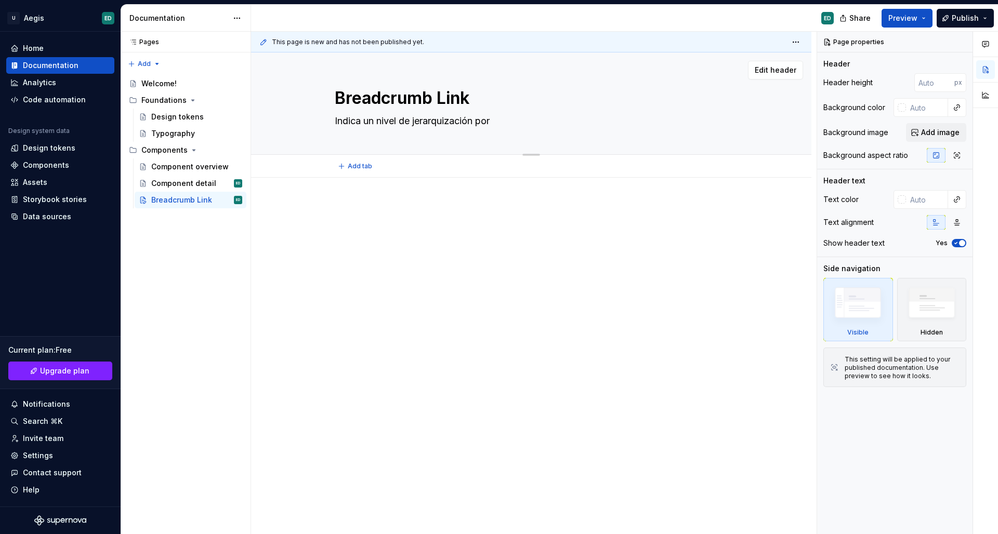
type textarea "Indica un nivel de jerarquización por e"
type textarea "*"
type textarea "Indica un nivel de jerarquización por el"
type textarea "*"
type textarea "Indica un nivel de jerarquización por el"
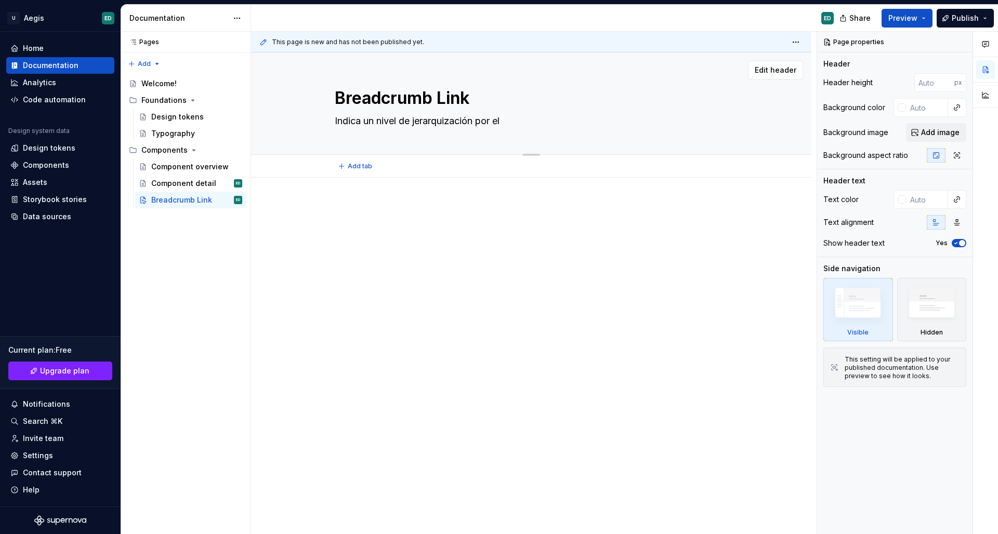
type textarea "*"
type textarea "Indica un nivel de jerarquización por el c"
type textarea "*"
type textarea "Indica un nivel de jerarquización por el cu"
type textarea "*"
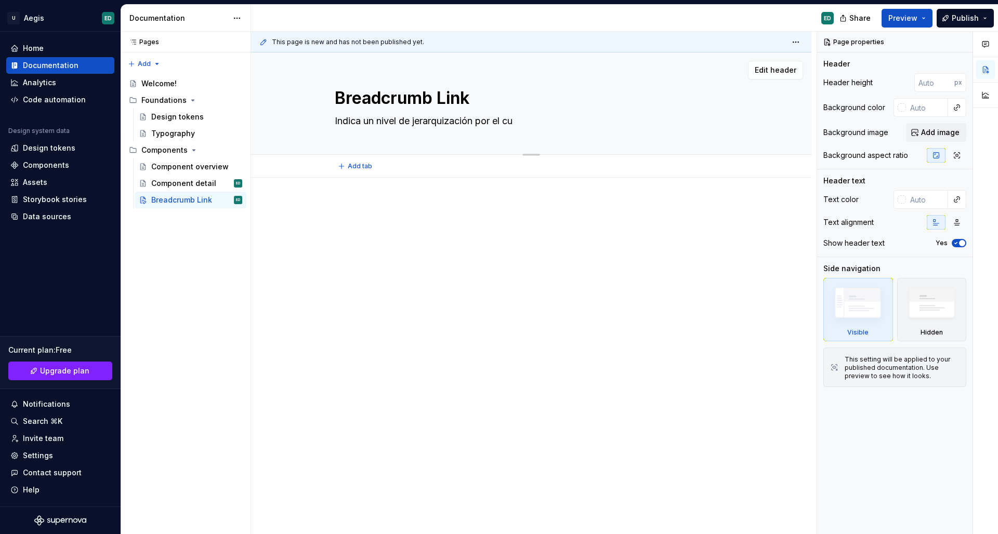
type textarea "Indica un nivel de jerarquización por el cua"
type textarea "*"
type textarea "Indica un nivel de jerarquización por el cu"
type textarea "*"
type textarea "Indica un nivel de jerarquización por el c"
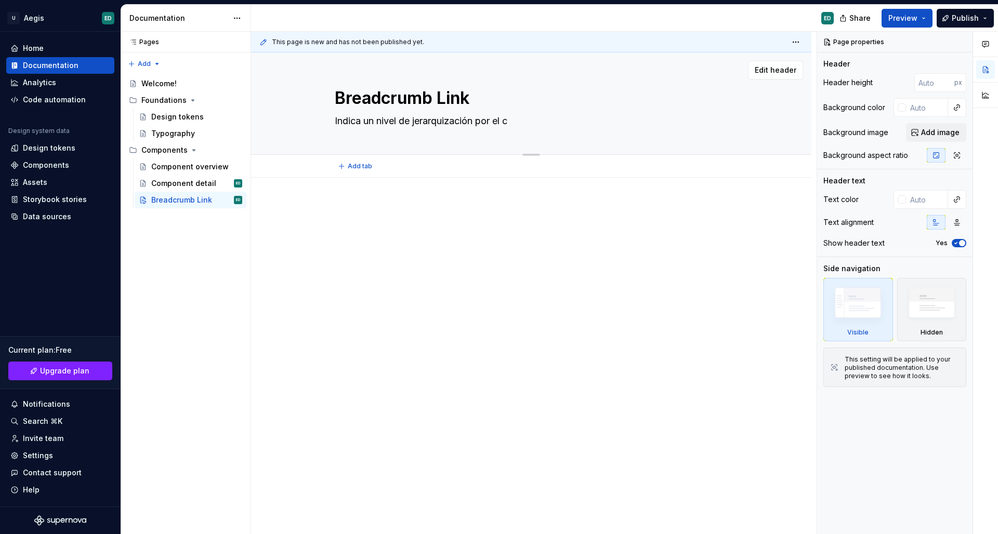
type textarea "*"
type textarea "Indica un nivel de jerarquización por el"
type textarea "*"
type textarea "Indica un nivel de jerarquización por el c"
type textarea "*"
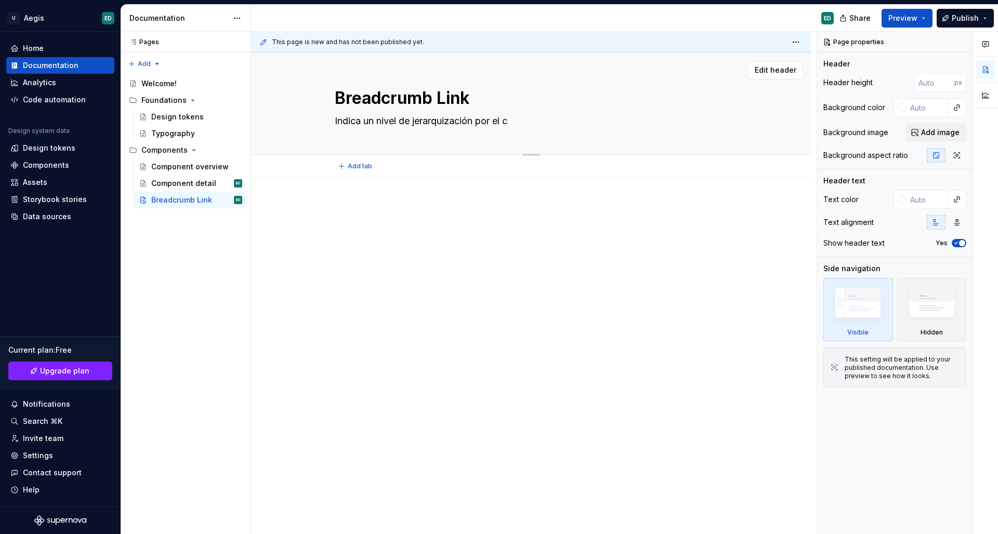
type textarea "Indica un nivel de jerarquización por el cu"
type textarea "*"
type textarea "Indica un nivel de jerarquización por el cua"
type textarea "*"
type textarea "Indica un nivel de jerarquización por el cual"
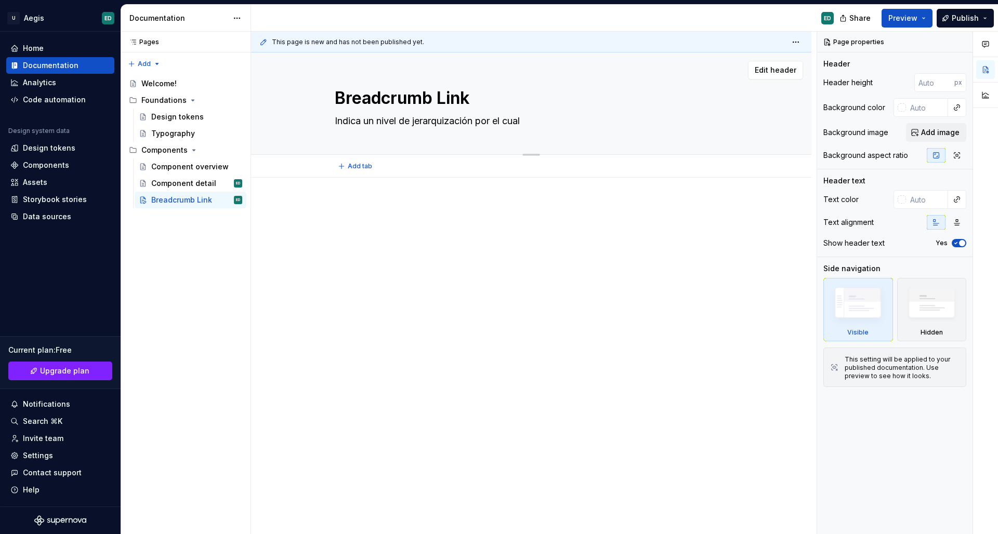
type textarea "*"
type textarea "Indica un nivel de jerarquización por el cual"
type textarea "*"
type textarea "Indica un nivel de jerarquización por el cual y"
type textarea "*"
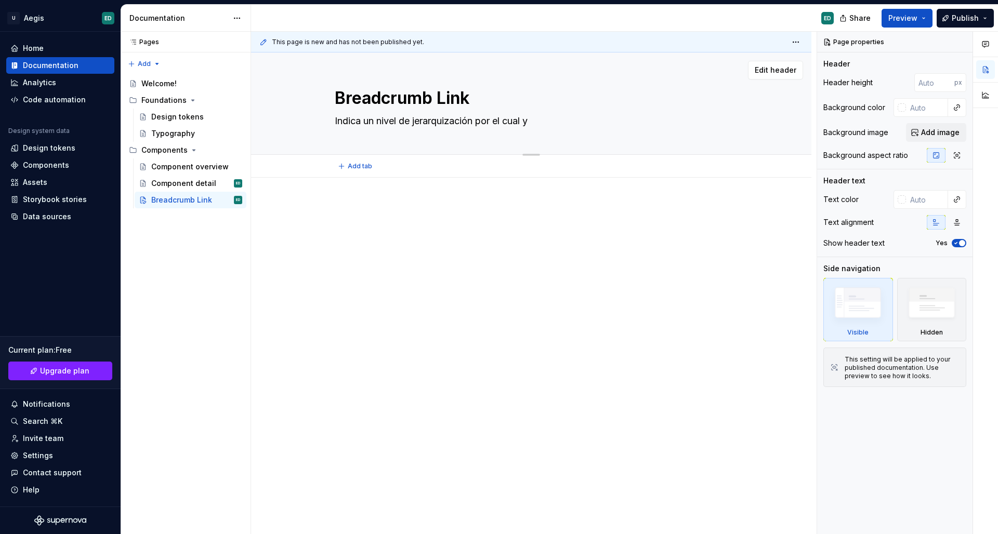
type textarea "Indica un nivel de jerarquización por el cual ya"
type textarea "*"
type textarea "Indica un nivel de jerarquización por el cual ya"
type textarea "*"
type textarea "Indica un nivel de jerarquización por el cual ya h"
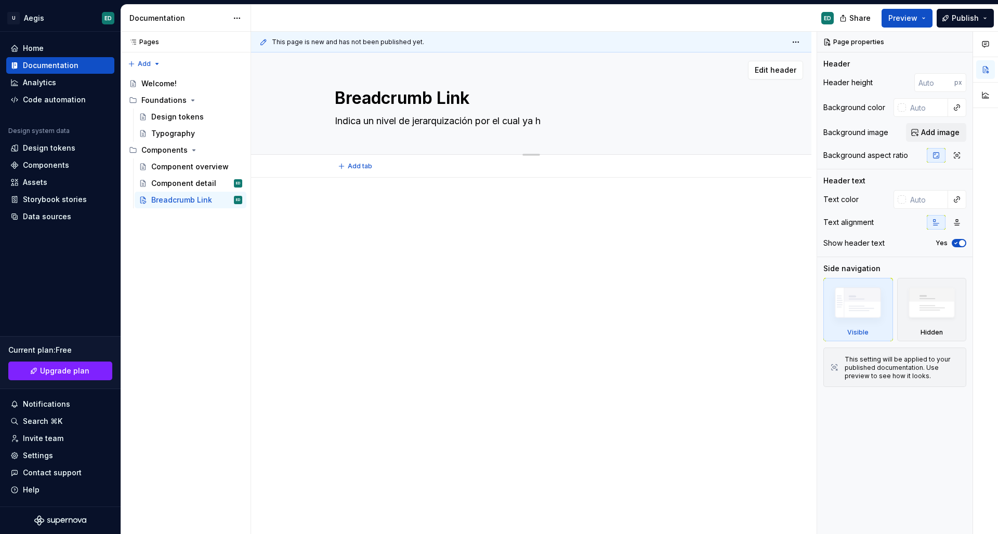
type textarea "*"
type textarea "Indica un nivel de jerarquización por el cual ya ha"
type textarea "*"
type textarea "Indica un nivel de jerarquización por el cual ya ha"
type textarea "*"
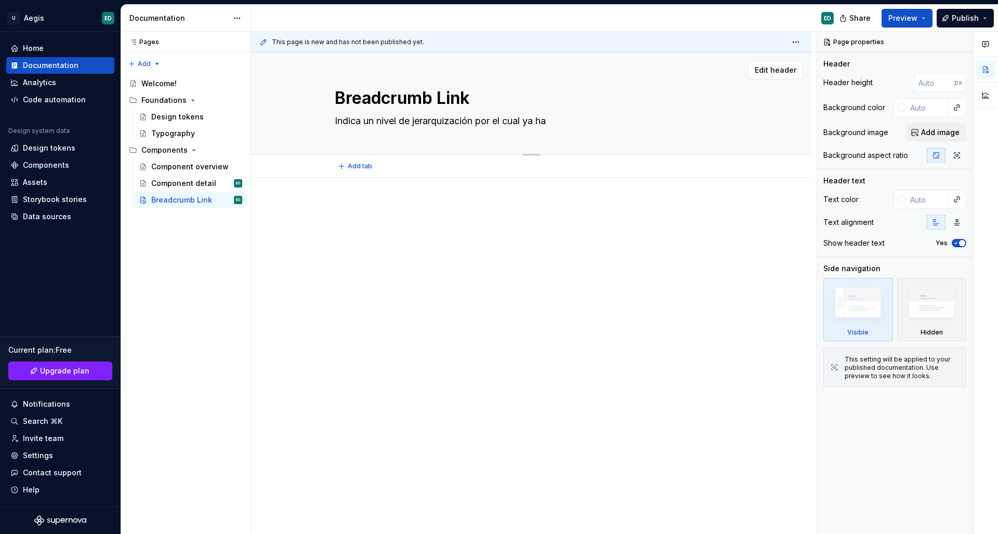
type textarea "Indica un nivel de jerarquización por el cual ya ha p"
type textarea "*"
type textarea "Indica un nivel de jerarquización por el cual ya ha pa"
type textarea "*"
type textarea "Indica un nivel de jerarquización por el cual ya ha pas"
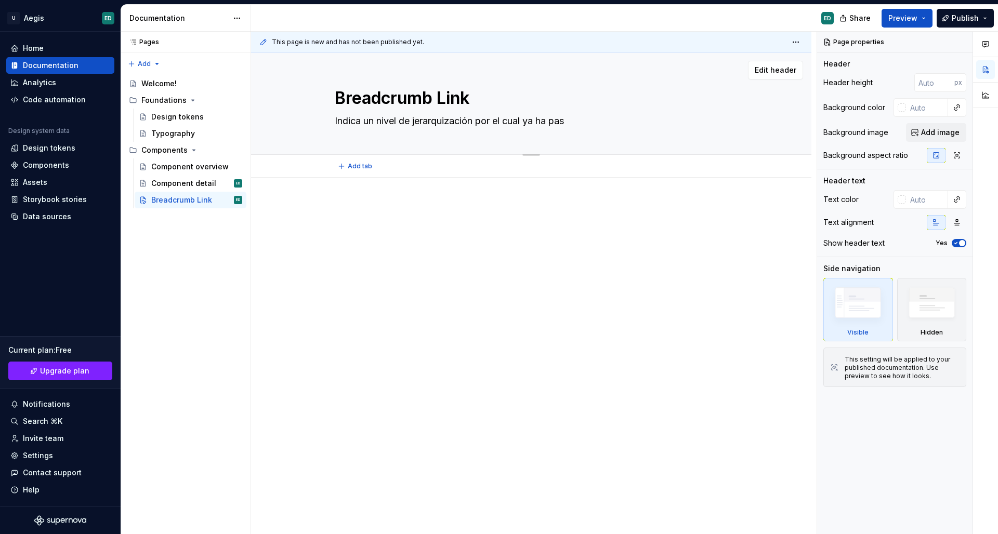
type textarea "*"
type textarea "Indica un nivel de jerarquización por el cual ya ha pasa"
type textarea "*"
type textarea "Indica un nivel de jerarquización por el cual ya ha pasad"
type textarea "*"
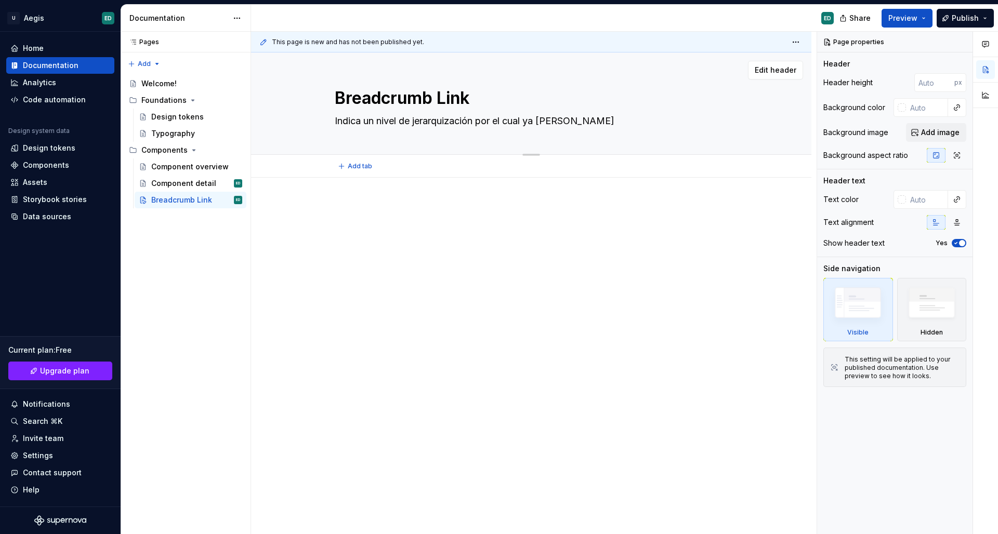
type textarea "Indica un nivel de jerarquización por el cual ya ha pasado"
type textarea "*"
type textarea "Indica un nivel de jerarquización por el cual ya ha pasado"
type textarea "*"
type textarea "Indica un nivel de jerarquización por el cual ya ha pasado e"
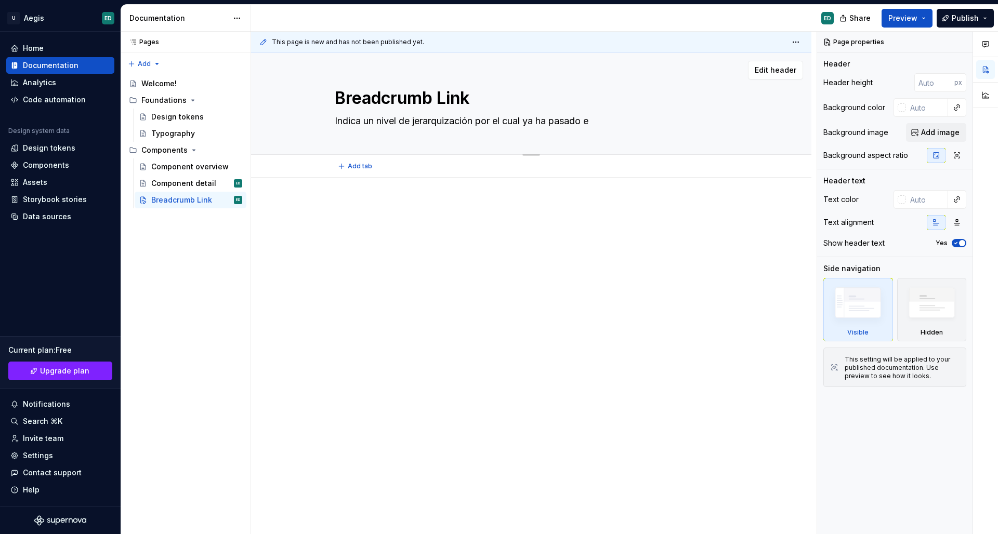
type textarea "*"
type textarea "Indica un nivel de jerarquización por el cual ya ha pasado el"
type textarea "*"
type textarea "Indica un nivel de jerarquización por el cual ya ha pasado el"
type textarea "*"
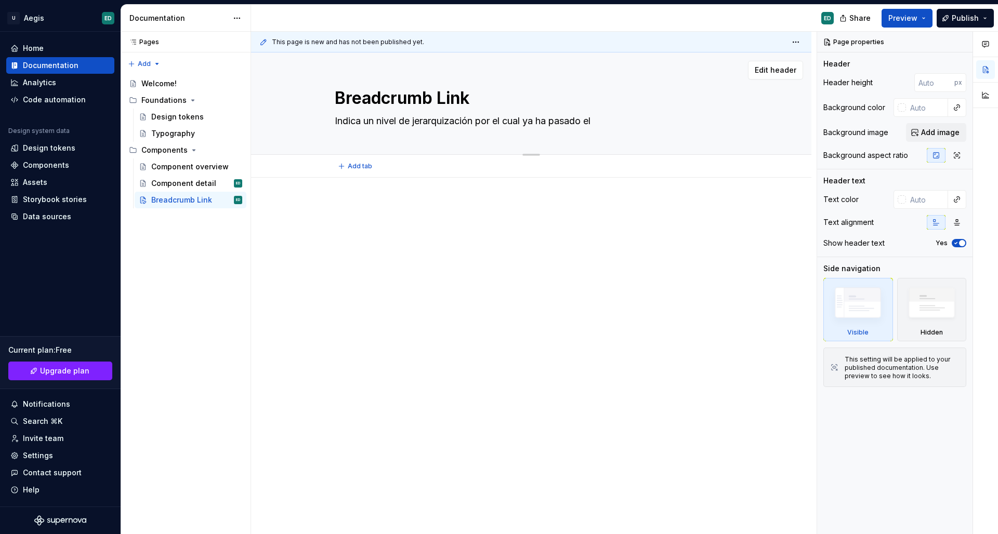
type textarea "Indica un nivel de jerarquización por el cual ya ha pasado el u"
type textarea "*"
type textarea "Indica un nivel de jerarquización por el cual ya ha pasado el uu"
type textarea "*"
type textarea "Indica un nivel de jerarquización por el cual ya ha pasado el u"
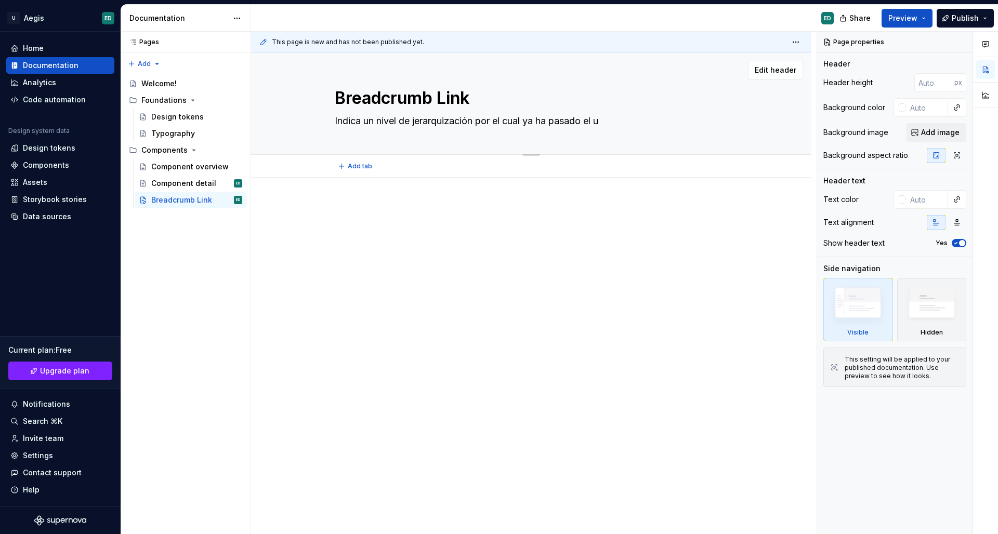
type textarea "*"
type textarea "Indica un nivel de jerarquización por el cual ya ha pasado el us"
type textarea "*"
type textarea "Indica un nivel de jerarquización por el cual ya ha pasado el usu"
type textarea "*"
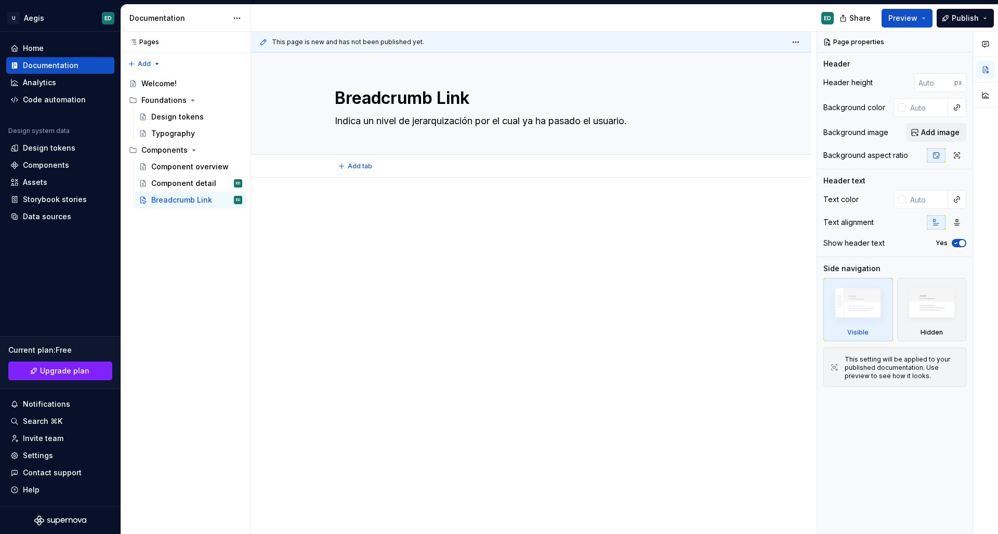
click at [394, 176] on div "Add tab" at bounding box center [531, 166] width 560 height 23
click at [366, 226] on div at bounding box center [531, 222] width 393 height 39
click at [370, 164] on span "Add tab" at bounding box center [360, 166] width 24 height 8
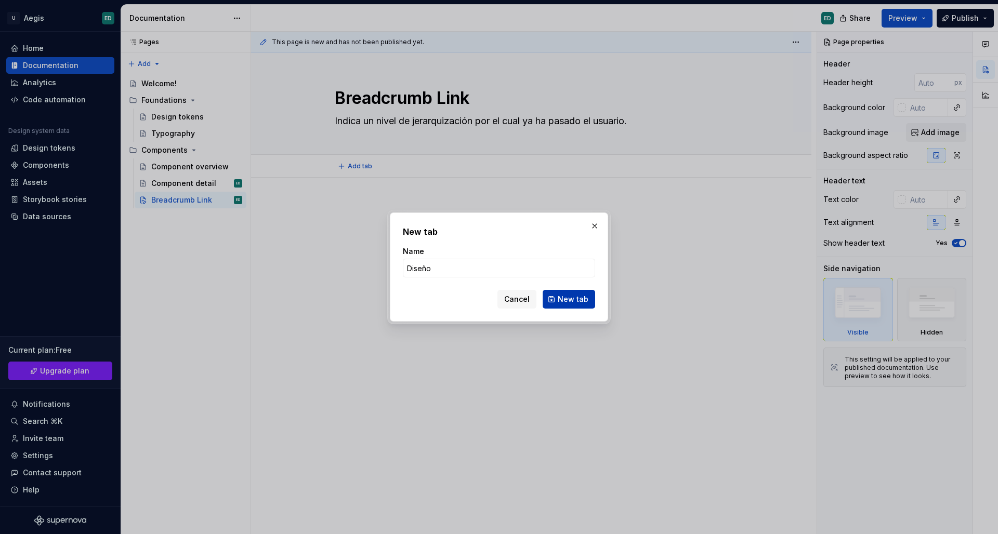
click at [580, 298] on span "New tab" at bounding box center [573, 299] width 31 height 10
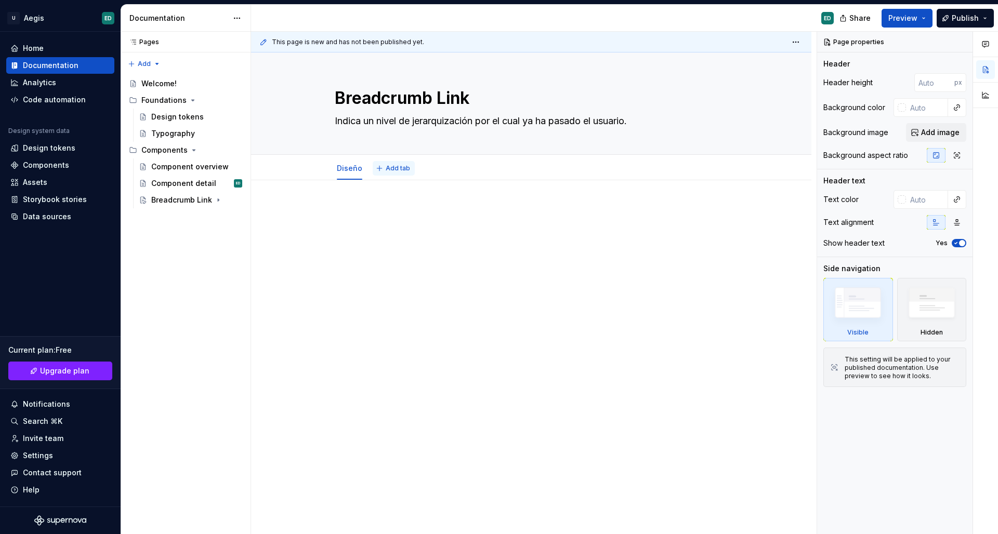
click at [394, 166] on span "Add tab" at bounding box center [398, 168] width 24 height 8
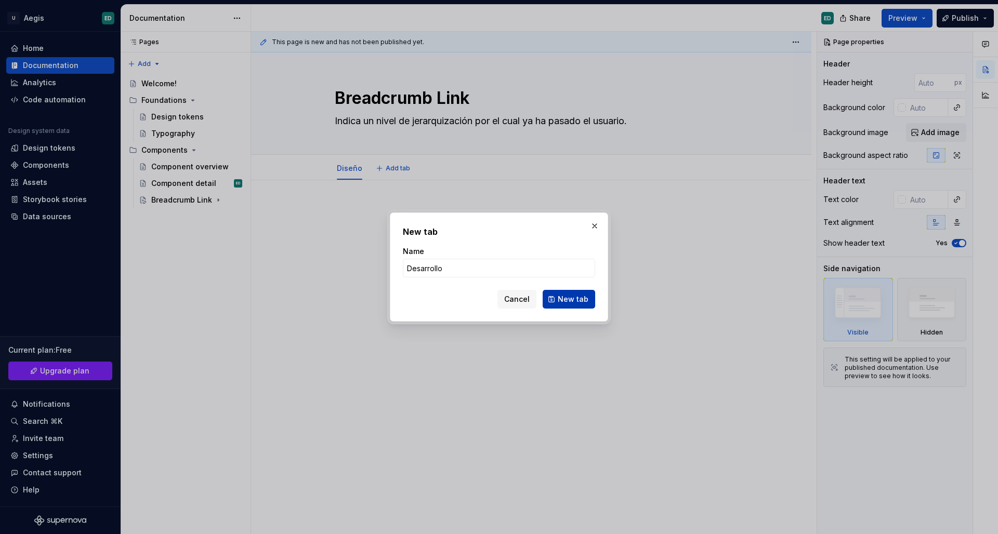
click at [561, 296] on span "New tab" at bounding box center [573, 299] width 31 height 10
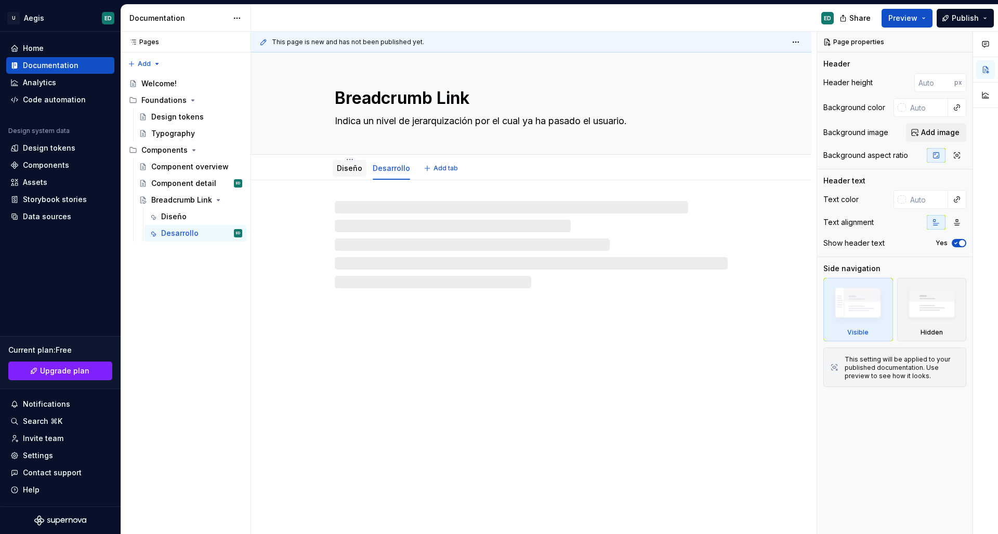
click at [352, 175] on div "Diseño" at bounding box center [350, 168] width 34 height 17
click at [351, 163] on div "Diseño" at bounding box center [349, 168] width 25 height 10
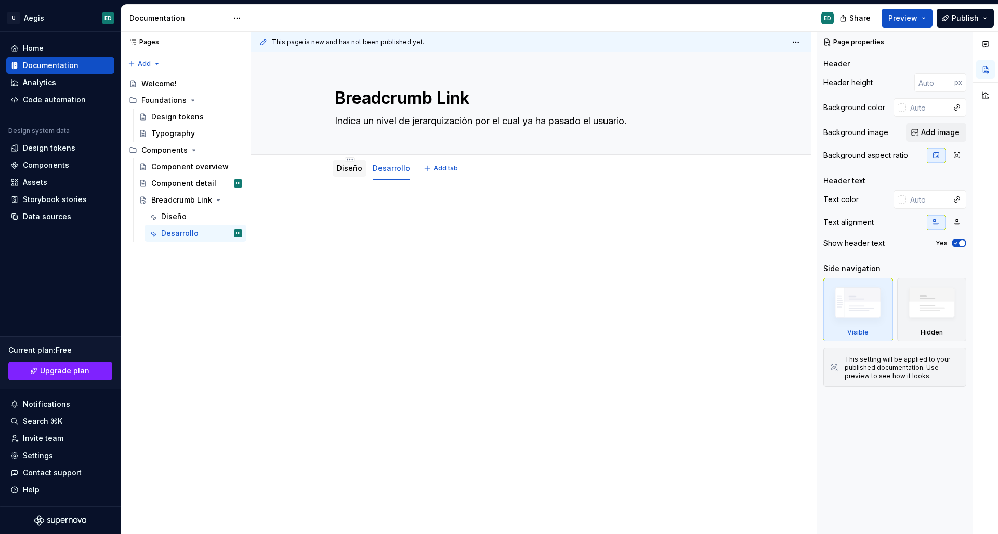
click at [355, 169] on link "Diseño" at bounding box center [349, 168] width 25 height 9
click at [382, 240] on div at bounding box center [531, 224] width 393 height 39
click at [321, 213] on div at bounding box center [531, 298] width 560 height 237
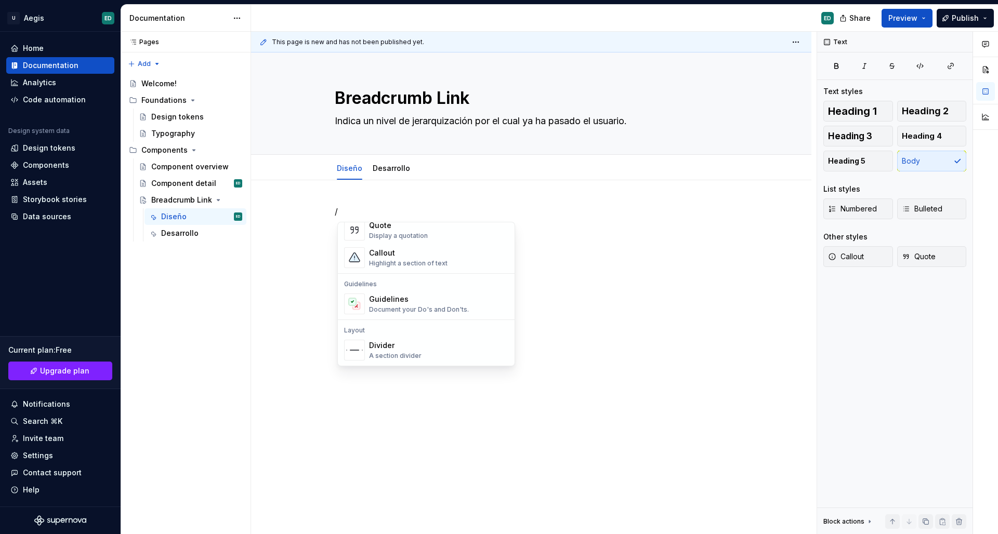
scroll to position [245, 0]
click at [426, 301] on div "Guidelines" at bounding box center [419, 297] width 100 height 10
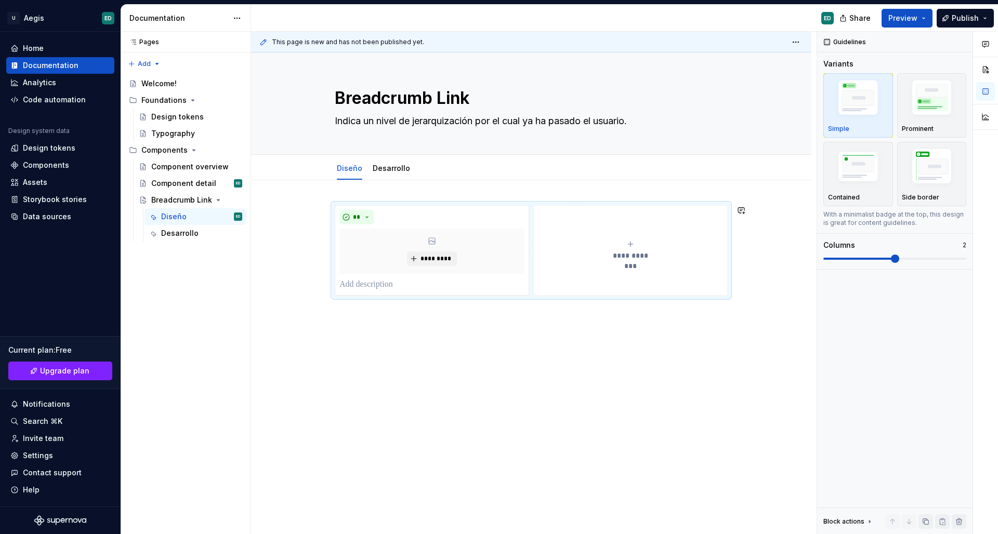
click at [473, 365] on div "**********" at bounding box center [531, 324] width 560 height 288
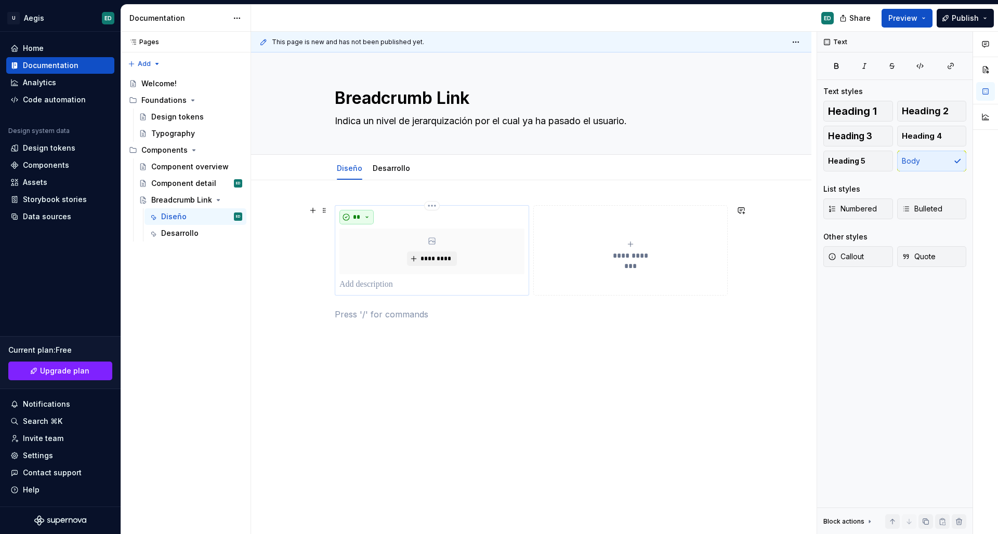
click at [368, 222] on button "**" at bounding box center [356, 217] width 34 height 15
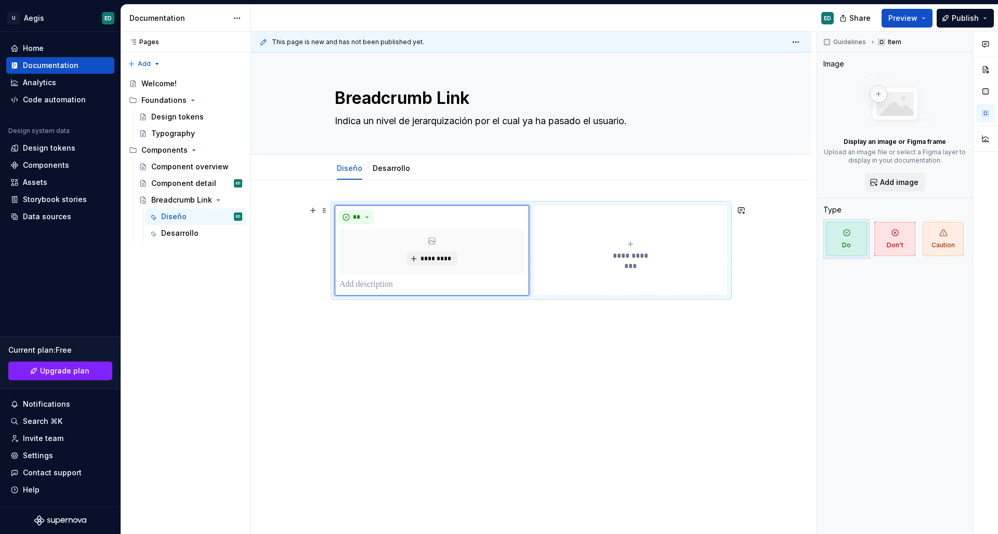
click at [555, 207] on button "**********" at bounding box center [630, 250] width 194 height 90
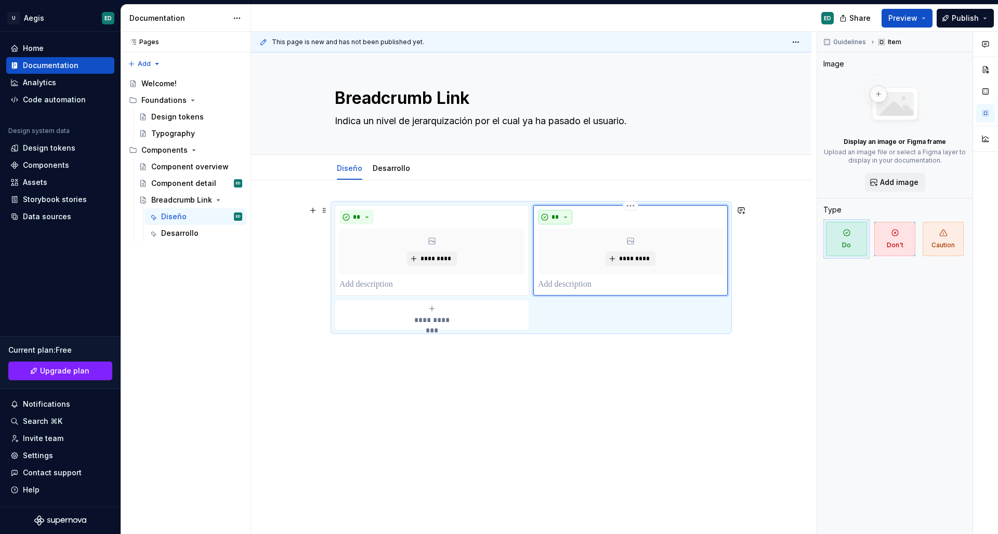
click at [562, 218] on button "**" at bounding box center [555, 217] width 34 height 15
click at [545, 375] on div "**********" at bounding box center [531, 353] width 560 height 347
click at [549, 209] on div "** *********" at bounding box center [630, 250] width 194 height 90
click at [546, 216] on button "**" at bounding box center [555, 217] width 34 height 15
click at [577, 259] on div "Don't" at bounding box center [582, 254] width 19 height 10
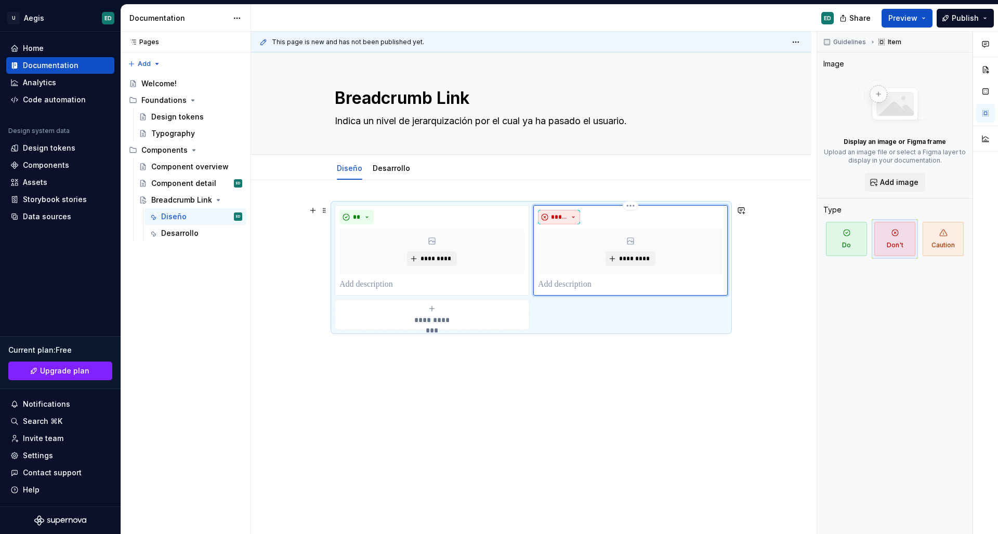
click at [577, 214] on button "*****" at bounding box center [559, 217] width 42 height 15
click at [570, 322] on div "**********" at bounding box center [531, 267] width 393 height 125
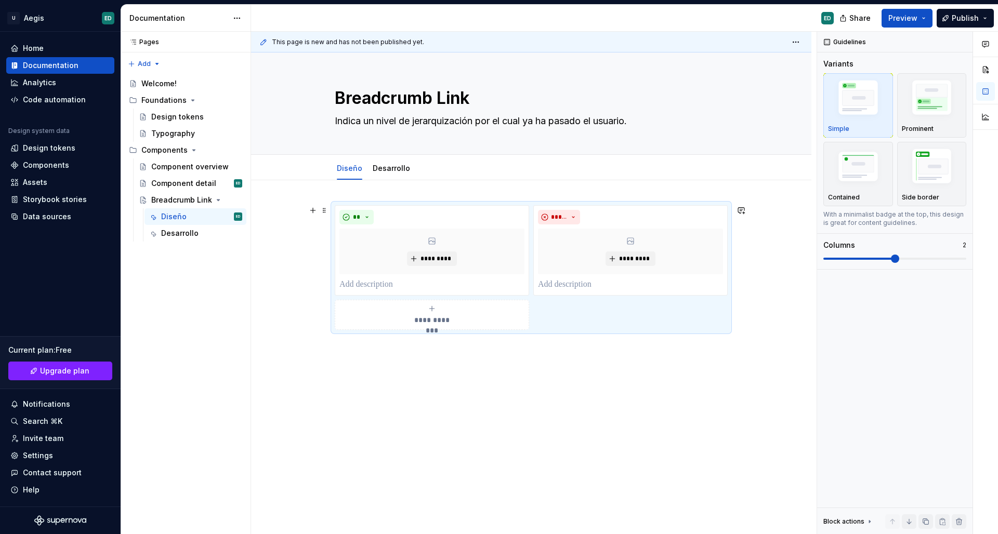
click at [471, 320] on div "**********" at bounding box center [431, 314] width 185 height 21
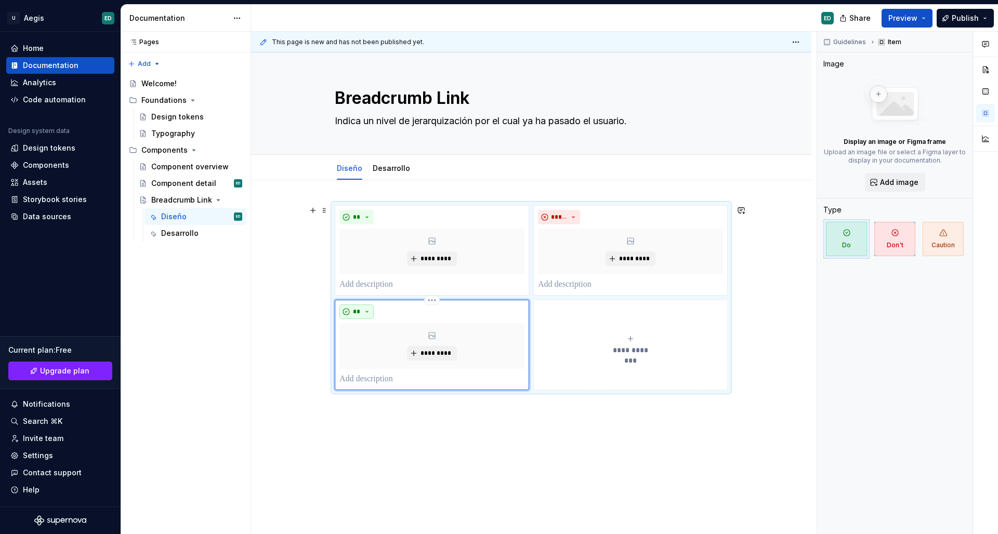
click at [357, 315] on span "**" at bounding box center [356, 312] width 8 height 8
click at [396, 366] on div "Caution" at bounding box center [388, 365] width 29 height 10
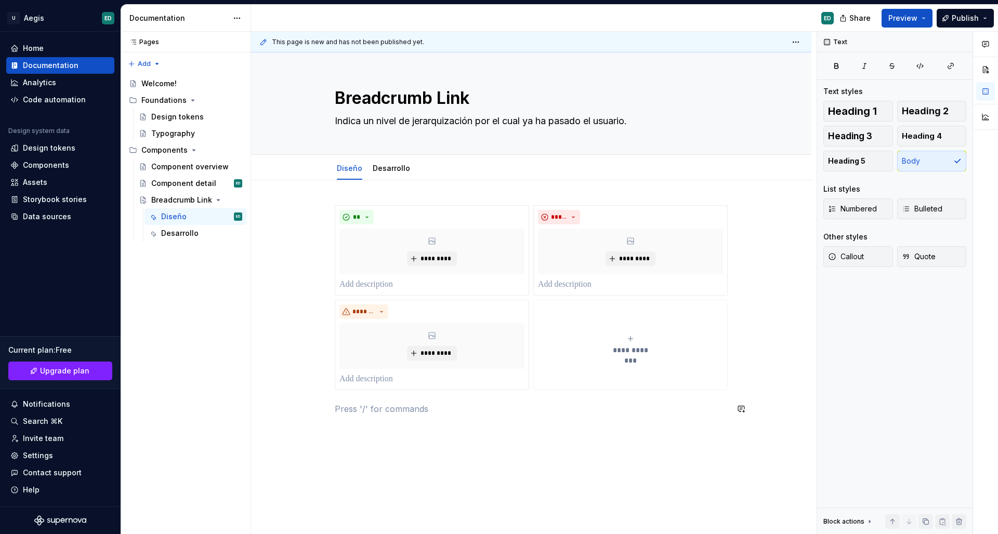
click at [467, 454] on div "**********" at bounding box center [531, 383] width 560 height 407
click at [325, 407] on span at bounding box center [324, 409] width 8 height 15
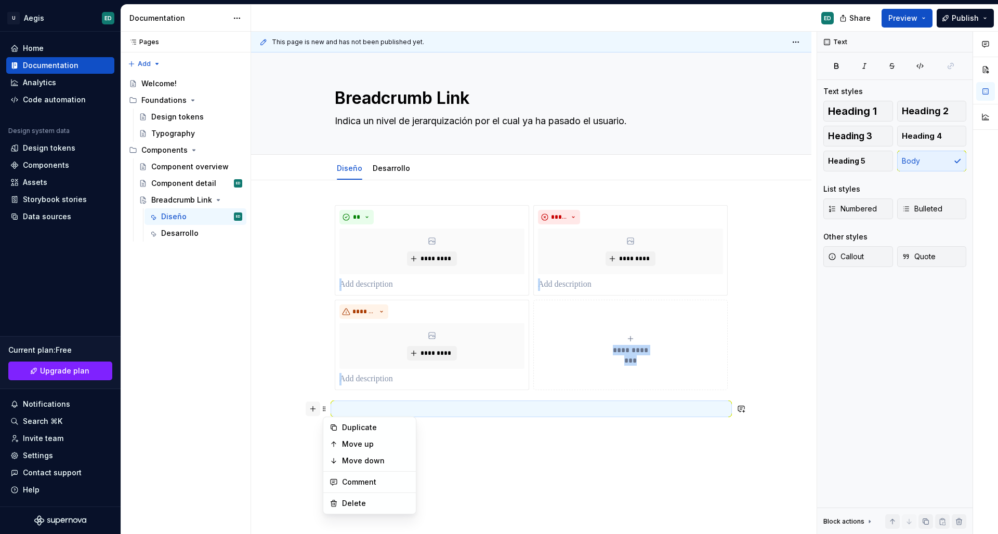
click at [308, 413] on div at bounding box center [317, 409] width 23 height 15
click at [314, 410] on button "button" at bounding box center [313, 409] width 15 height 15
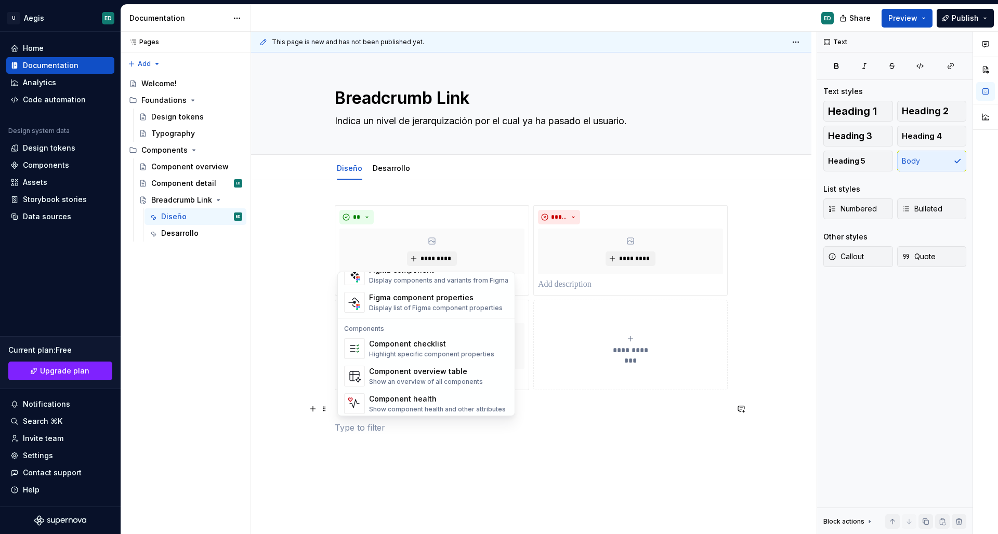
scroll to position [1030, 0]
click at [404, 407] on div "Show component health and other attributes" at bounding box center [437, 410] width 137 height 8
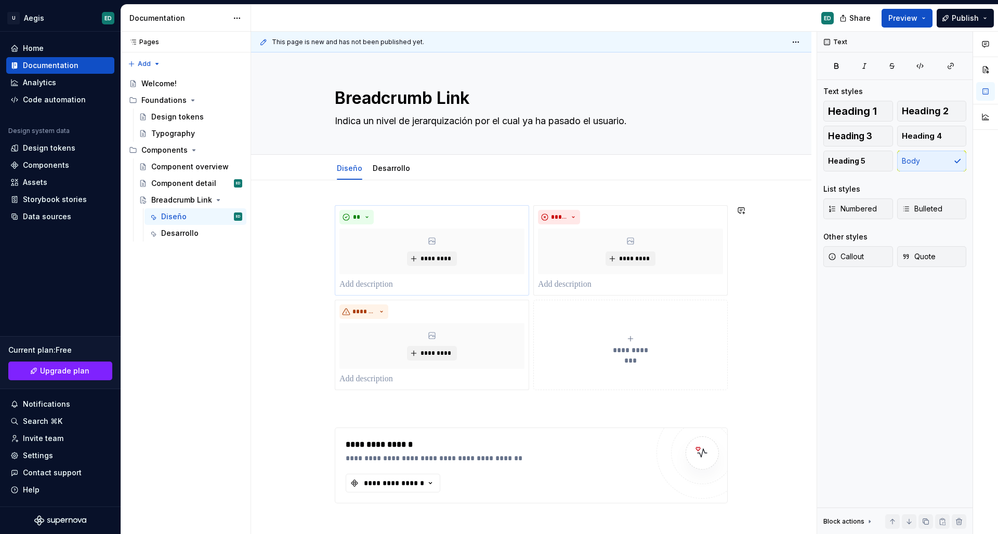
drag, startPoint x: 443, startPoint y: 449, endPoint x: 467, endPoint y: 213, distance: 237.6
click at [478, 201] on div "**********" at bounding box center [531, 428] width 560 height 496
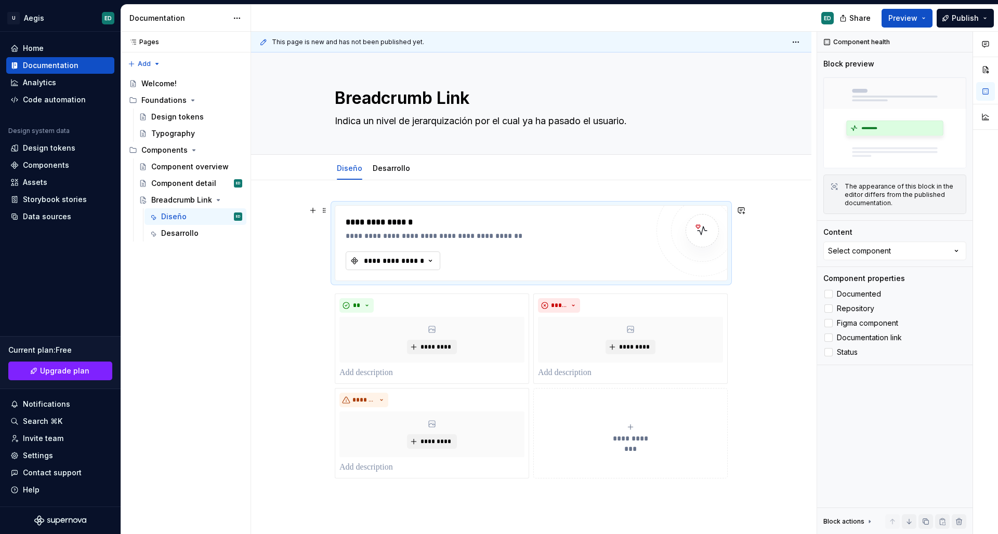
click at [387, 259] on div "**********" at bounding box center [394, 261] width 62 height 10
click at [391, 303] on div "Breadcrumb Link" at bounding box center [408, 302] width 61 height 10
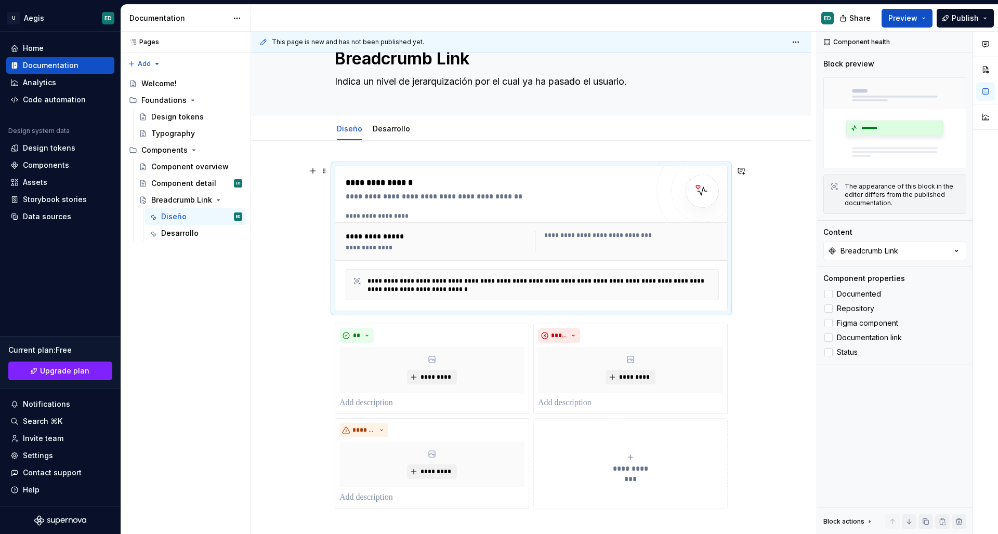
scroll to position [41, 0]
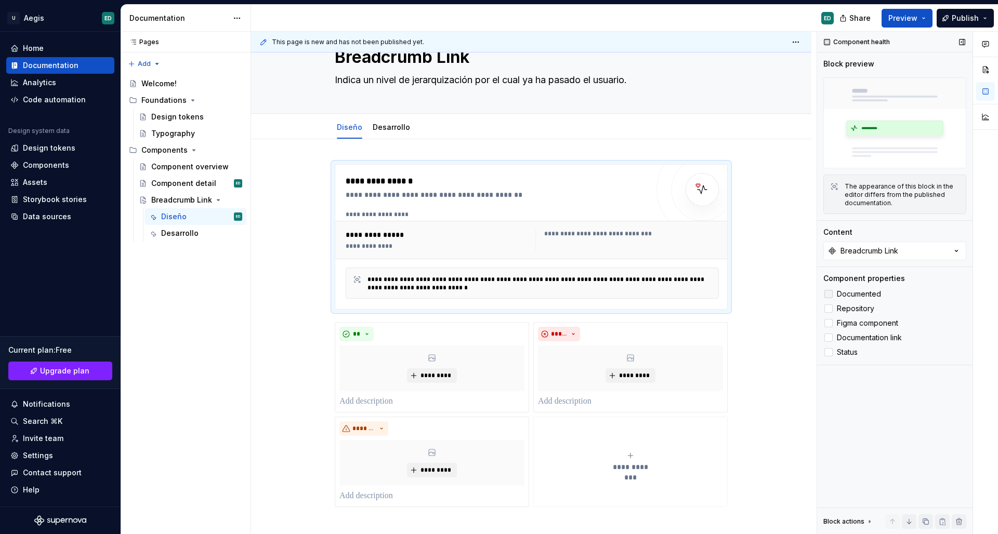
click at [833, 295] on label "Documented" at bounding box center [894, 294] width 143 height 12
click at [831, 327] on div at bounding box center [828, 323] width 8 height 8
click at [830, 288] on label "Documented" at bounding box center [894, 294] width 143 height 12
click at [829, 356] on div at bounding box center [828, 352] width 8 height 8
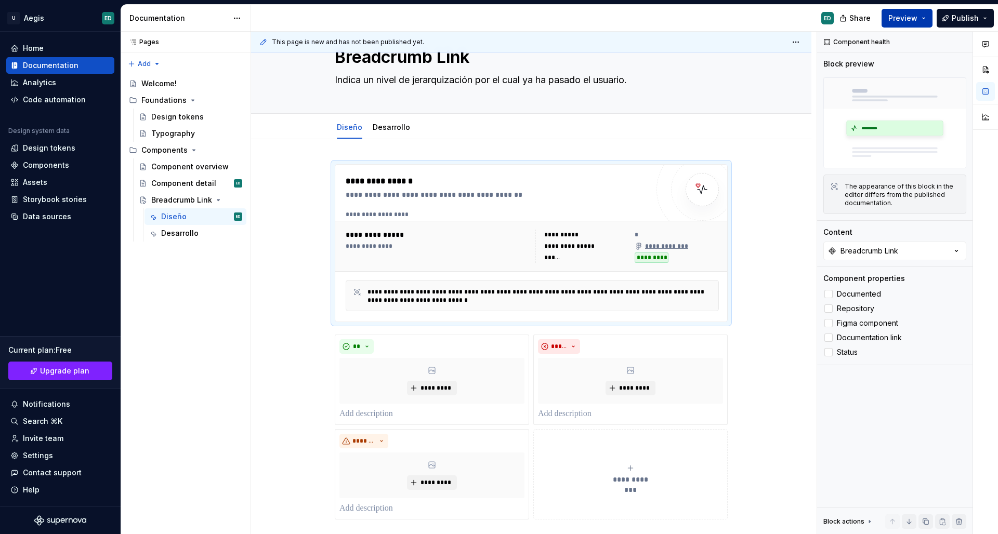
click at [925, 18] on button "Preview" at bounding box center [906, 18] width 51 height 19
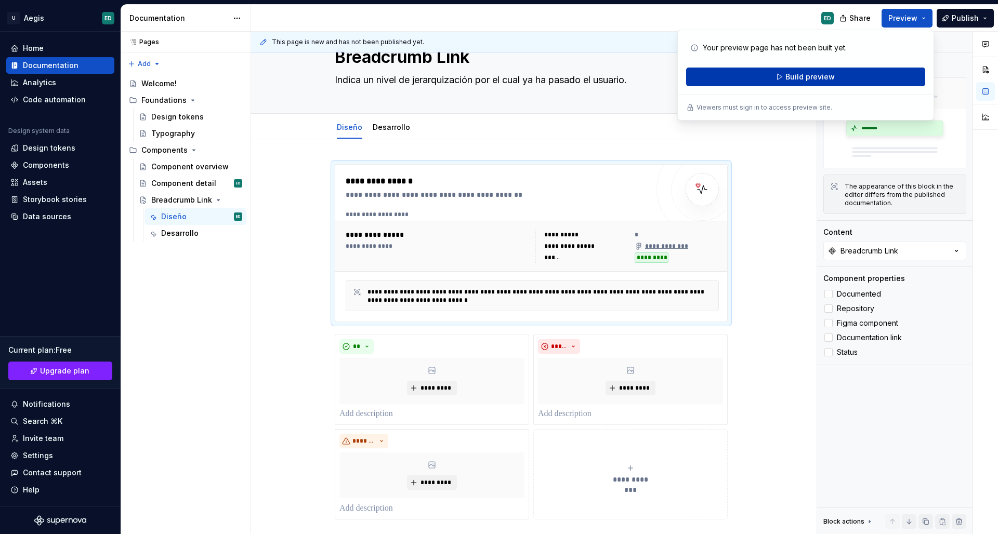
click at [851, 82] on button "Build preview" at bounding box center [805, 77] width 239 height 19
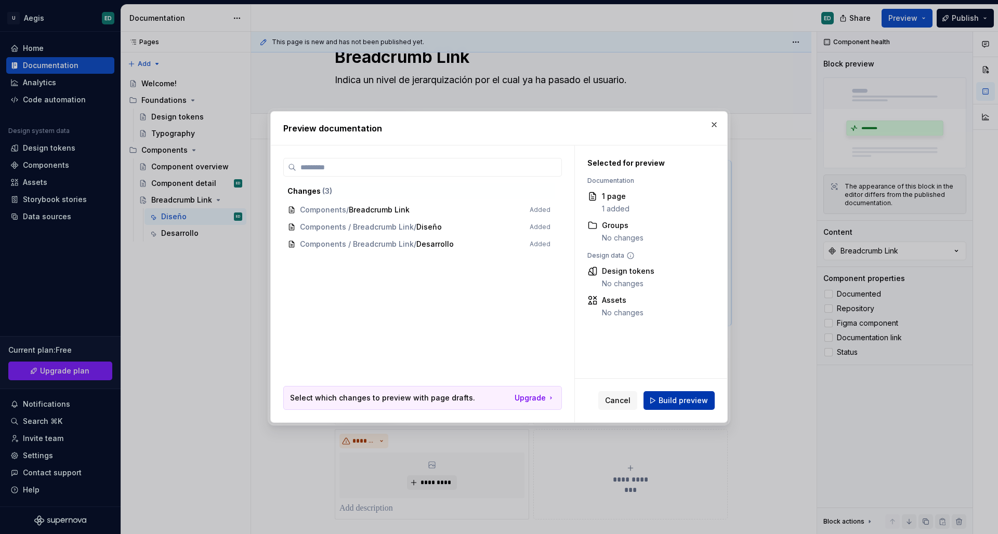
click at [666, 399] on span "Build preview" at bounding box center [682, 400] width 49 height 10
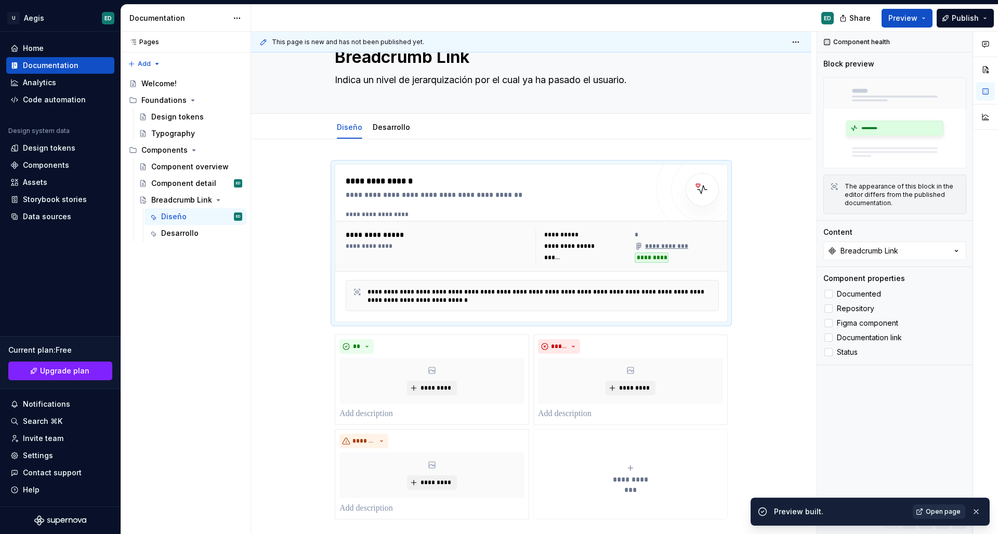
click at [949, 510] on span "Open page" at bounding box center [942, 512] width 35 height 8
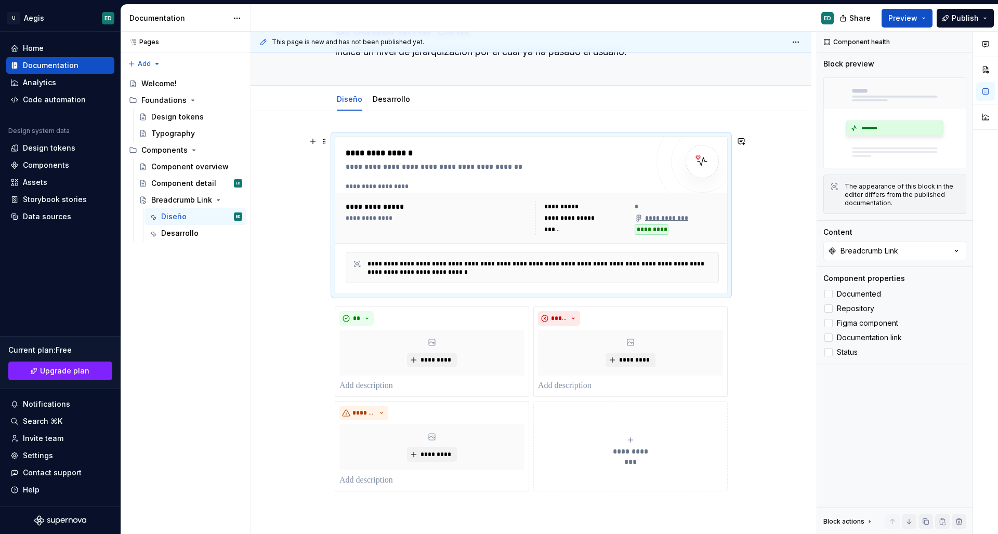
scroll to position [79, 0]
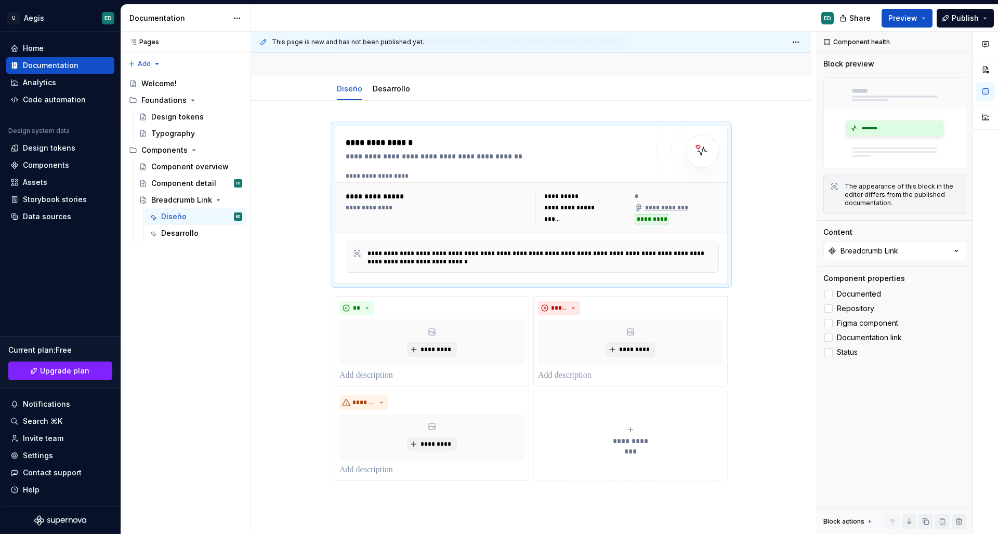
click at [334, 111] on div "**********" at bounding box center [531, 390] width 560 height 578
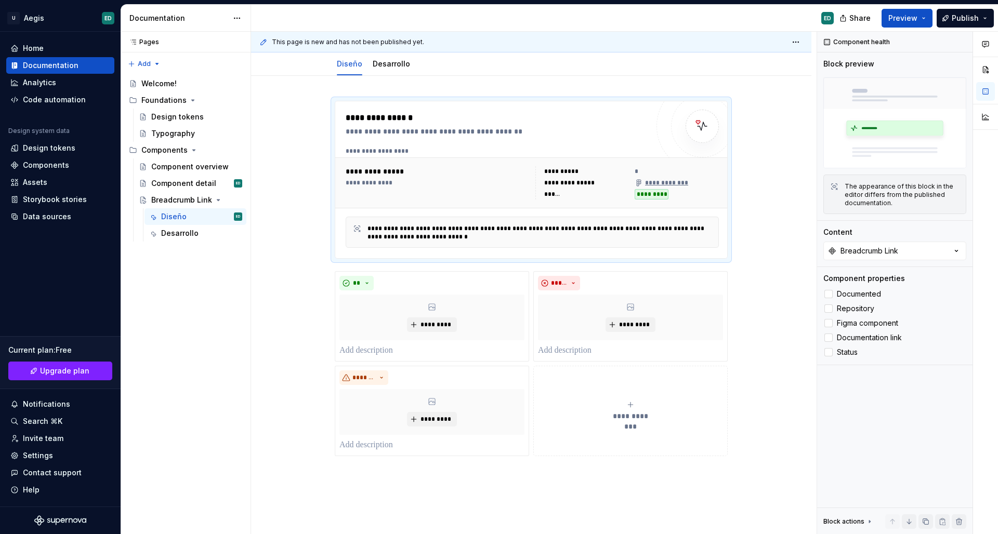
scroll to position [1, 0]
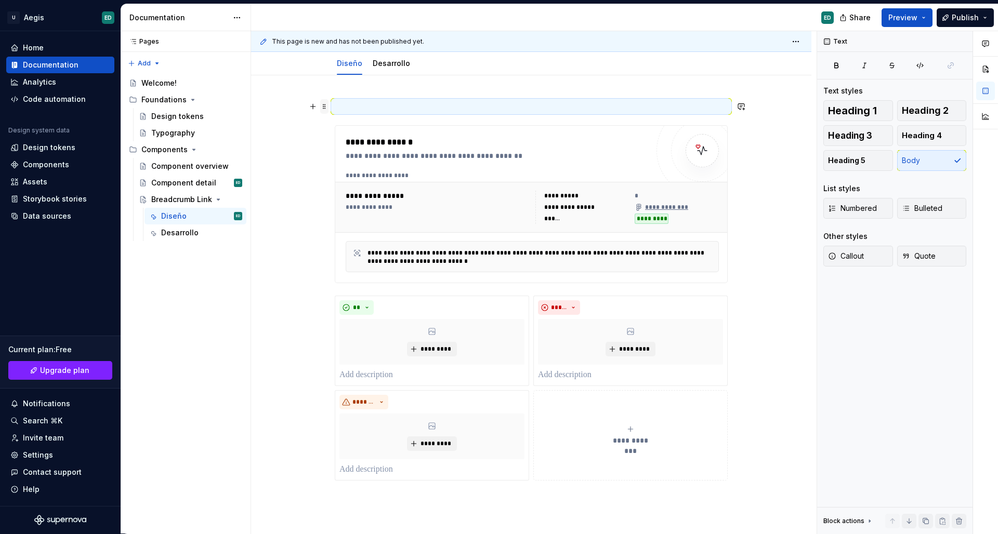
click at [324, 110] on span at bounding box center [324, 106] width 8 height 15
click at [346, 154] on div "Move down" at bounding box center [376, 158] width 68 height 10
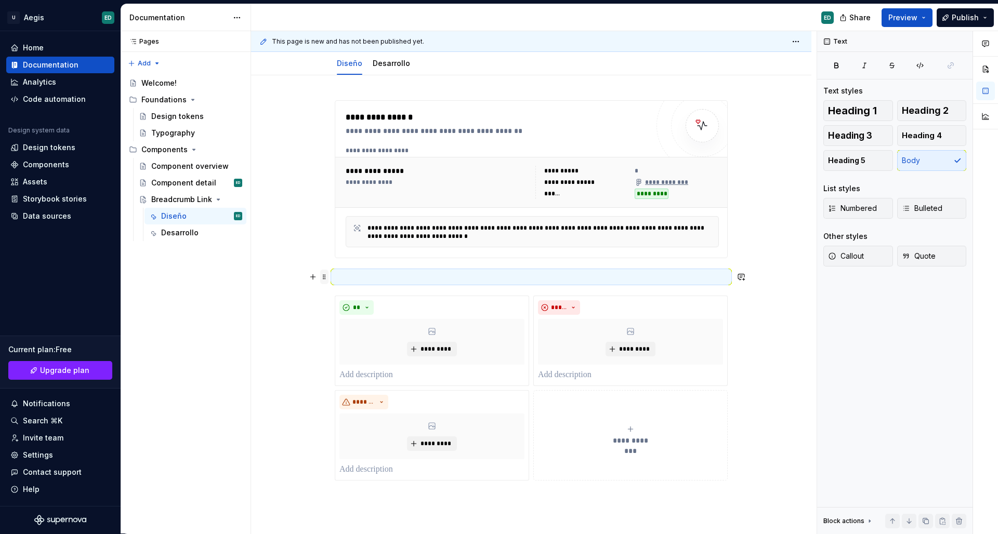
click at [327, 276] on span at bounding box center [324, 277] width 8 height 15
click at [363, 370] on div "Delete" at bounding box center [376, 371] width 68 height 10
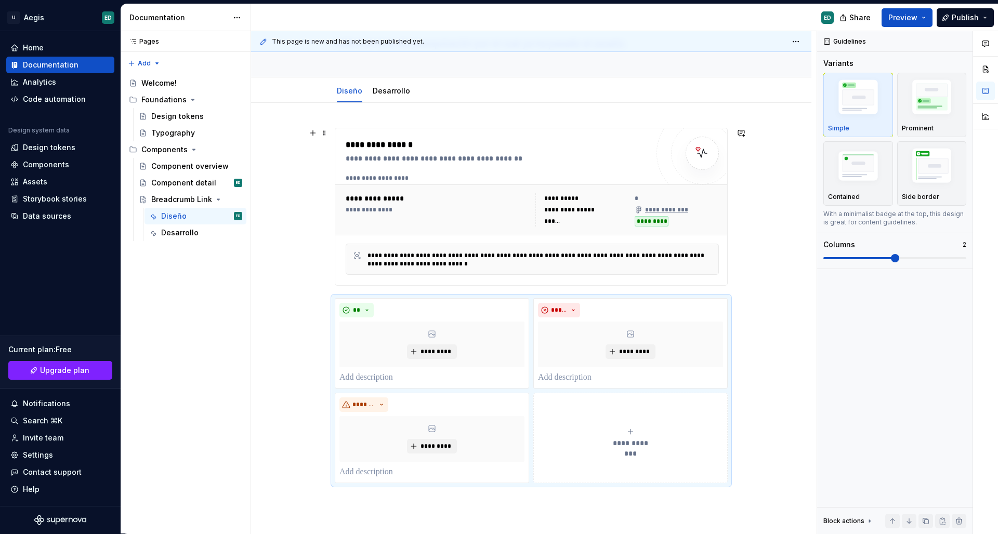
scroll to position [91, 0]
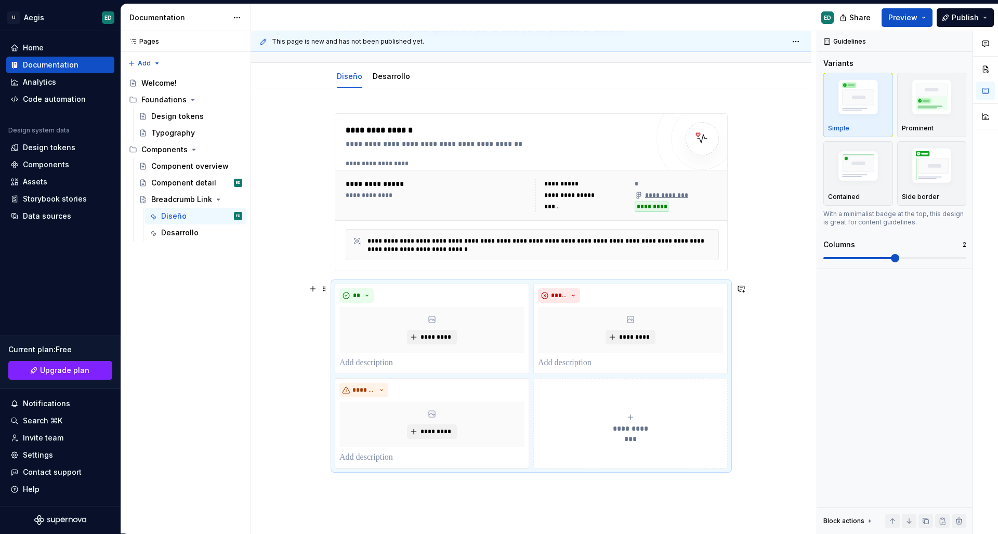
click at [293, 422] on div "**********" at bounding box center [531, 377] width 560 height 578
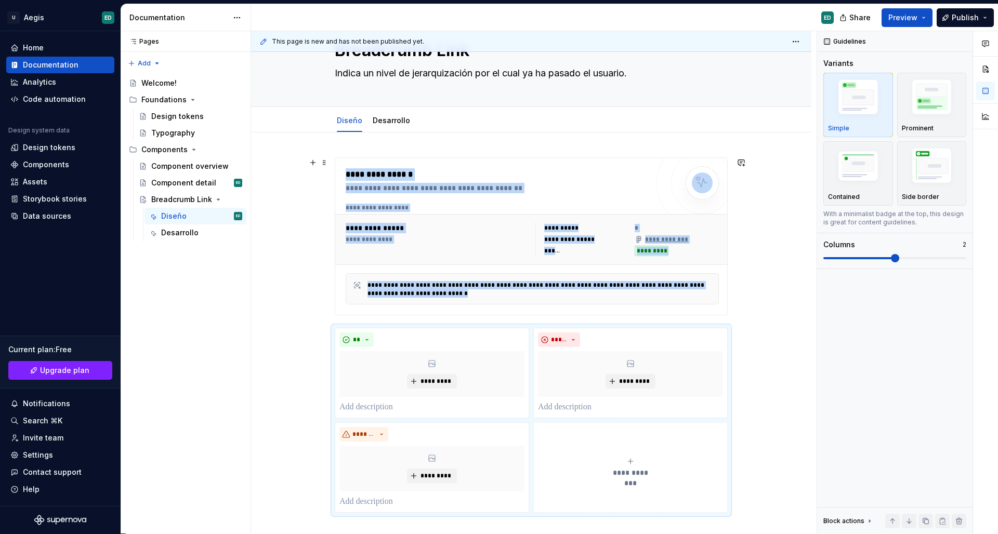
scroll to position [50, 0]
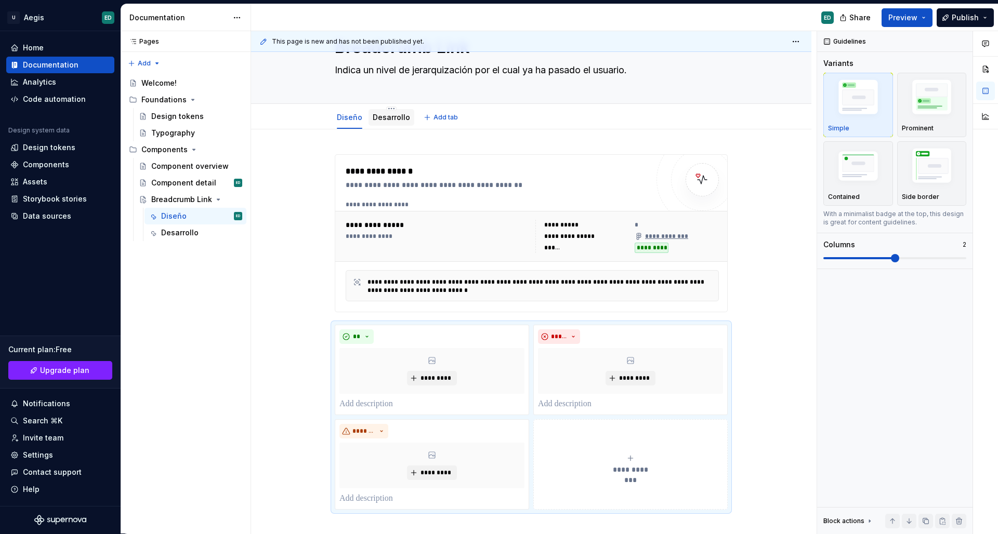
click at [396, 112] on div "Desarrollo" at bounding box center [391, 117] width 37 height 10
click at [389, 121] on link "Desarrollo" at bounding box center [391, 117] width 37 height 9
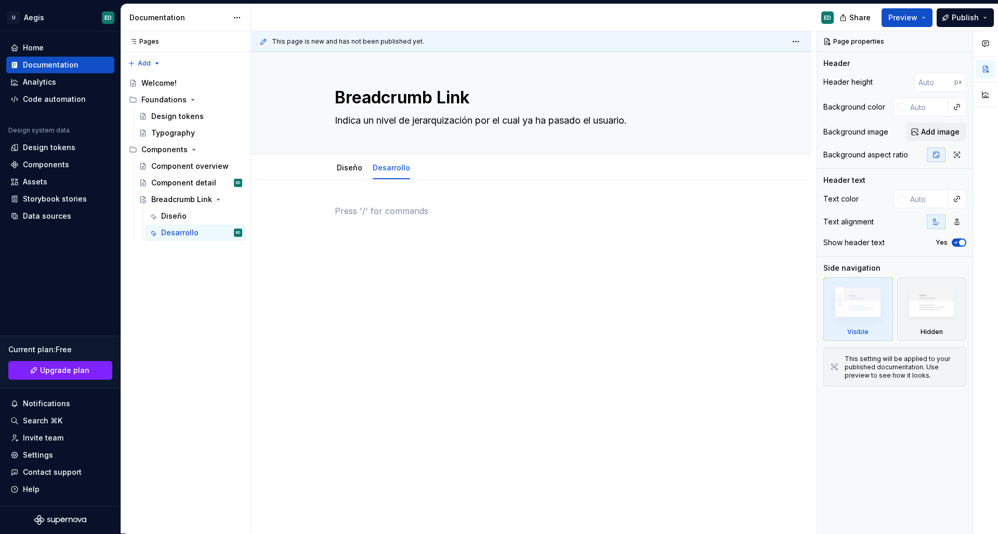
click at [341, 215] on p at bounding box center [531, 211] width 393 height 12
click at [340, 200] on div at bounding box center [531, 298] width 560 height 237
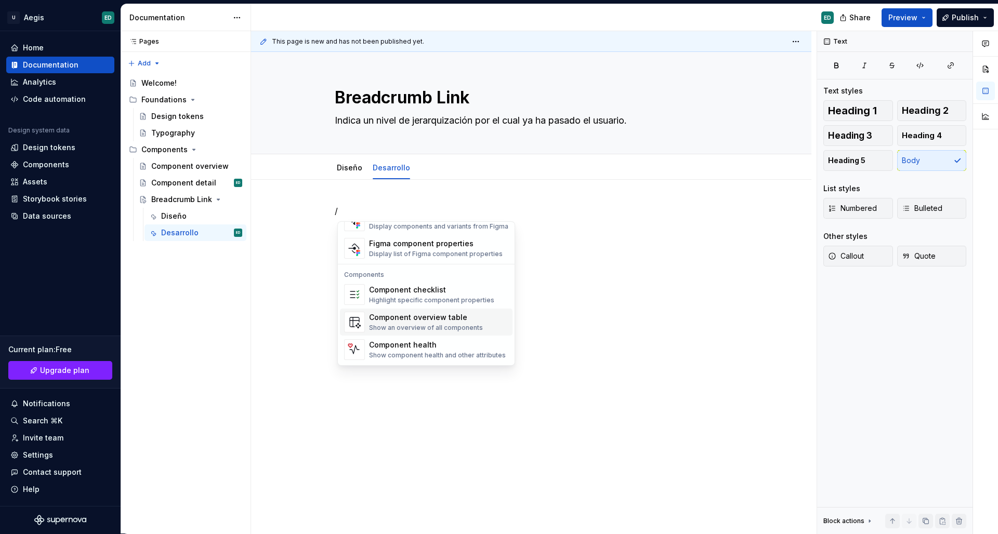
scroll to position [1035, 0]
click at [422, 348] on div "Component health" at bounding box center [437, 345] width 137 height 10
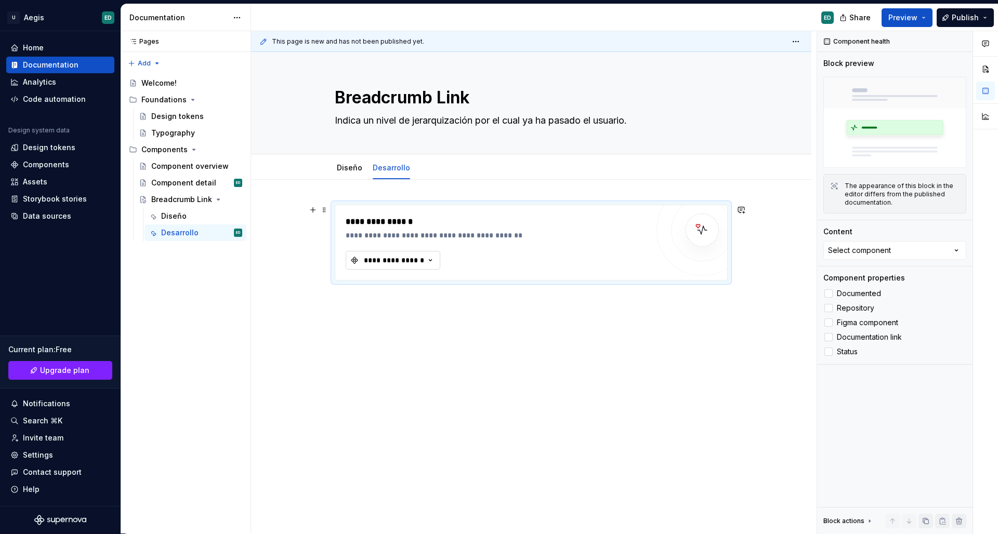
click at [420, 262] on div "**********" at bounding box center [394, 260] width 62 height 10
click at [431, 307] on div "Breadcrumb Link" at bounding box center [408, 302] width 61 height 10
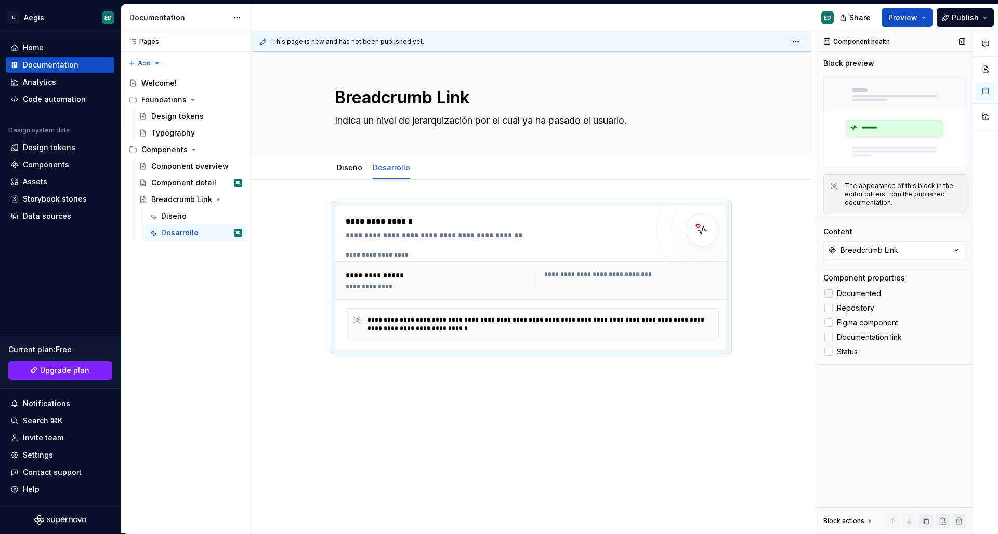
click at [830, 295] on div at bounding box center [828, 293] width 8 height 8
click at [830, 317] on label "Figma component" at bounding box center [894, 322] width 143 height 12
click at [831, 327] on div at bounding box center [828, 323] width 8 height 8
click at [830, 308] on div at bounding box center [828, 308] width 8 height 8
click at [831, 354] on div at bounding box center [828, 352] width 8 height 8
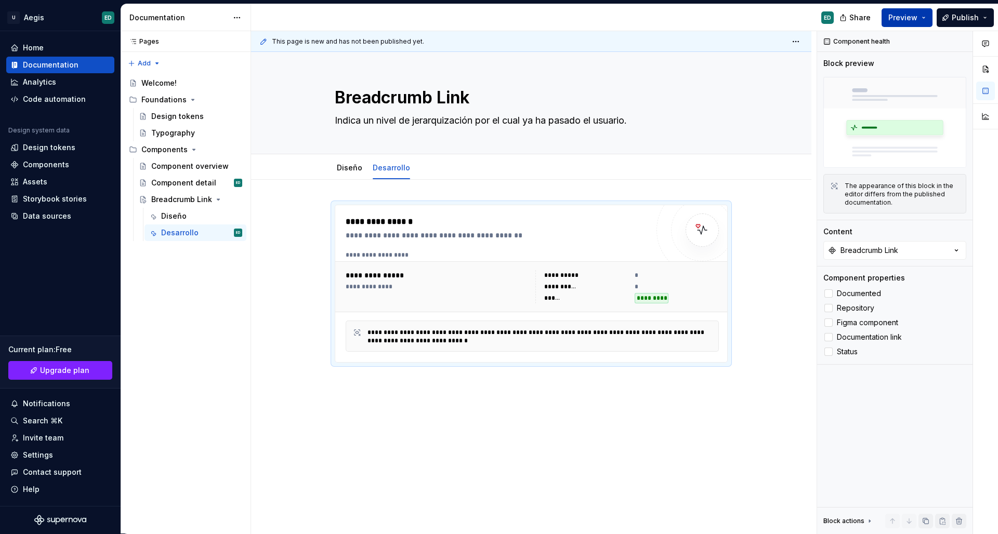
click at [923, 18] on button "Preview" at bounding box center [906, 17] width 51 height 19
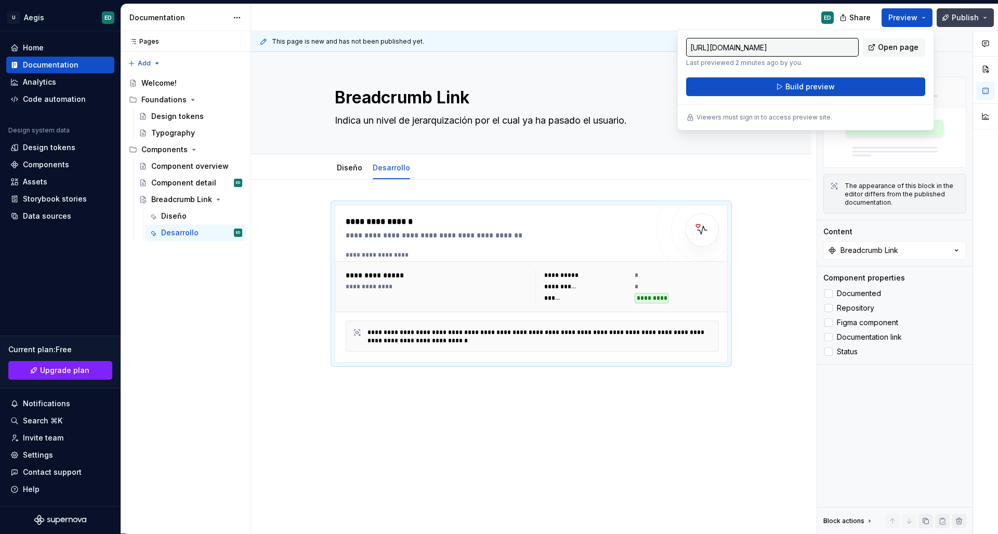
click at [978, 12] on span "Publish" at bounding box center [964, 17] width 27 height 10
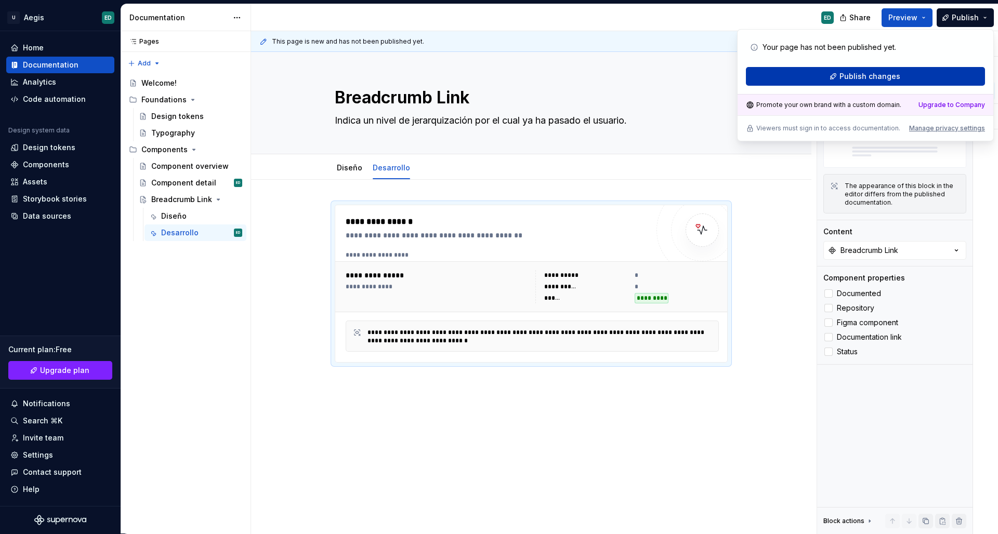
click at [892, 79] on span "Publish changes" at bounding box center [869, 76] width 61 height 10
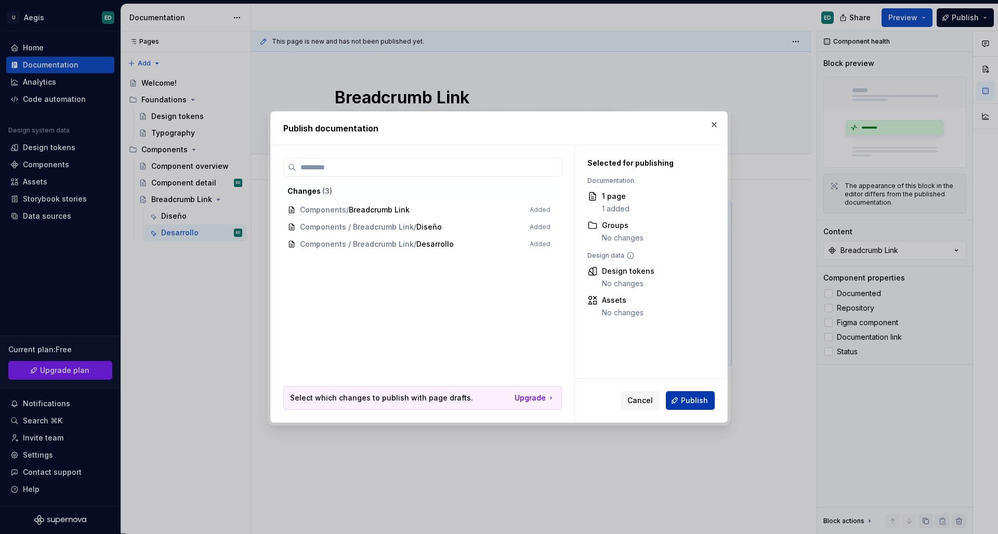
click at [697, 401] on span "Publish" at bounding box center [694, 400] width 27 height 10
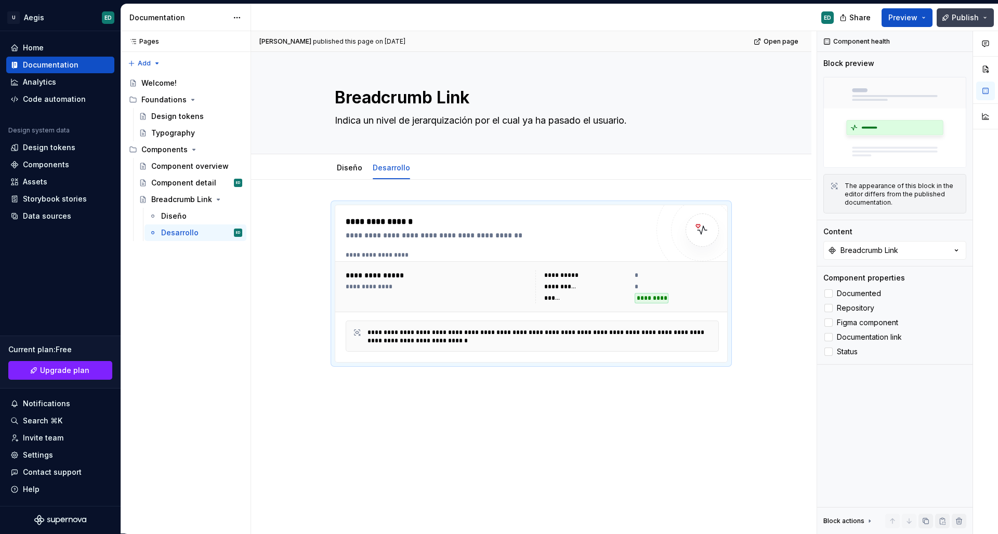
click at [976, 21] on span "Publish" at bounding box center [964, 17] width 27 height 10
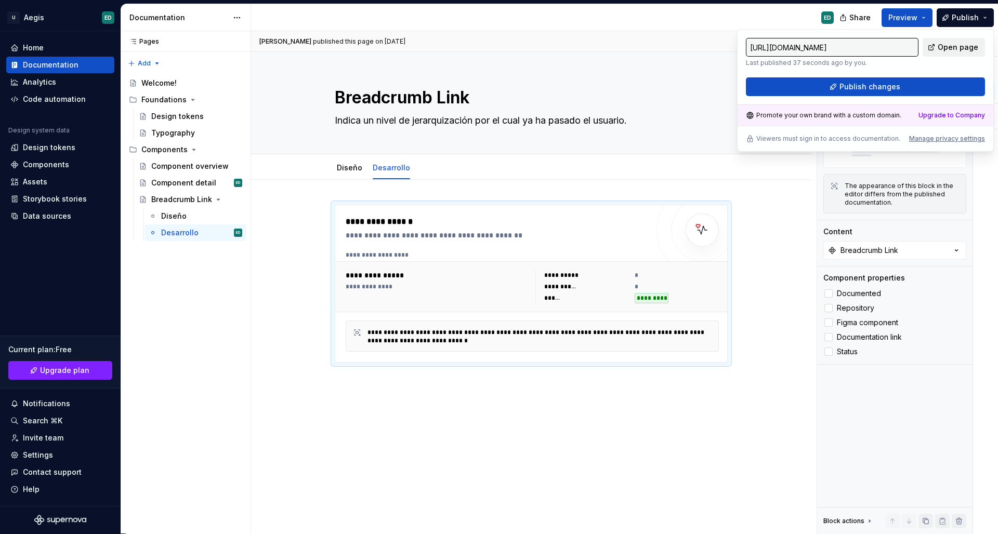
click at [957, 47] on span "Open page" at bounding box center [957, 47] width 41 height 10
click at [545, 520] on div "**********" at bounding box center [531, 356] width 560 height 355
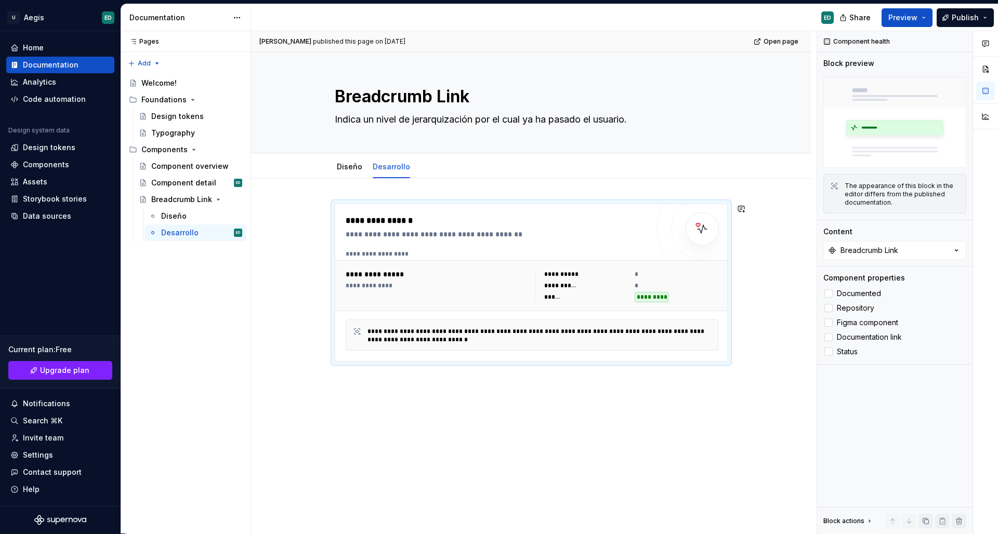
click at [678, 470] on div "**********" at bounding box center [531, 356] width 560 height 355
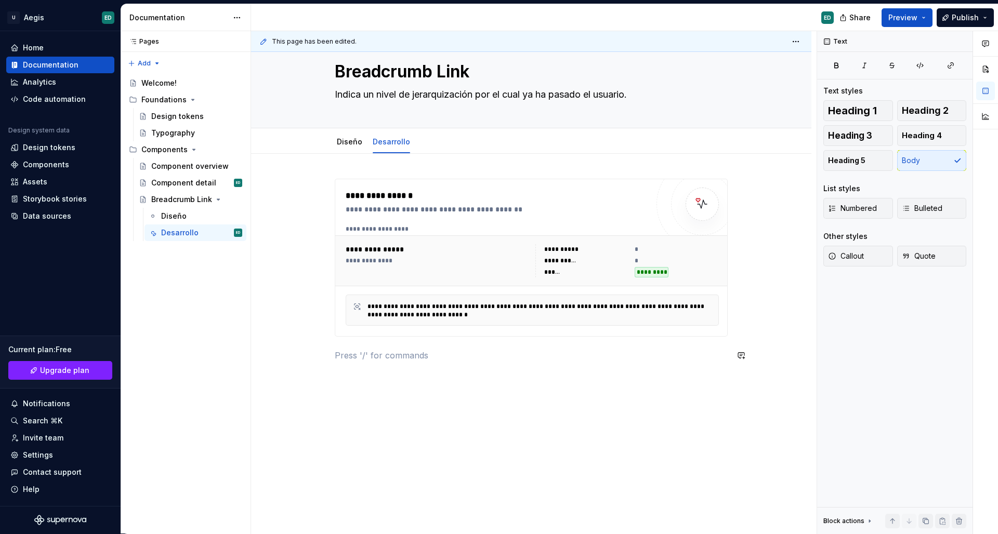
scroll to position [26, 0]
click at [350, 145] on link "Diseño" at bounding box center [349, 141] width 25 height 9
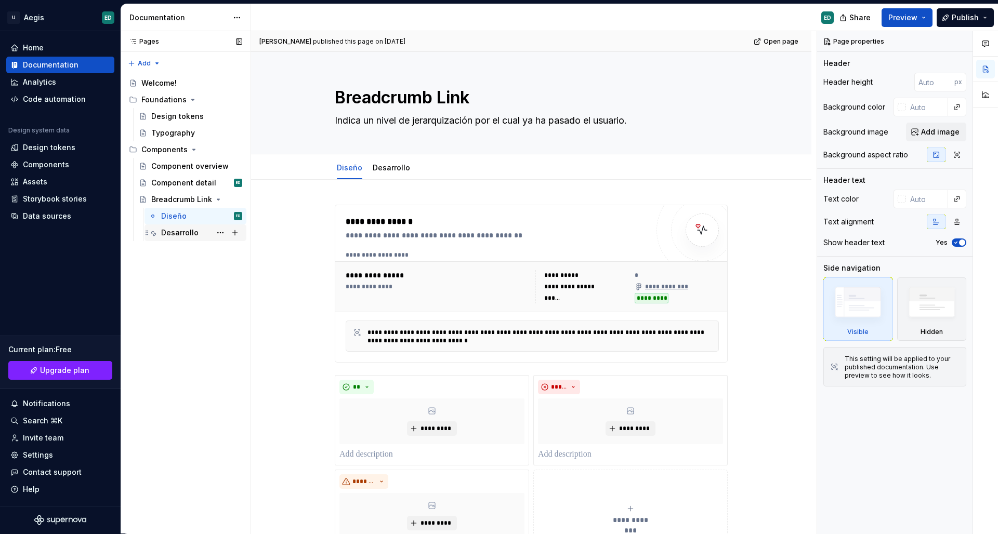
click at [175, 236] on div "Desarrollo" at bounding box center [179, 233] width 37 height 10
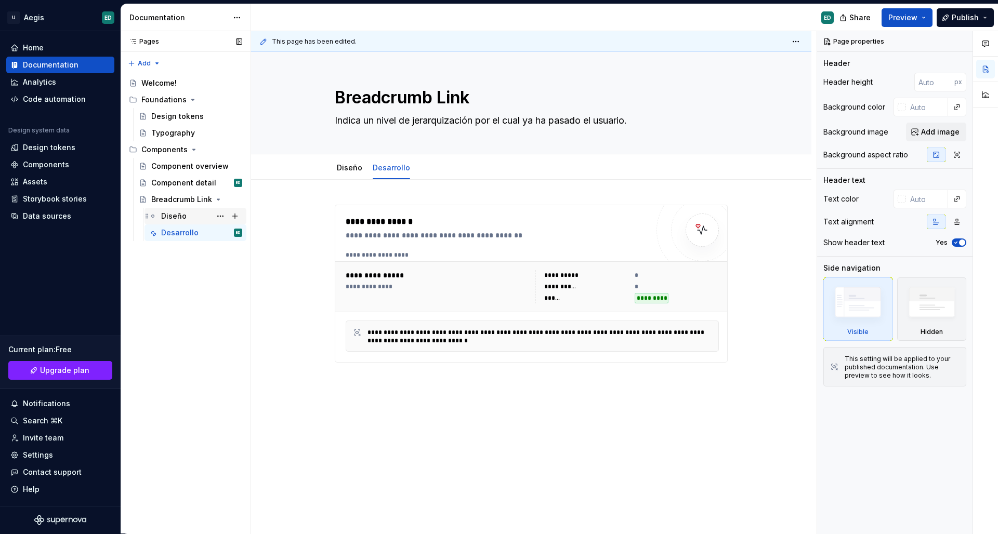
click at [176, 221] on div "Diseño" at bounding box center [173, 216] width 25 height 10
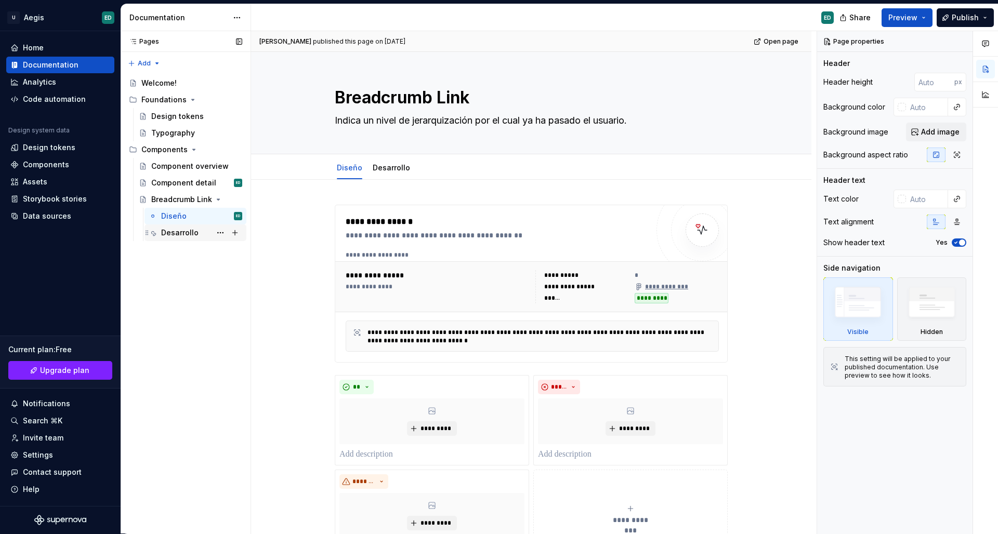
click at [174, 240] on div "Desarrollo" at bounding box center [201, 233] width 81 height 15
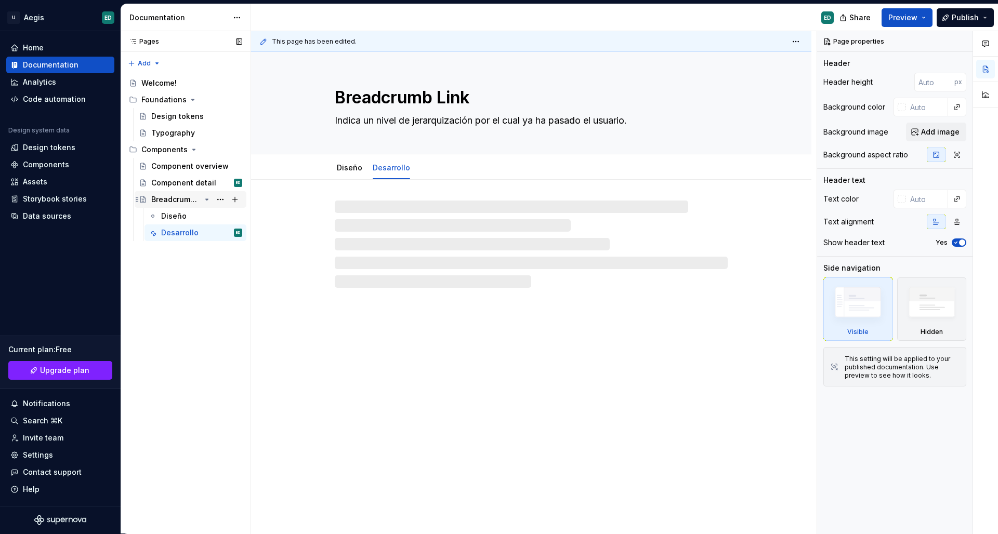
click at [173, 199] on div "Breadcrumb Link" at bounding box center [175, 199] width 49 height 10
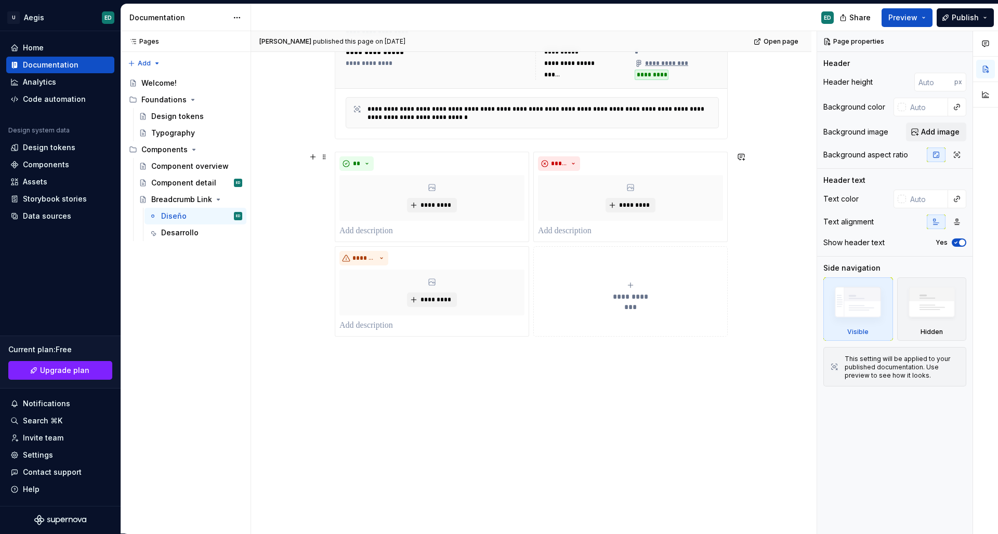
scroll to position [222, 0]
click at [197, 202] on div "Breadcrumb Link" at bounding box center [175, 199] width 49 height 10
click at [207, 202] on icon "Page tree" at bounding box center [207, 199] width 8 height 8
click at [240, 150] on button "Page tree" at bounding box center [235, 149] width 15 height 15
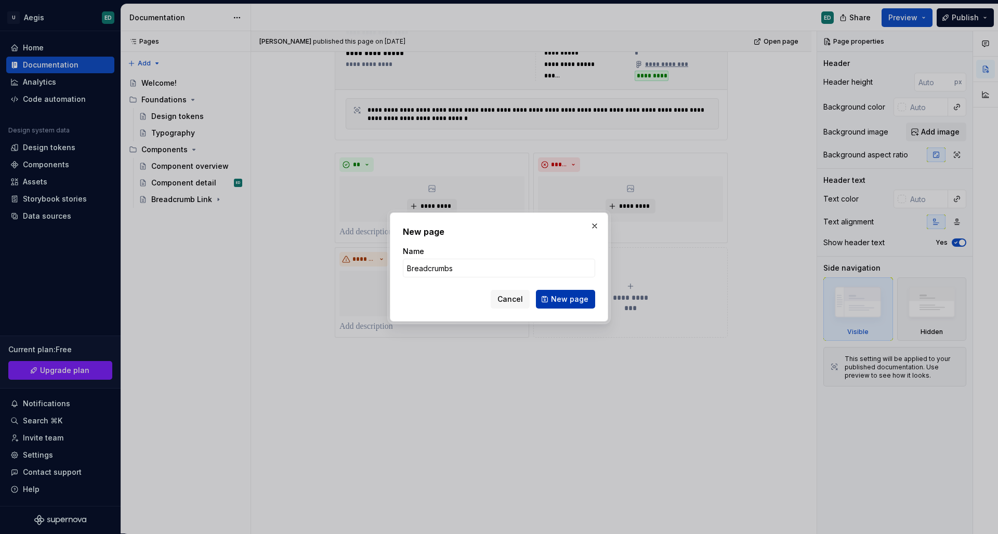
click at [565, 296] on span "New page" at bounding box center [569, 299] width 37 height 10
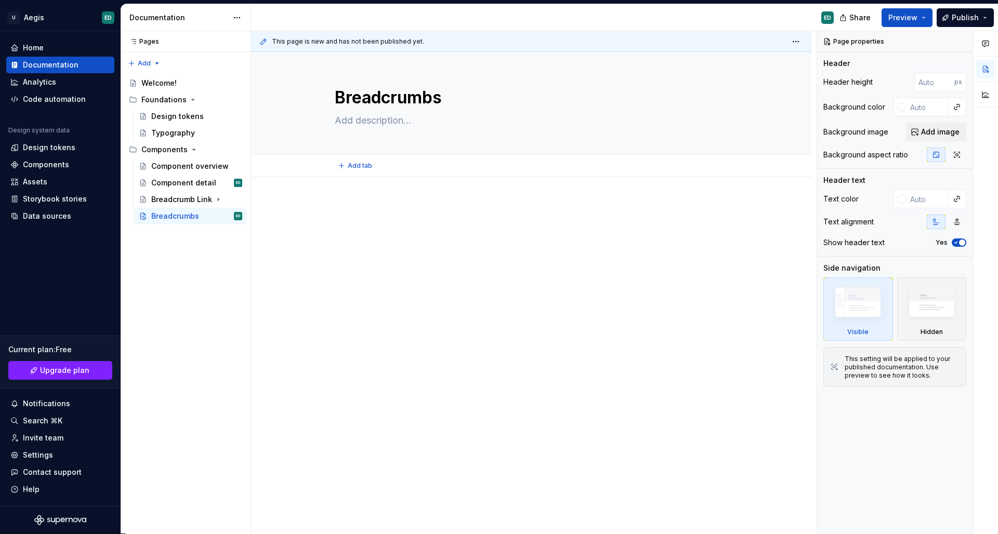
click at [364, 167] on span "Add tab" at bounding box center [360, 166] width 24 height 8
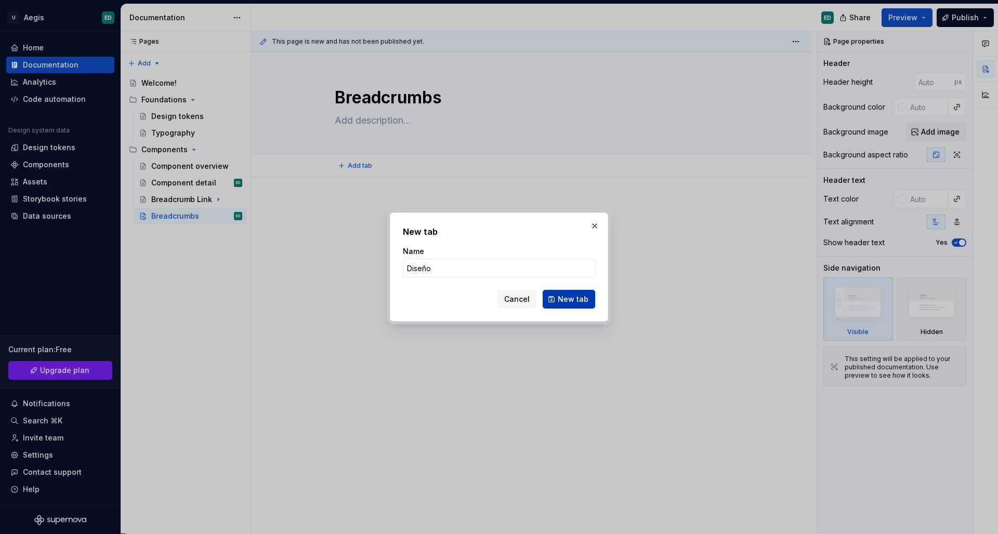
click at [586, 299] on span "New tab" at bounding box center [573, 299] width 31 height 10
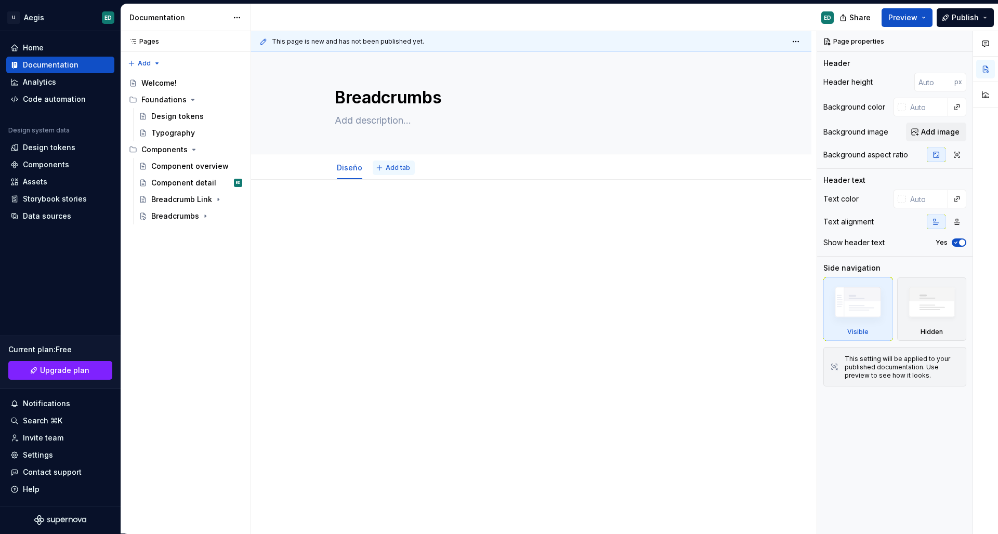
click at [396, 166] on span "Add tab" at bounding box center [398, 168] width 24 height 8
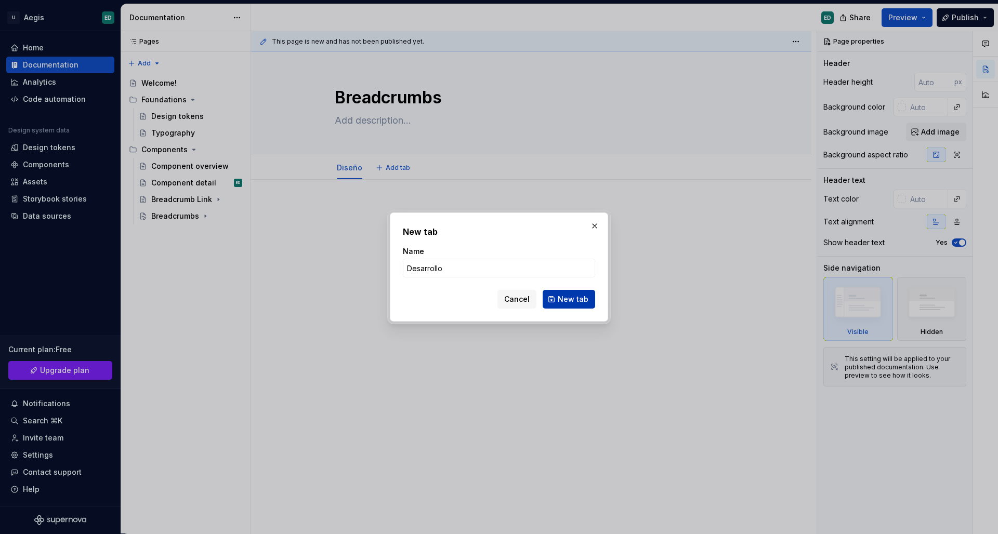
click at [556, 301] on button "New tab" at bounding box center [568, 299] width 52 height 19
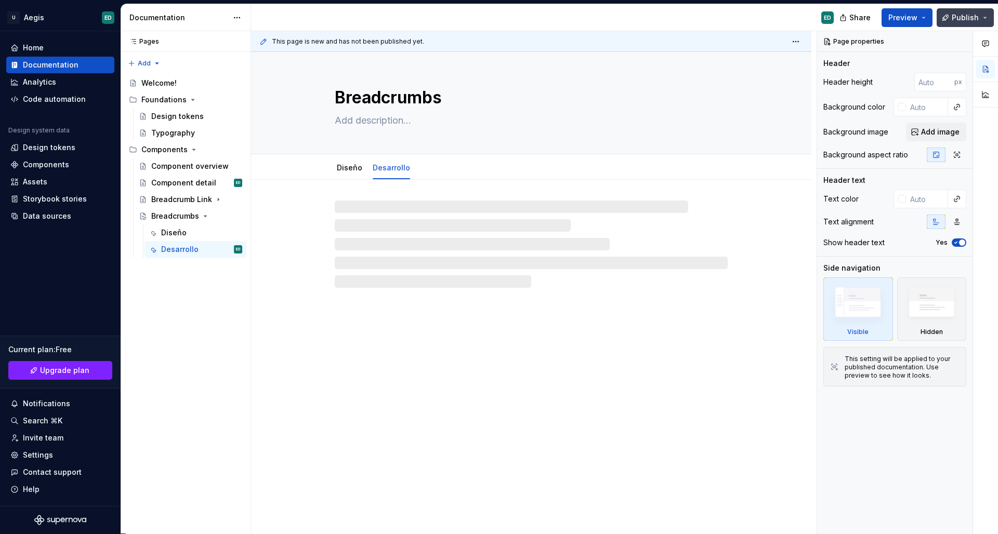
click at [982, 19] on button "Publish" at bounding box center [964, 17] width 57 height 19
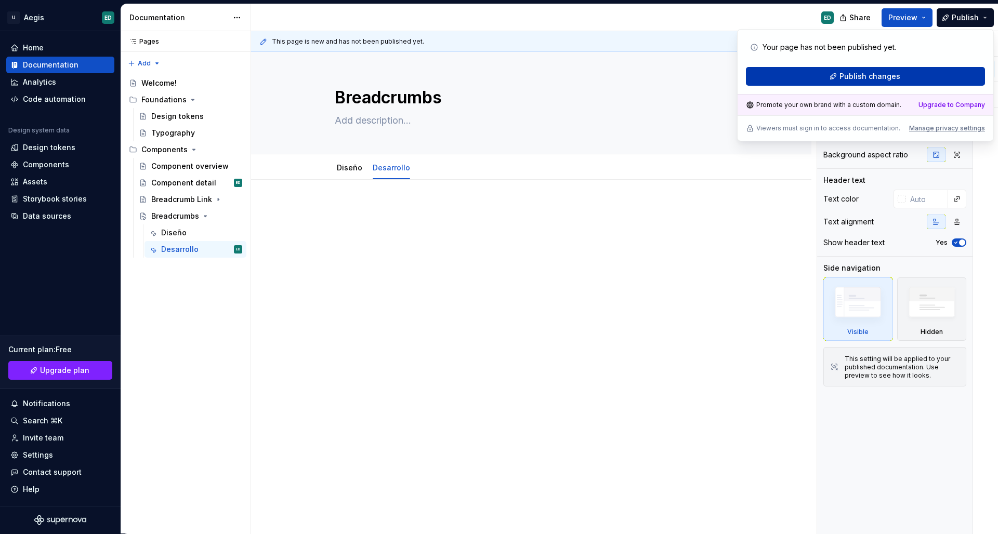
click at [900, 84] on button "Publish changes" at bounding box center [865, 76] width 239 height 19
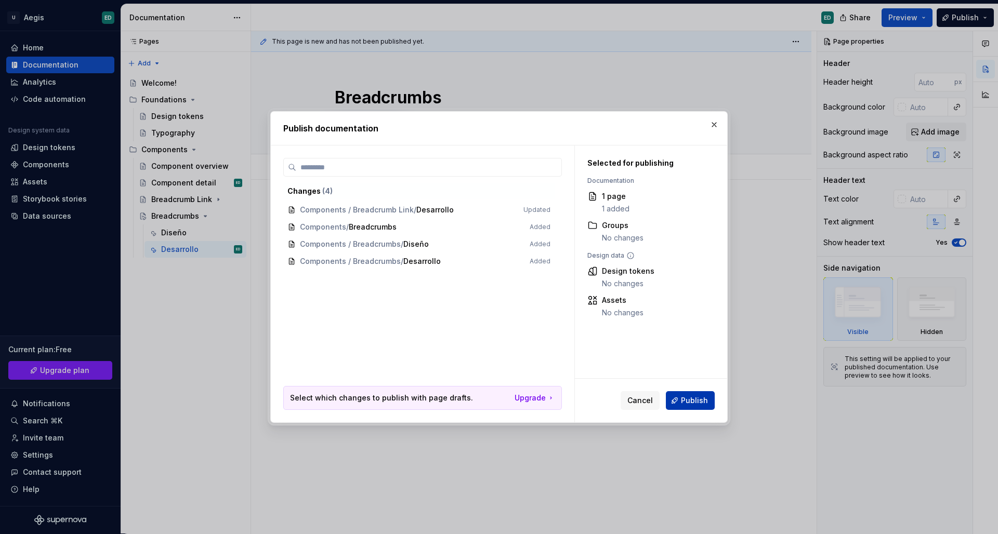
click at [688, 401] on span "Publish" at bounding box center [694, 400] width 27 height 10
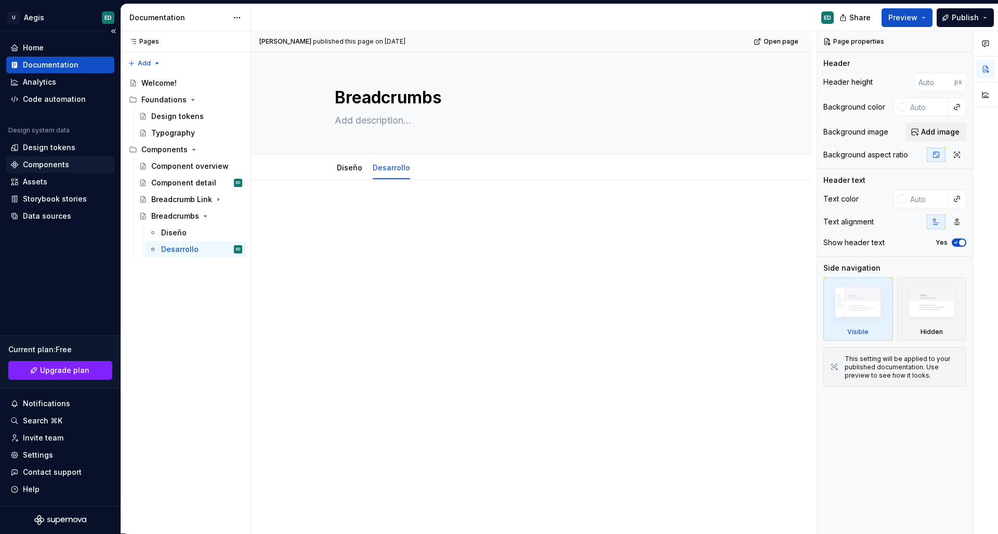
click at [65, 169] on div "Components" at bounding box center [46, 165] width 46 height 10
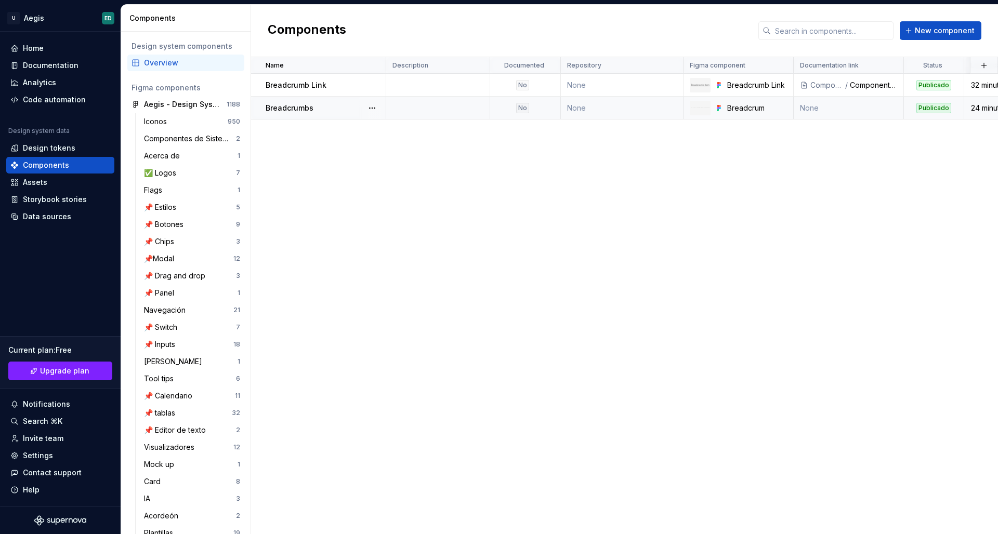
click at [300, 114] on td "Breadcrumbs" at bounding box center [318, 108] width 135 height 23
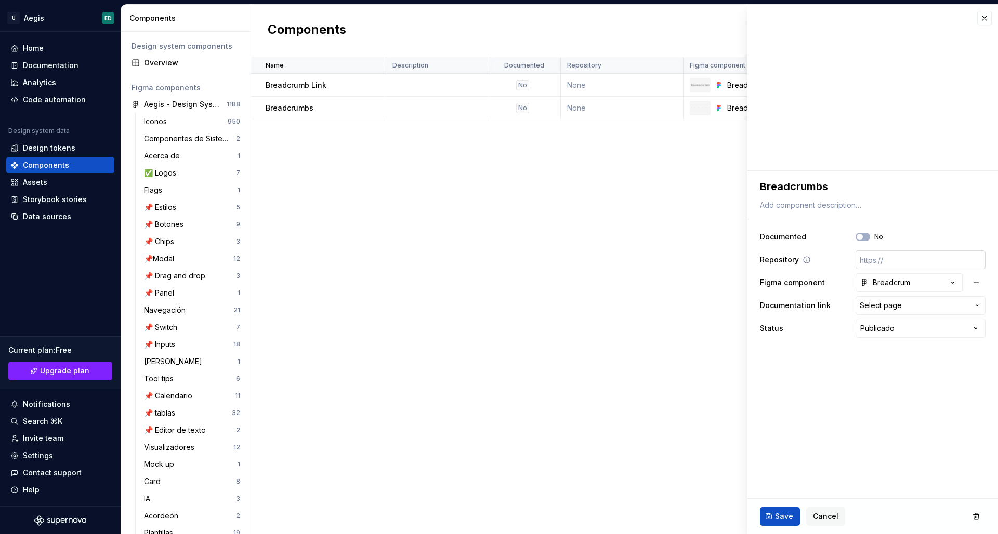
click at [868, 262] on input "text" at bounding box center [920, 259] width 130 height 19
click at [891, 325] on html "U Aegis ED Home Documentation Analytics Code automation Design system data Desi…" at bounding box center [499, 267] width 998 height 534
click at [914, 310] on span "Select page" at bounding box center [913, 305] width 109 height 10
click at [914, 310] on html "U Aegis ED Home Documentation Analytics Code automation Design system data Desi…" at bounding box center [499, 267] width 998 height 534
click at [914, 310] on span "Select page" at bounding box center [913, 305] width 109 height 10
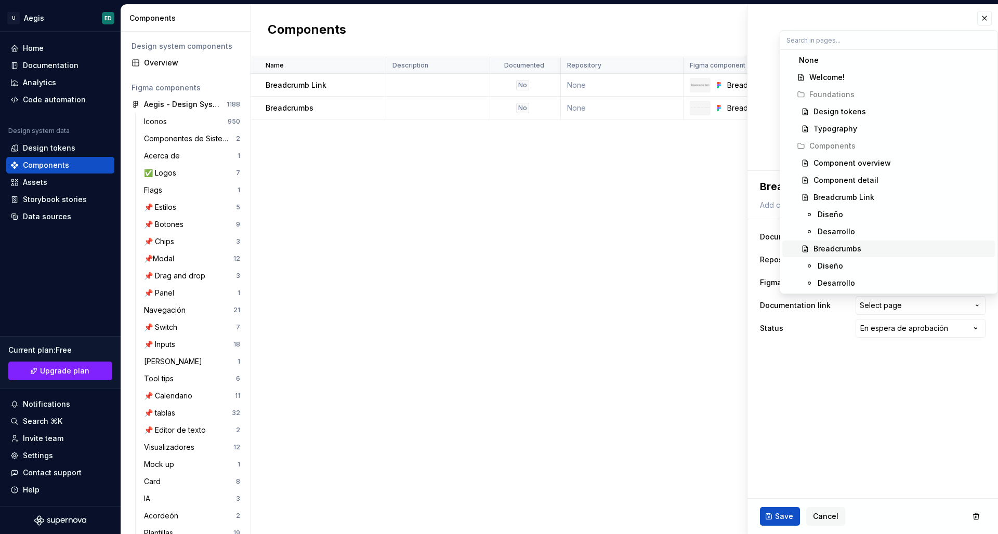
click at [876, 248] on div "Breadcrumbs" at bounding box center [902, 249] width 178 height 10
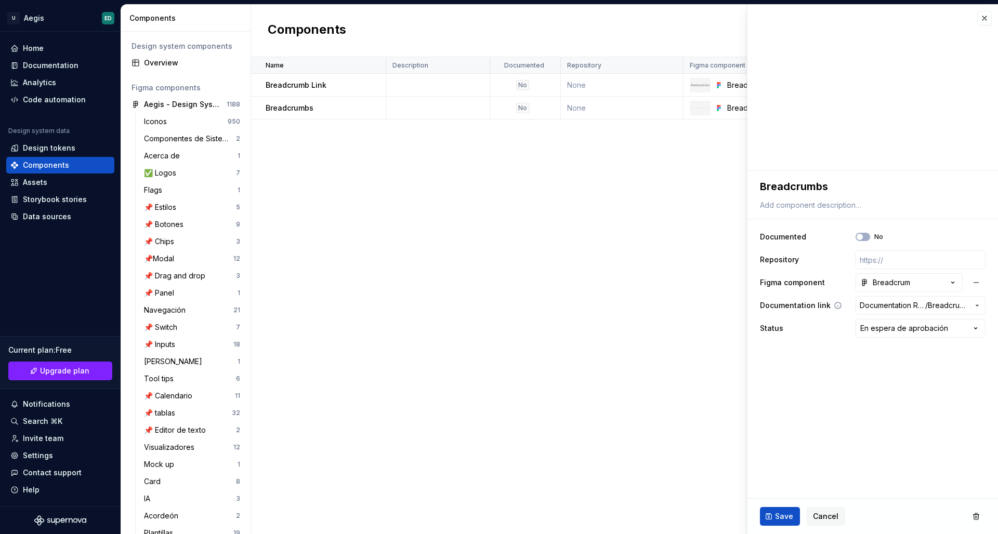
click at [931, 304] on span "Breadcrumbs" at bounding box center [947, 305] width 41 height 10
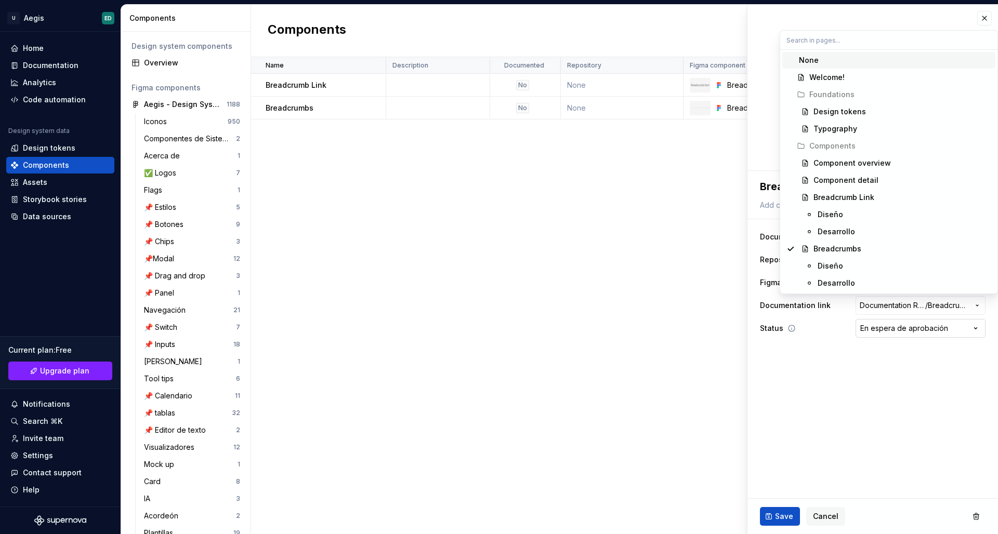
click at [909, 329] on html "U Aegis ED Home Documentation Analytics Code automation Design system data Desi…" at bounding box center [499, 267] width 998 height 534
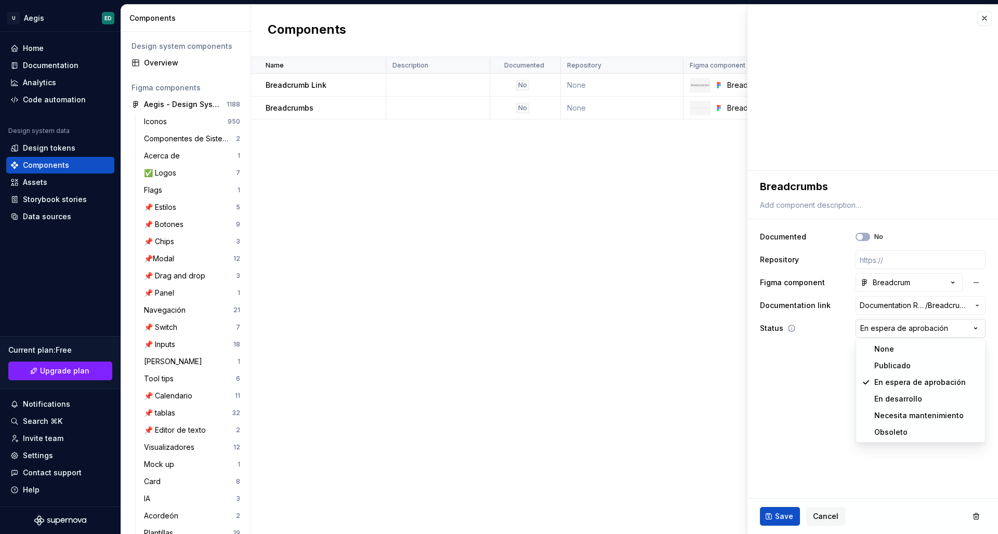
click at [909, 329] on html "U Aegis ED Home Documentation Analytics Code automation Design system data Desi…" at bounding box center [499, 267] width 998 height 534
click at [810, 326] on html "U Aegis ED Home Documentation Analytics Code automation Design system data Desi…" at bounding box center [499, 267] width 998 height 534
click at [890, 334] on html "U Aegis ED Home Documentation Analytics Code automation Design system data Desi…" at bounding box center [499, 267] width 998 height 534
click at [783, 515] on html "U Aegis ED Home Documentation Analytics Code automation Design system data Desi…" at bounding box center [499, 267] width 998 height 534
click at [783, 515] on span "Save" at bounding box center [784, 516] width 18 height 10
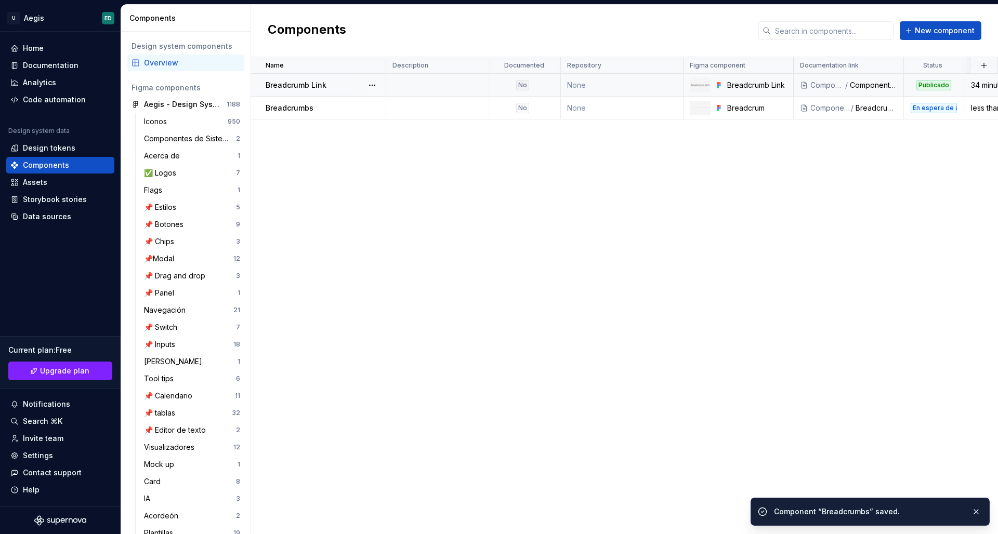
click at [933, 84] on div "Publicado" at bounding box center [933, 85] width 35 height 10
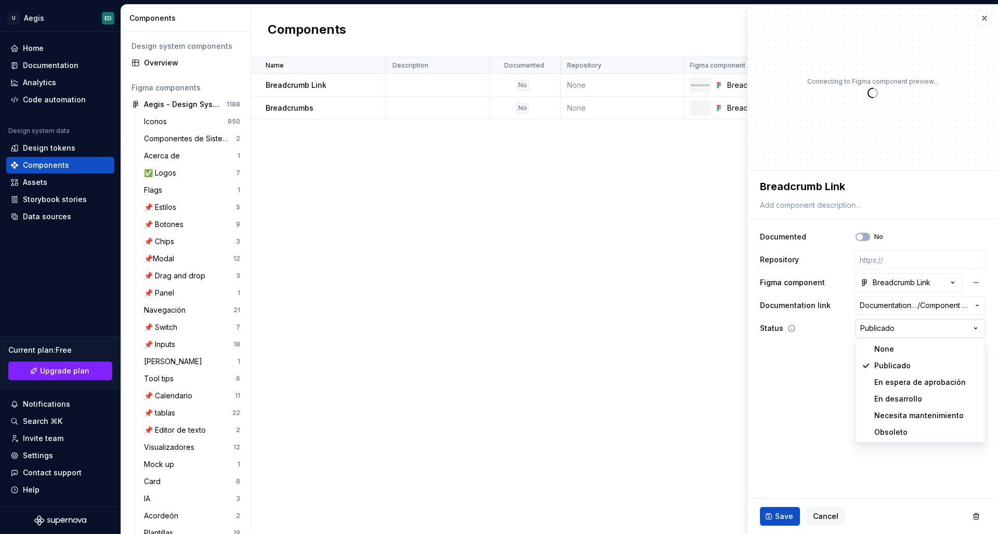
click at [912, 327] on html "U Aegis ED Home Documentation Analytics Code automation Design system data Desi…" at bounding box center [499, 267] width 998 height 534
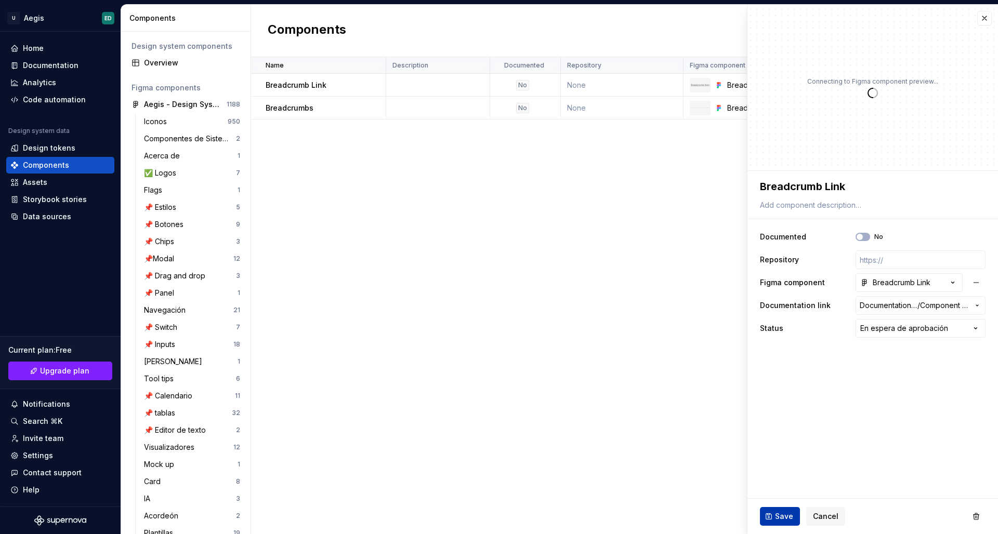
click at [773, 519] on button "Save" at bounding box center [780, 516] width 40 height 19
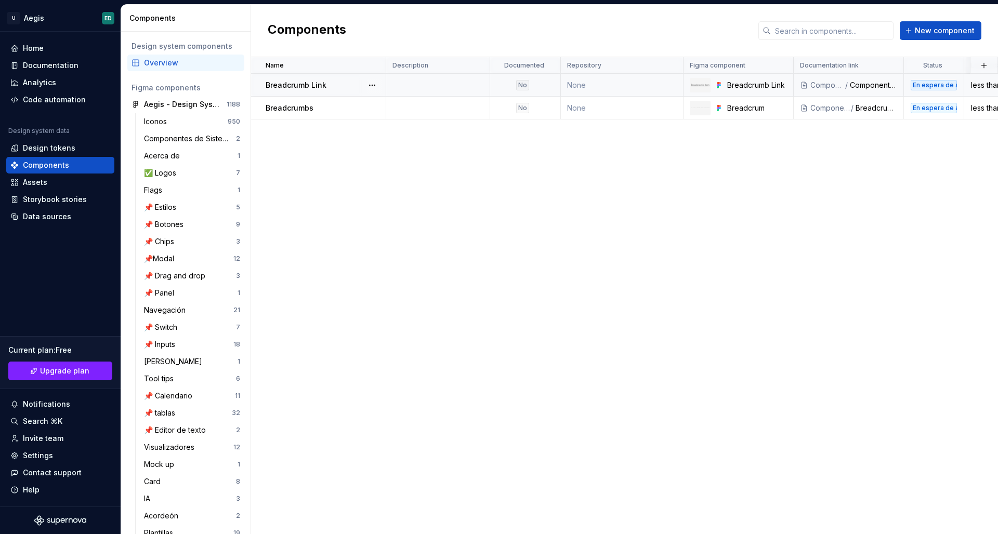
click at [427, 85] on td at bounding box center [438, 85] width 104 height 23
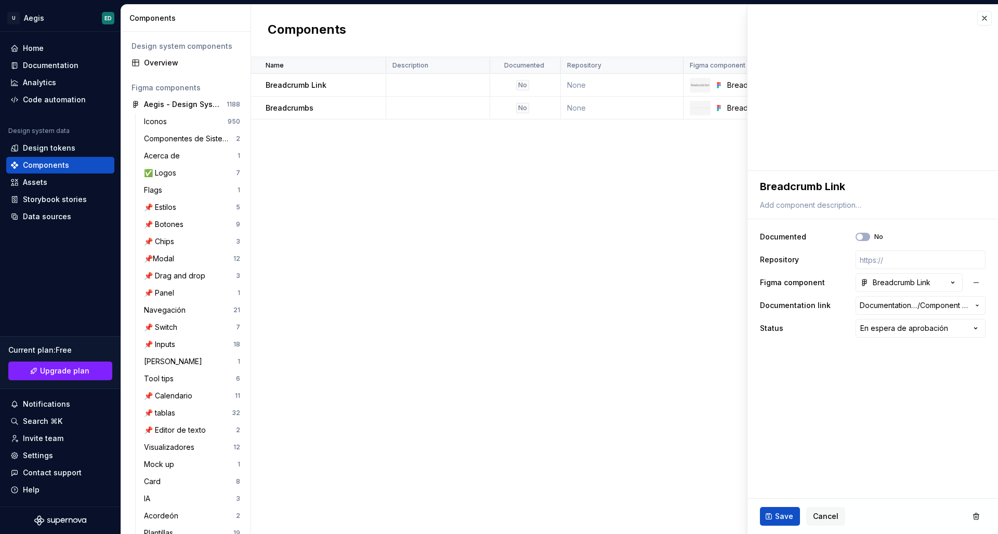
click at [575, 170] on div "Name Description Documented Repository Figma component Documentation link Statu…" at bounding box center [624, 295] width 747 height 477
click at [980, 17] on button "button" at bounding box center [984, 18] width 15 height 15
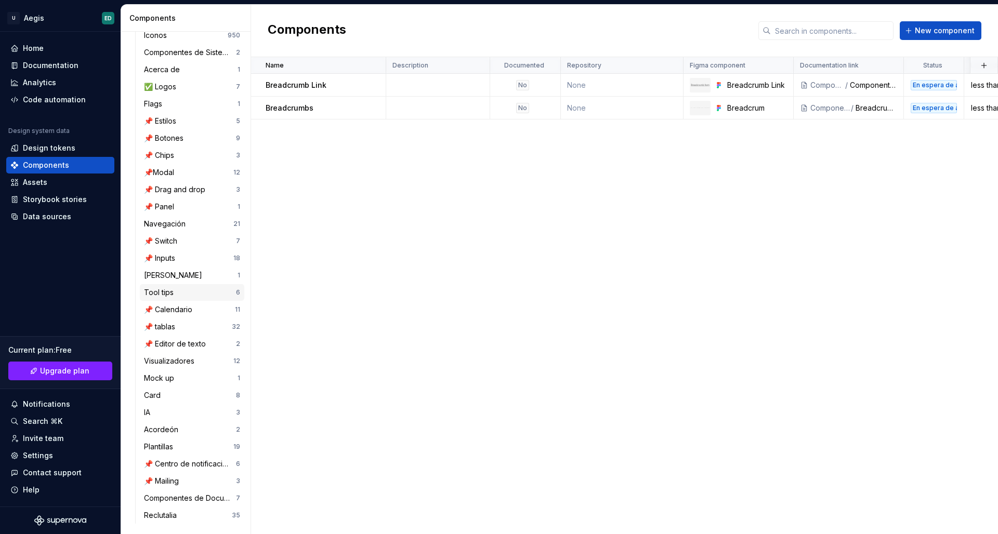
scroll to position [86, 0]
click at [58, 71] on div "Documentation" at bounding box center [60, 65] width 108 height 17
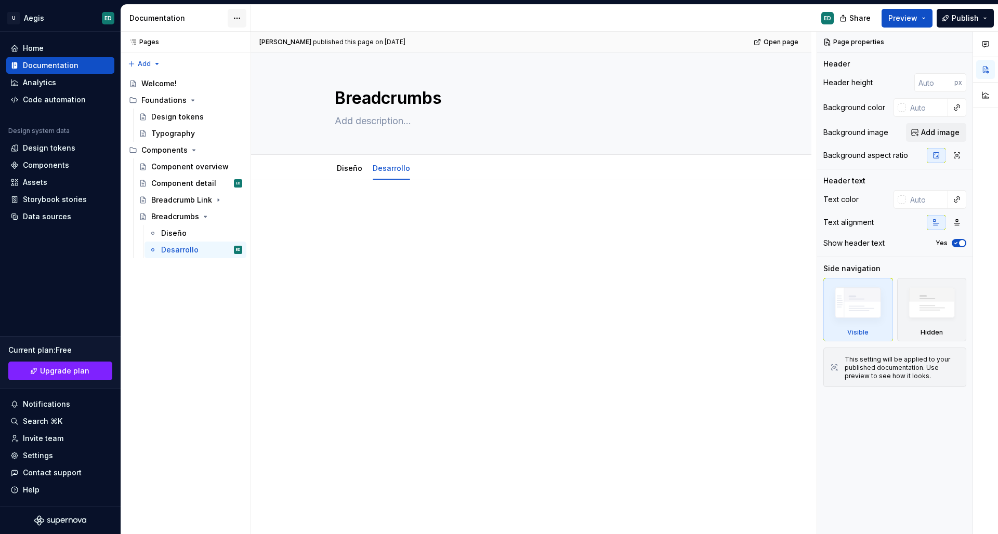
click at [239, 15] on html "U Aegis ED Home Documentation Analytics Code automation Design system data Desi…" at bounding box center [499, 267] width 998 height 534
click at [966, 17] on html "U Aegis ED Home Documentation Analytics Code automation Design system data Desi…" at bounding box center [499, 267] width 998 height 534
click at [966, 17] on span "Publish" at bounding box center [964, 18] width 27 height 10
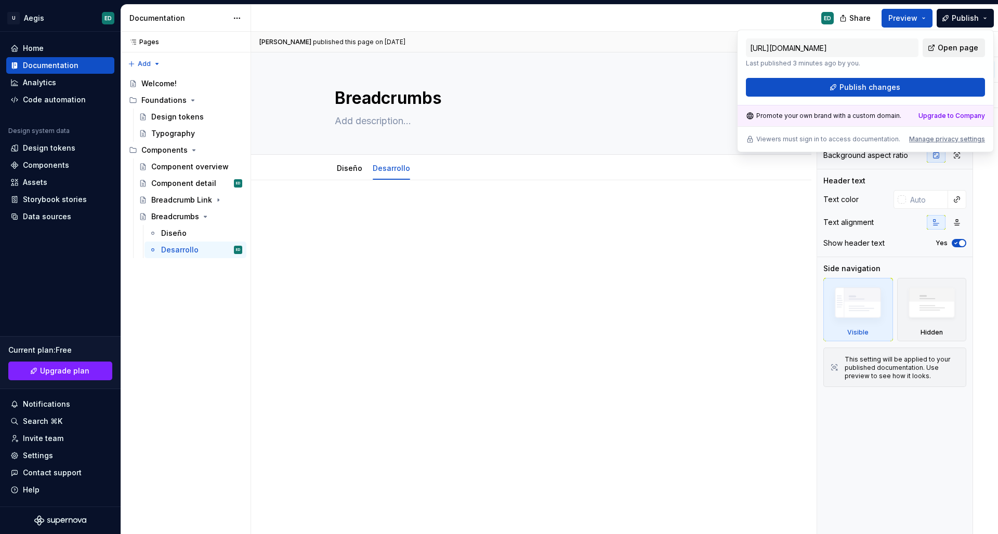
click at [953, 43] on span "Open page" at bounding box center [957, 48] width 41 height 10
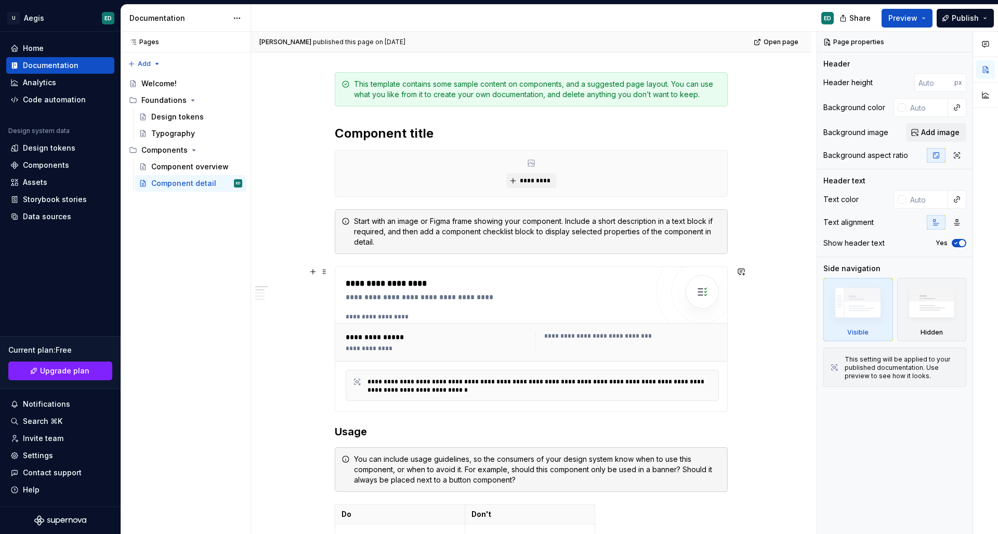
scroll to position [151, 0]
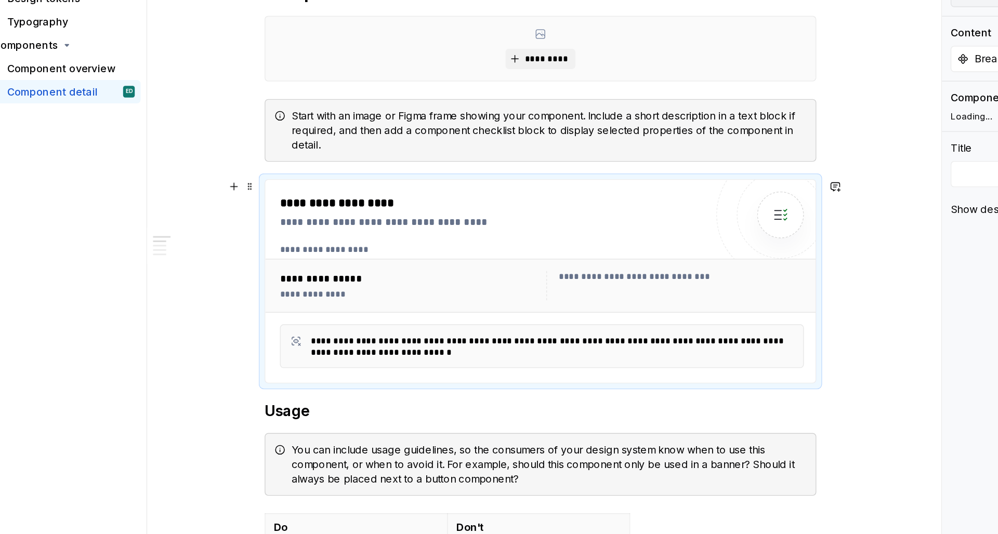
click at [346, 324] on div "**********" at bounding box center [437, 328] width 183 height 8
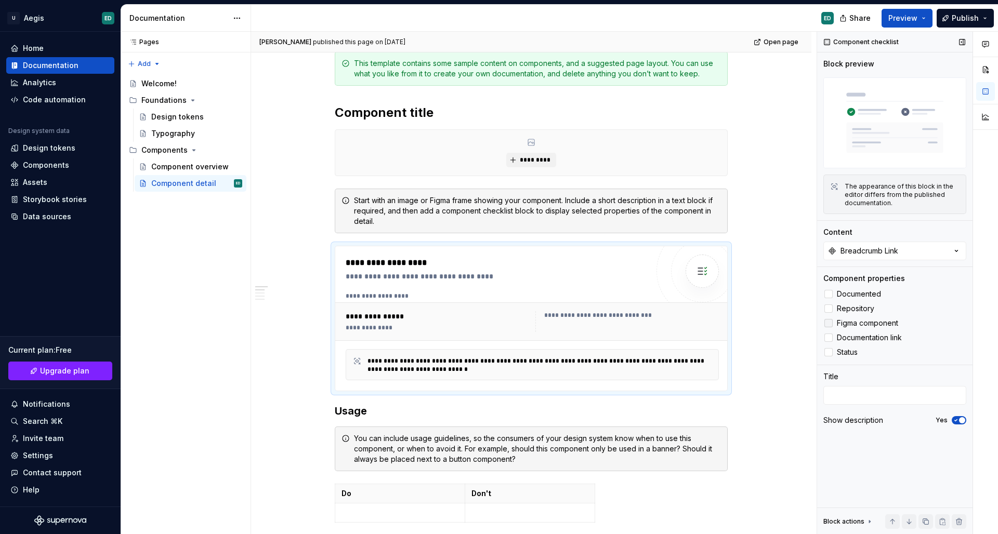
click at [832, 319] on label "Figma component" at bounding box center [894, 323] width 143 height 12
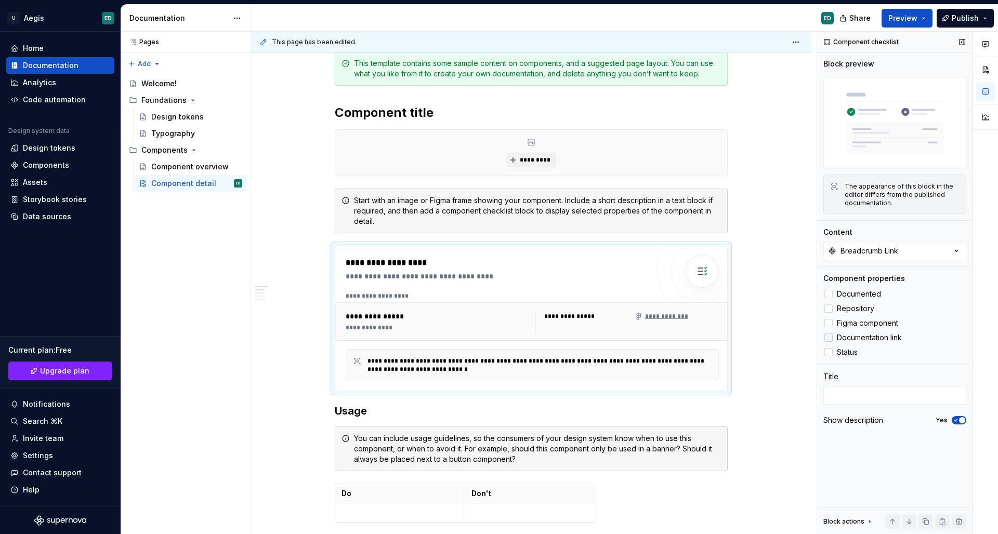
click at [841, 335] on span "Documentation link" at bounding box center [869, 338] width 65 height 8
click at [840, 335] on span "Documentation link" at bounding box center [869, 338] width 65 height 8
click at [833, 354] on label "Status" at bounding box center [894, 352] width 143 height 12
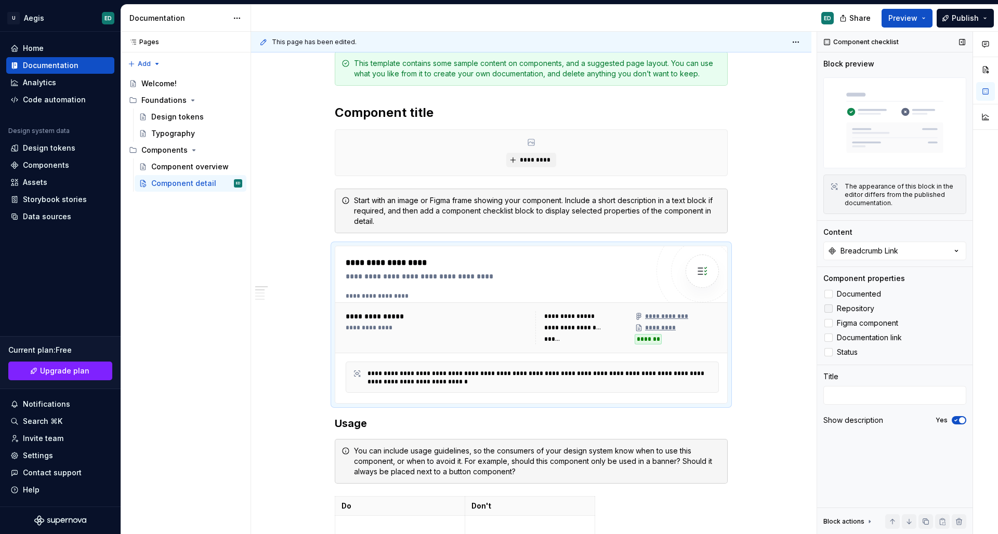
click at [832, 303] on label "Repository" at bounding box center [894, 308] width 143 height 12
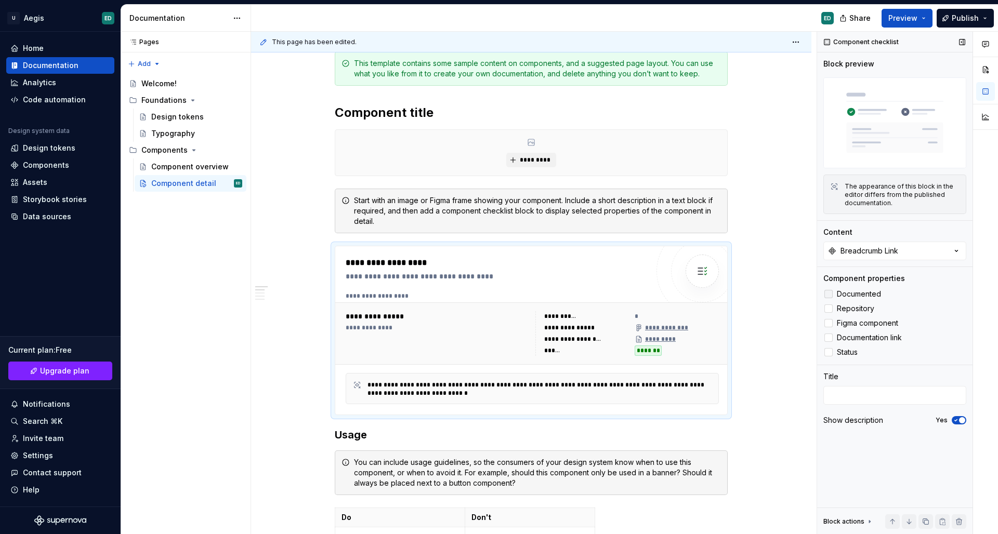
click at [833, 293] on label "Documented" at bounding box center [894, 294] width 143 height 12
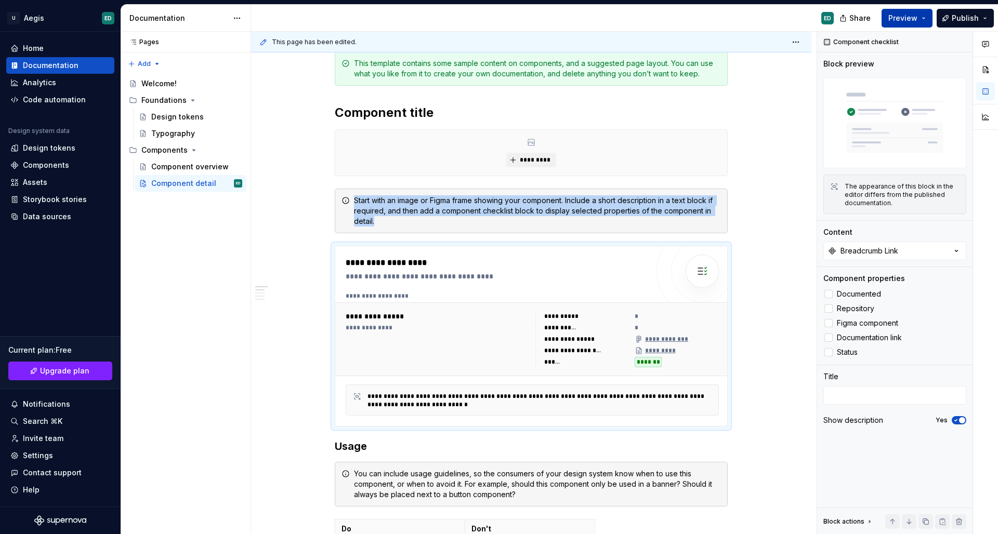
click at [922, 19] on button "Preview" at bounding box center [906, 18] width 51 height 19
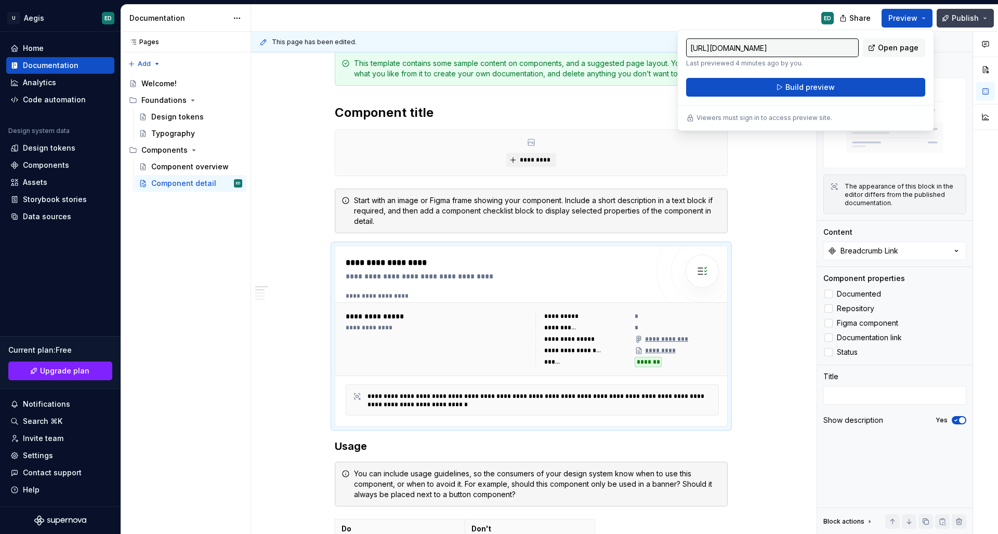
click at [975, 22] on span "Publish" at bounding box center [964, 18] width 27 height 10
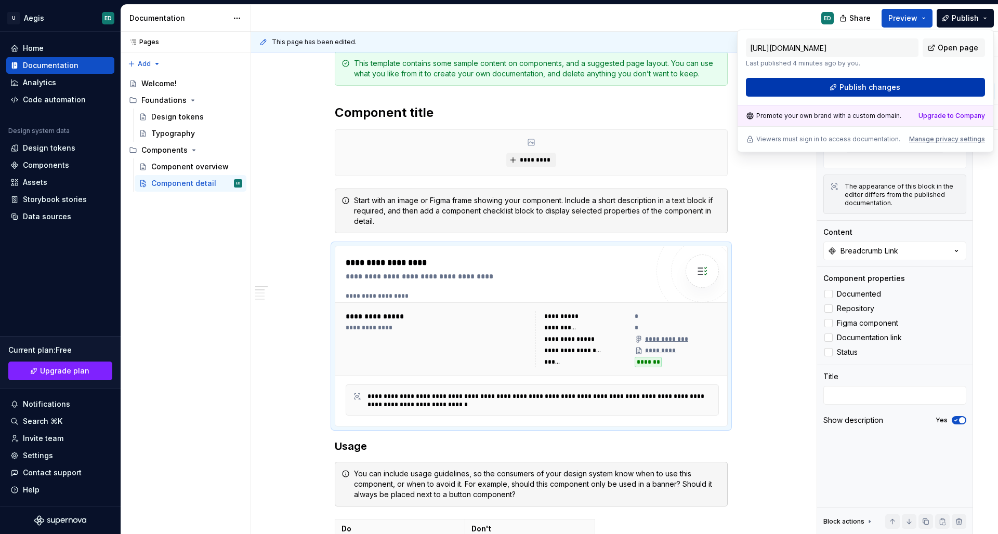
click at [911, 82] on button "Publish changes" at bounding box center [865, 87] width 239 height 19
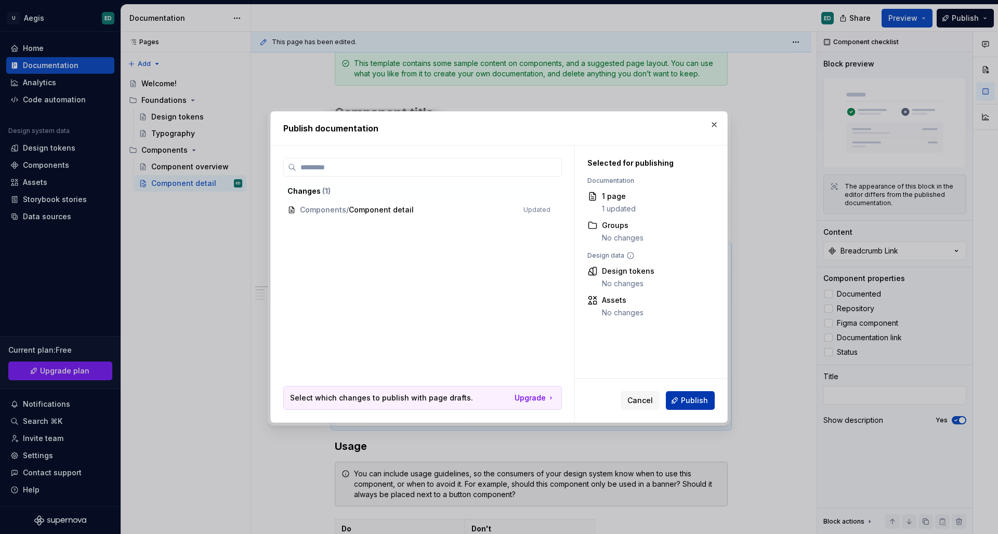
click at [685, 395] on button "Publish" at bounding box center [690, 400] width 49 height 19
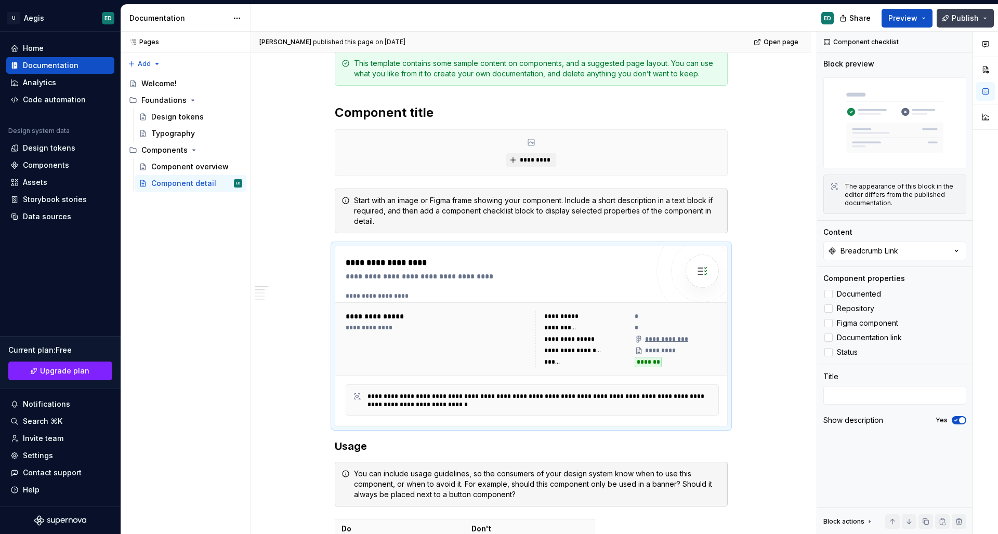
click at [981, 23] on button "Publish" at bounding box center [964, 18] width 57 height 19
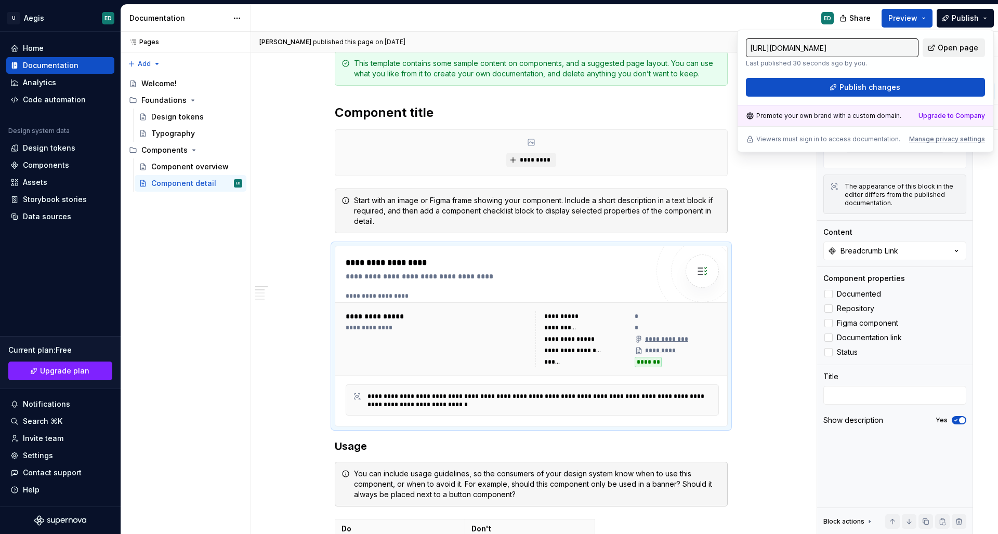
click at [945, 52] on span "Open page" at bounding box center [957, 48] width 41 height 10
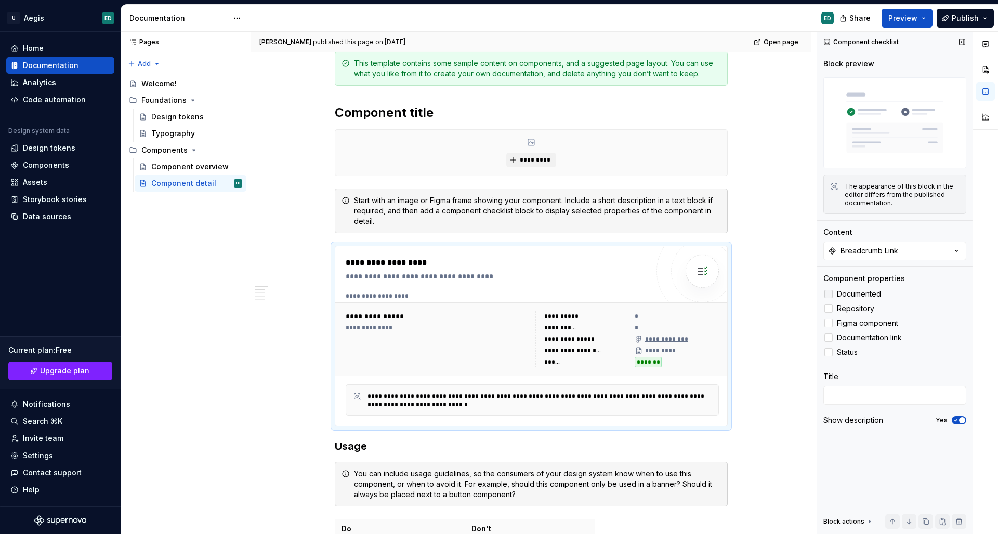
click at [828, 294] on icon at bounding box center [828, 294] width 0 height 0
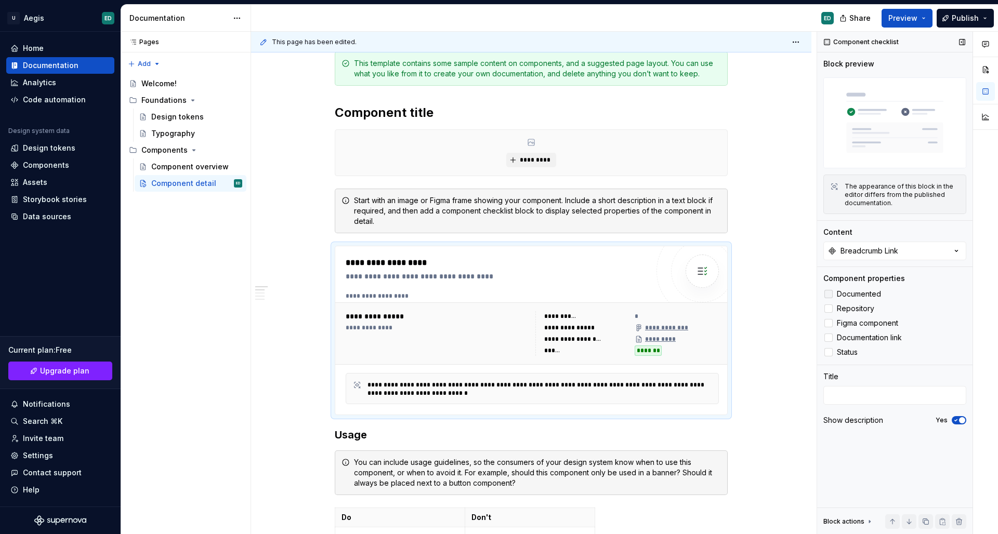
click at [831, 294] on div at bounding box center [828, 294] width 8 height 8
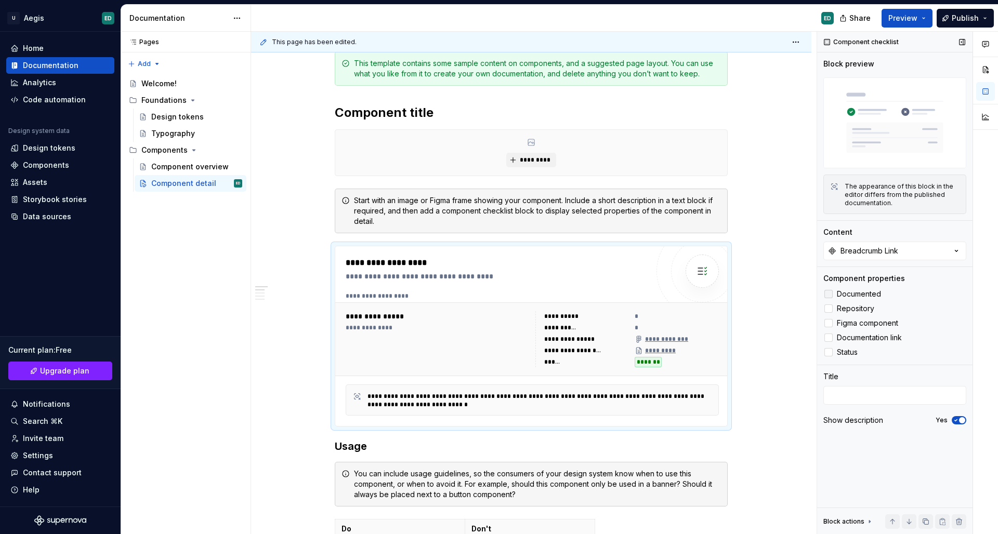
click at [828, 294] on icon at bounding box center [828, 294] width 0 height 0
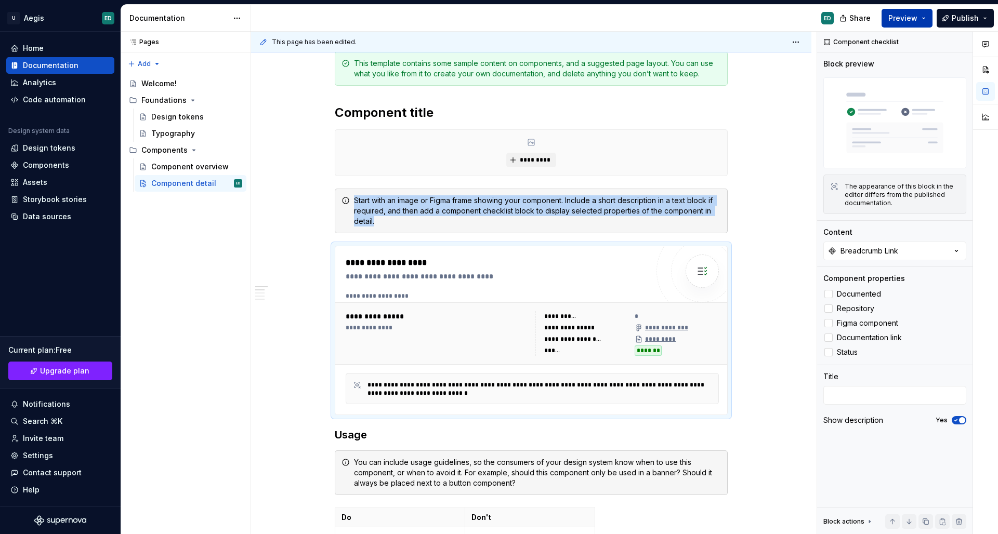
click at [916, 25] on button "Preview" at bounding box center [906, 18] width 51 height 19
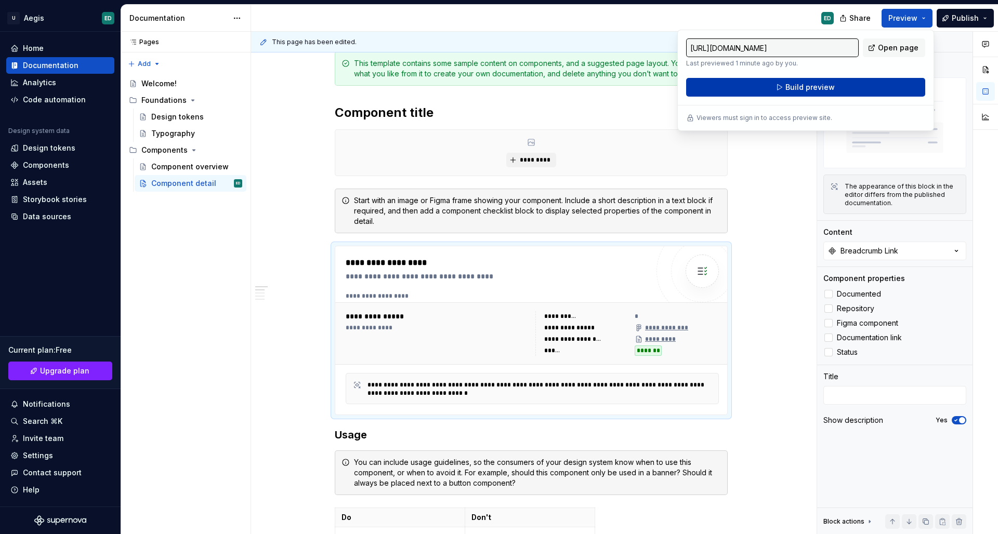
click at [872, 82] on button "Build preview" at bounding box center [805, 87] width 239 height 19
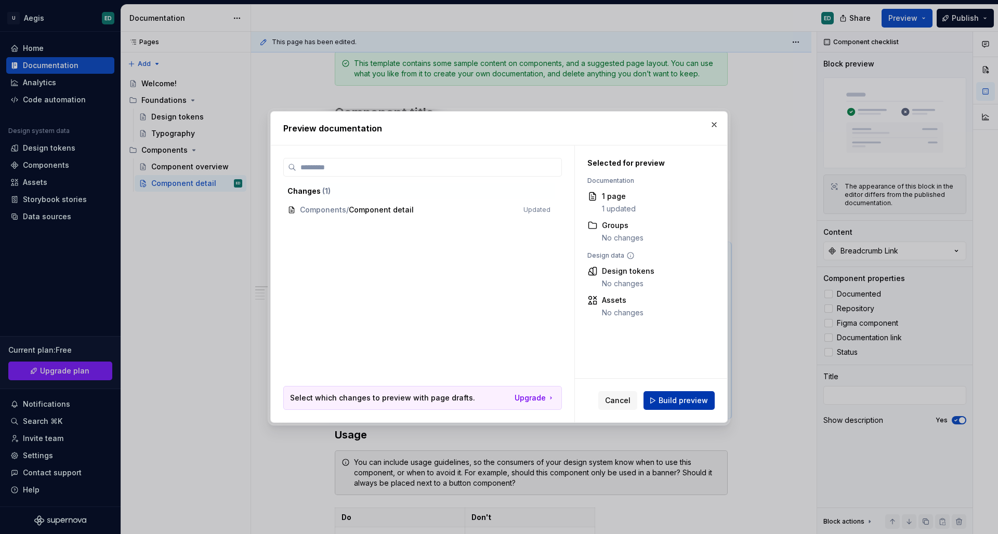
click at [682, 405] on span "Build preview" at bounding box center [682, 400] width 49 height 10
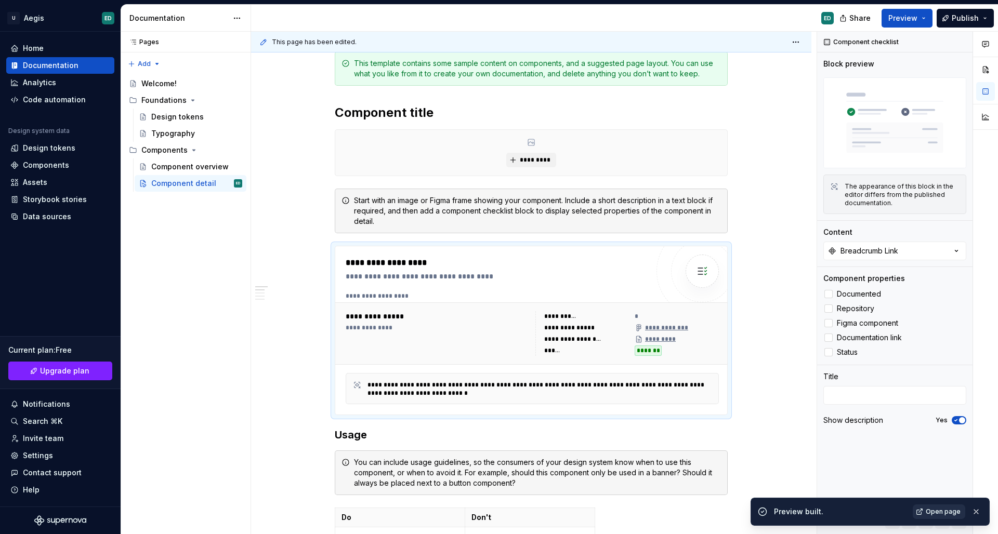
click at [947, 517] on link "Open page" at bounding box center [938, 512] width 52 height 15
click at [828, 338] on icon at bounding box center [828, 338] width 0 height 0
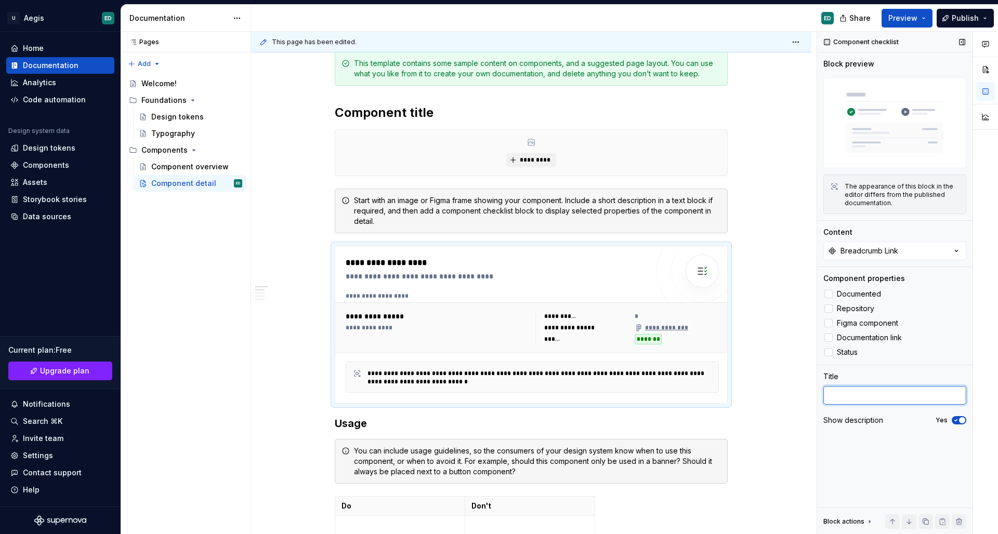
click at [845, 399] on textarea at bounding box center [894, 395] width 143 height 19
type textarea "*"
type textarea "k"
type textarea "*"
type textarea "kl"
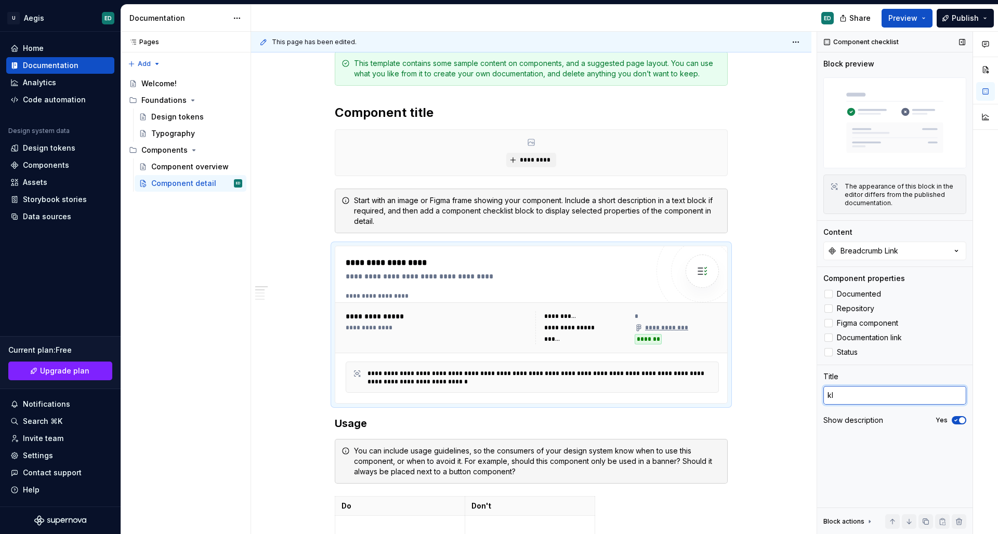
type textarea "*"
type textarea "klk"
type textarea "*"
type textarea "klkñ"
type textarea "*"
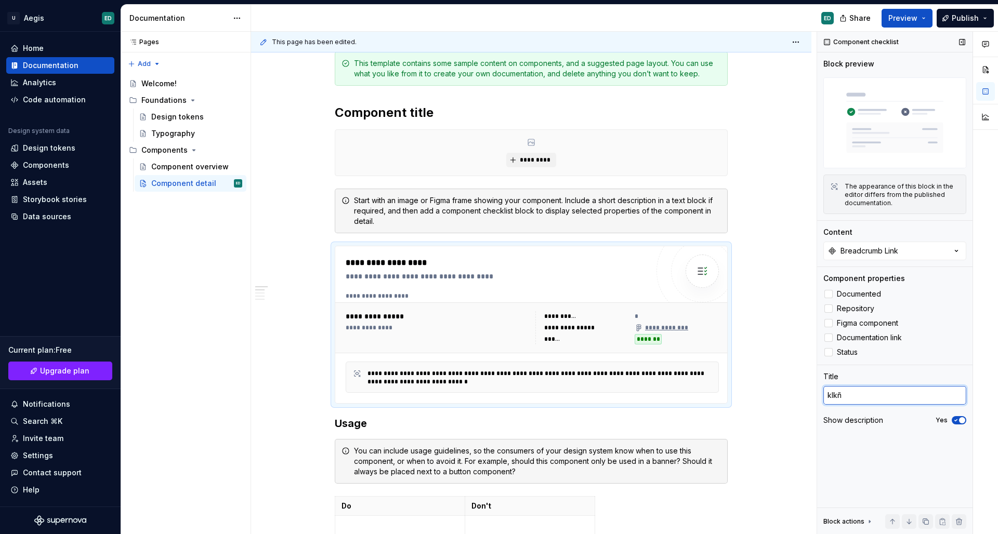
type textarea "klkñl"
type textarea "*"
type textarea "klkñlk"
type textarea "*"
type textarea "klkñlkñ"
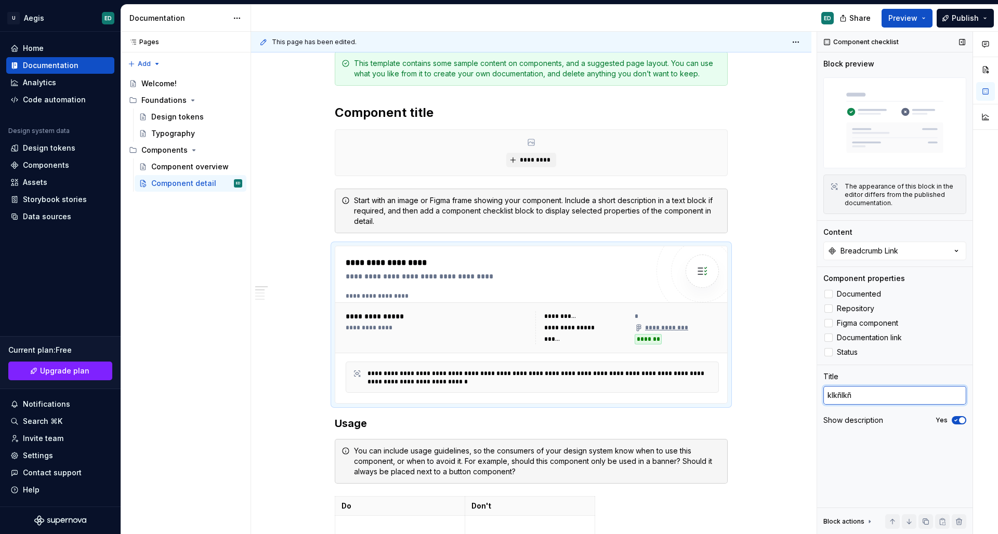
type textarea "*"
type textarea "klkñlkñk"
type textarea "*"
type textarea "klkñlkñkñ"
click at [881, 472] on div "Component checklist Block preview The appearance of this block in the editor di…" at bounding box center [894, 283] width 155 height 503
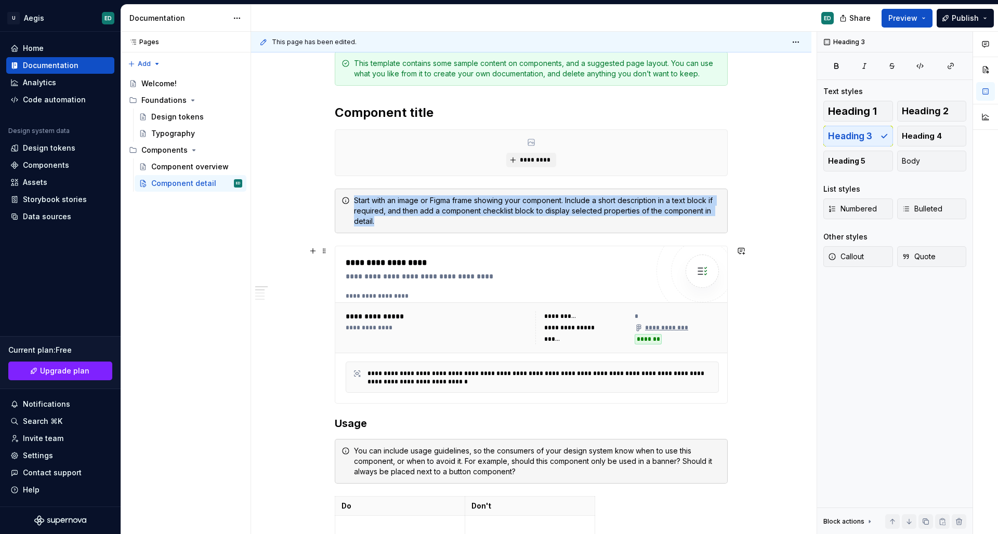
click at [696, 327] on div "**********" at bounding box center [676, 328] width 84 height 10
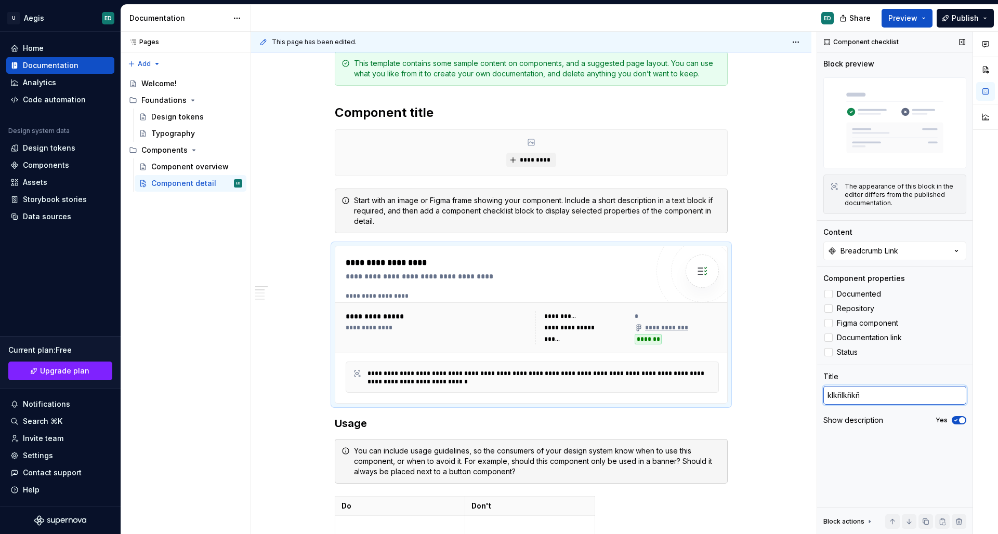
click at [861, 404] on textarea "klkñlkñkñ" at bounding box center [894, 395] width 143 height 19
drag, startPoint x: 867, startPoint y: 404, endPoint x: 783, endPoint y: 383, distance: 86.8
click at [783, 383] on div "**********" at bounding box center [624, 283] width 747 height 503
click at [820, 371] on div "Component checklist Block preview The appearance of this block in the editor di…" at bounding box center [894, 283] width 155 height 503
click at [974, 8] on div "Share Preview Publish" at bounding box center [920, 18] width 156 height 26
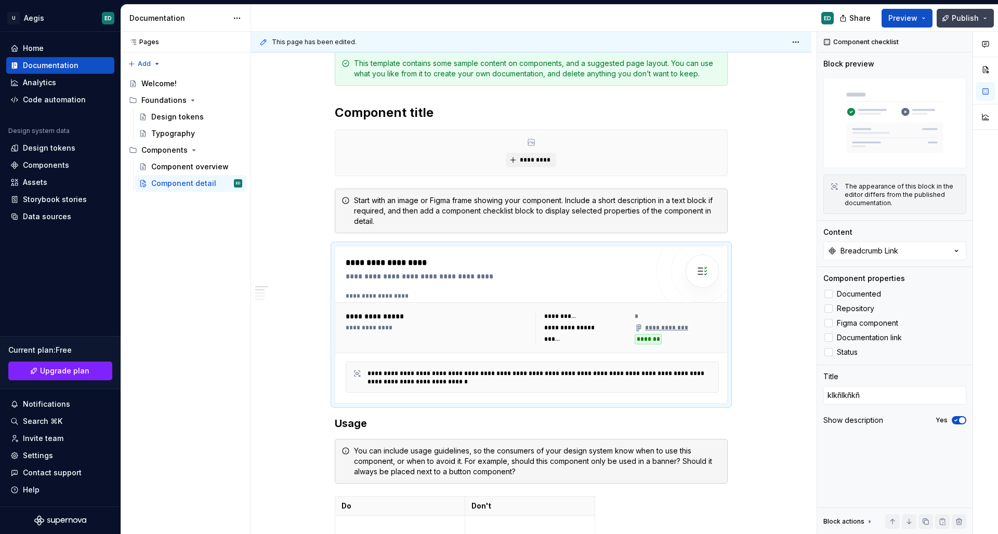
click at [968, 17] on span "Publish" at bounding box center [964, 18] width 27 height 10
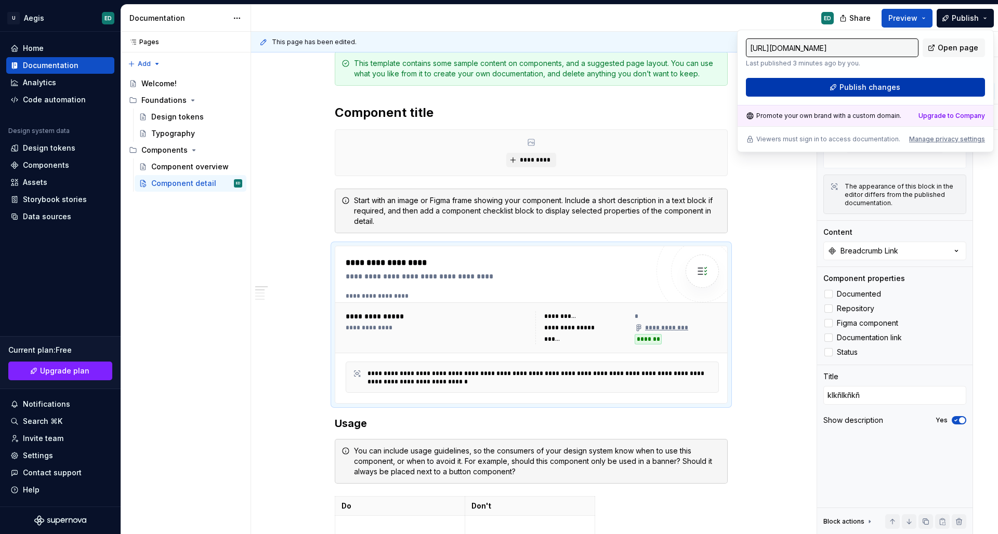
click at [898, 87] on button "Publish changes" at bounding box center [865, 87] width 239 height 19
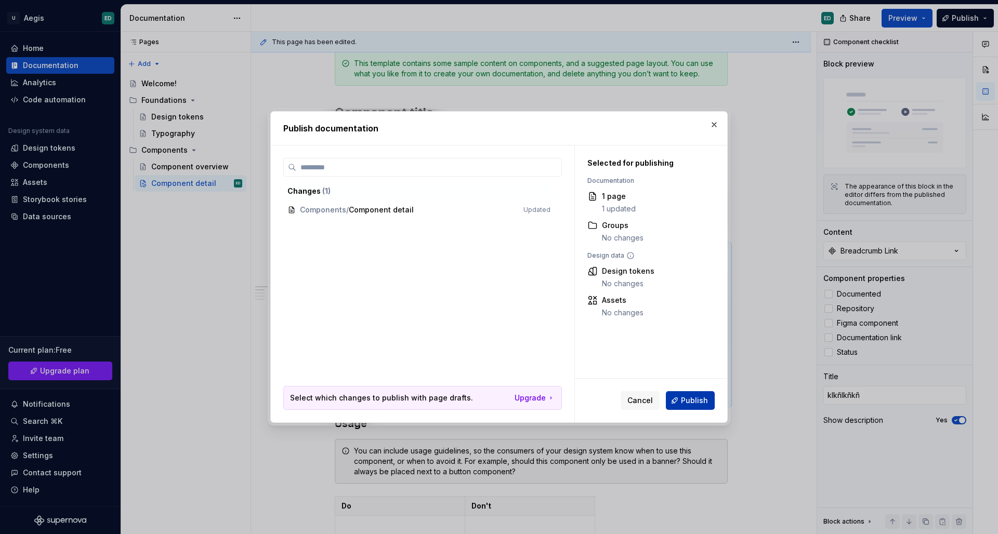
click at [687, 401] on span "Publish" at bounding box center [694, 400] width 27 height 10
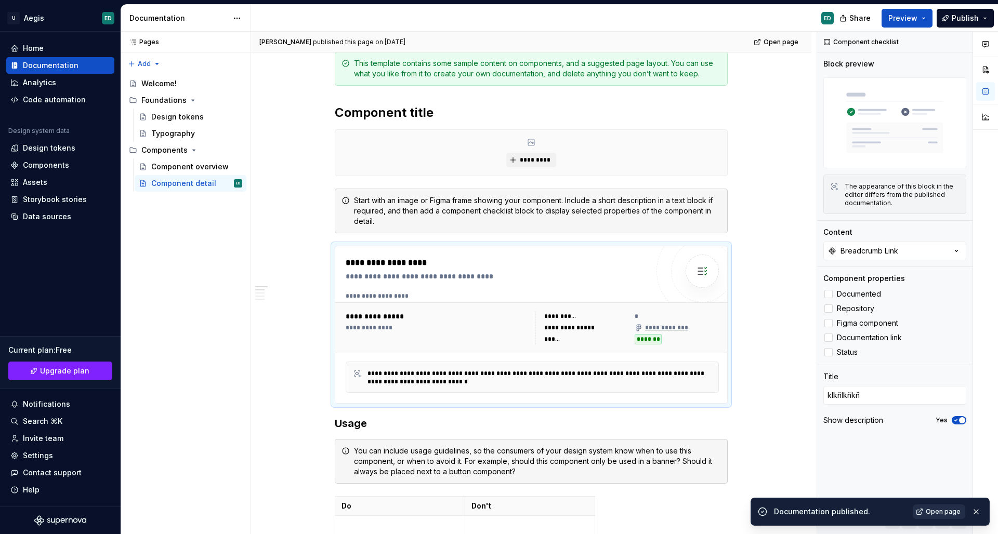
click at [935, 510] on span "Open page" at bounding box center [942, 512] width 35 height 8
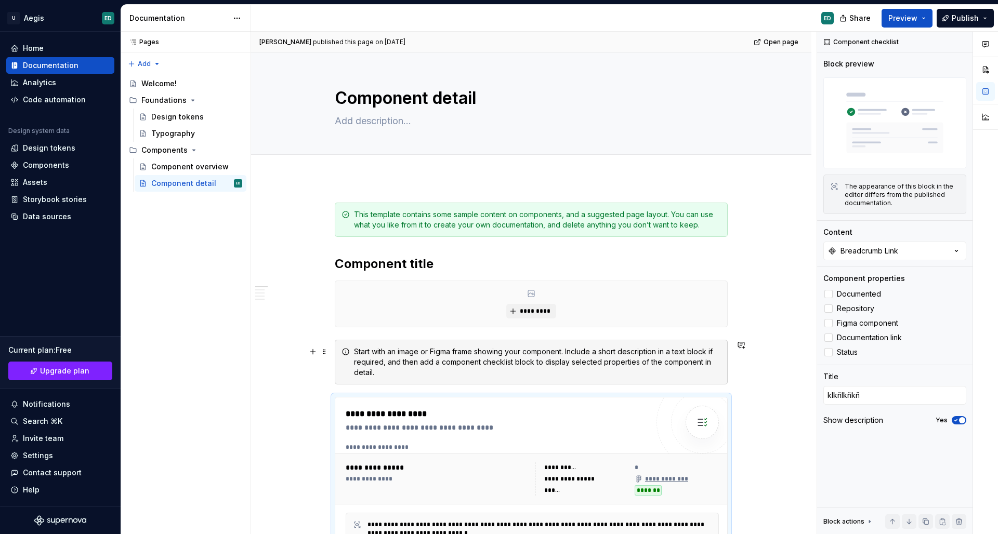
scroll to position [23, 0]
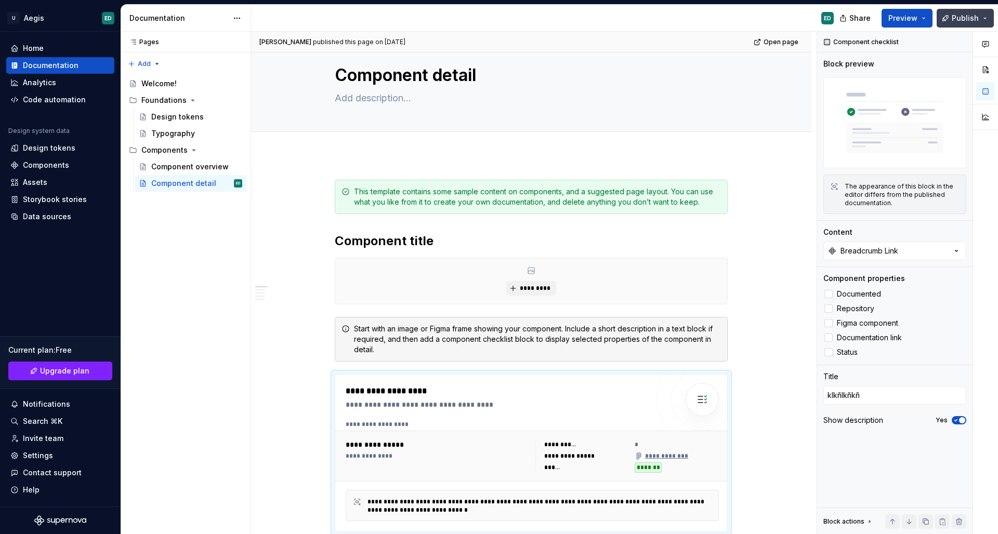
click at [968, 19] on span "Publish" at bounding box center [964, 18] width 27 height 10
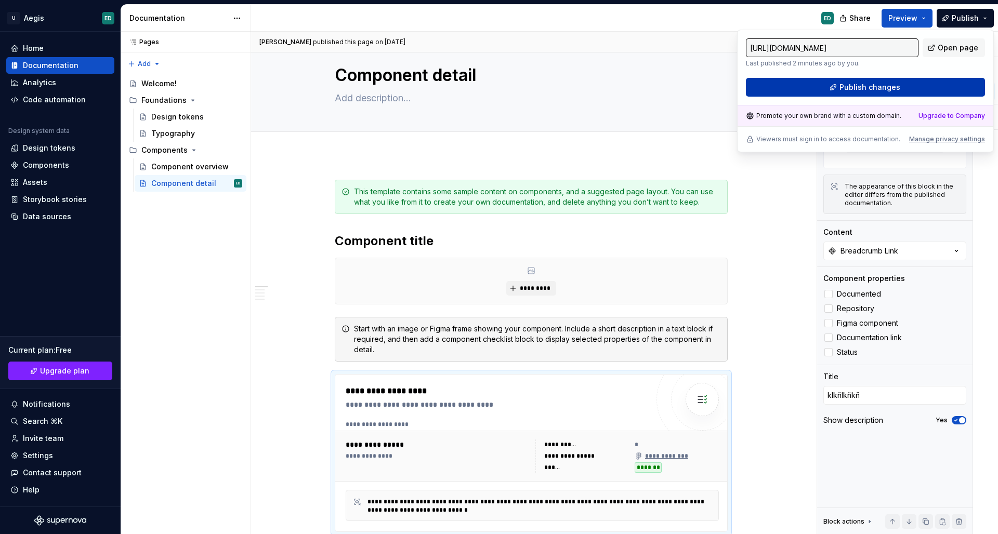
click at [907, 86] on button "Publish changes" at bounding box center [865, 87] width 239 height 19
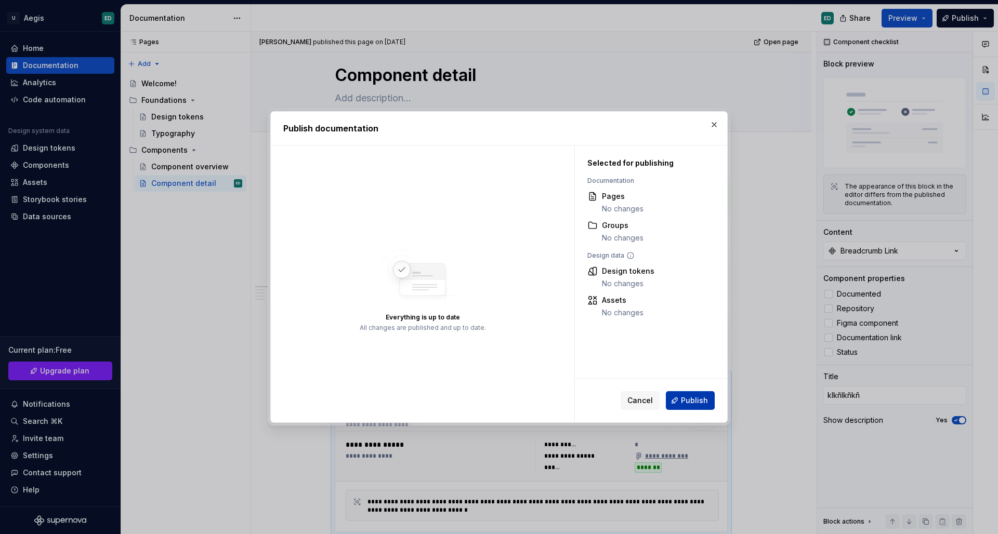
click at [695, 400] on span "Publish" at bounding box center [694, 400] width 27 height 10
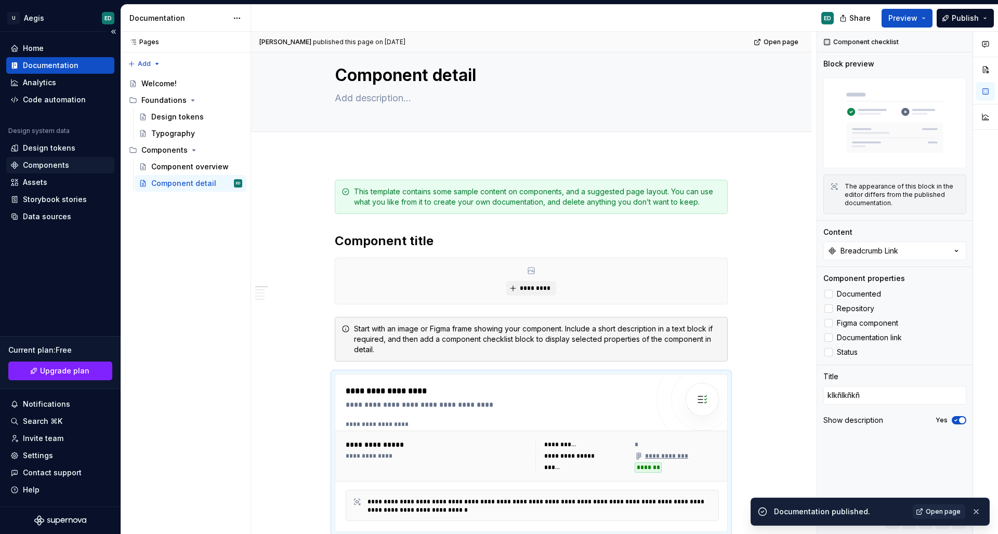
click at [63, 162] on div "Components" at bounding box center [46, 165] width 46 height 10
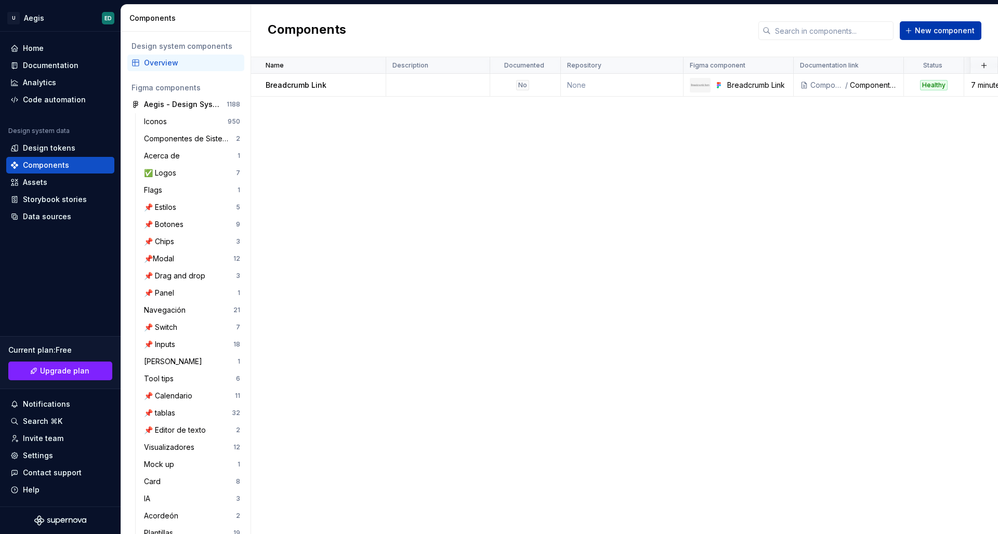
click at [935, 34] on span "New component" at bounding box center [944, 30] width 60 height 10
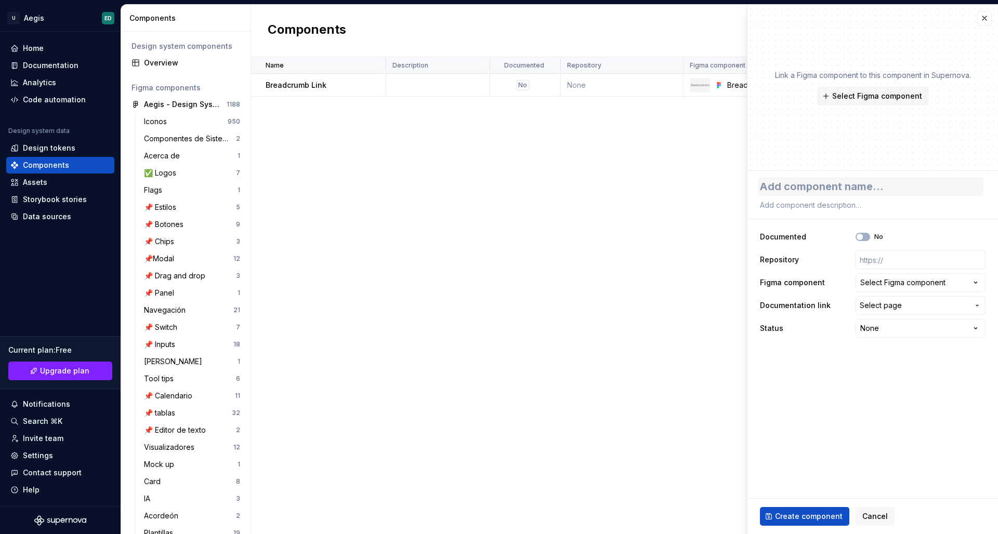
type textarea "*"
type textarea "B"
type textarea "*"
type textarea "Br"
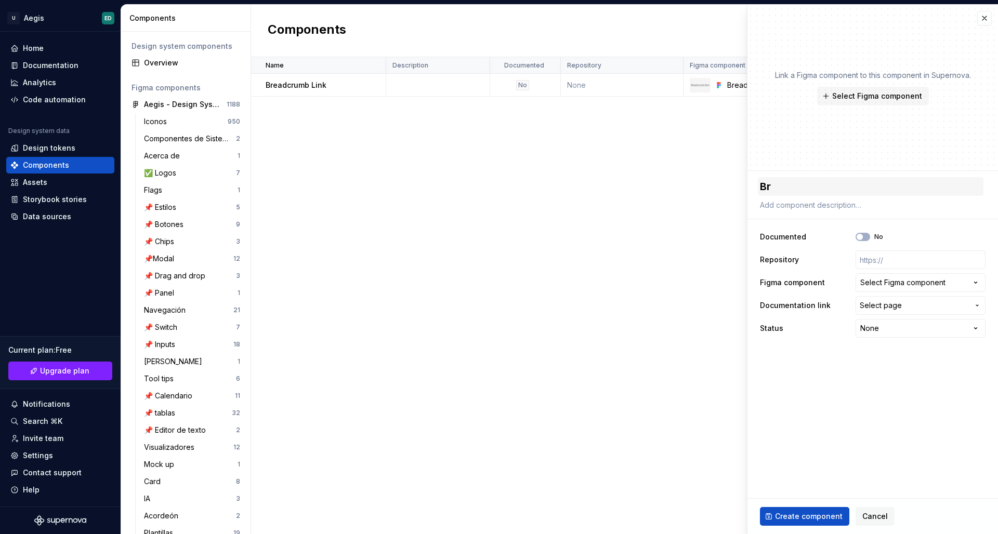
type textarea "*"
type textarea "Bre"
type textarea "*"
type textarea "Brea"
type textarea "*"
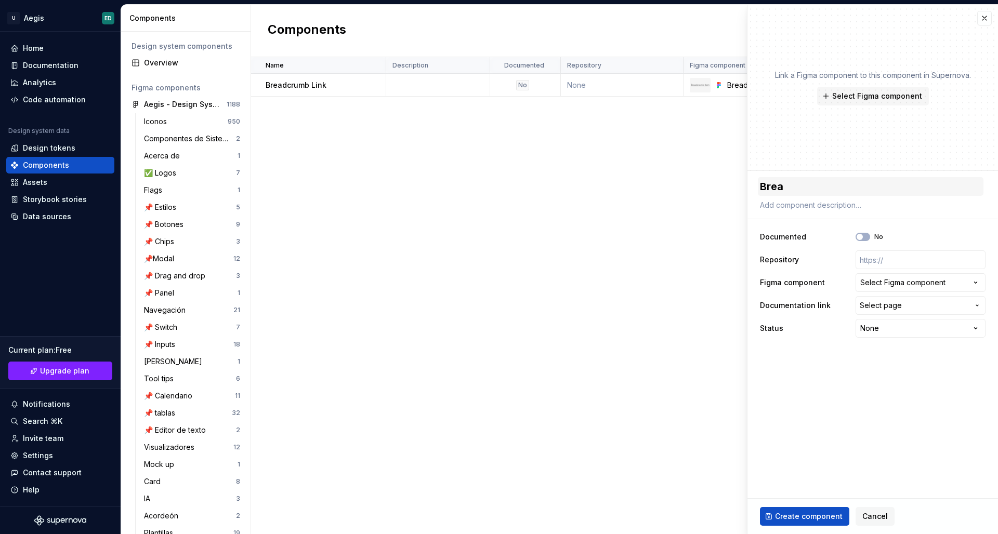
type textarea "Bread"
type textarea "*"
type textarea "Breadc"
type textarea "*"
type textarea "Breadcr"
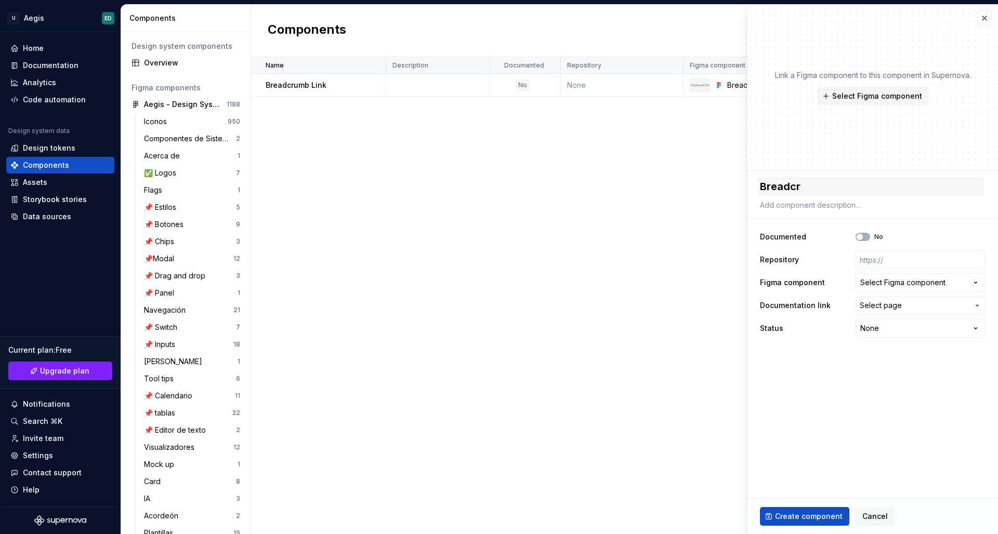
type textarea "*"
type textarea "Breadcru"
type textarea "*"
type textarea "Breadcrum"
type textarea "*"
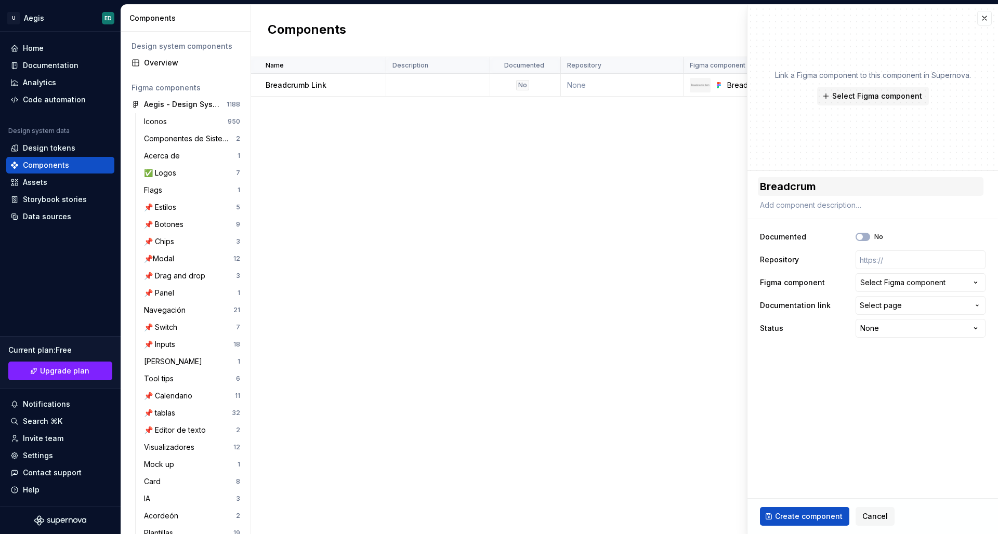
type textarea "Breadcrumb"
type textarea "*"
type textarea "Breadcrumbs"
click at [863, 238] on icon "button" at bounding box center [859, 237] width 8 height 6
click at [811, 240] on icon at bounding box center [814, 237] width 6 height 6
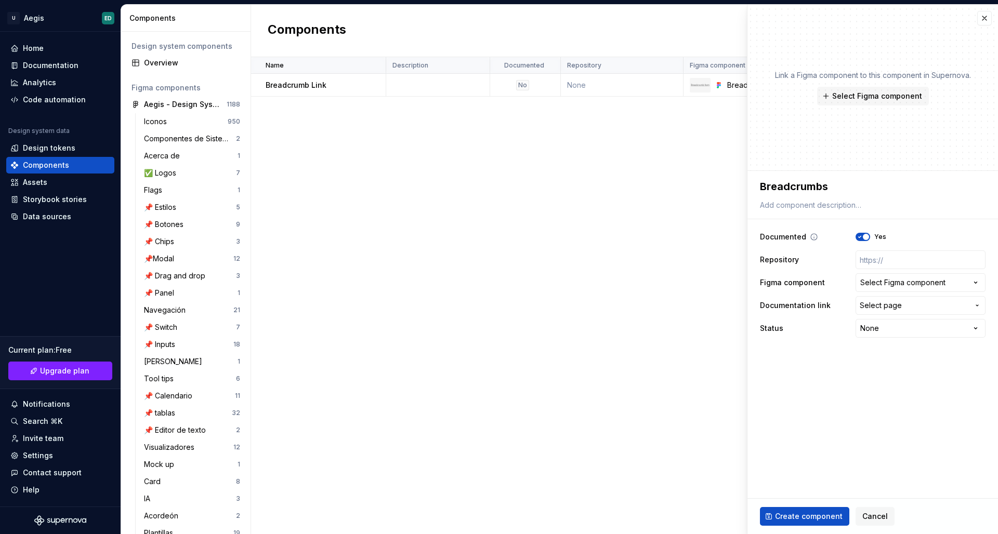
click at [865, 238] on span "button" at bounding box center [866, 237] width 6 height 6
type textarea "*"
click at [920, 277] on div "Select Figma component" at bounding box center [902, 282] width 85 height 10
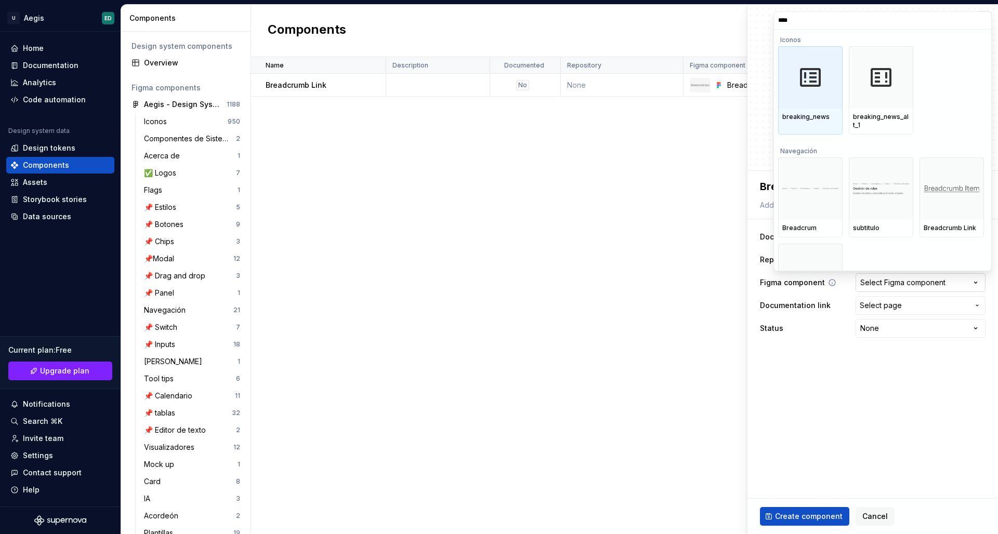
type input "*****"
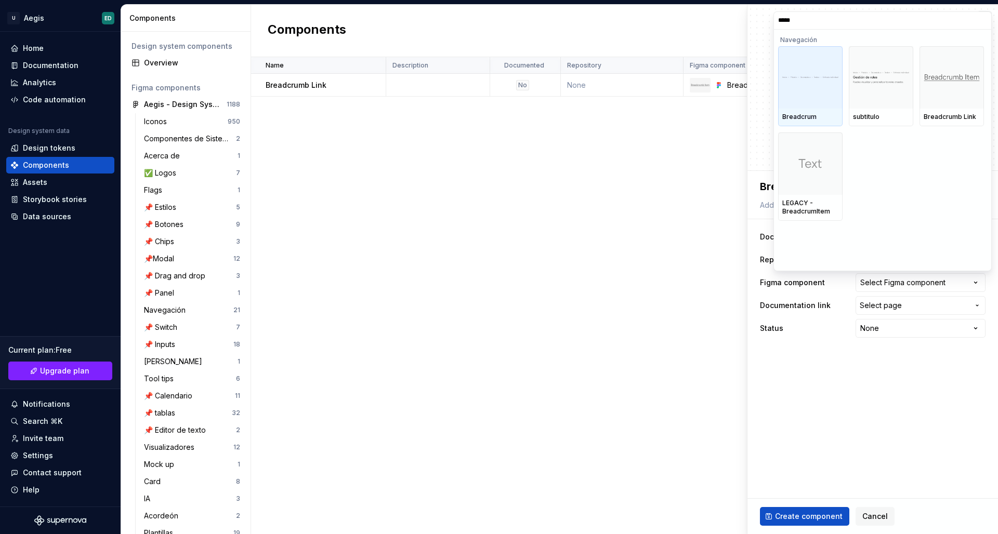
click at [823, 90] on div at bounding box center [810, 77] width 64 height 62
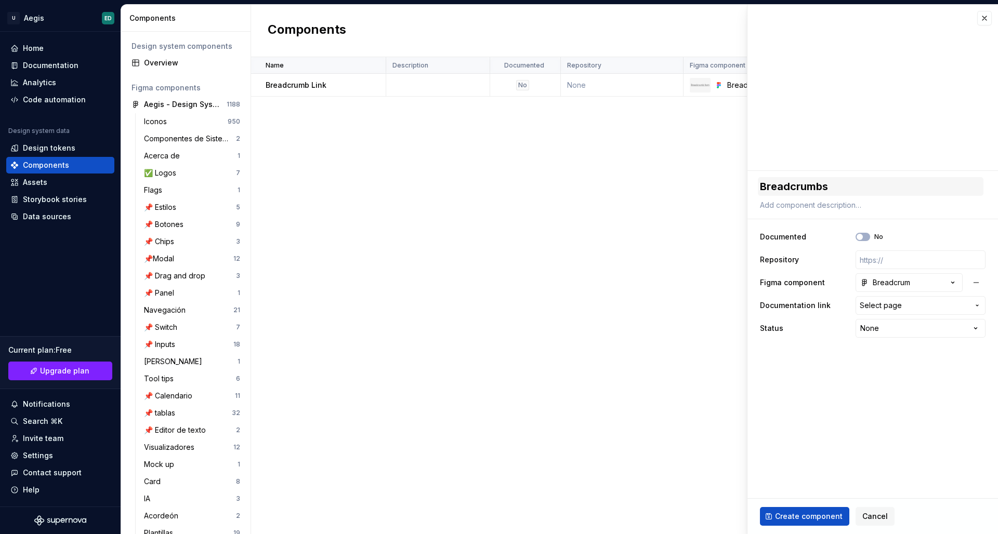
type textarea "*"
click at [913, 308] on span "Select page" at bounding box center [913, 305] width 109 height 10
click at [912, 308] on html "U Aegis ED Home Documentation Analytics Code automation Design system data Desi…" at bounding box center [499, 267] width 998 height 534
click at [899, 326] on html "U Aegis ED Home Documentation Analytics Code automation Design system data Desi…" at bounding box center [499, 267] width 998 height 534
select select "**********"
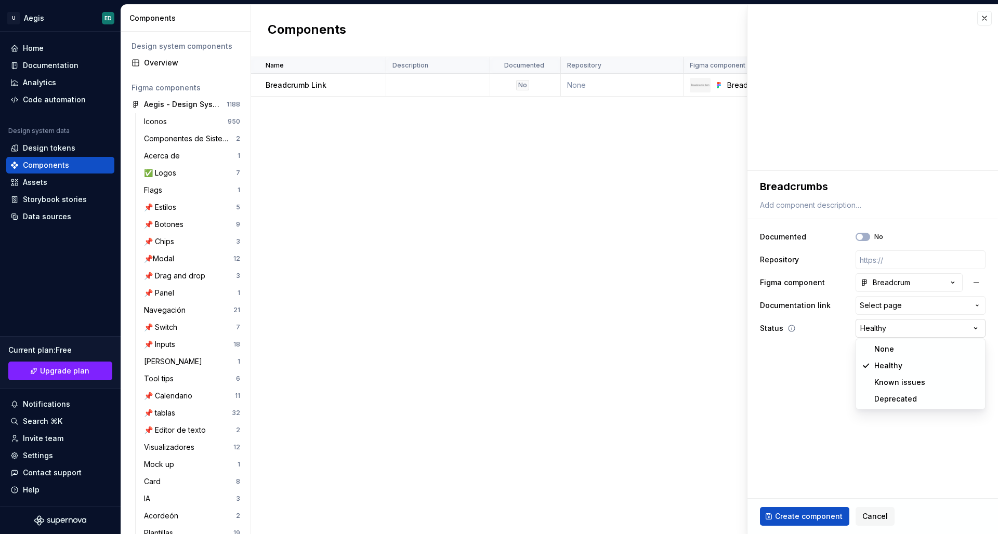
click at [885, 326] on html "U Aegis ED Home Documentation Analytics Code automation Design system data Desi…" at bounding box center [499, 267] width 998 height 534
click at [812, 510] on html "U Aegis ED Home Documentation Analytics Code automation Design system data Desi…" at bounding box center [499, 267] width 998 height 534
click at [812, 510] on button "Create component" at bounding box center [804, 516] width 89 height 19
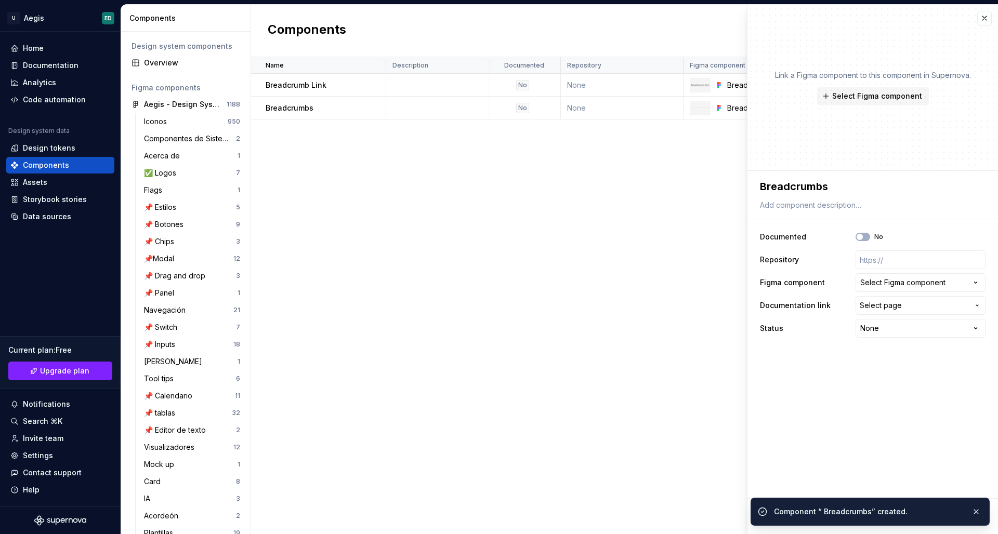
type textarea "*"
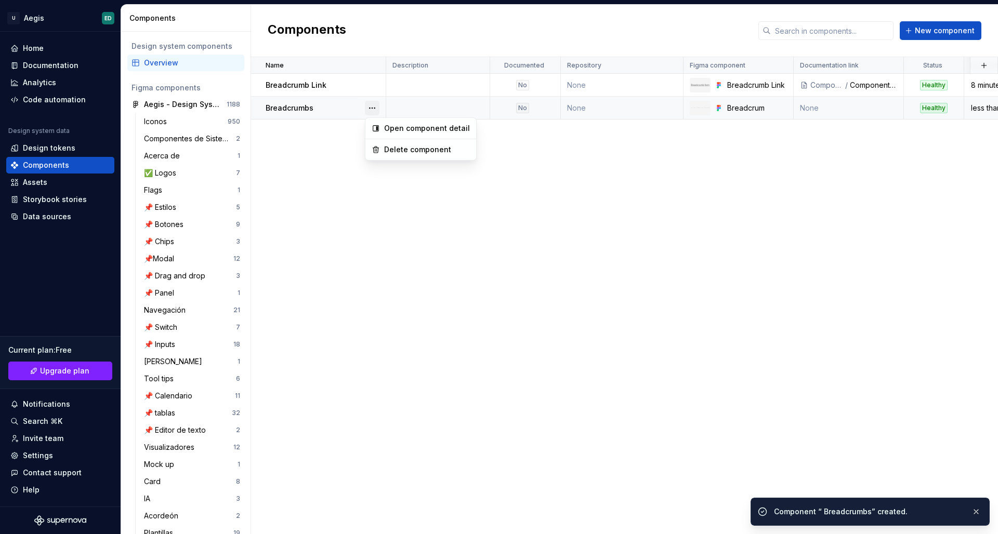
click at [370, 109] on button "button" at bounding box center [372, 108] width 15 height 15
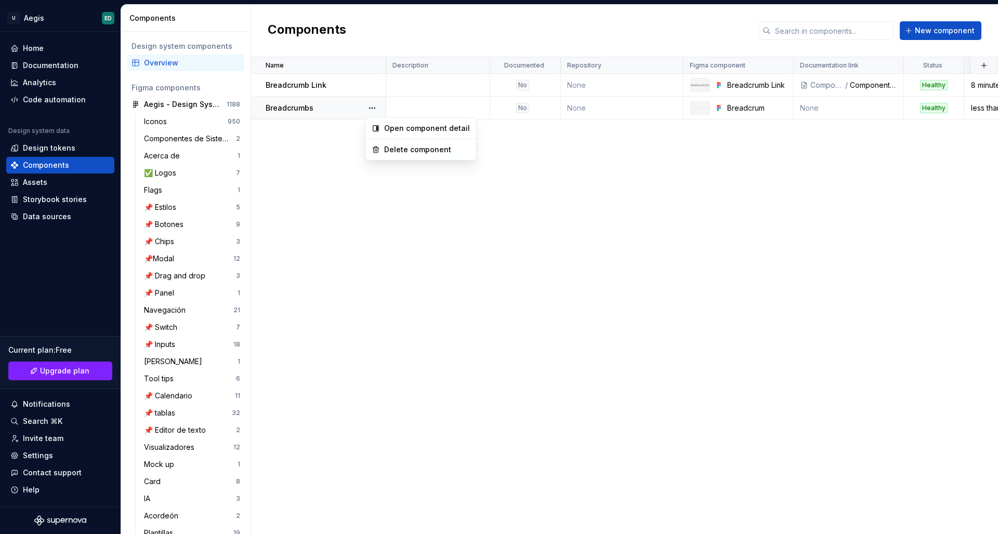
click at [561, 148] on html "U Aegis ED Home Documentation Analytics Code automation Design system data Desi…" at bounding box center [499, 267] width 998 height 534
click at [54, 453] on div "Settings" at bounding box center [60, 455] width 100 height 10
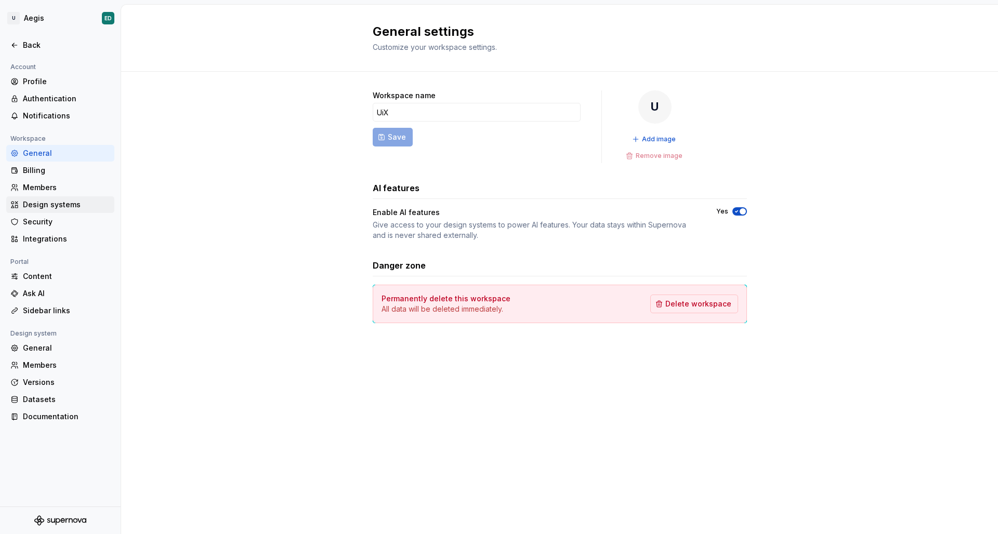
click at [94, 198] on div "Design systems" at bounding box center [60, 204] width 108 height 17
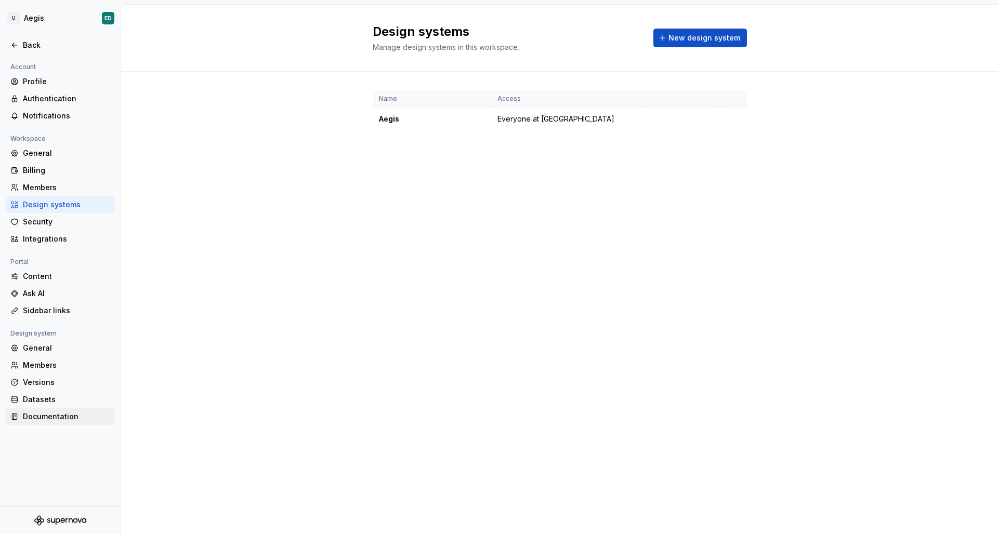
click at [75, 412] on div "Documentation" at bounding box center [66, 417] width 87 height 10
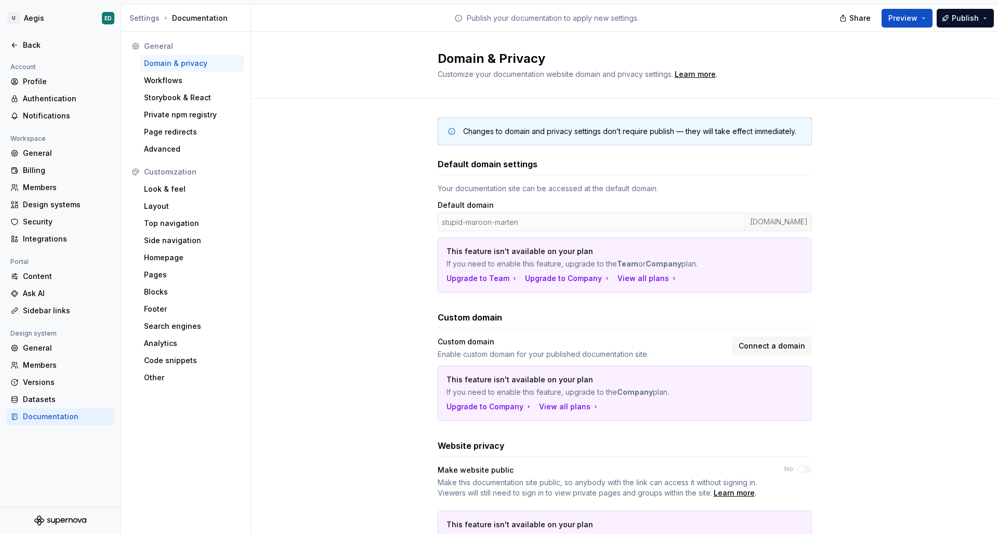
click at [528, 218] on div "stupid-maroon-marten .[DOMAIN_NAME]" at bounding box center [625, 222] width 374 height 19
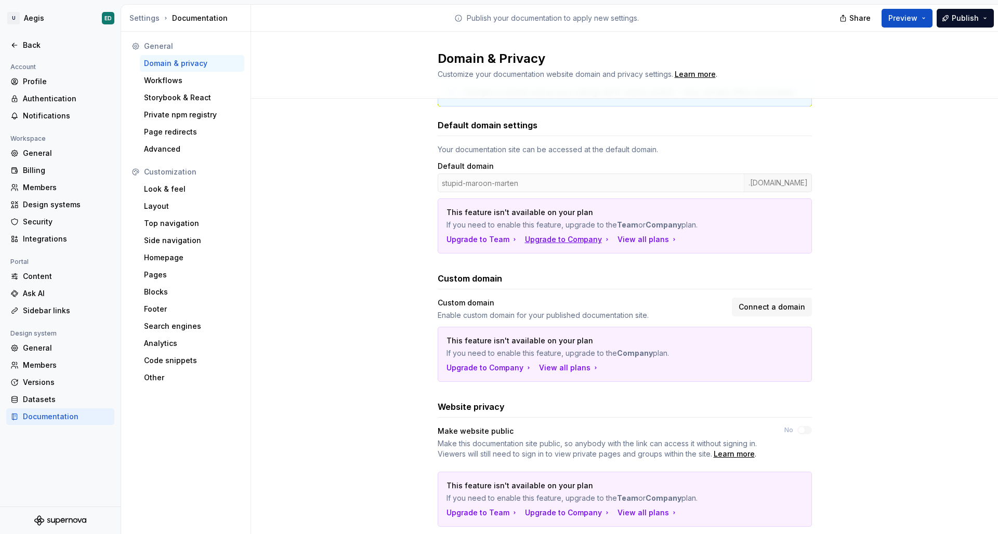
scroll to position [25, 0]
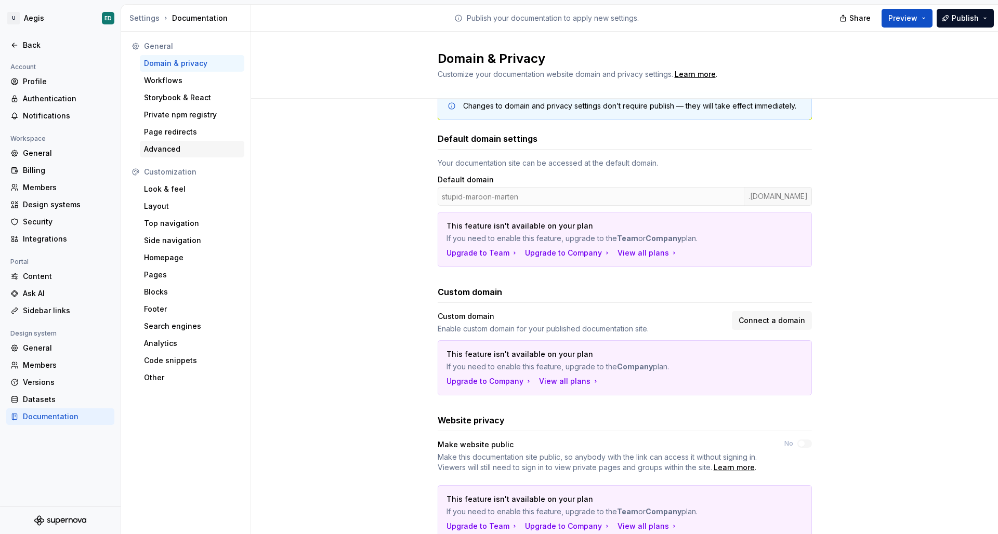
click at [209, 143] on div "Advanced" at bounding box center [192, 149] width 104 height 17
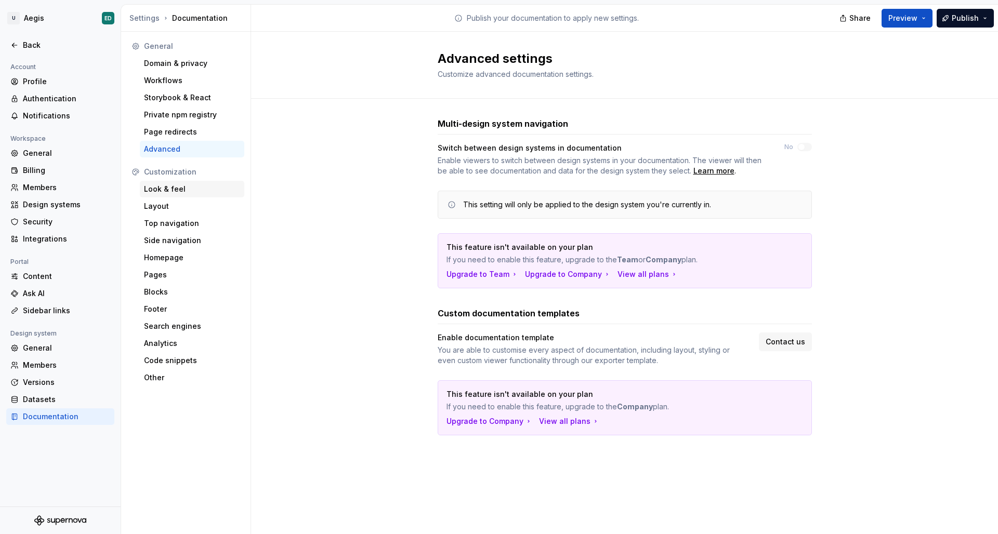
click at [179, 183] on div "Look & feel" at bounding box center [192, 189] width 104 height 17
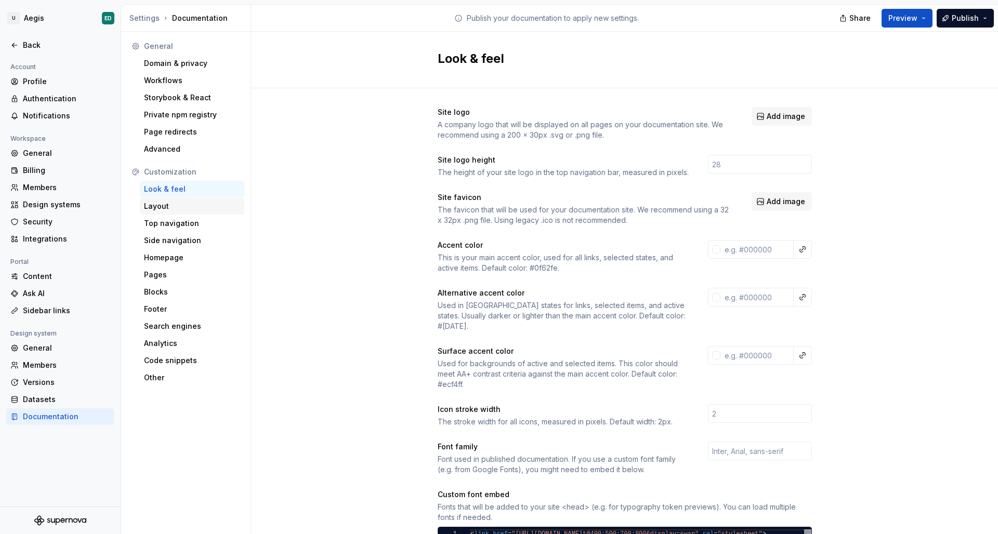
click at [208, 209] on div "Layout" at bounding box center [192, 206] width 96 height 10
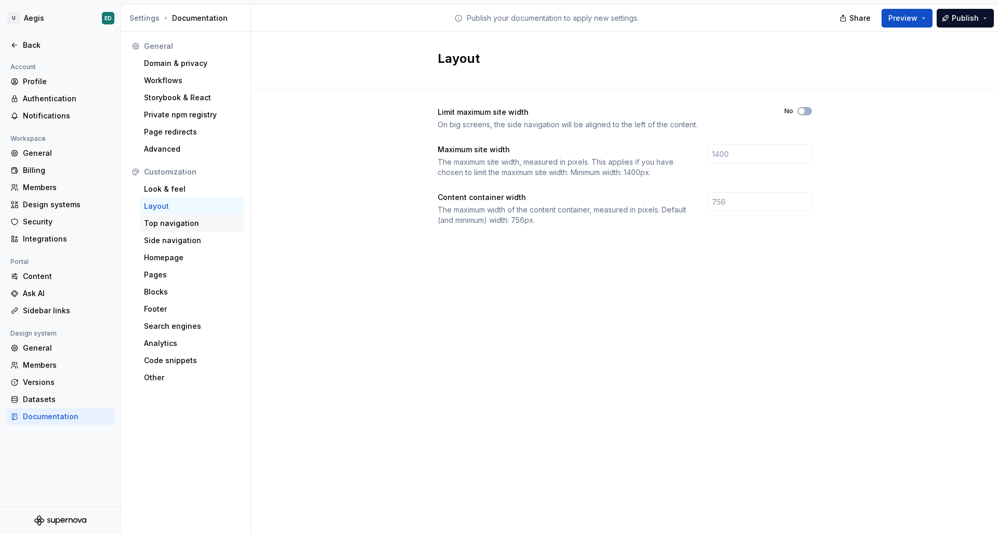
click at [175, 228] on div "Top navigation" at bounding box center [192, 223] width 96 height 10
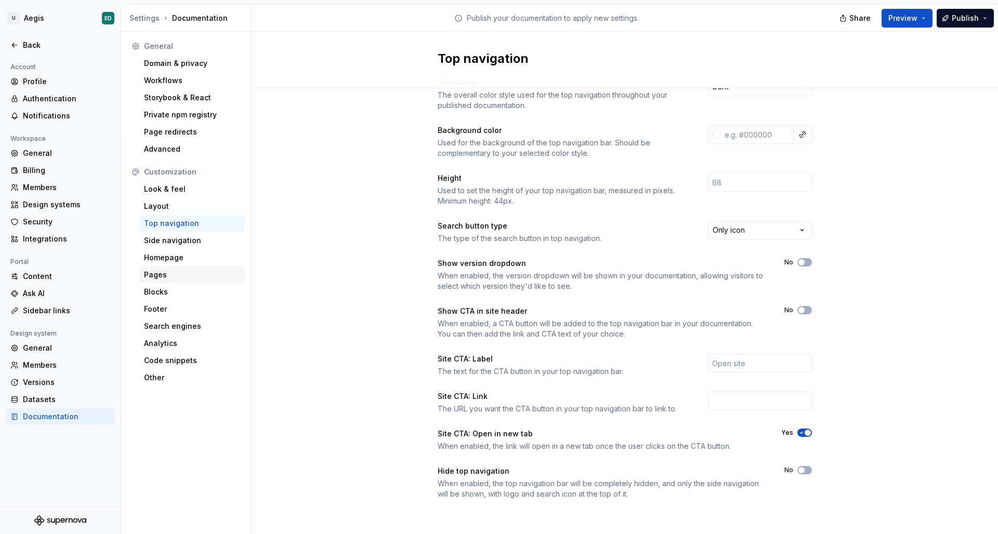
scroll to position [30, 0]
click at [194, 280] on div "Pages" at bounding box center [192, 275] width 96 height 10
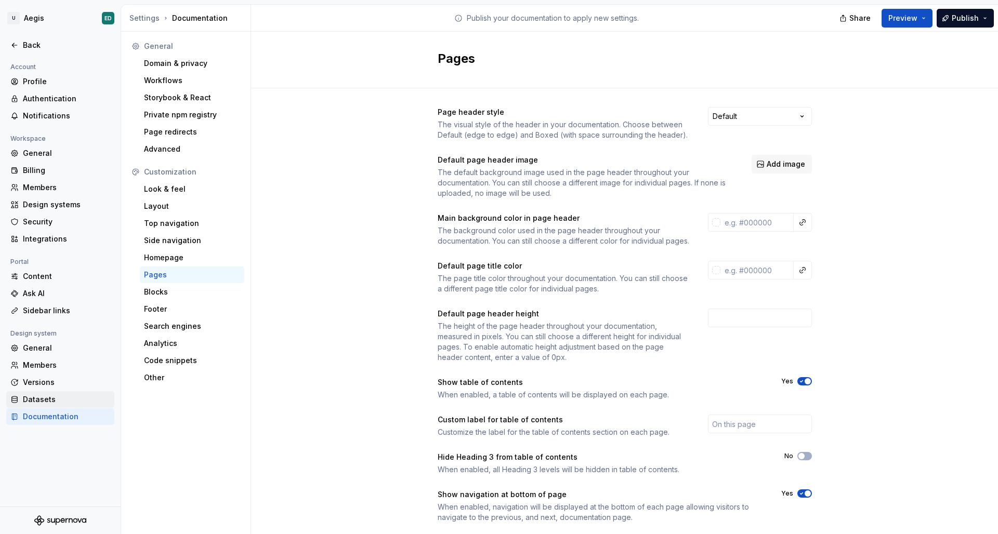
click at [78, 406] on div "Datasets" at bounding box center [60, 399] width 108 height 17
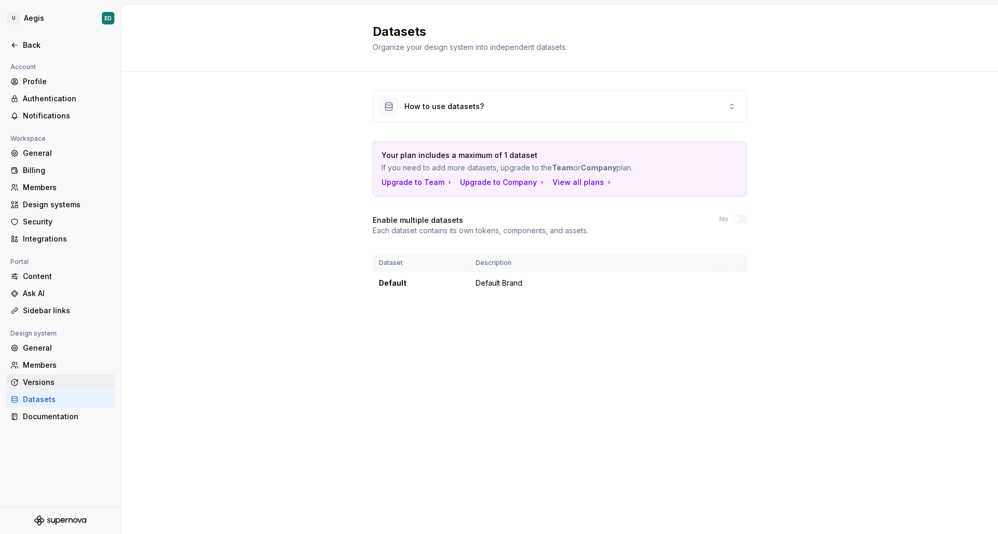
click at [74, 382] on div "Versions" at bounding box center [66, 382] width 87 height 10
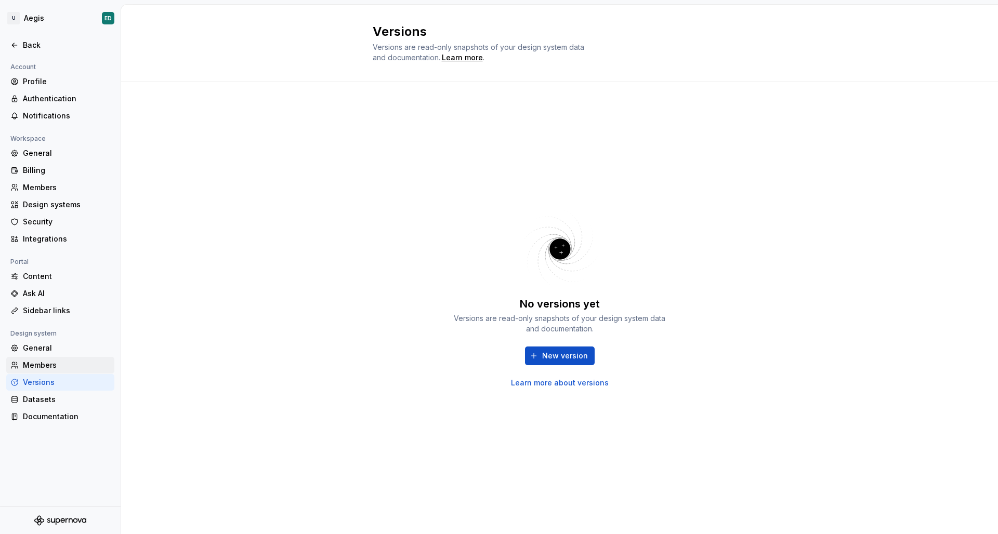
click at [61, 360] on div "Members" at bounding box center [66, 365] width 87 height 10
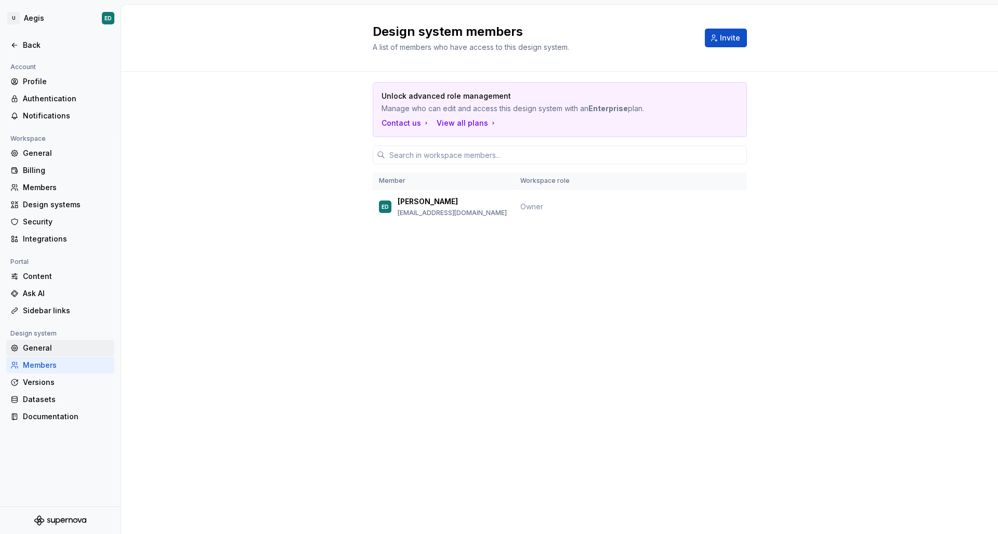
click at [65, 349] on div "General" at bounding box center [66, 348] width 87 height 10
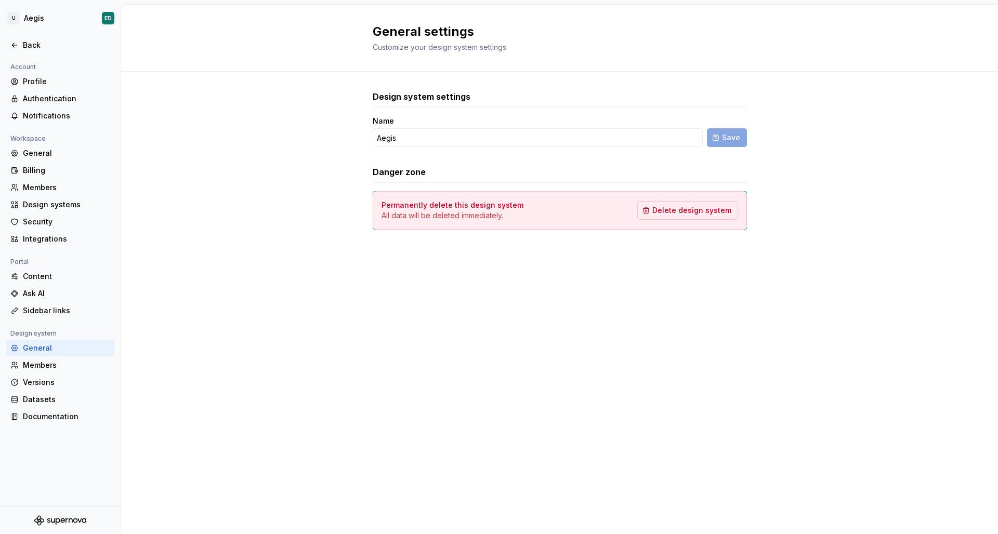
click at [71, 143] on div "Workspace" at bounding box center [60, 138] width 108 height 12
click at [72, 147] on div "General" at bounding box center [60, 153] width 108 height 17
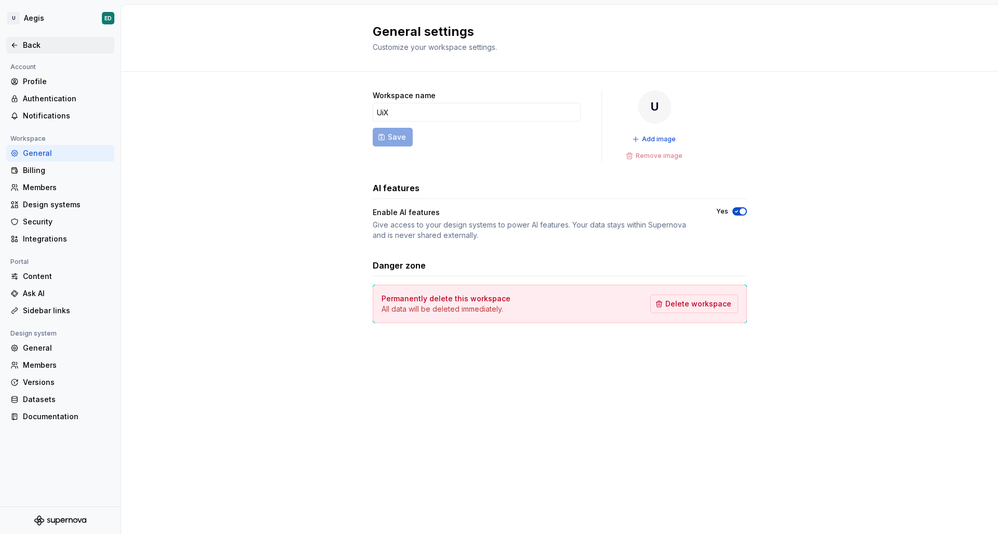
click at [43, 49] on div "Back" at bounding box center [66, 45] width 87 height 10
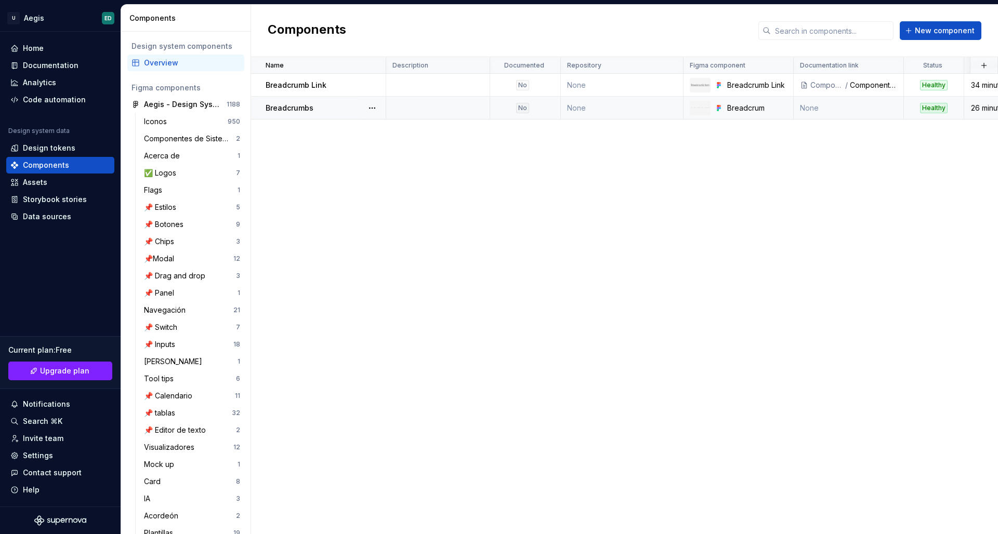
click at [817, 103] on td "None" at bounding box center [848, 108] width 110 height 23
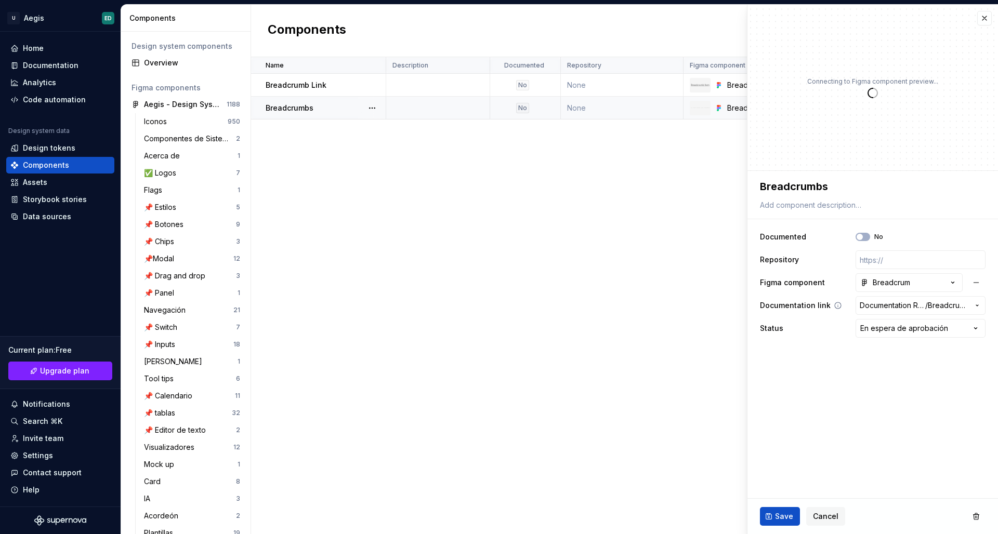
click at [882, 302] on span "Documentation Root /" at bounding box center [891, 305] width 65 height 10
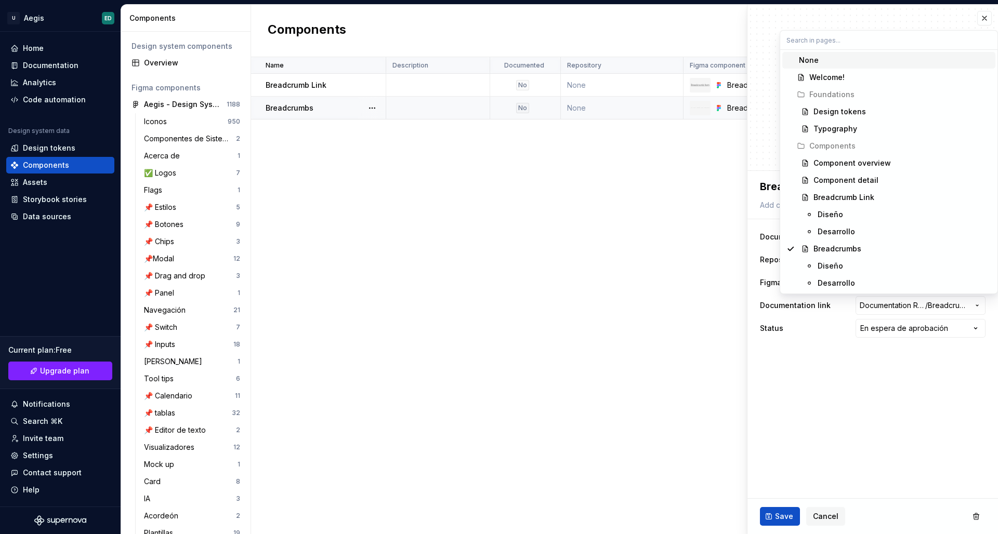
click at [698, 320] on html "U Aegis ED Home Documentation Analytics Code automation Design system data Desi…" at bounding box center [499, 267] width 998 height 534
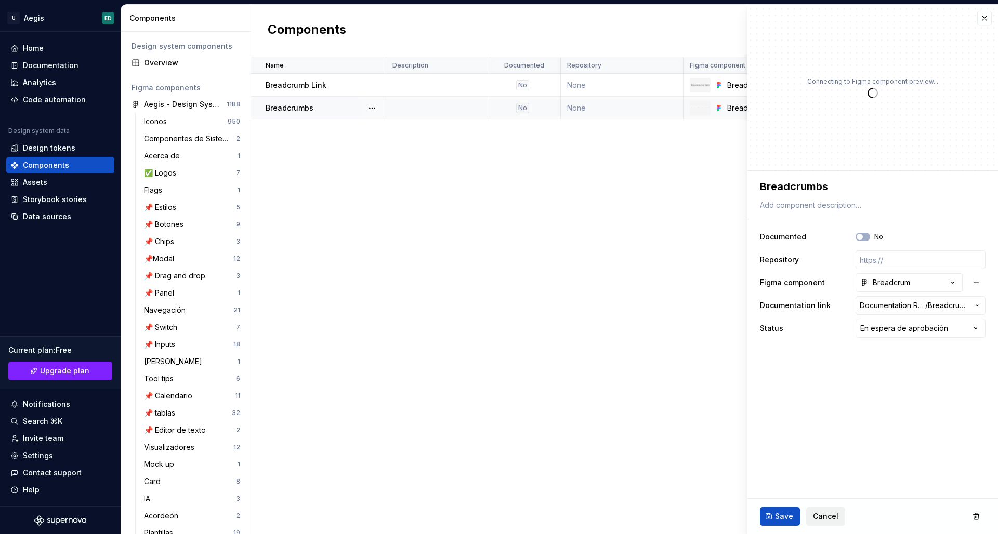
click at [821, 519] on span "Cancel" at bounding box center [825, 516] width 25 height 10
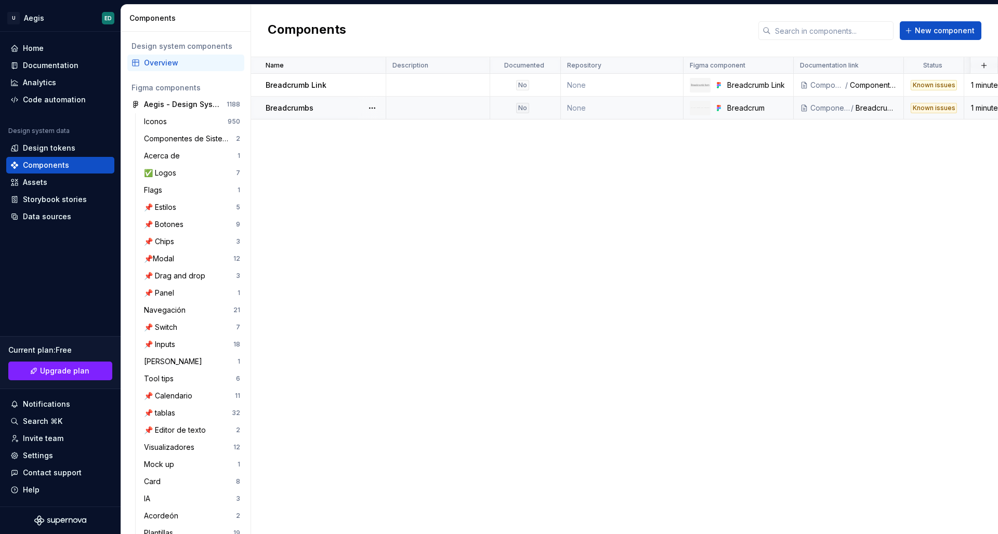
click at [849, 110] on div "Components" at bounding box center [829, 108] width 39 height 10
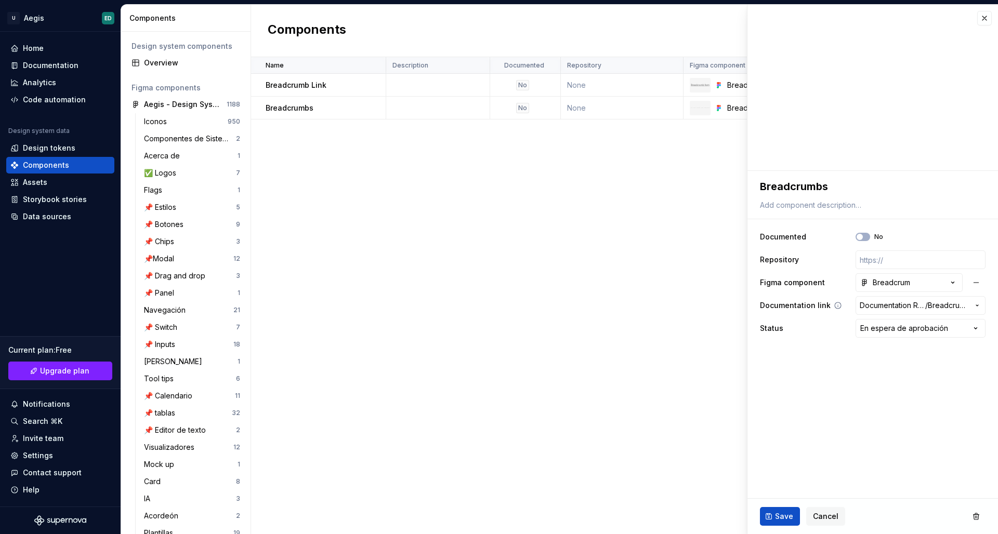
click at [890, 304] on span "Documentation Root /" at bounding box center [891, 305] width 65 height 10
click at [791, 498] on html "U Aegis ED Home Documentation Analytics Code automation Design system data Desi…" at bounding box center [499, 267] width 998 height 534
click at [790, 509] on button "Save" at bounding box center [780, 516] width 40 height 19
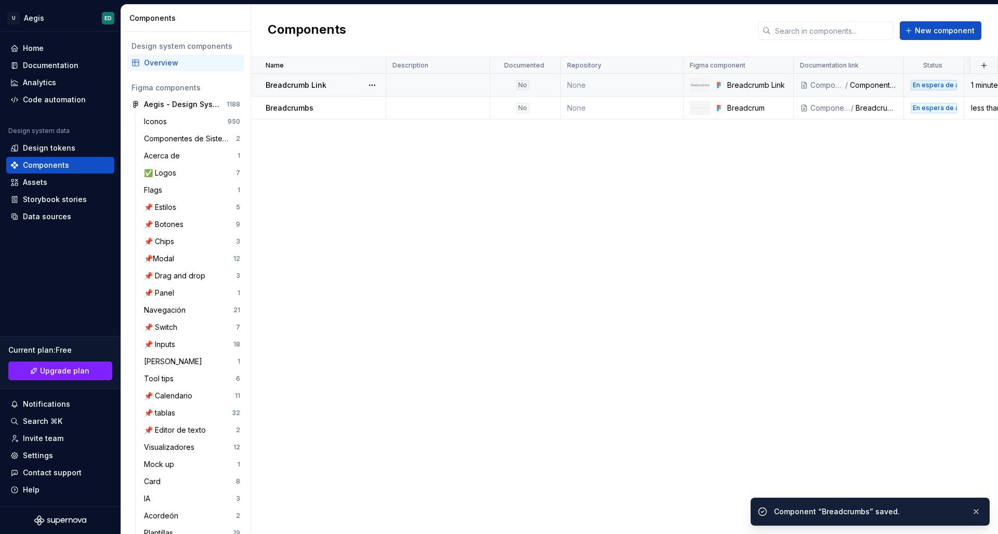
click at [865, 87] on div "Component detail" at bounding box center [873, 85] width 47 height 10
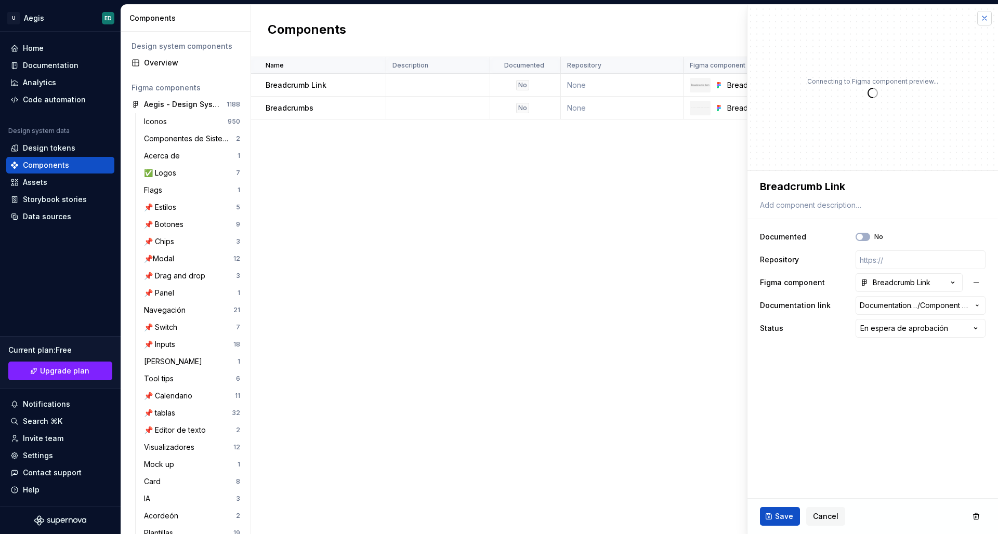
click at [984, 14] on button "button" at bounding box center [984, 18] width 15 height 15
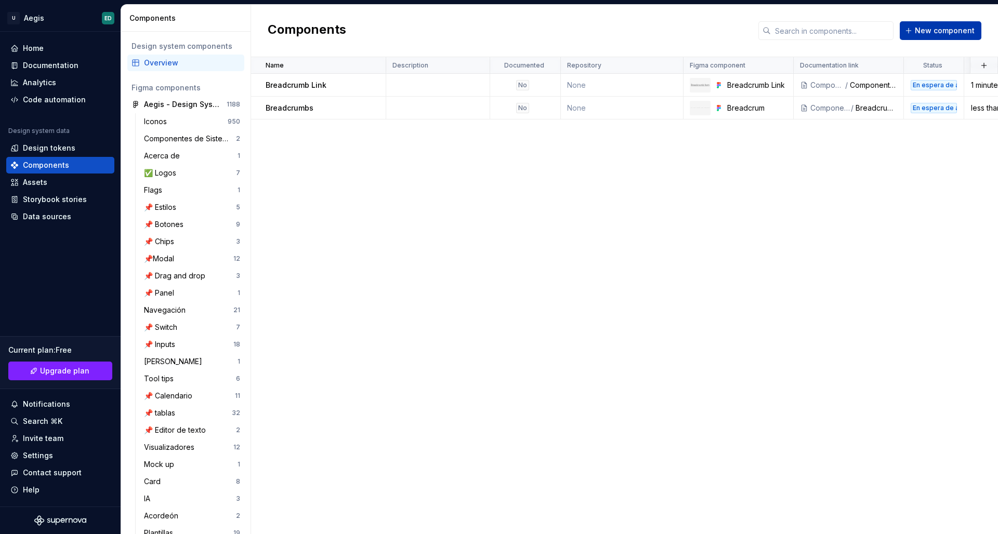
click at [927, 33] on span "New component" at bounding box center [944, 30] width 60 height 10
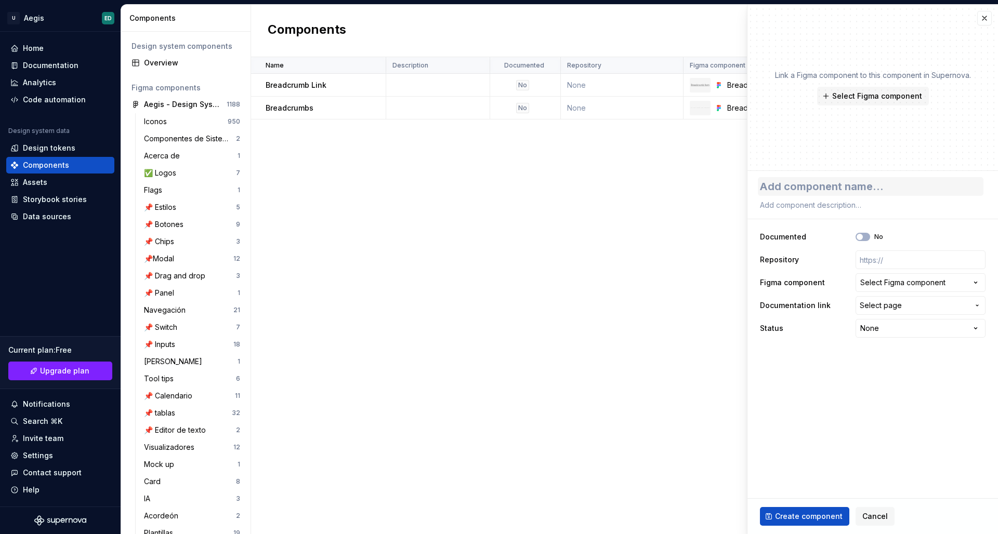
type textarea "*"
click at [895, 287] on div "Select Figma component" at bounding box center [902, 282] width 85 height 10
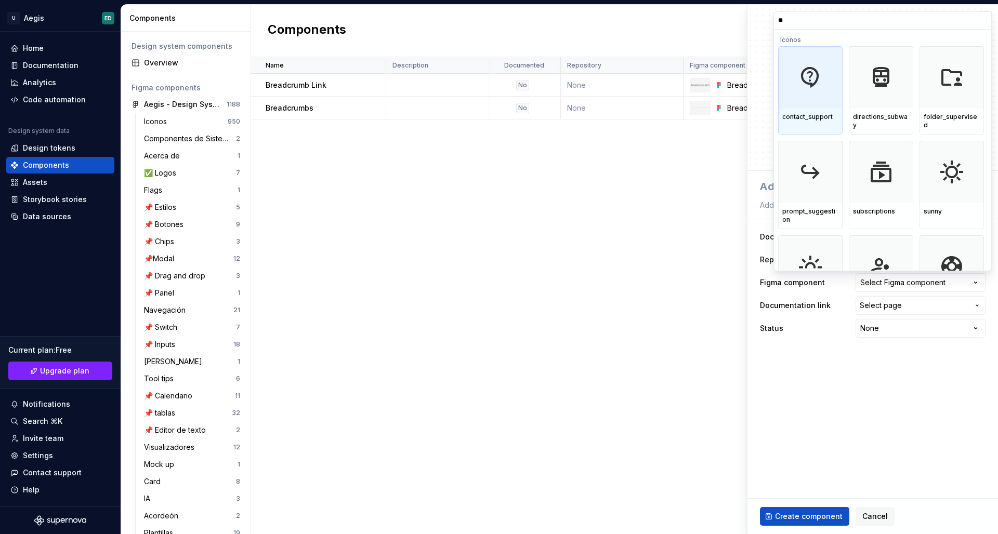
type input "***"
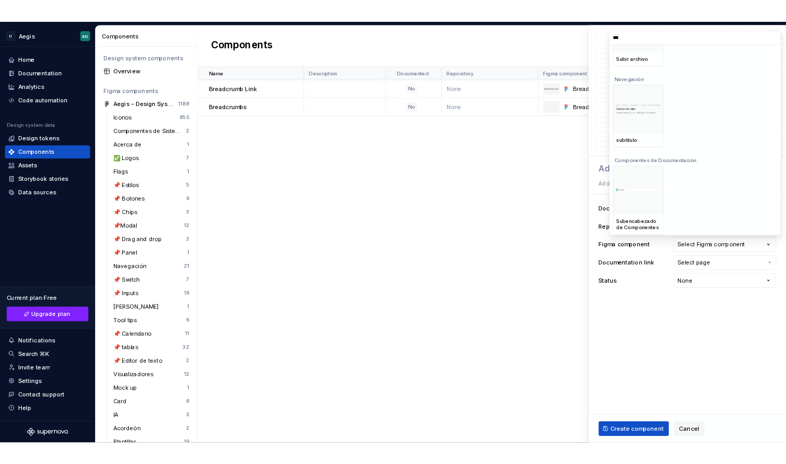
scroll to position [166, 0]
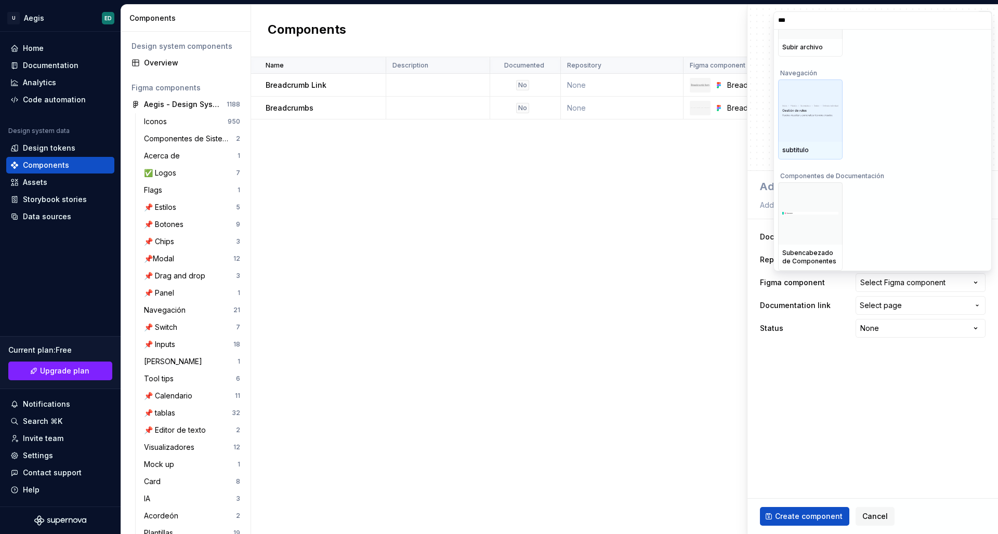
click at [829, 117] on div at bounding box center [810, 110] width 64 height 62
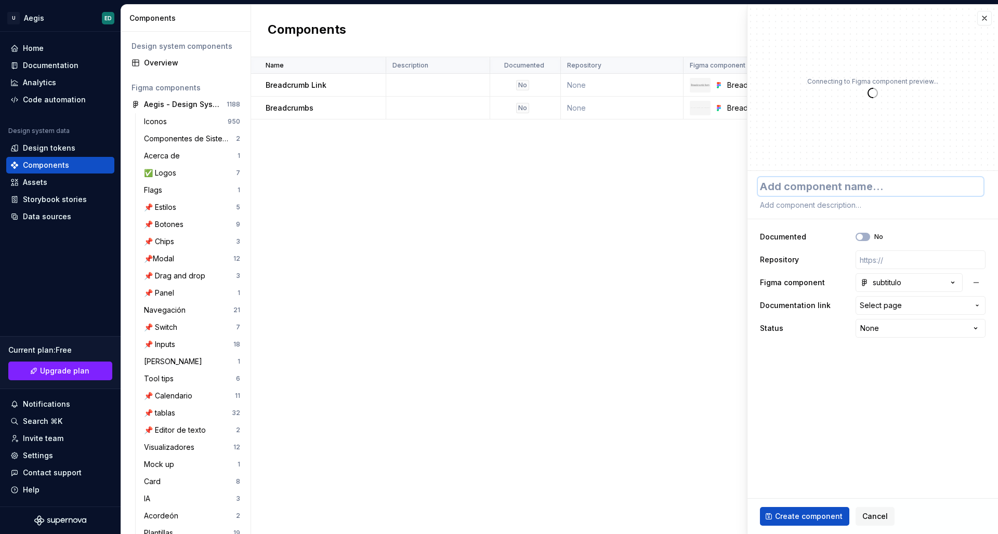
click at [865, 184] on textarea at bounding box center [871, 186] width 226 height 19
type textarea "*"
type textarea "H"
type textarea "*"
type textarea "He"
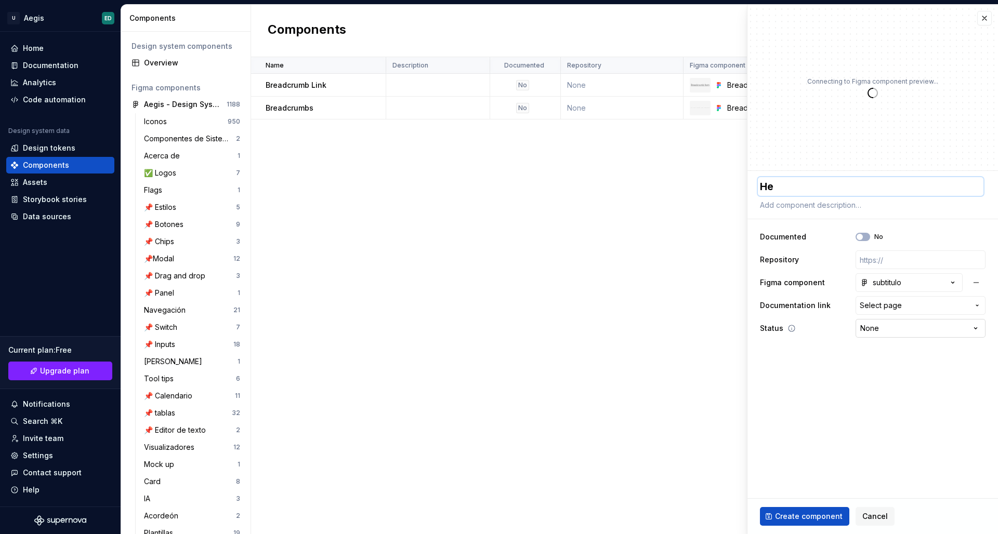
type textarea "*"
type textarea "Hea"
type textarea "*"
type textarea "Head"
type textarea "*"
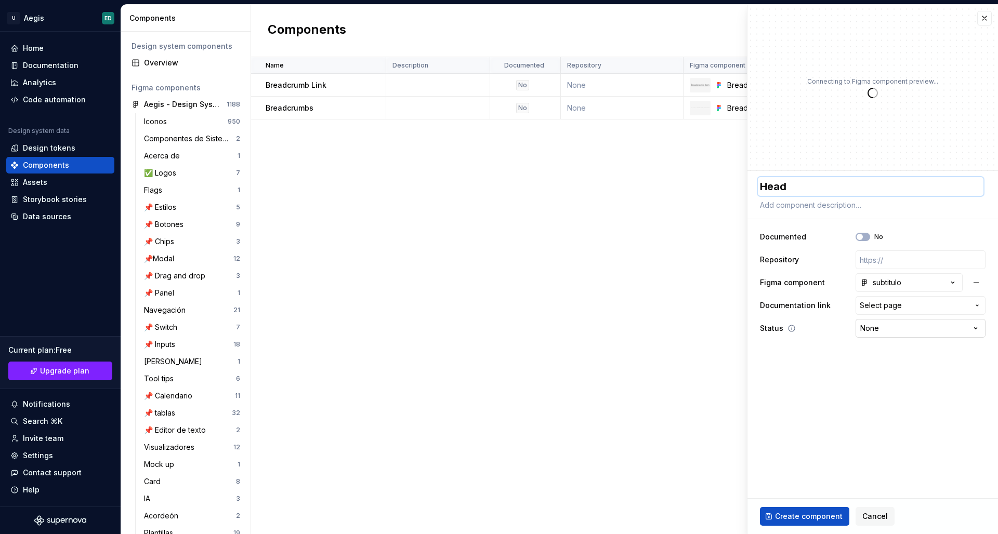
type textarea "Headi"
type textarea "*"
type textarea "Headin"
type textarea "*"
type textarea "Heading"
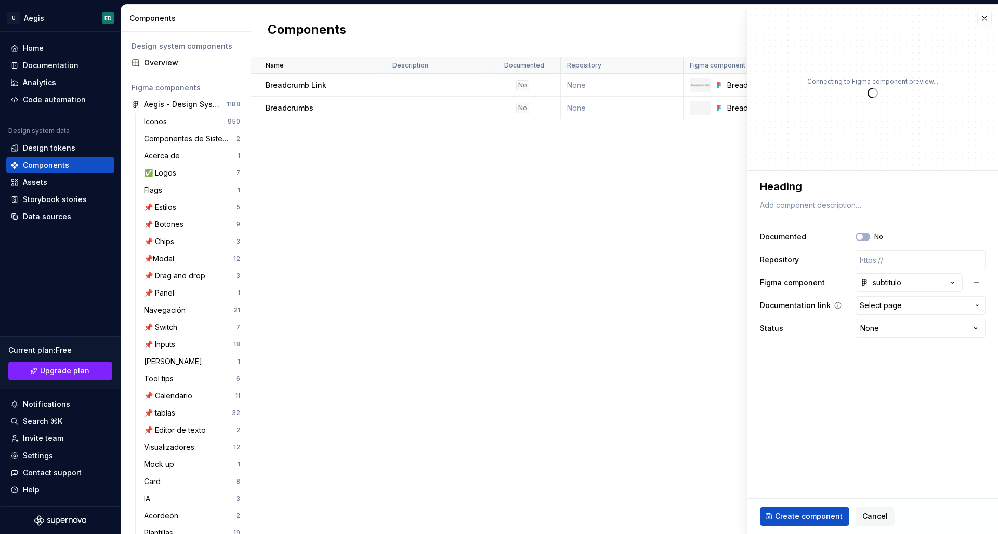
click at [932, 309] on span "Select page" at bounding box center [913, 305] width 109 height 10
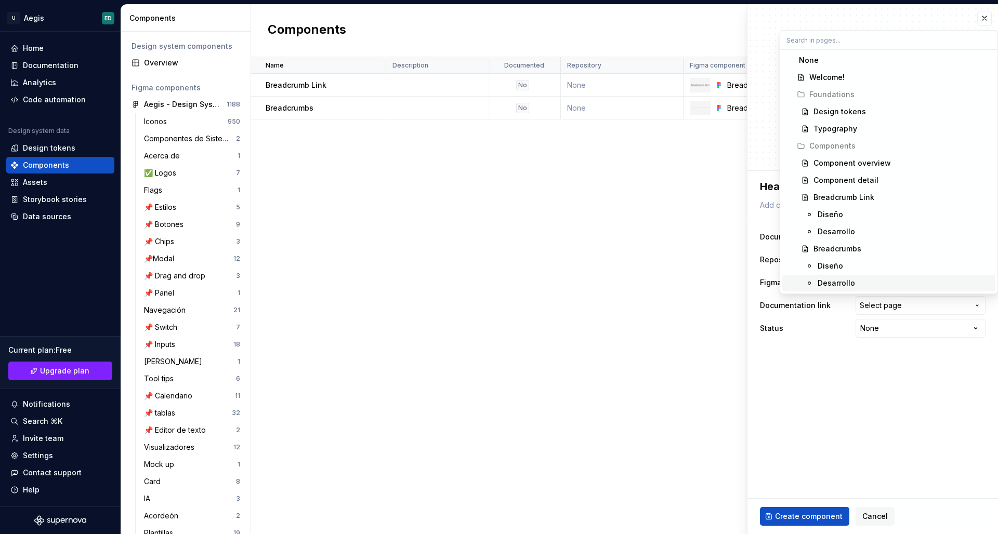
click at [850, 349] on html "U Aegis ED Home Documentation Analytics Code automation Design system data Desi…" at bounding box center [499, 267] width 998 height 534
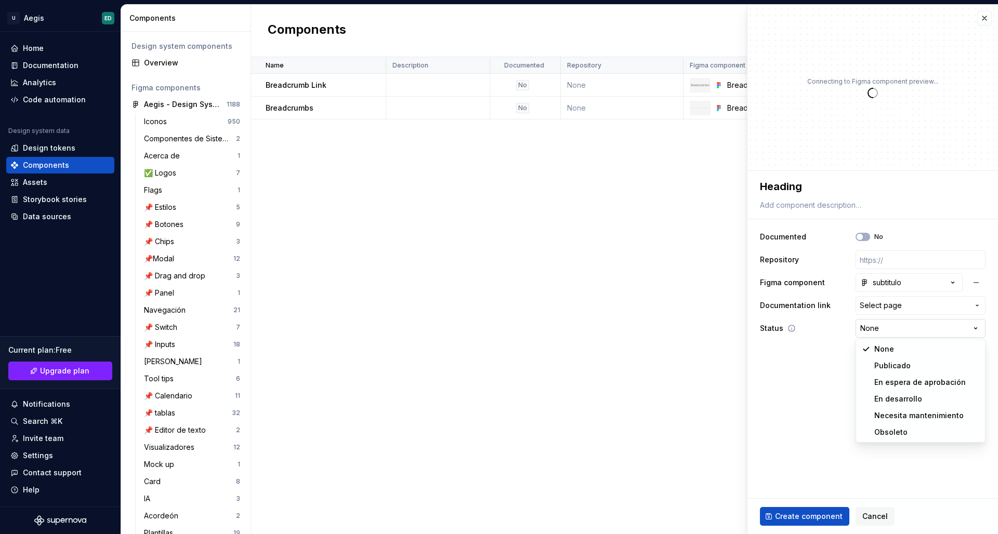
click at [875, 332] on html "U Aegis ED Home Documentation Analytics Code automation Design system data Desi…" at bounding box center [499, 267] width 998 height 534
select select "**********"
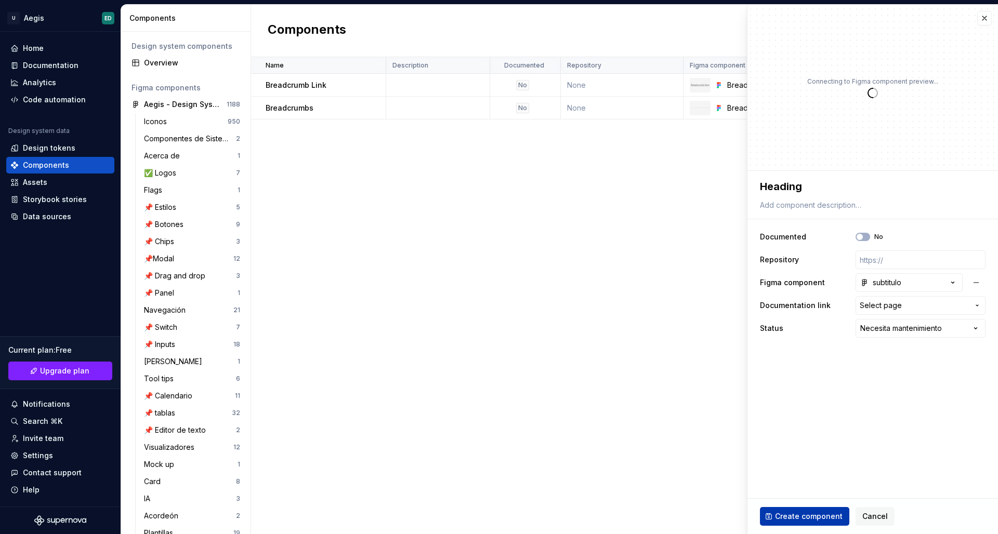
click at [814, 514] on span "Create component" at bounding box center [809, 516] width 68 height 10
type textarea "*"
